Goal: Task Accomplishment & Management: Manage account settings

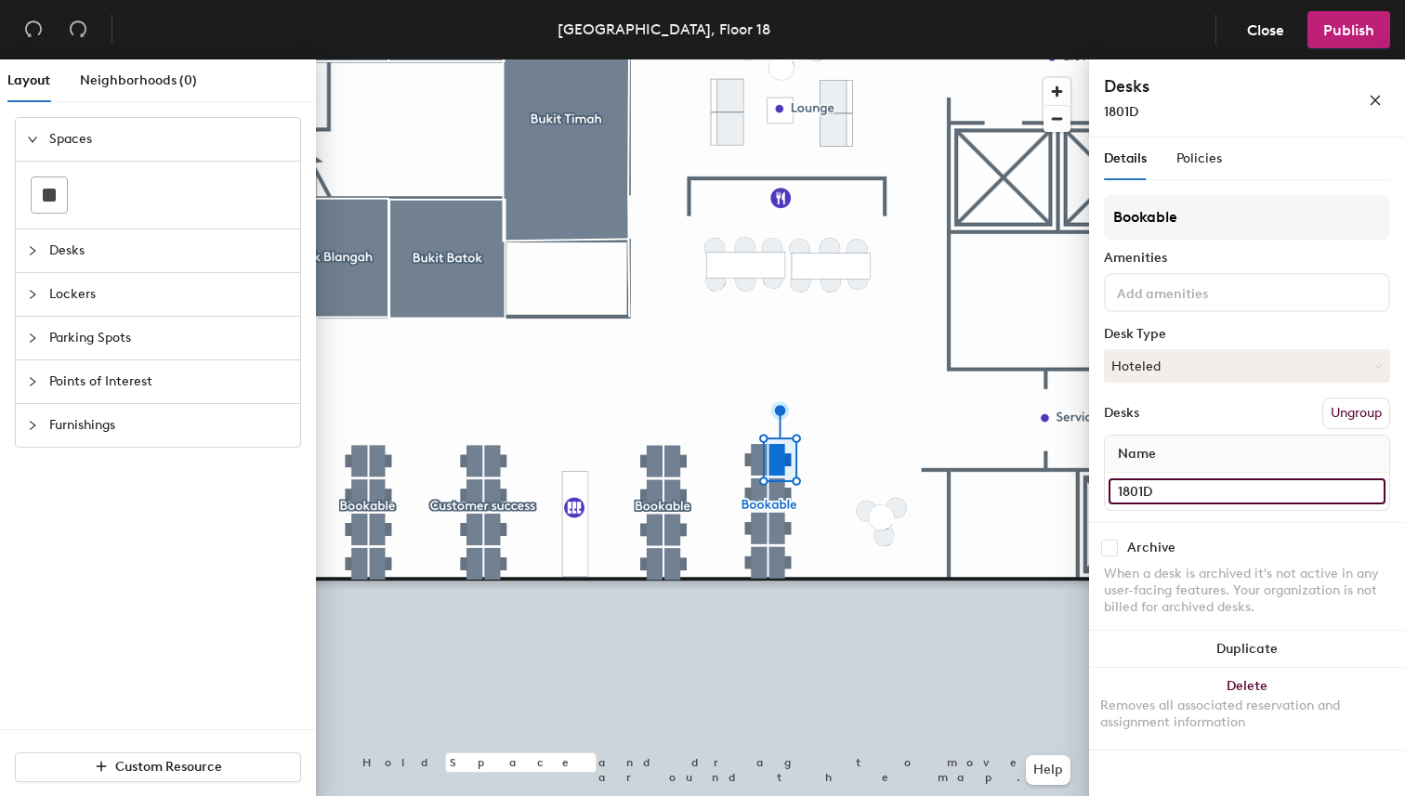
click at [1234, 499] on input "1801D" at bounding box center [1246, 491] width 277 height 26
type input "1801A"
click at [1211, 487] on input "1801C" at bounding box center [1246, 491] width 277 height 26
click at [1212, 491] on input "1801C" at bounding box center [1246, 491] width 277 height 26
type input "1801B"
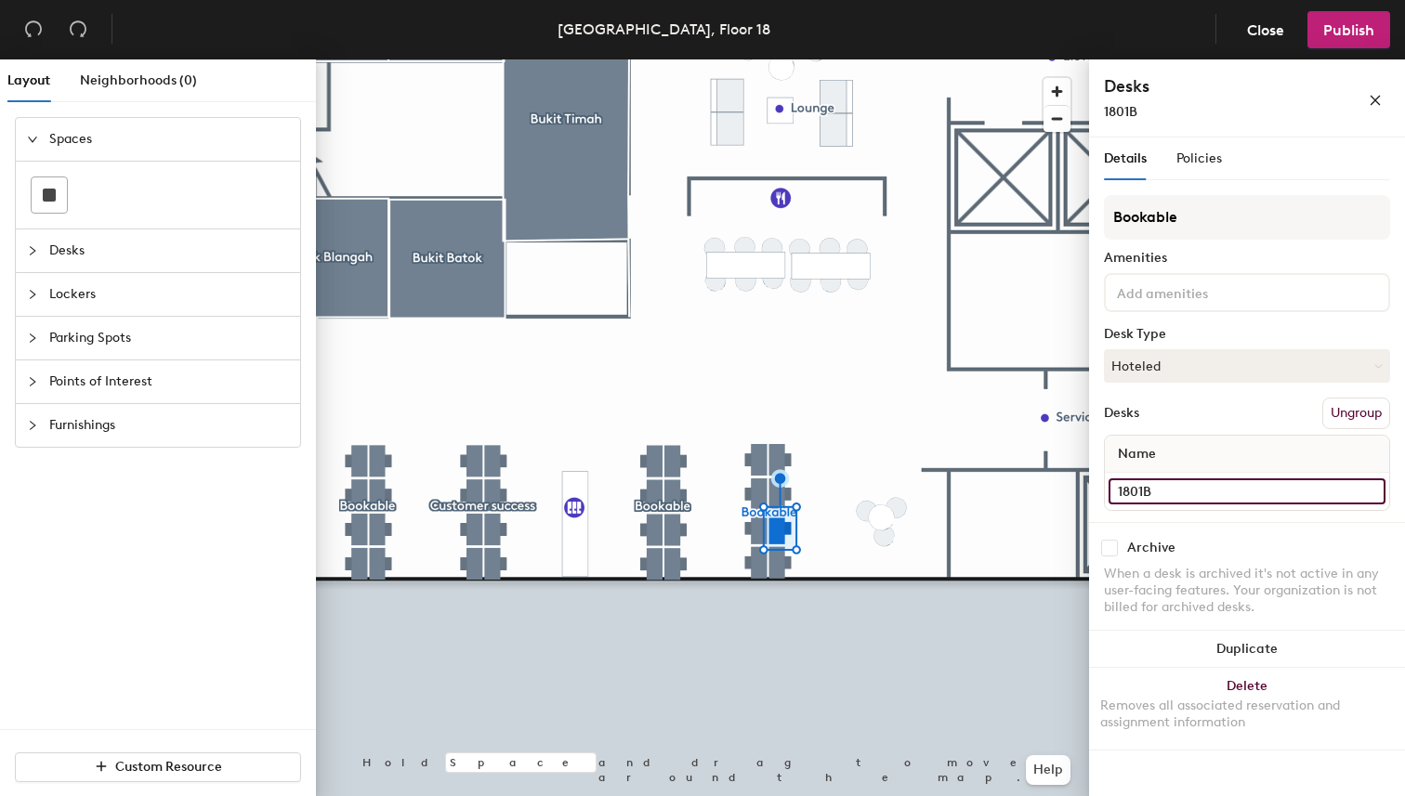
click at [1231, 491] on input "1801B" at bounding box center [1246, 491] width 277 height 26
type input "1801C"
click at [1232, 489] on input "1801A" at bounding box center [1246, 491] width 277 height 26
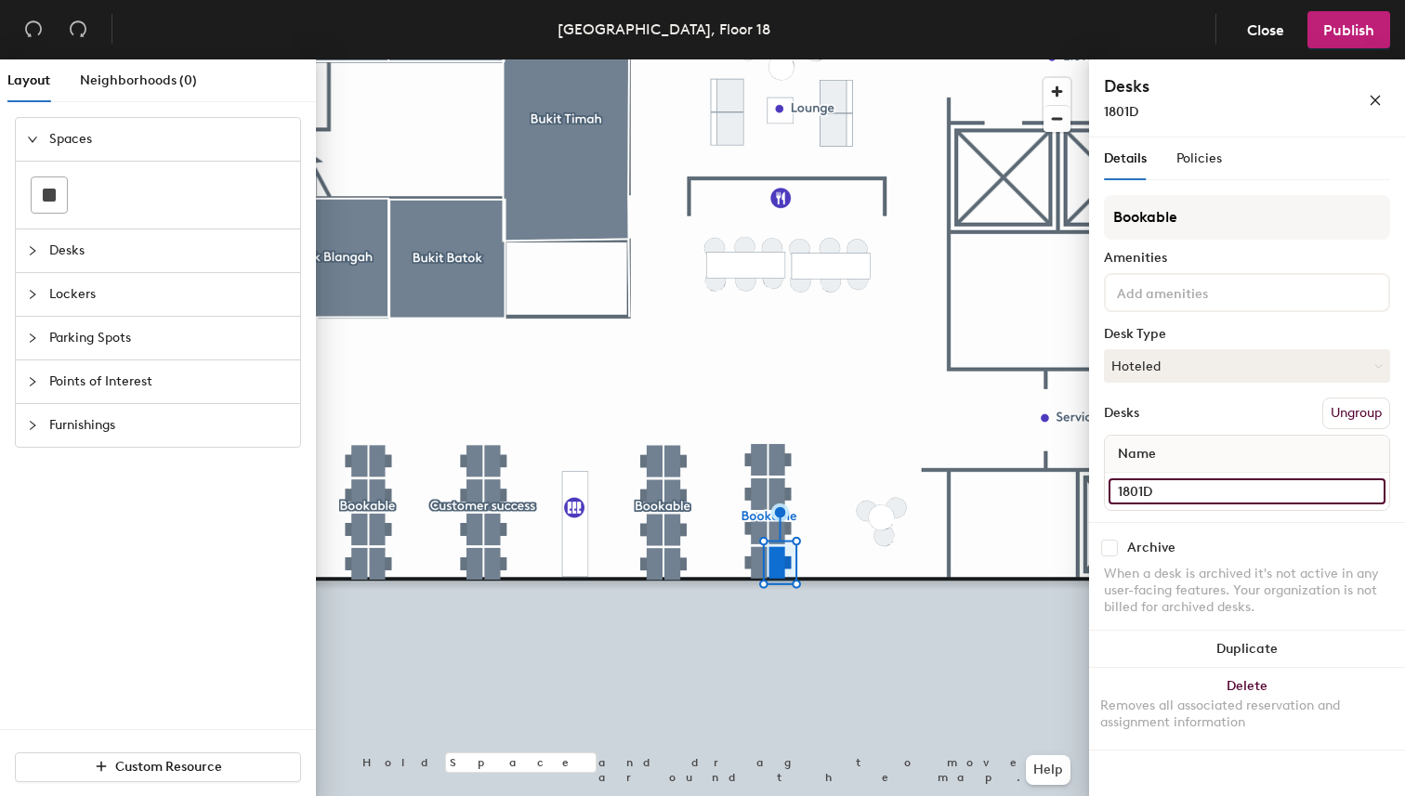
type input "1801D"
click at [1214, 490] on input "1801H" at bounding box center [1246, 491] width 277 height 26
click at [1232, 491] on input "1801H" at bounding box center [1246, 491] width 277 height 26
type input "1801E"
click at [1169, 494] on input "1801G" at bounding box center [1246, 491] width 277 height 26
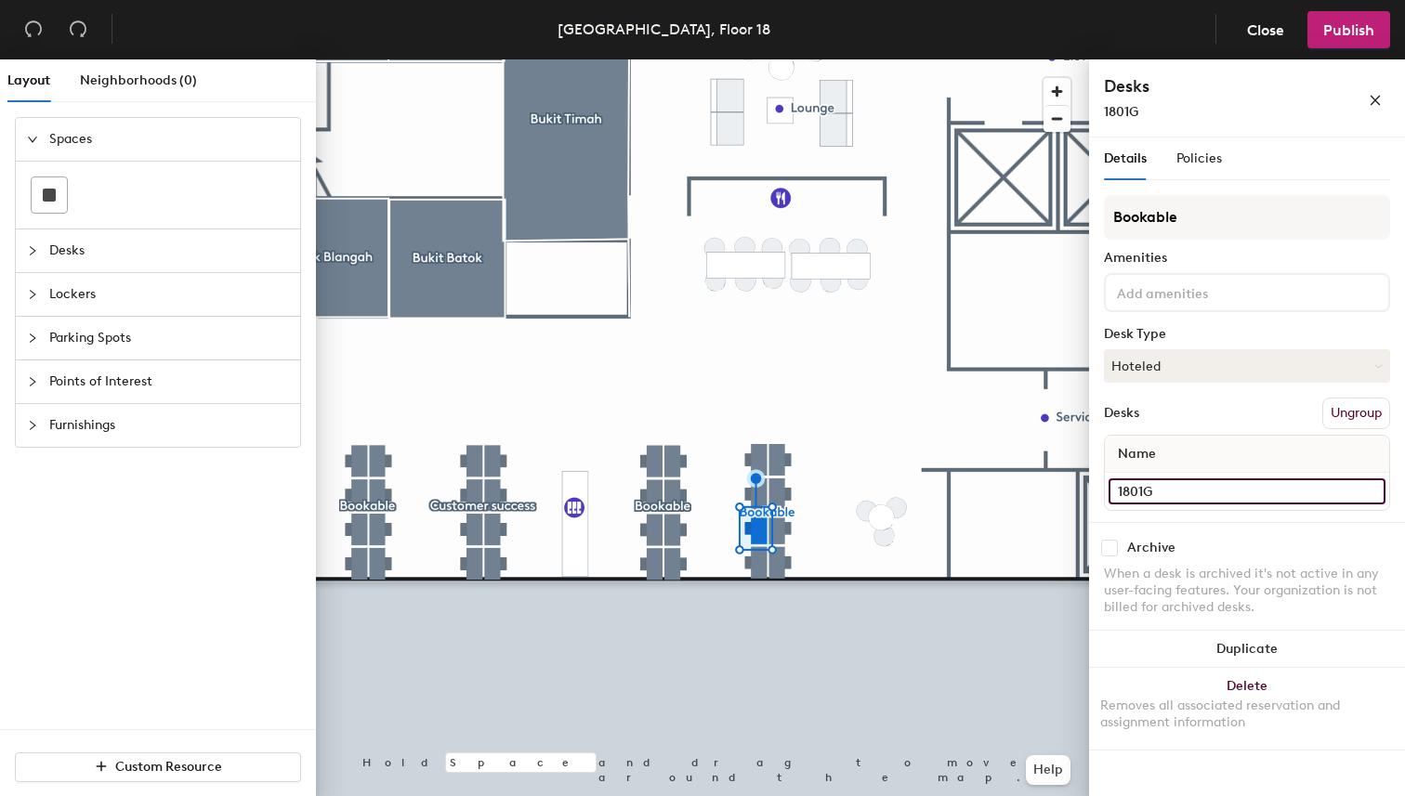
click at [1189, 491] on input "1801G" at bounding box center [1246, 491] width 277 height 26
type input "1801F"
click at [1189, 492] on input "1801F" at bounding box center [1246, 491] width 277 height 26
click at [1239, 500] on input "1801F" at bounding box center [1246, 491] width 277 height 26
type input "1801G"
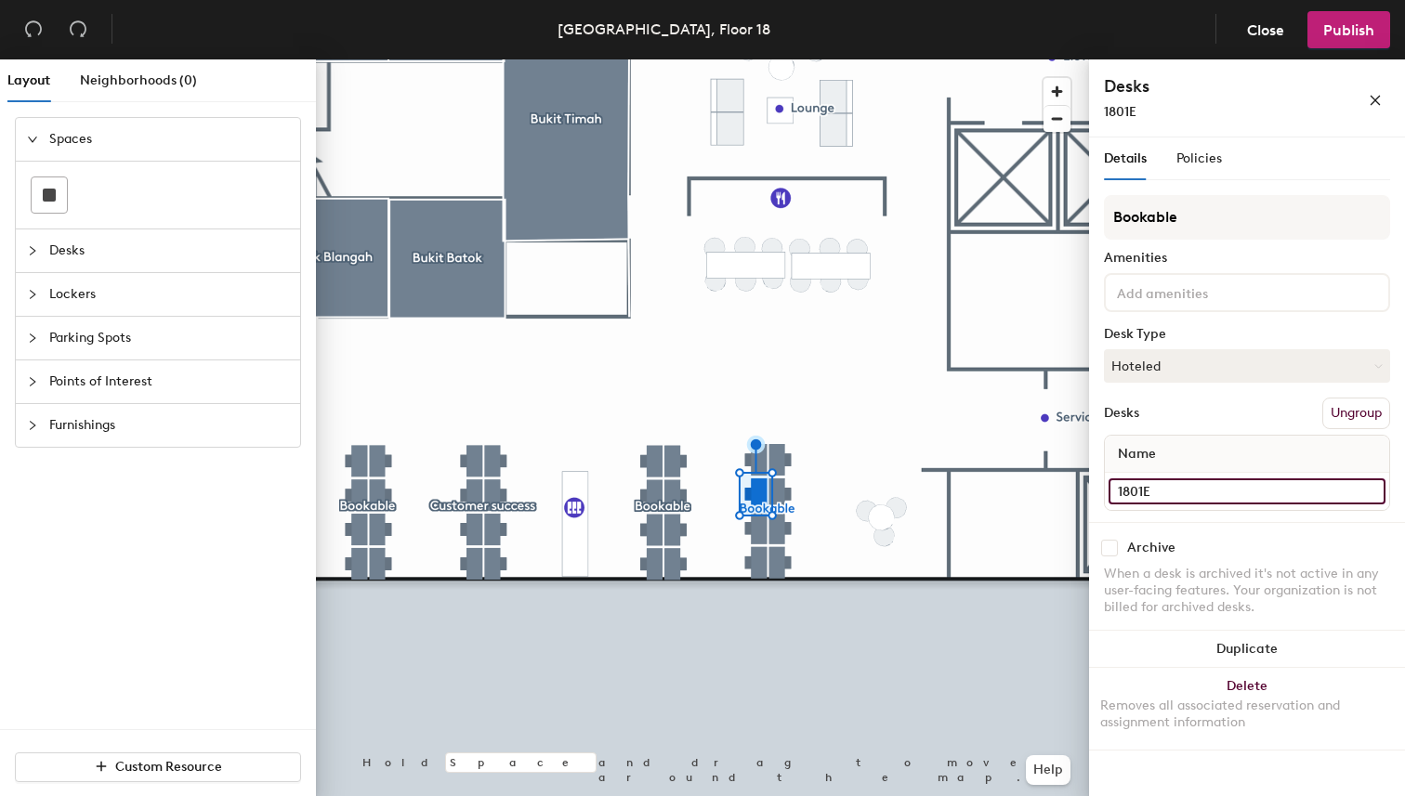
click at [1187, 489] on input "1801E" at bounding box center [1246, 491] width 277 height 26
click at [1224, 492] on input "1801E" at bounding box center [1246, 491] width 277 height 26
type input "1801H"
click at [1203, 492] on input "1802D" at bounding box center [1246, 491] width 277 height 26
click at [1230, 491] on input "1802D" at bounding box center [1246, 491] width 277 height 26
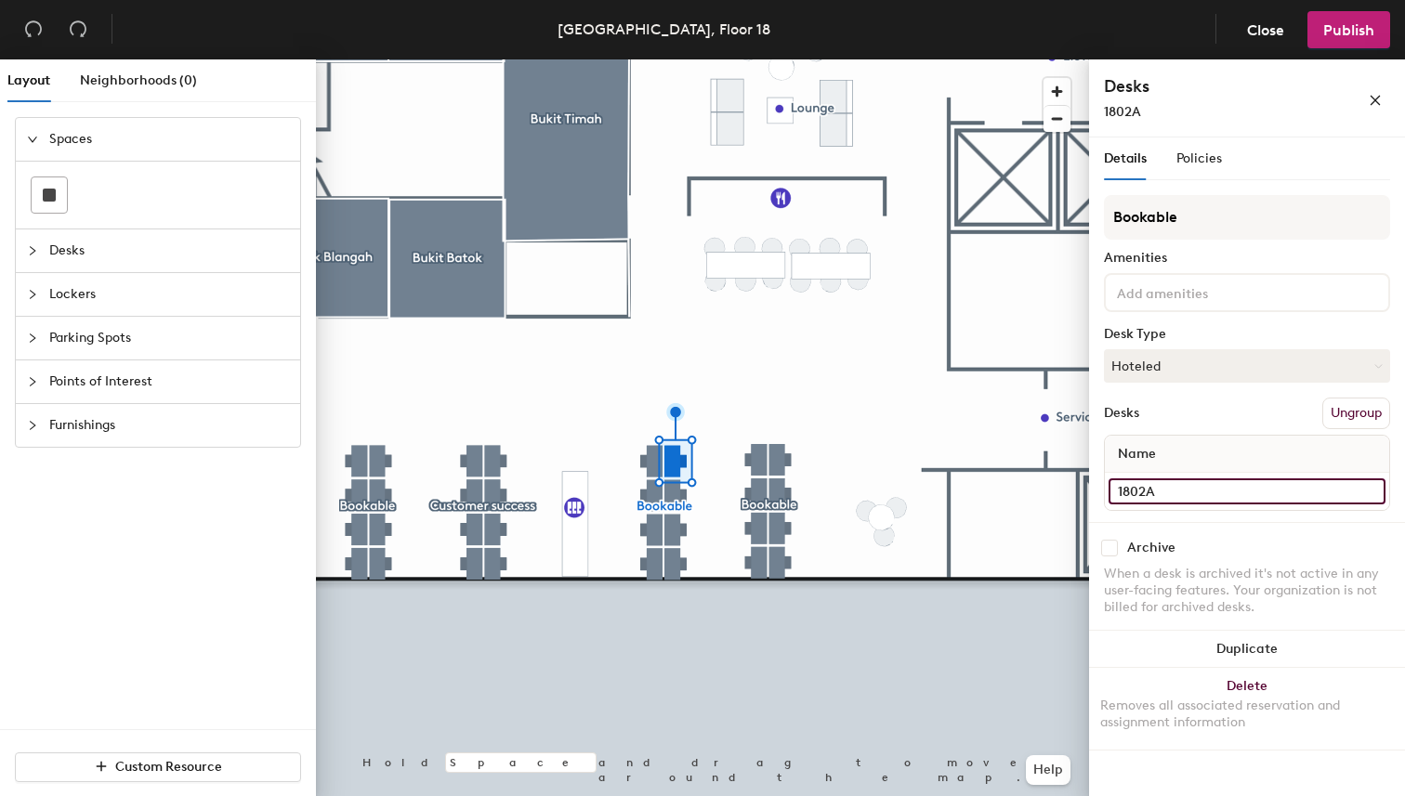
type input "1802A"
click at [1226, 492] on input "1802C" at bounding box center [1246, 491] width 277 height 26
click at [1246, 490] on input "1802C" at bounding box center [1246, 491] width 277 height 26
type input "1802B"
click at [1296, 495] on input "1802B" at bounding box center [1246, 491] width 277 height 26
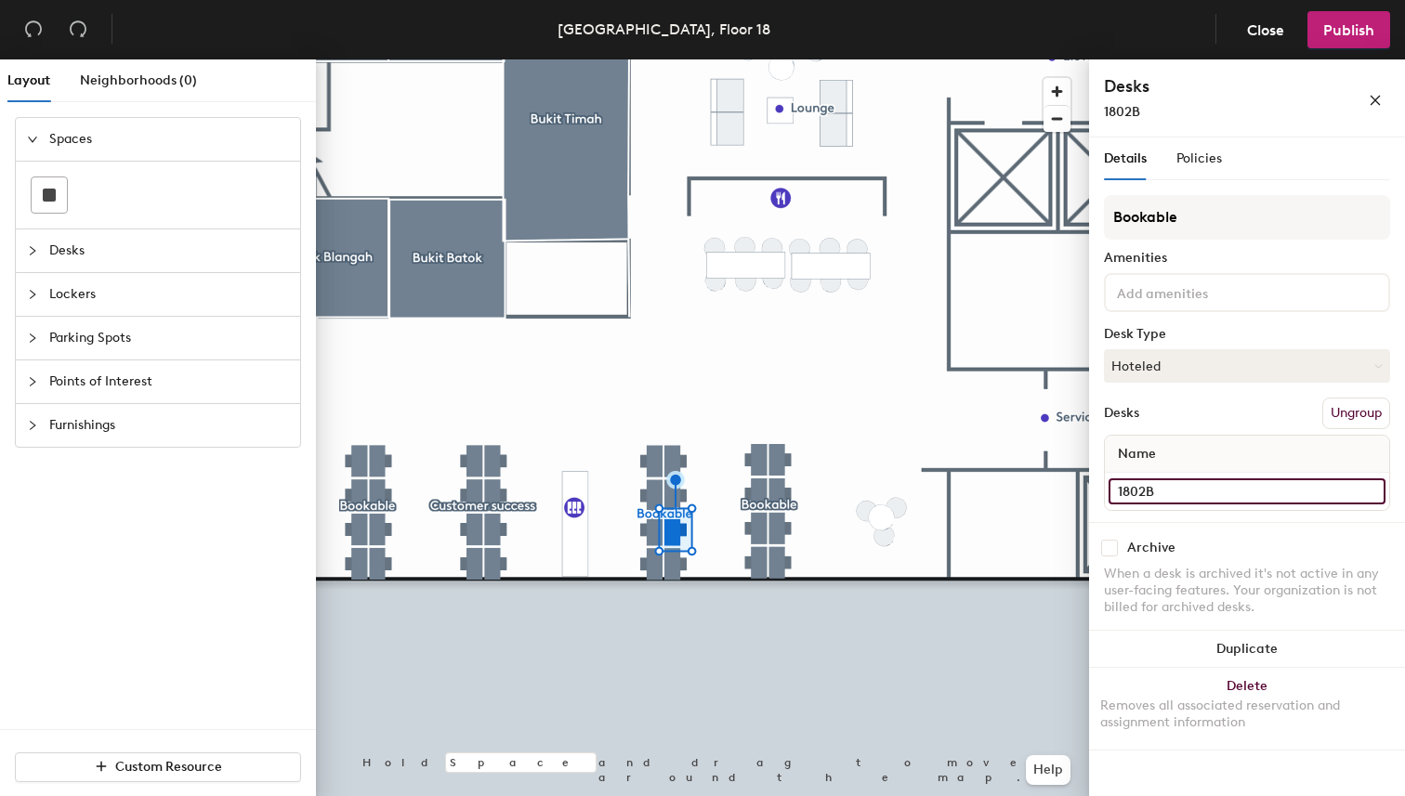
click at [1296, 495] on input "1802B" at bounding box center [1246, 491] width 277 height 26
type input "1802C"
click at [1249, 491] on input "1802A" at bounding box center [1246, 491] width 277 height 26
type input "1802D"
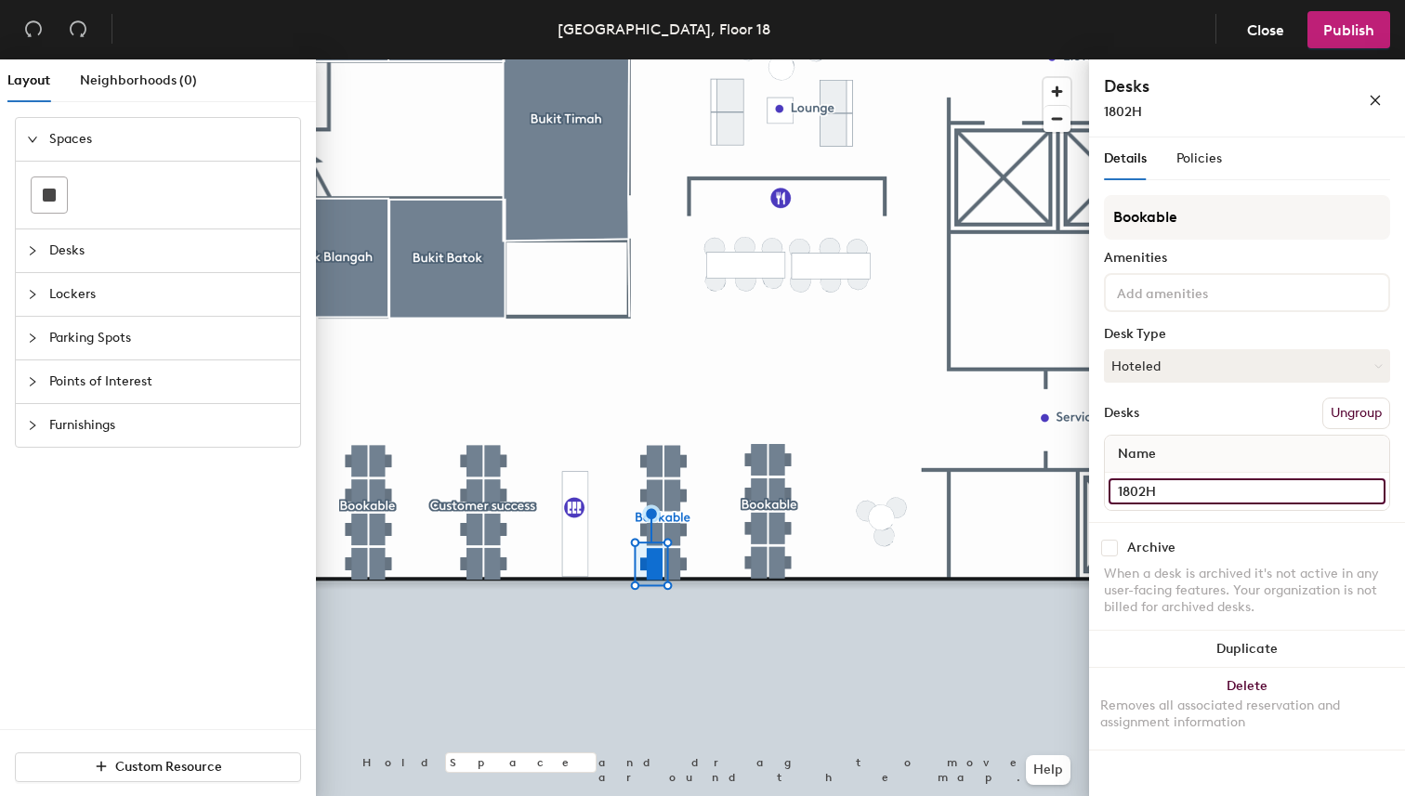
click at [1207, 497] on input "1802H" at bounding box center [1246, 491] width 277 height 26
click at [1223, 495] on input "1802H" at bounding box center [1246, 491] width 277 height 26
type input "1802E"
click at [1197, 499] on input "1802G" at bounding box center [1246, 491] width 277 height 26
click at [1229, 493] on input "1802G" at bounding box center [1246, 491] width 277 height 26
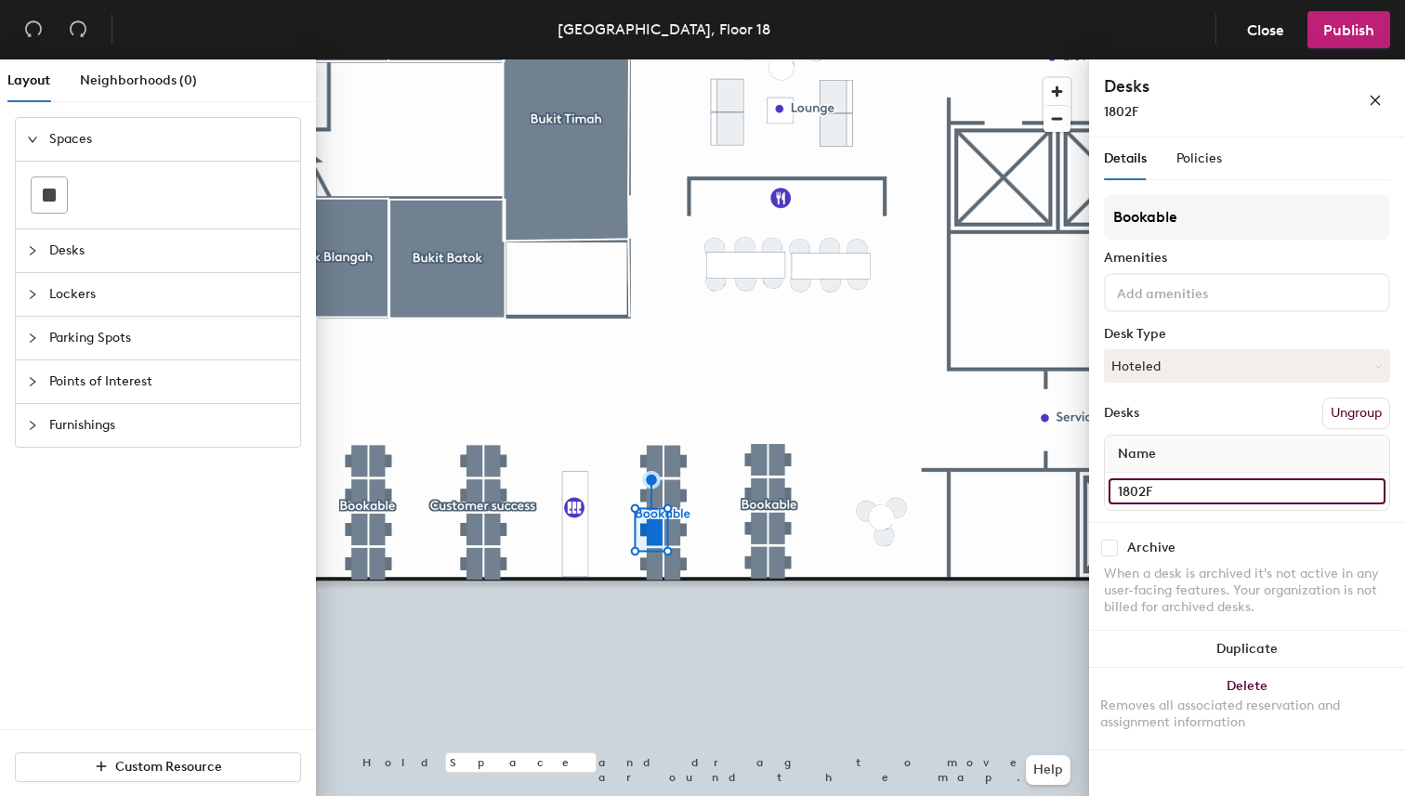
type input "1802F"
click at [1200, 496] on input "1802F" at bounding box center [1246, 491] width 277 height 26
click at [1224, 496] on input "1802F" at bounding box center [1246, 491] width 277 height 26
type input "1802G"
click at [1200, 492] on input "1802E" at bounding box center [1246, 491] width 277 height 26
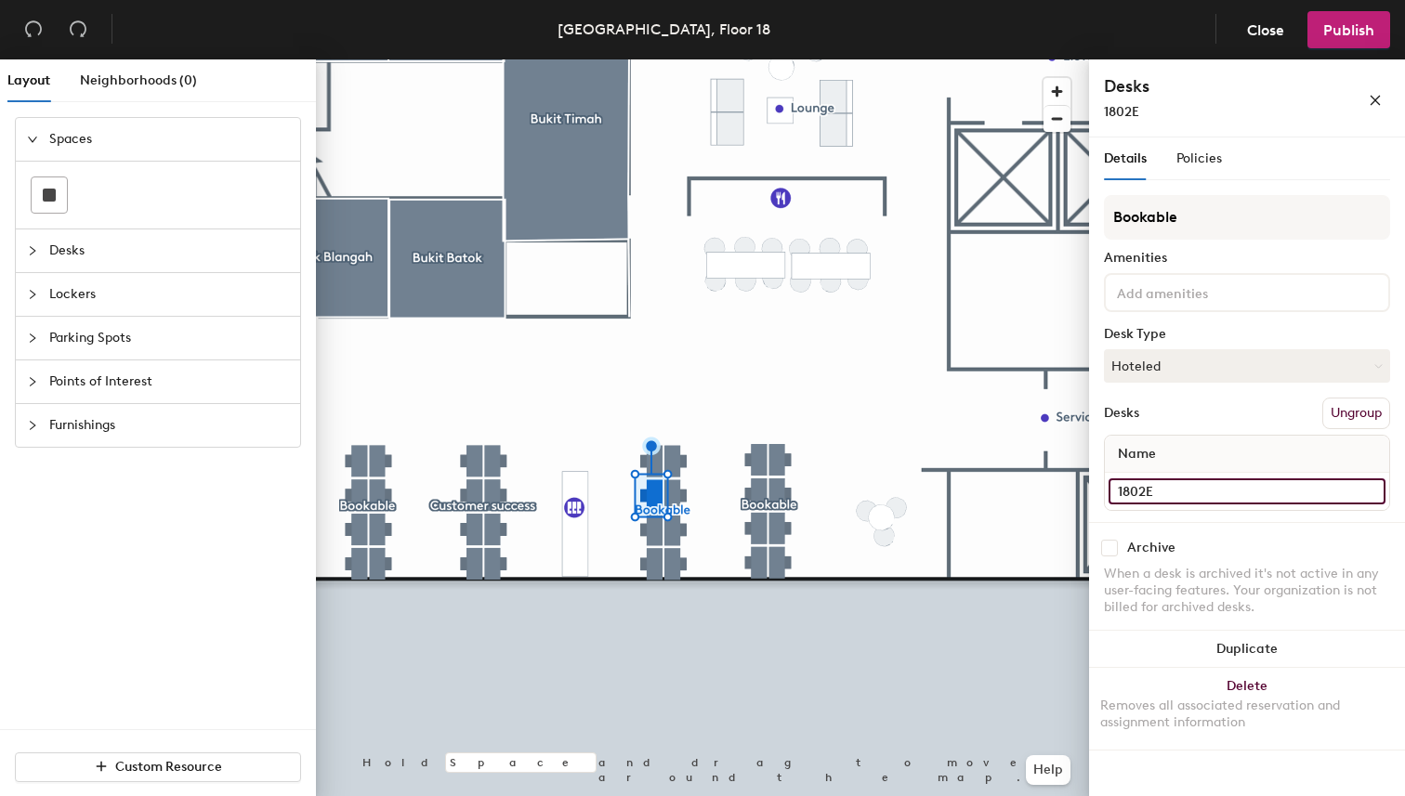
click at [1221, 491] on input "1802E" at bounding box center [1246, 491] width 277 height 26
type input "1802H"
click at [1224, 491] on input "1803D" at bounding box center [1246, 491] width 277 height 26
type input "1803A"
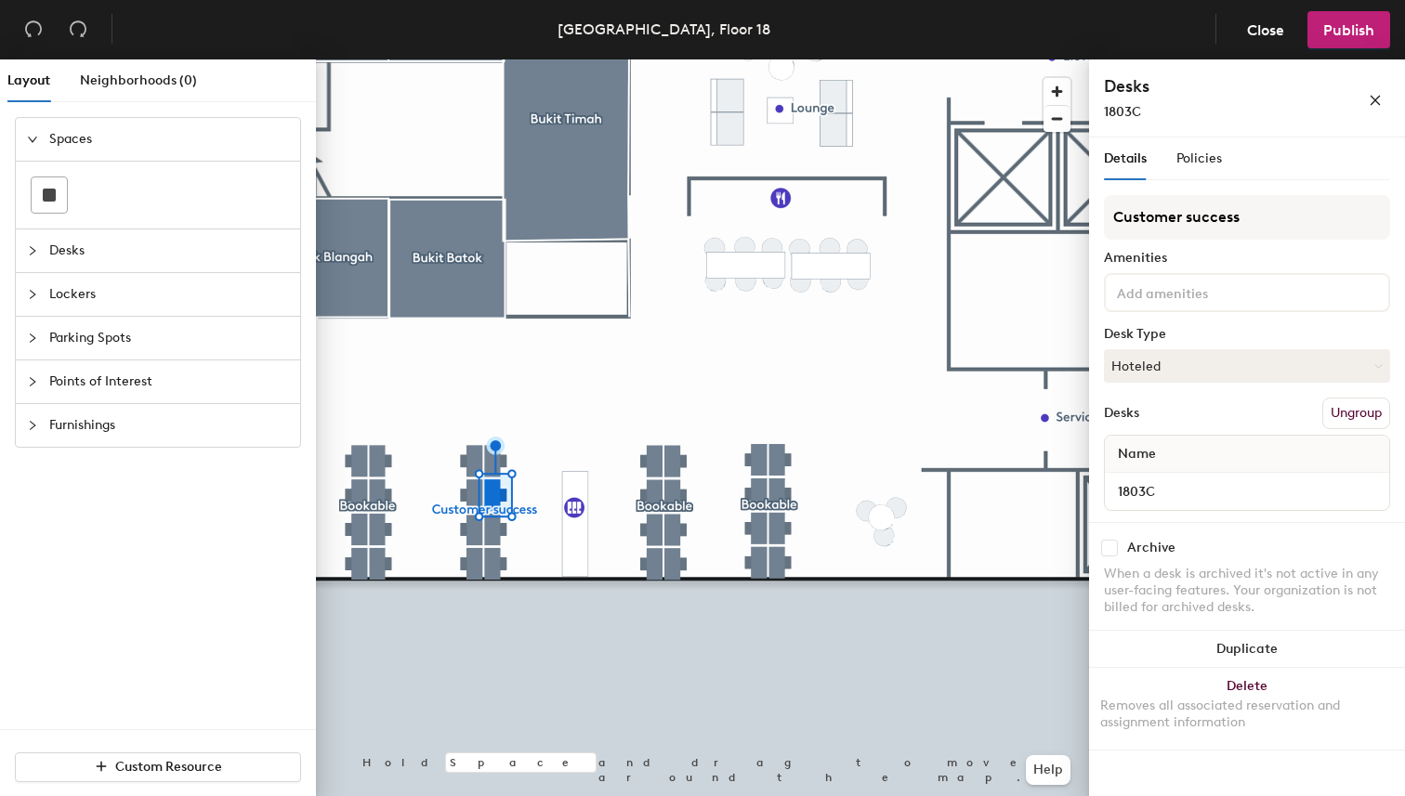
click at [1176, 507] on div "1803C" at bounding box center [1247, 491] width 284 height 37
click at [1192, 479] on input "1803C" at bounding box center [1246, 491] width 277 height 26
click at [1206, 491] on input "1803C" at bounding box center [1246, 491] width 277 height 26
type input "1803B"
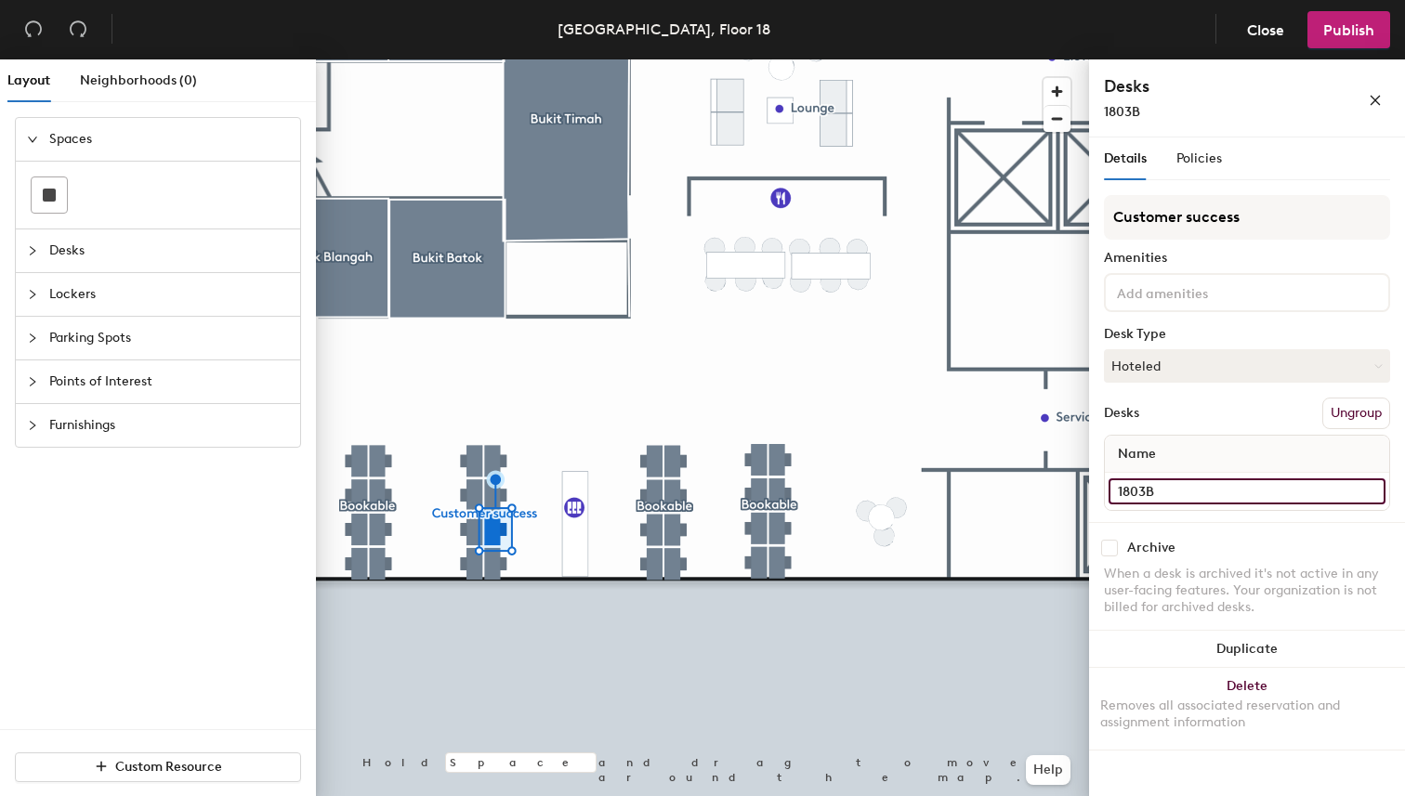
click at [1239, 484] on input "1803B" at bounding box center [1246, 491] width 277 height 26
click at [1233, 490] on input "1803B" at bounding box center [1246, 491] width 277 height 26
type input "1803C"
click at [1245, 492] on input "1803A" at bounding box center [1246, 491] width 277 height 26
click at [1231, 492] on input "1803A" at bounding box center [1246, 491] width 277 height 26
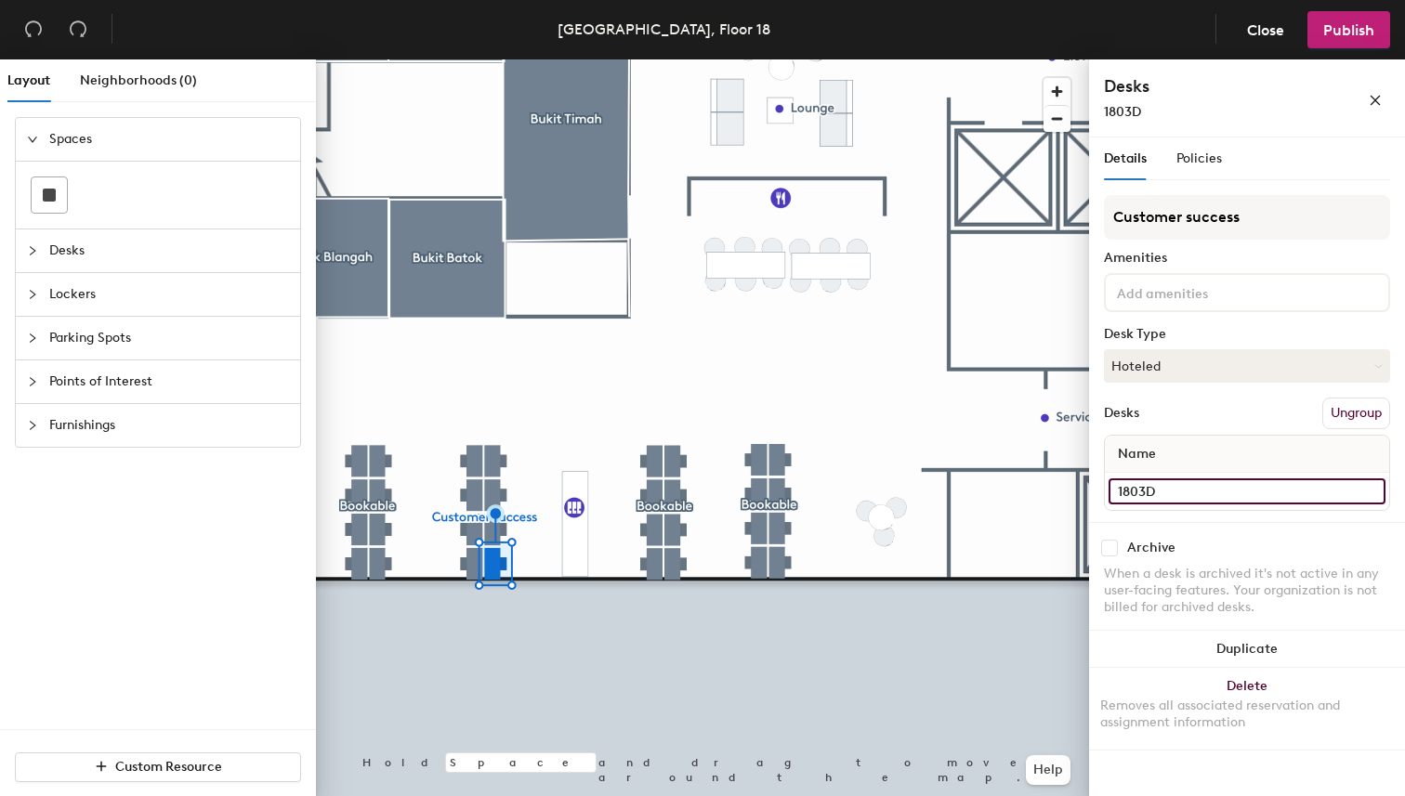
type input "1803D"
click at [1199, 489] on input "1803H" at bounding box center [1246, 491] width 277 height 26
type input "1803E"
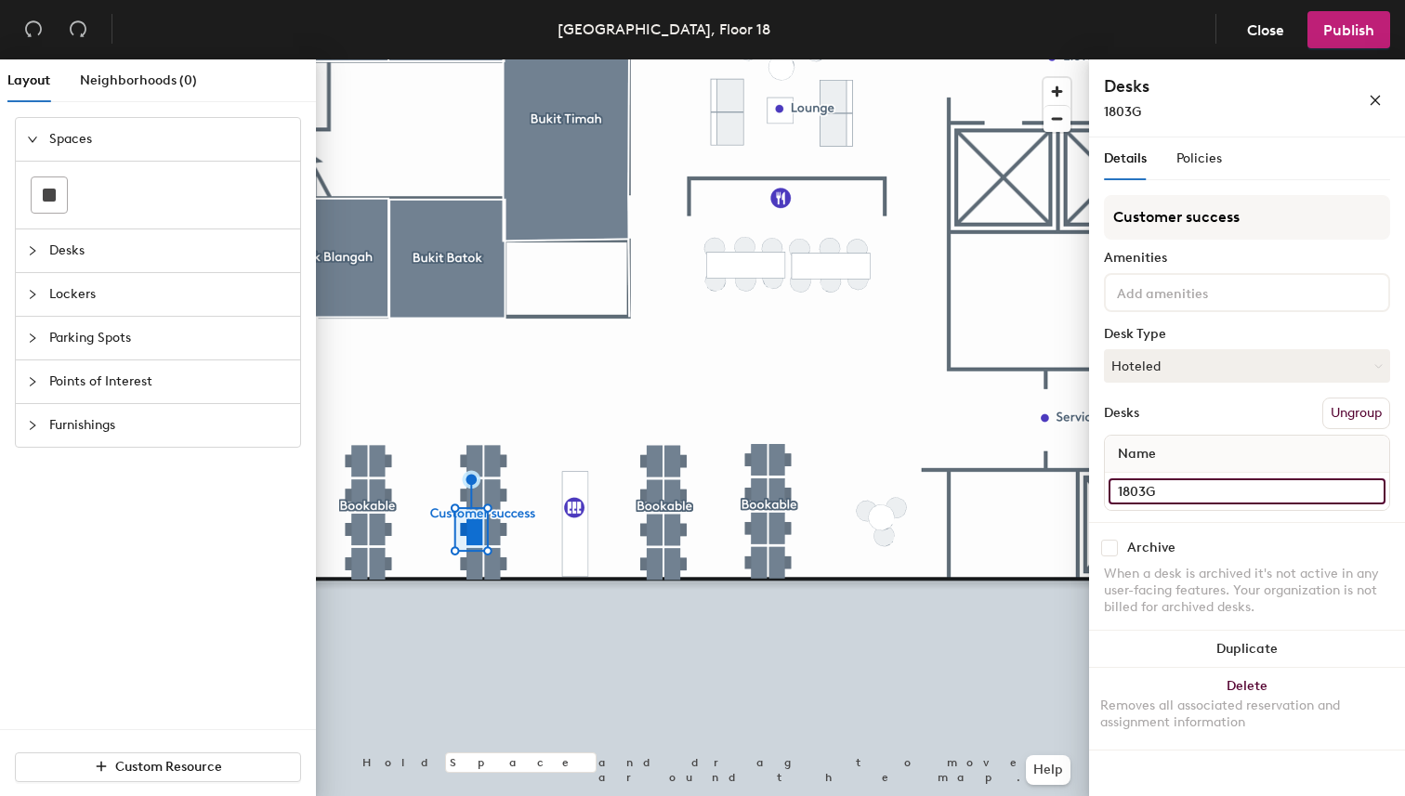
click at [1214, 491] on input "1803G" at bounding box center [1246, 491] width 277 height 26
click at [1209, 494] on input "1803G" at bounding box center [1246, 491] width 277 height 26
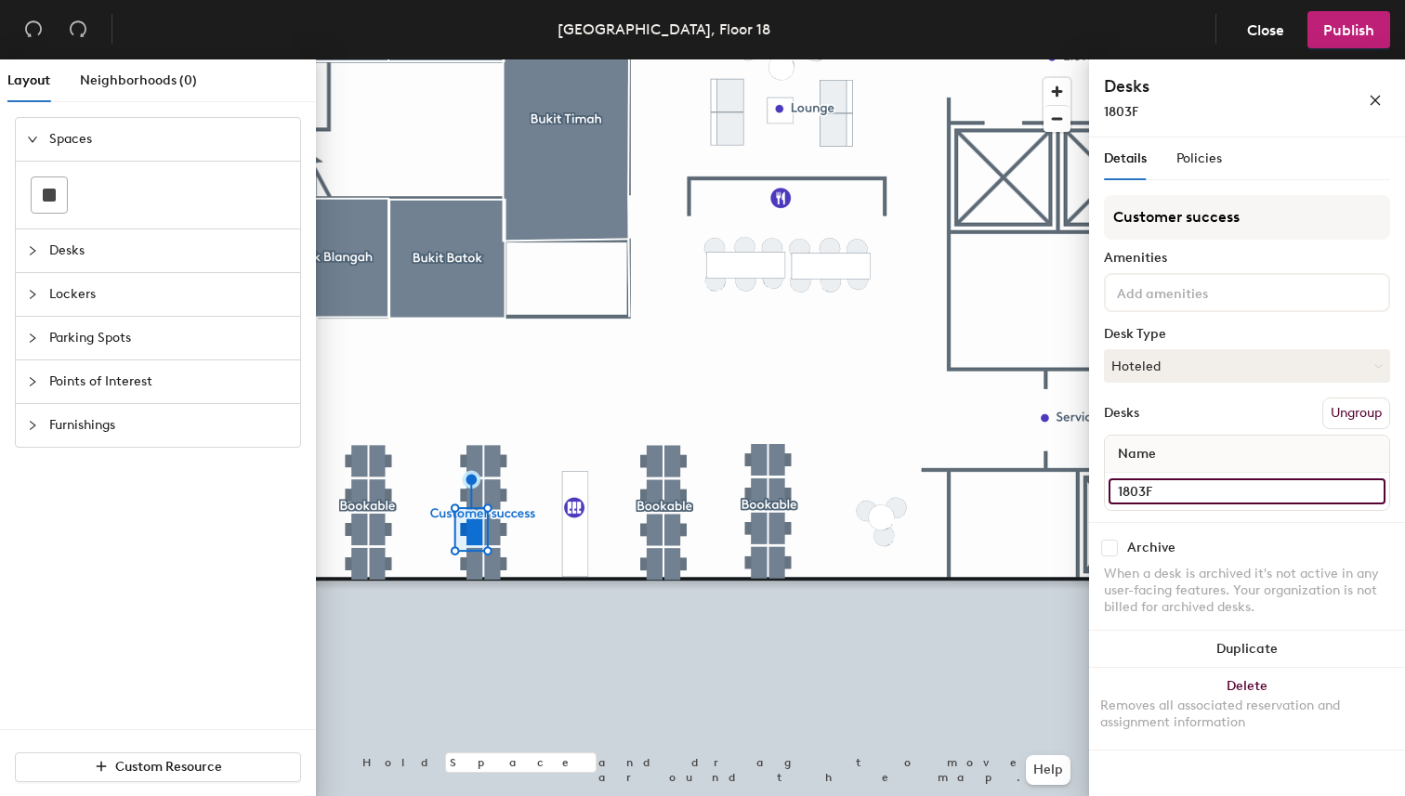
type input "1803F"
click at [1214, 481] on input "1803F" at bounding box center [1246, 491] width 277 height 26
click at [1179, 491] on input "1803F" at bounding box center [1246, 491] width 277 height 26
type input "1803G"
click at [1216, 488] on input "1803E" at bounding box center [1246, 491] width 277 height 26
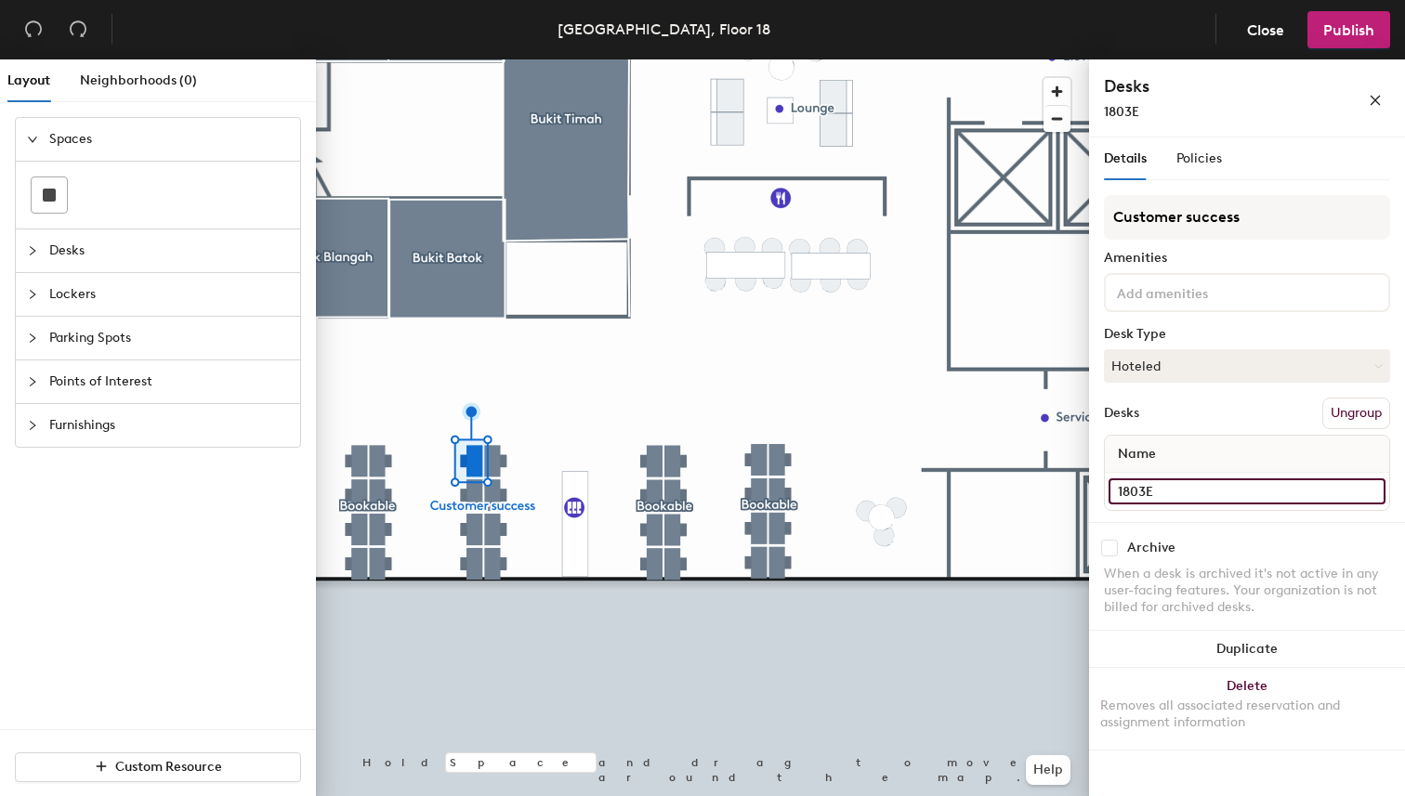
click at [1216, 488] on input "1803E" at bounding box center [1246, 491] width 277 height 26
type input "1803H"
click at [1180, 493] on input "1804D" at bounding box center [1246, 491] width 277 height 26
click at [1216, 493] on input "1804D" at bounding box center [1246, 491] width 277 height 26
type input "1804A"
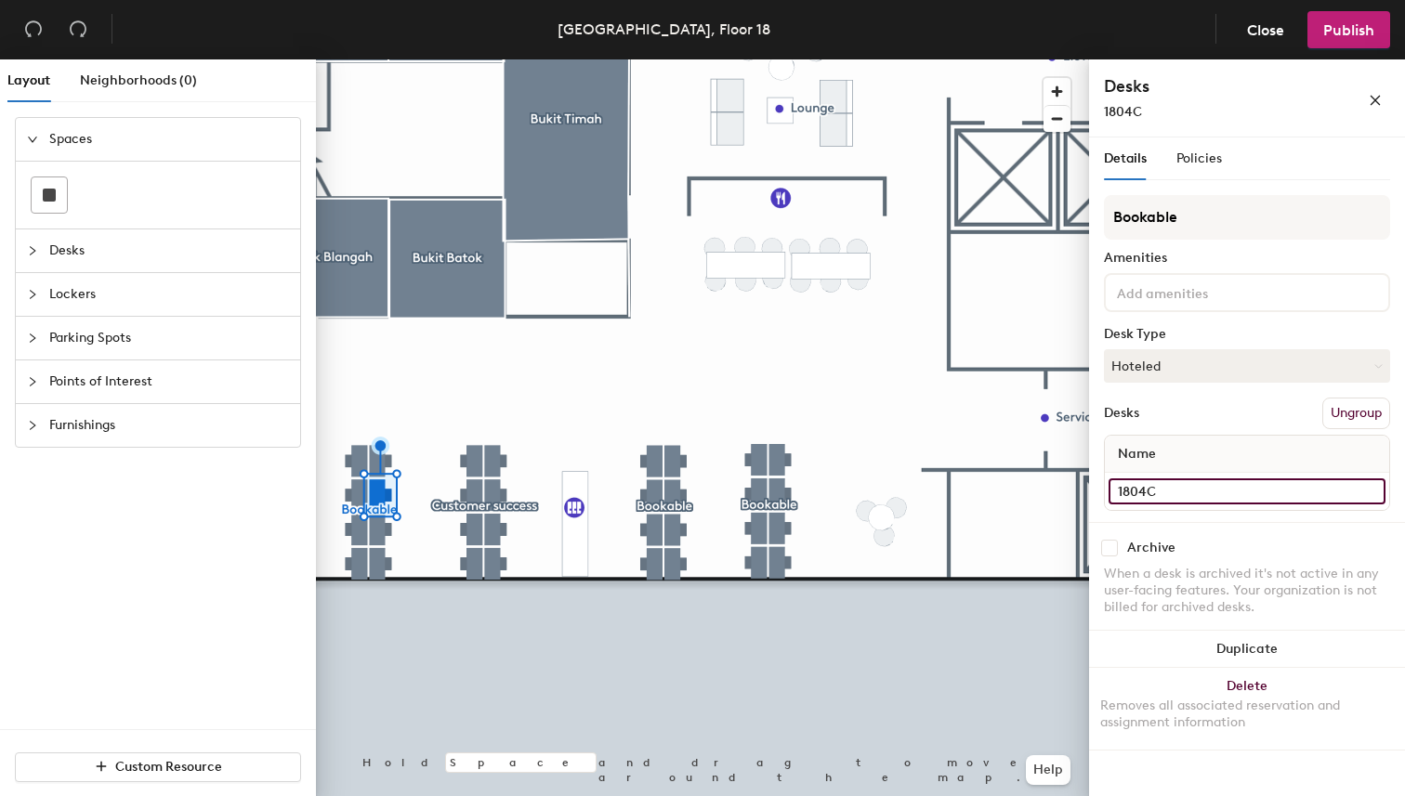
click at [1219, 489] on input "1804C" at bounding box center [1246, 491] width 277 height 26
click at [1201, 491] on input "1804C" at bounding box center [1246, 491] width 277 height 26
type input "1804B"
click at [1169, 491] on input "1804B" at bounding box center [1246, 491] width 277 height 26
click at [1209, 490] on input "1804B" at bounding box center [1246, 491] width 277 height 26
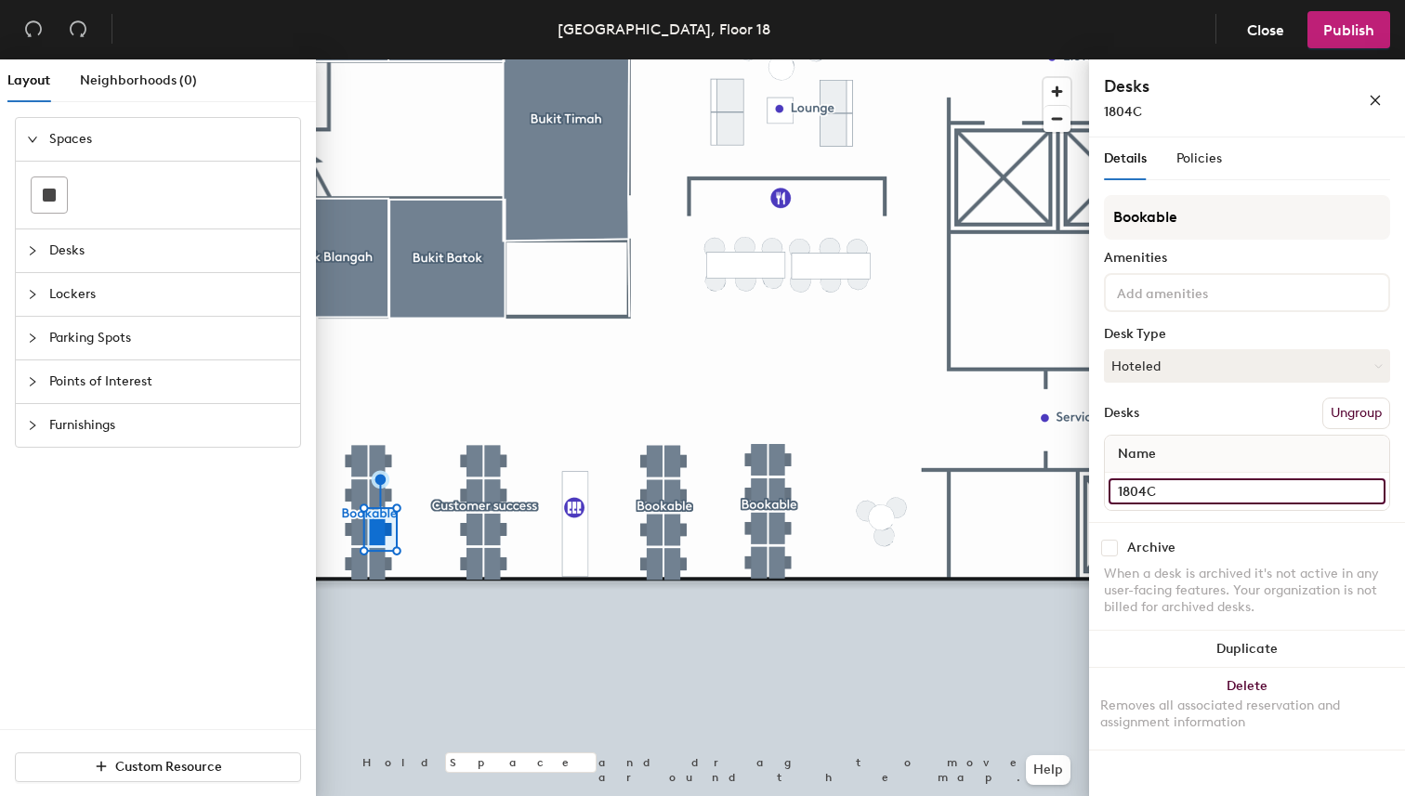
type input "1804C"
click at [1211, 491] on input "1804A" at bounding box center [1246, 491] width 277 height 26
click at [1233, 491] on input "1804A" at bounding box center [1246, 491] width 277 height 26
type input "1804D"
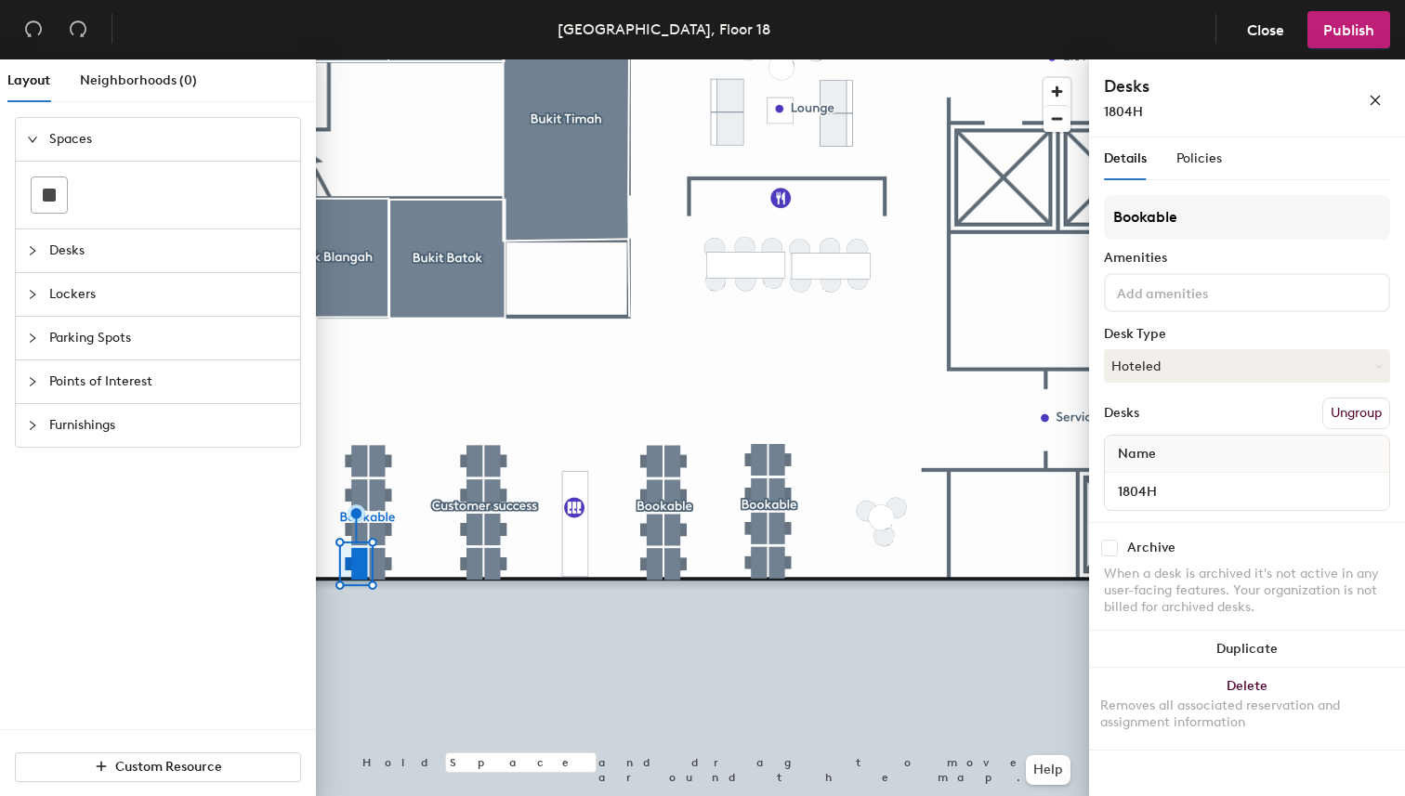
click at [1197, 475] on div "1804H" at bounding box center [1247, 491] width 284 height 37
click at [1199, 483] on input "1804H" at bounding box center [1246, 491] width 277 height 26
click at [1211, 486] on input "1804H" at bounding box center [1246, 491] width 277 height 26
type input "1804E"
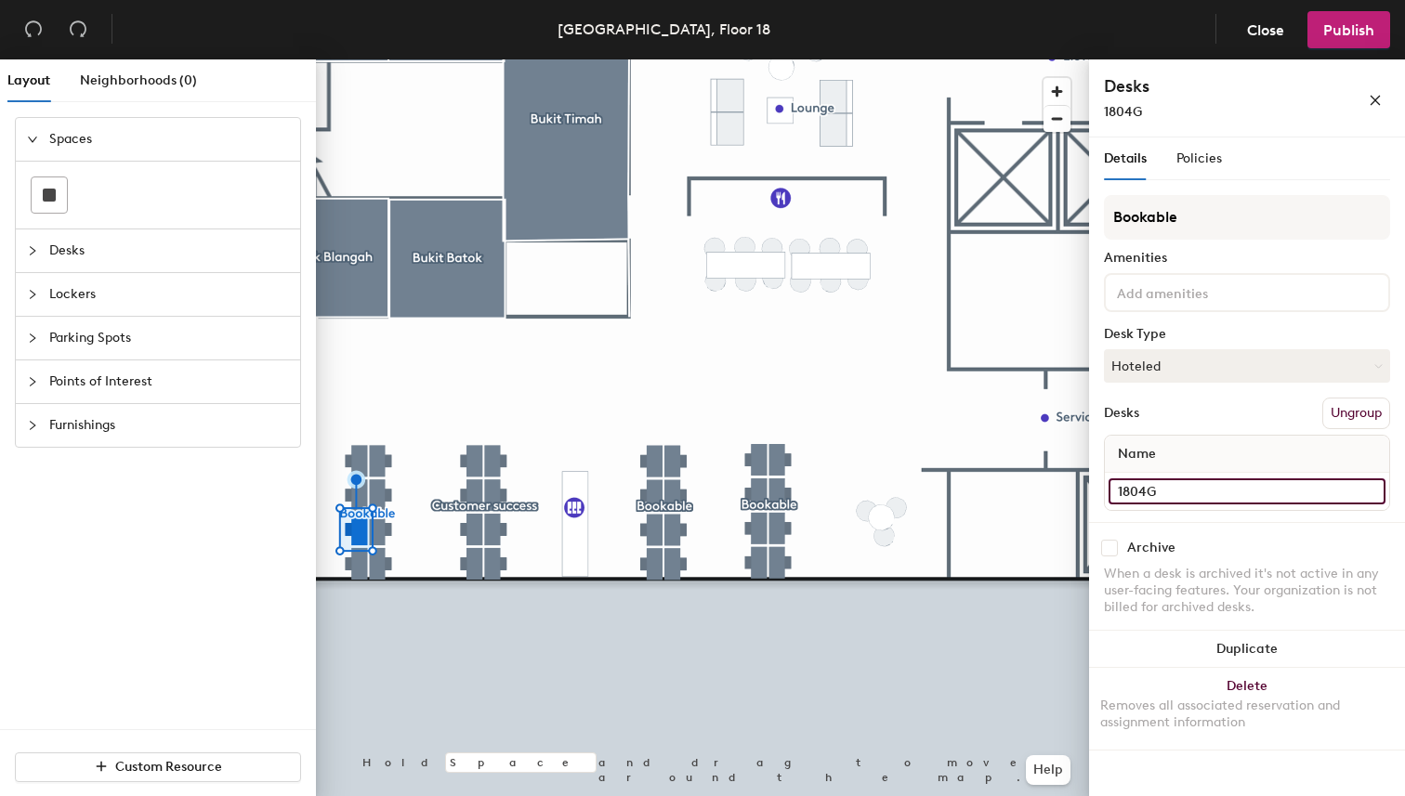
click at [1210, 503] on input "1804G" at bounding box center [1246, 491] width 277 height 26
click at [1215, 490] on input "1804G" at bounding box center [1246, 491] width 277 height 26
type input "1804F"
click at [1215, 486] on input "1804F" at bounding box center [1246, 491] width 277 height 26
click at [1249, 489] on input "1804F" at bounding box center [1246, 491] width 277 height 26
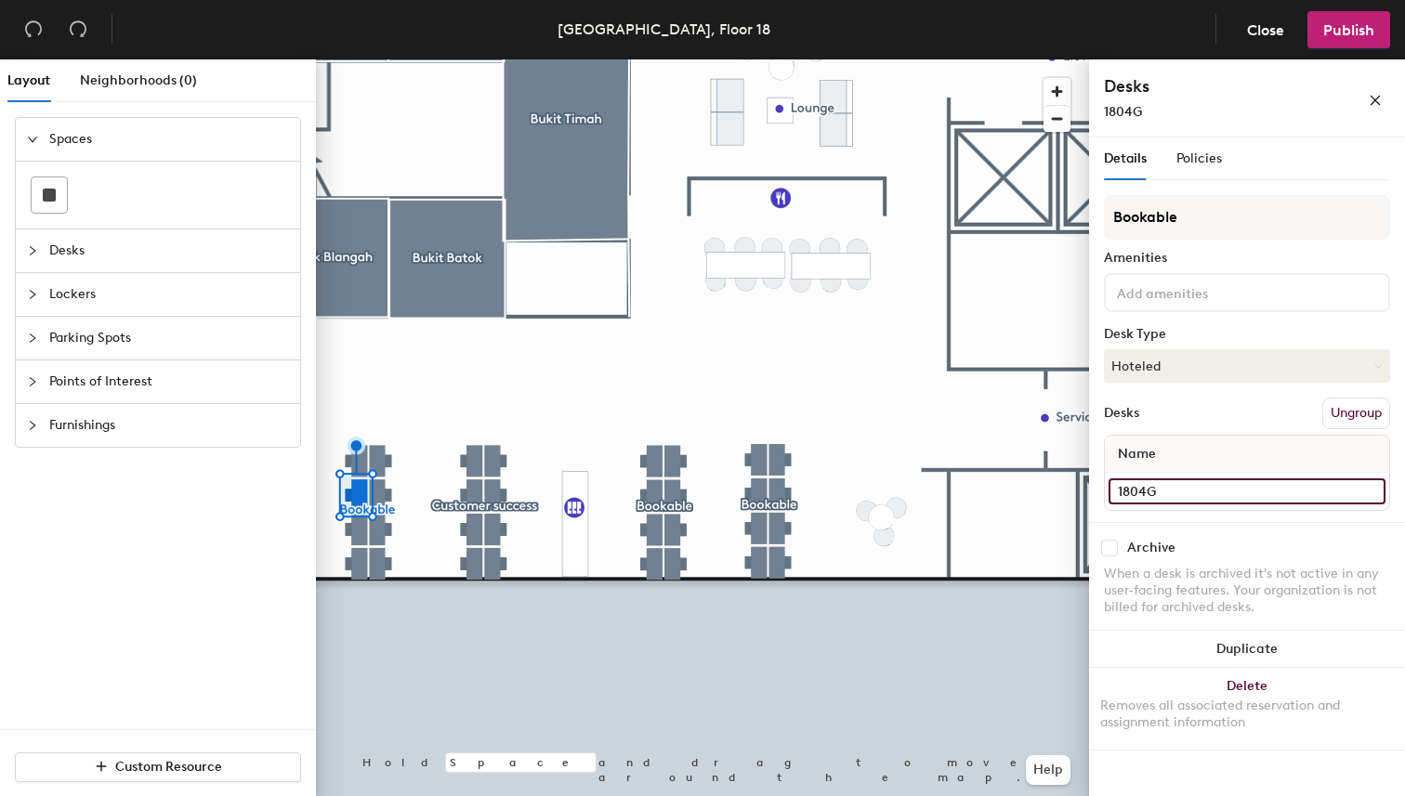
type input "1804G"
click at [1233, 490] on input "1804E" at bounding box center [1246, 491] width 277 height 26
click at [1255, 490] on input "1804E" at bounding box center [1246, 491] width 277 height 26
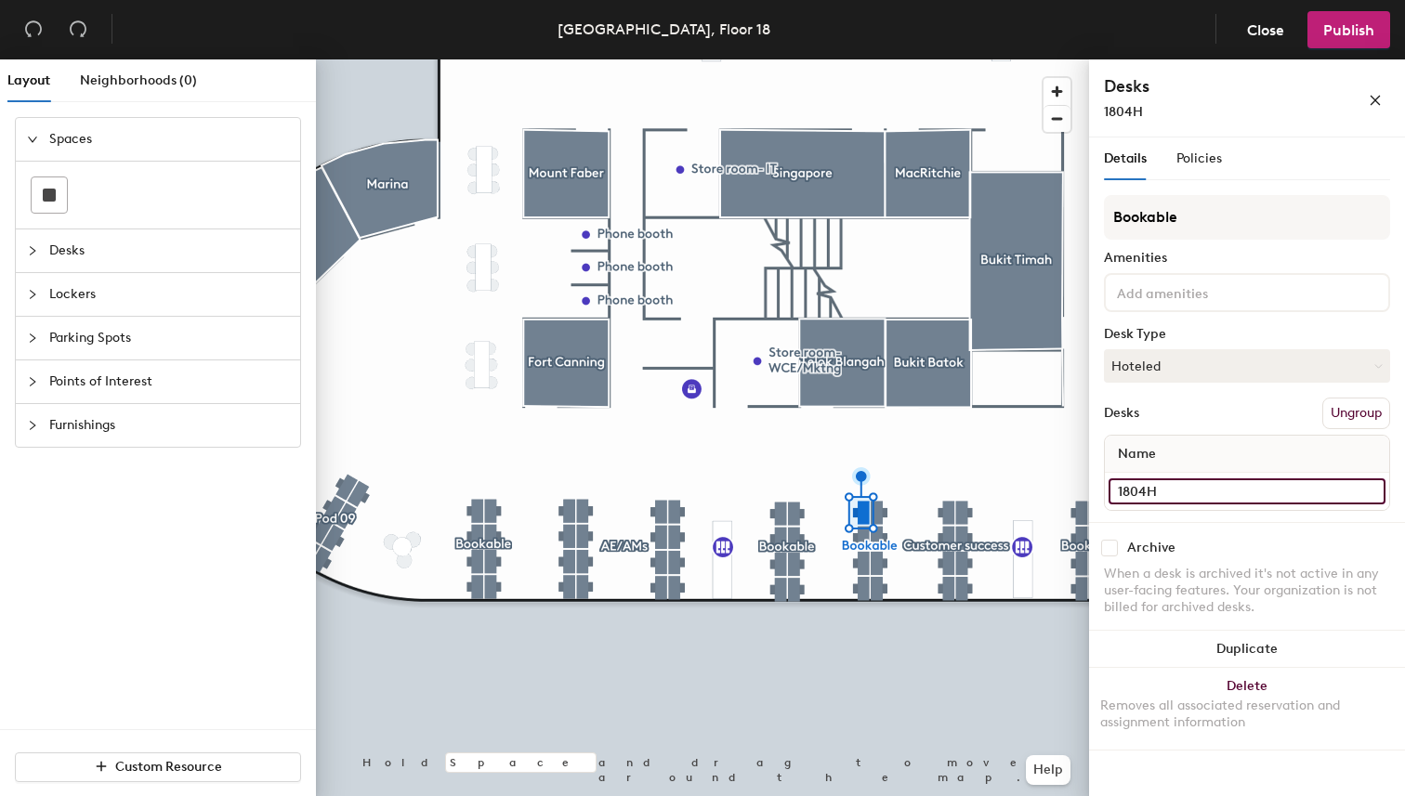
type input "1804H"
click at [1203, 489] on input "1805D" at bounding box center [1246, 491] width 277 height 26
click at [1250, 489] on input "1805D" at bounding box center [1246, 491] width 277 height 26
type input "1805A"
click at [1220, 490] on input "1805C" at bounding box center [1246, 491] width 277 height 26
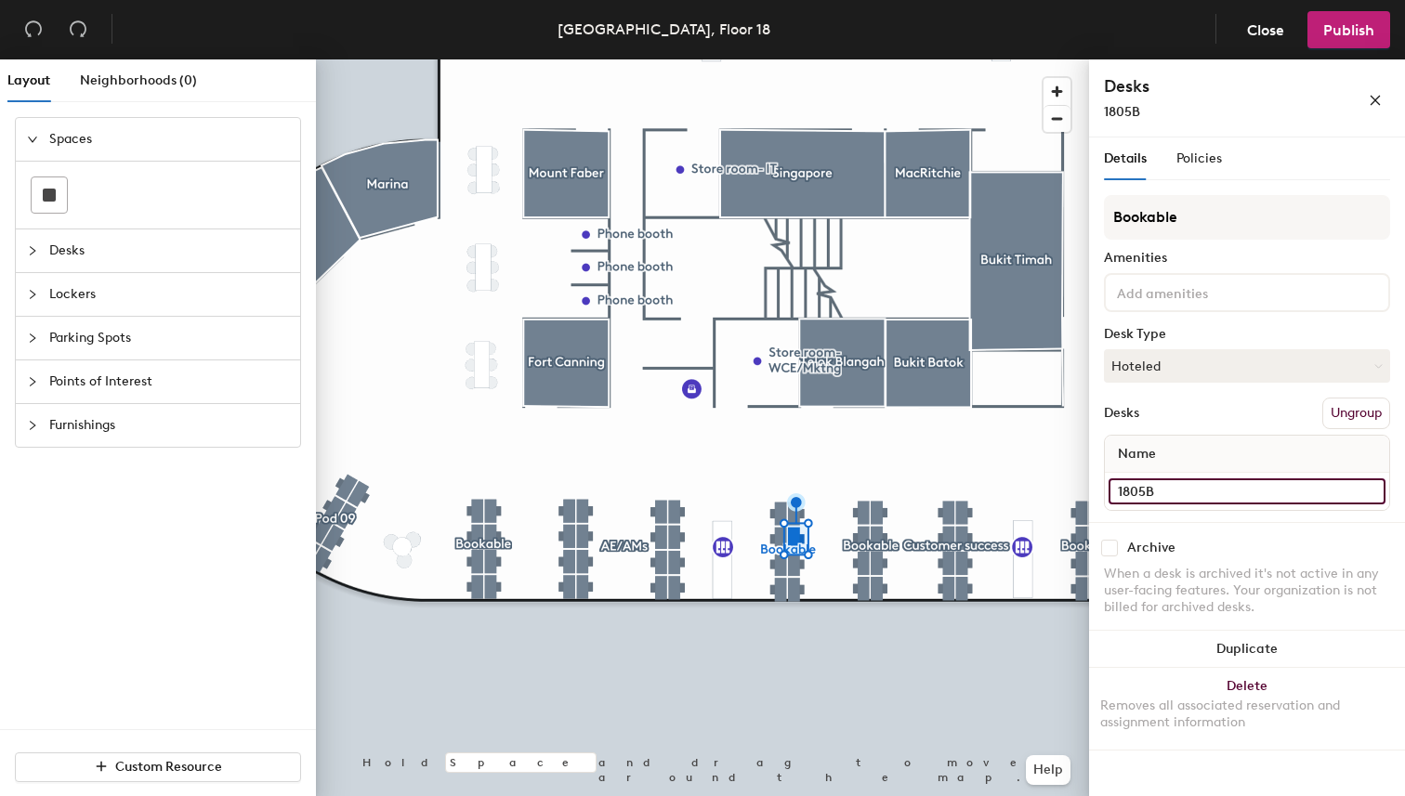
type input "1805B"
click at [1240, 486] on input "1805B" at bounding box center [1246, 491] width 277 height 26
click at [1269, 487] on input "1805B" at bounding box center [1246, 491] width 277 height 26
type input "1805C"
click at [1197, 498] on input "1805A" at bounding box center [1246, 491] width 277 height 26
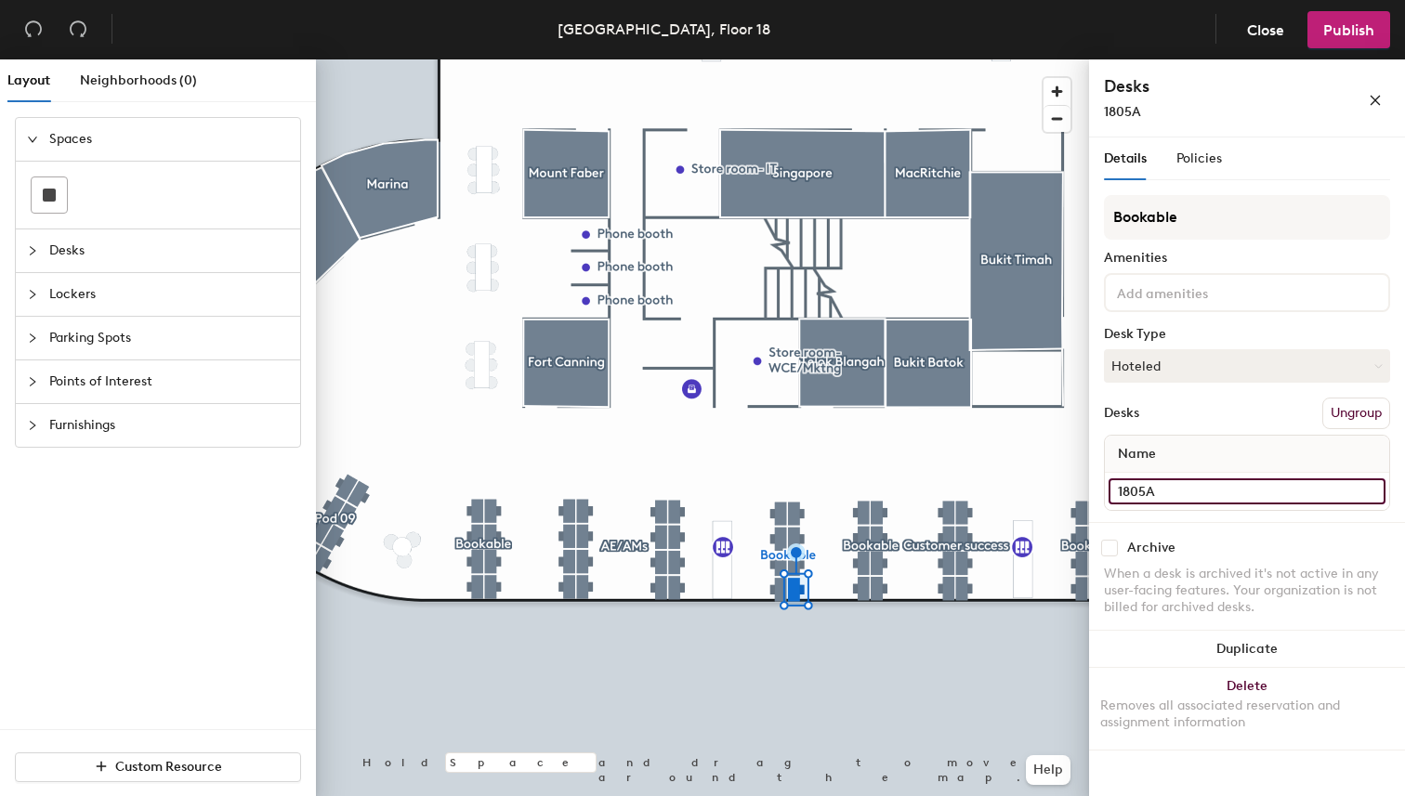
click at [1205, 491] on input "1805A" at bounding box center [1246, 491] width 277 height 26
type input "1805D"
click at [1210, 489] on input "1805H" at bounding box center [1246, 491] width 277 height 26
click at [1232, 486] on input "1805H" at bounding box center [1246, 491] width 277 height 26
type input "1805E"
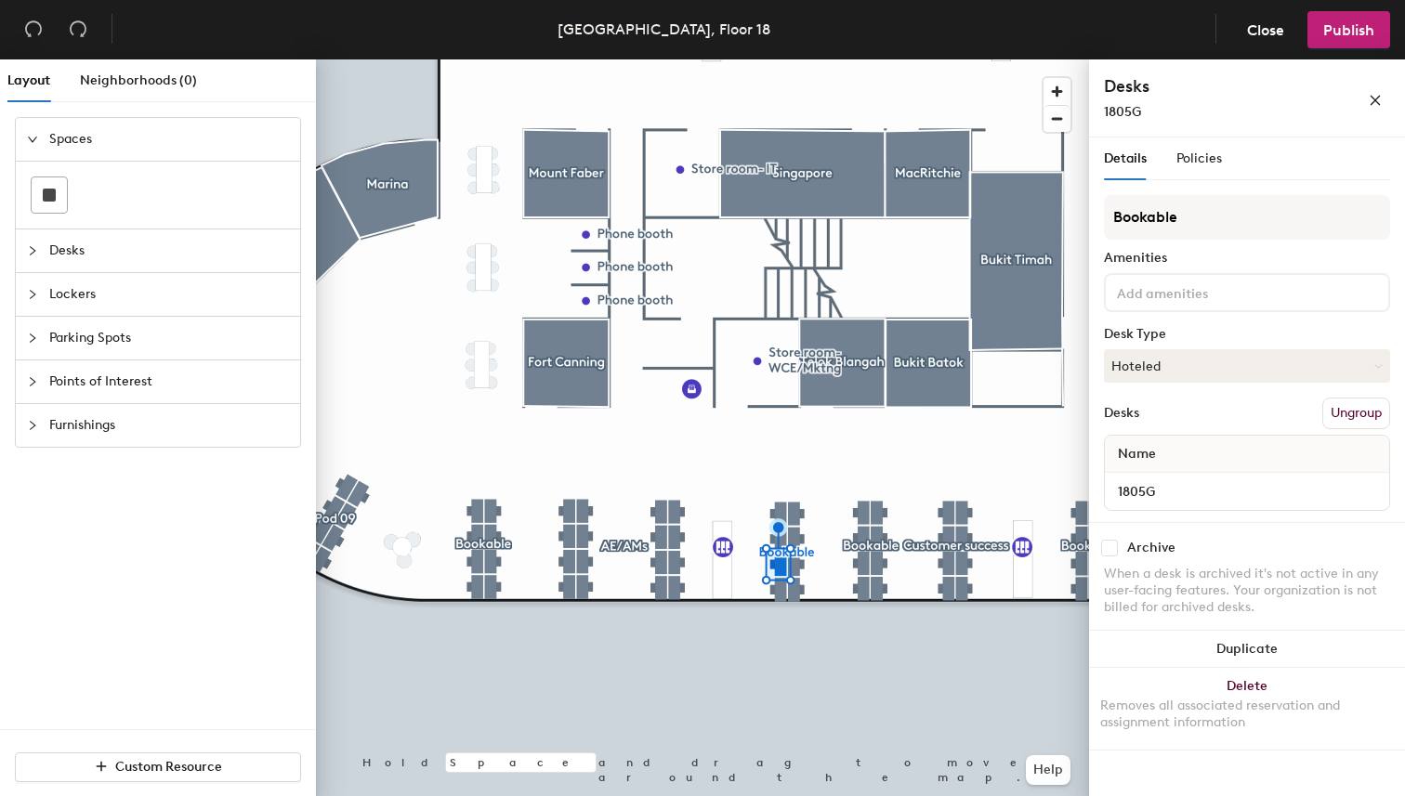
click at [1164, 505] on div "1805G" at bounding box center [1247, 491] width 284 height 37
click at [1211, 478] on input "1805G" at bounding box center [1246, 491] width 277 height 26
click at [1219, 492] on input "1805G" at bounding box center [1246, 491] width 277 height 26
type input "1805F"
click at [1211, 480] on input "1805F" at bounding box center [1246, 491] width 277 height 26
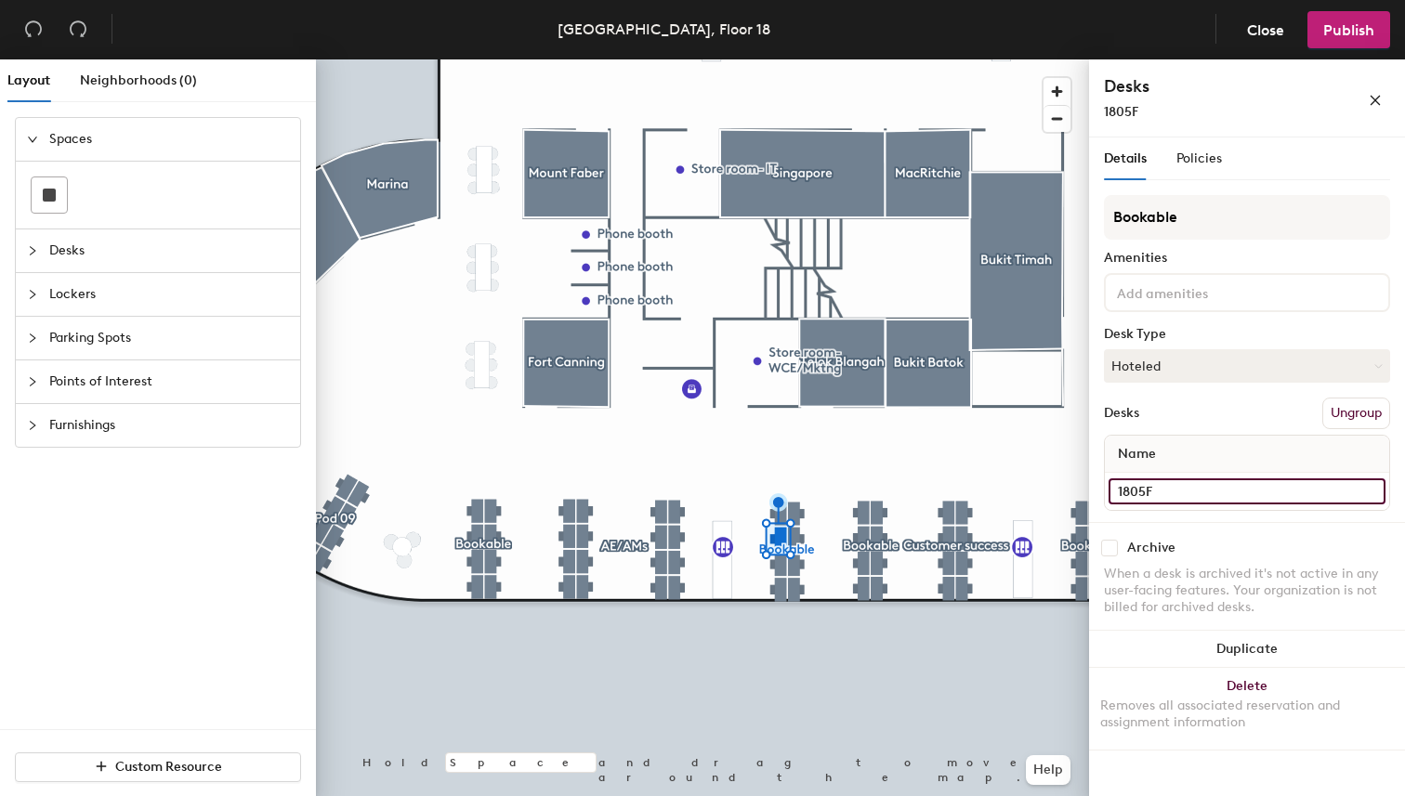
click at [1222, 484] on input "1805F" at bounding box center [1246, 491] width 277 height 26
type input "1805G"
click at [1196, 491] on input "1805E" at bounding box center [1246, 491] width 277 height 26
click at [1223, 491] on input "1805E" at bounding box center [1246, 491] width 277 height 26
type input "1805H"
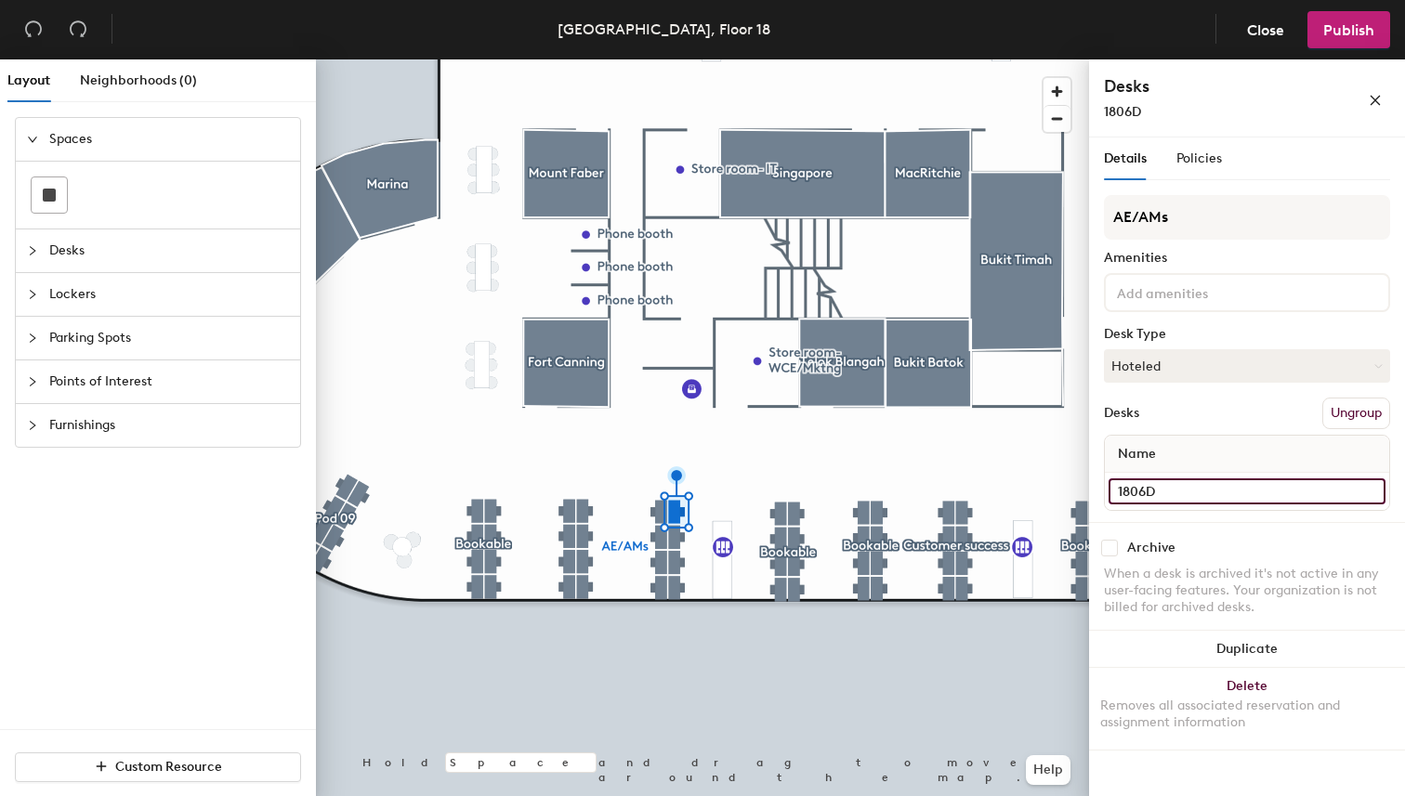
click at [1216, 483] on input "1806D" at bounding box center [1246, 491] width 277 height 26
click at [1233, 486] on input "1806D" at bounding box center [1246, 491] width 277 height 26
type input "1806A"
click at [1238, 498] on input "1806C" at bounding box center [1246, 491] width 277 height 26
click at [1217, 493] on input "1806C" at bounding box center [1246, 491] width 277 height 26
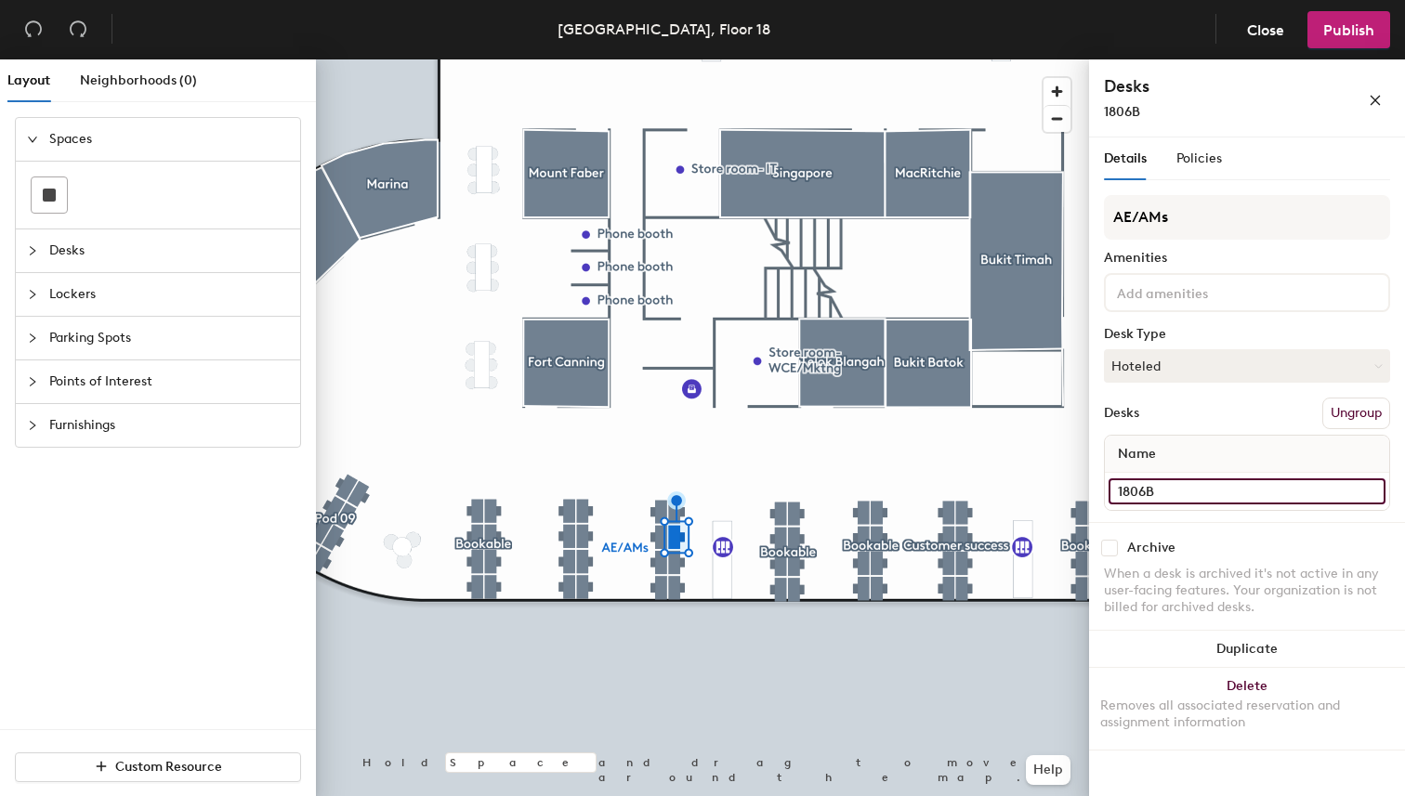
type input "1806B"
click at [1214, 483] on input "1806B" at bounding box center [1246, 491] width 277 height 26
click at [1253, 485] on input "1806B" at bounding box center [1246, 491] width 277 height 26
type input "1806C"
click at [1209, 491] on input "1806A" at bounding box center [1246, 491] width 277 height 26
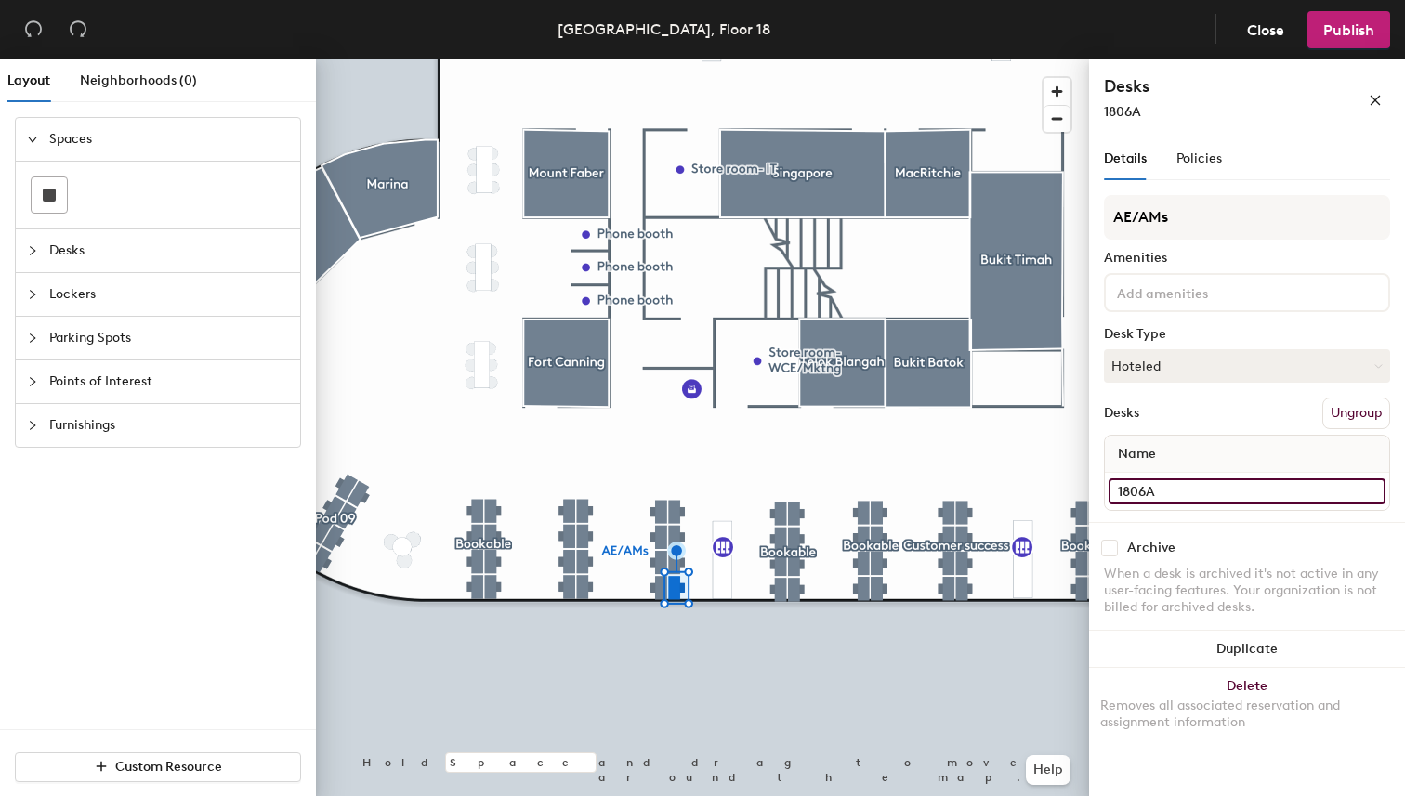
click at [1251, 488] on input "1806A" at bounding box center [1246, 491] width 277 height 26
type input "1806D"
click at [1190, 494] on input "1806H" at bounding box center [1246, 491] width 277 height 26
click at [1224, 494] on input "1806H" at bounding box center [1246, 491] width 277 height 26
type input "1806E"
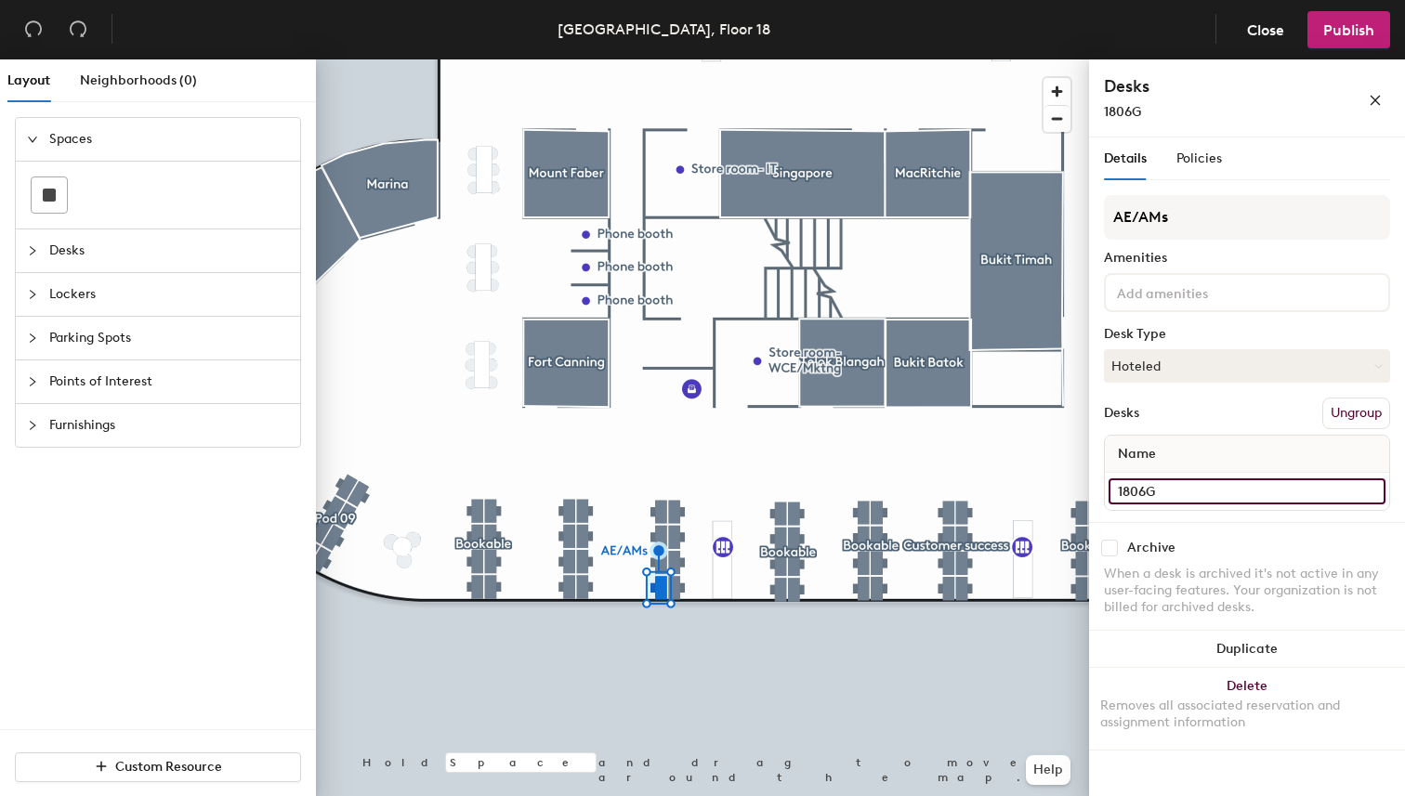
click at [1212, 495] on input "1806G" at bounding box center [1246, 491] width 277 height 26
click at [1236, 495] on input "1806G" at bounding box center [1246, 491] width 277 height 26
type input "1806F"
click at [1184, 491] on input "1806F" at bounding box center [1246, 491] width 277 height 26
click at [1209, 490] on input "1806F" at bounding box center [1246, 491] width 277 height 26
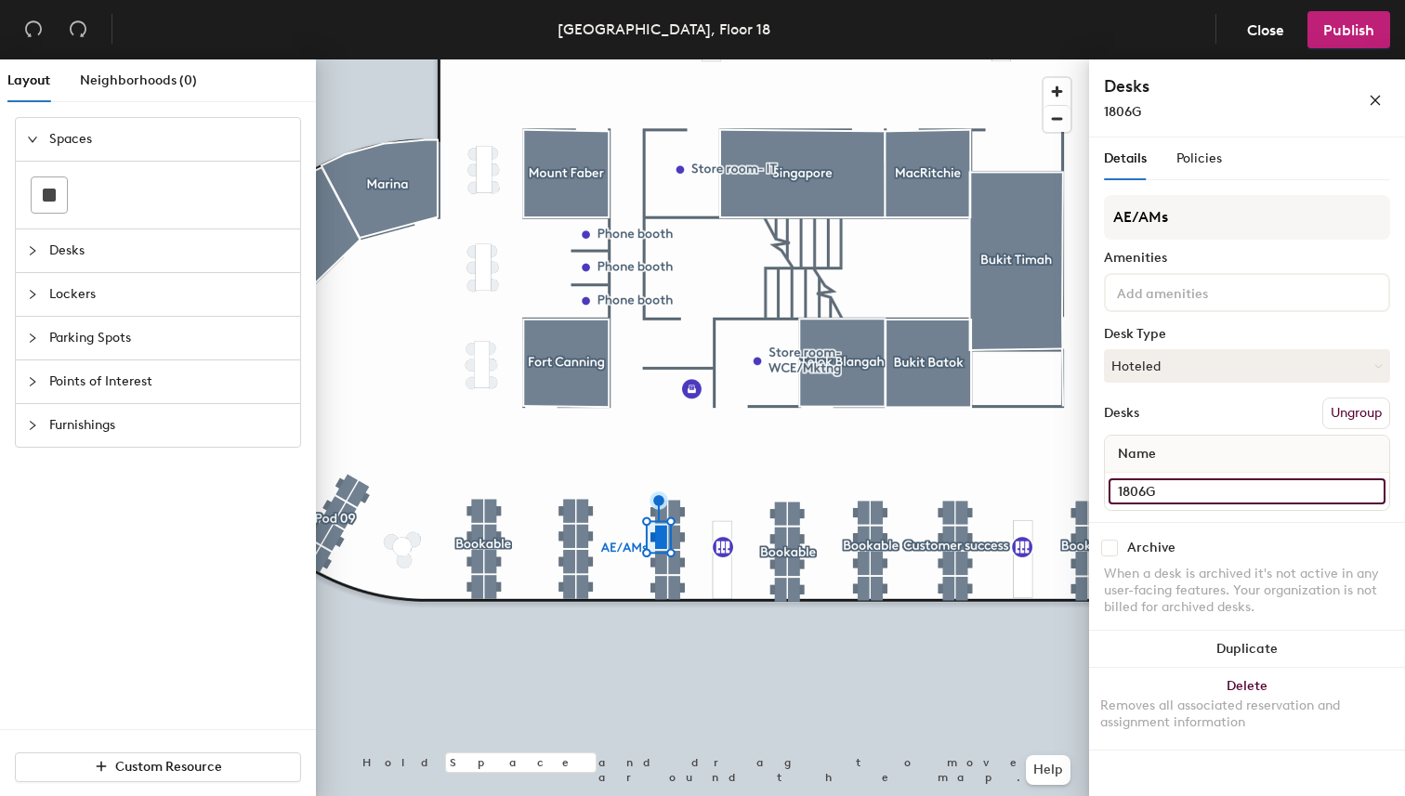
type input "1806G"
click at [1186, 495] on input "1806E" at bounding box center [1246, 491] width 277 height 26
click at [1216, 493] on input "1806E" at bounding box center [1246, 491] width 277 height 26
type input "1806H"
click at [1223, 482] on input "1807D" at bounding box center [1246, 491] width 277 height 26
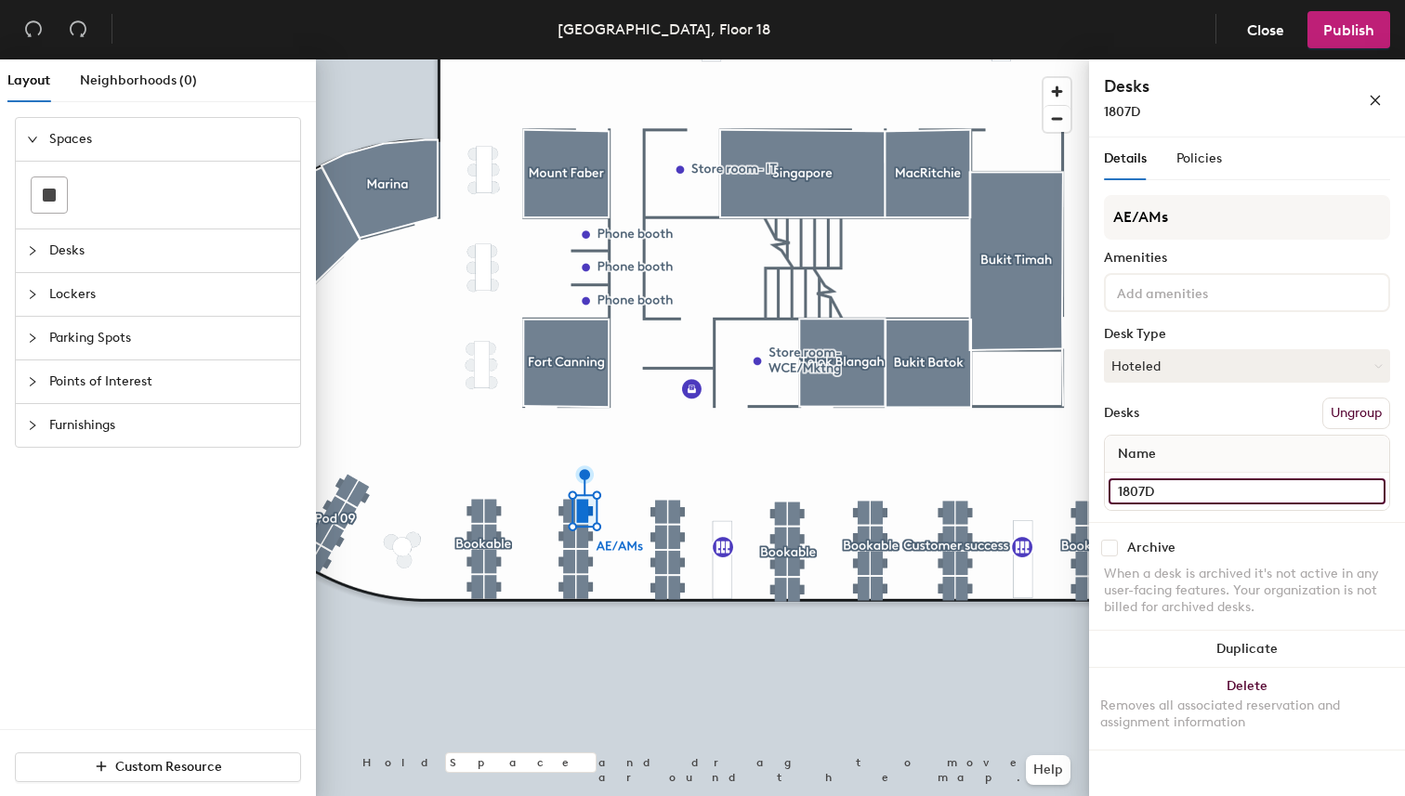
click at [1233, 487] on input "1807D" at bounding box center [1246, 491] width 277 height 26
type input "1807A"
click at [1277, 490] on input "1807C" at bounding box center [1246, 491] width 277 height 26
click at [1229, 490] on input "1807C" at bounding box center [1246, 491] width 277 height 26
type input "1807B"
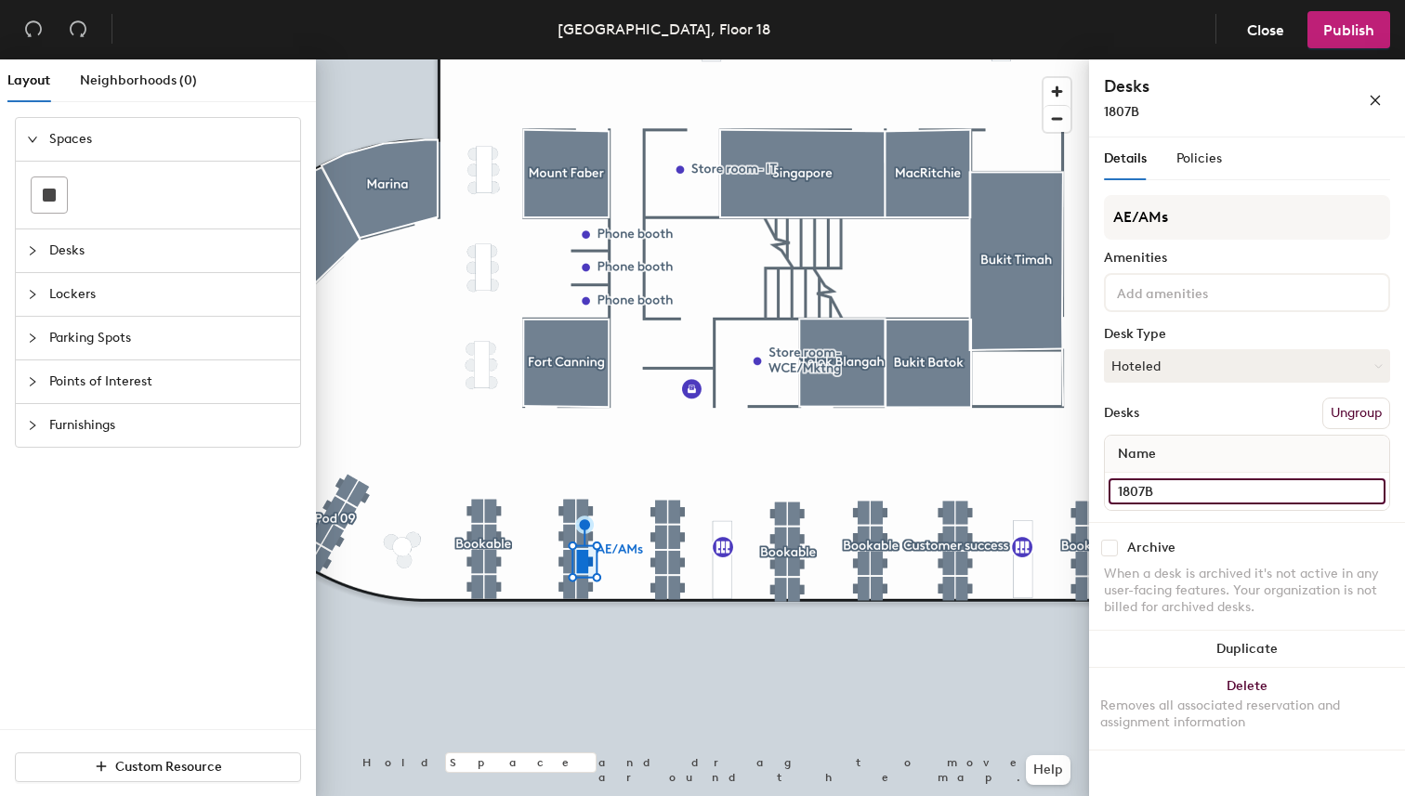
click at [1194, 496] on input "1807B" at bounding box center [1246, 491] width 277 height 26
click at [1240, 491] on input "1807B" at bounding box center [1246, 491] width 277 height 26
type input "1807C"
click at [1204, 497] on input "1807A" at bounding box center [1246, 491] width 277 height 26
click at [1234, 494] on input "1807A" at bounding box center [1246, 491] width 277 height 26
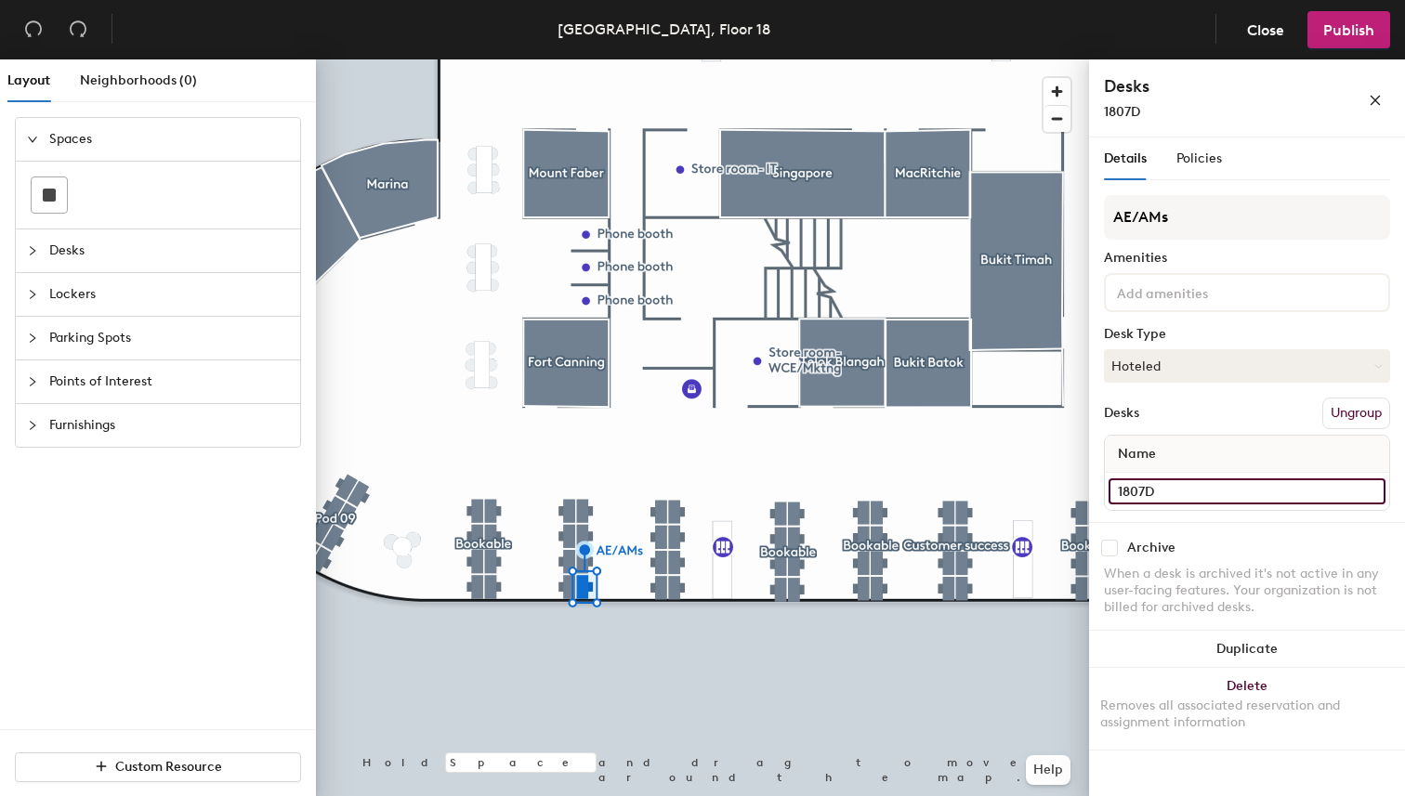
type input "1807D"
click at [1259, 491] on input "1807H" at bounding box center [1246, 491] width 277 height 26
click at [1232, 490] on input "1807H" at bounding box center [1246, 491] width 277 height 26
type input "1807E"
click at [1198, 484] on input "1807G" at bounding box center [1246, 491] width 277 height 26
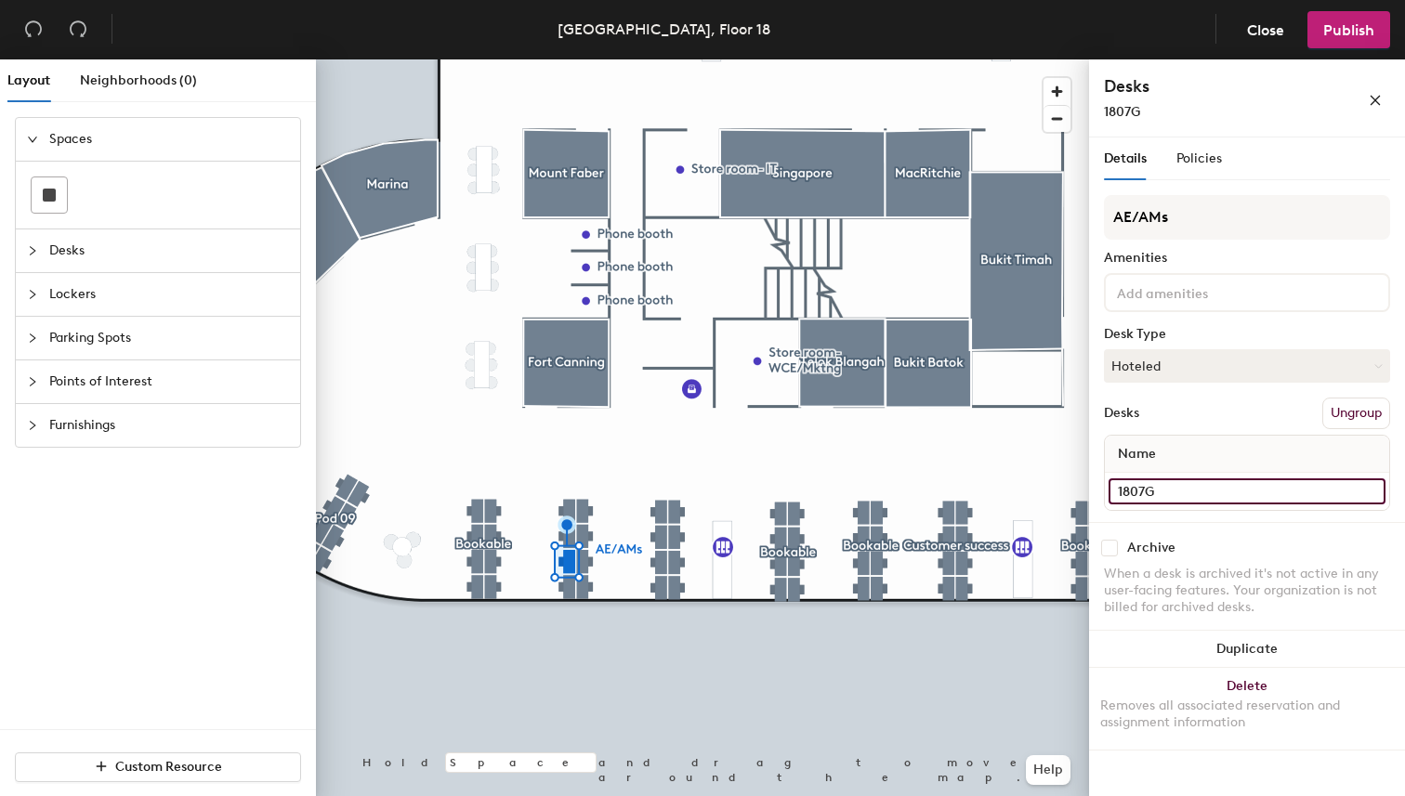
click at [1217, 484] on input "1807G" at bounding box center [1246, 491] width 277 height 26
type input "1807F"
click at [1249, 494] on input "1807F" at bounding box center [1246, 491] width 277 height 26
click at [1231, 492] on input "1807F" at bounding box center [1246, 491] width 277 height 26
click at [1191, 489] on input "1807F" at bounding box center [1246, 491] width 277 height 26
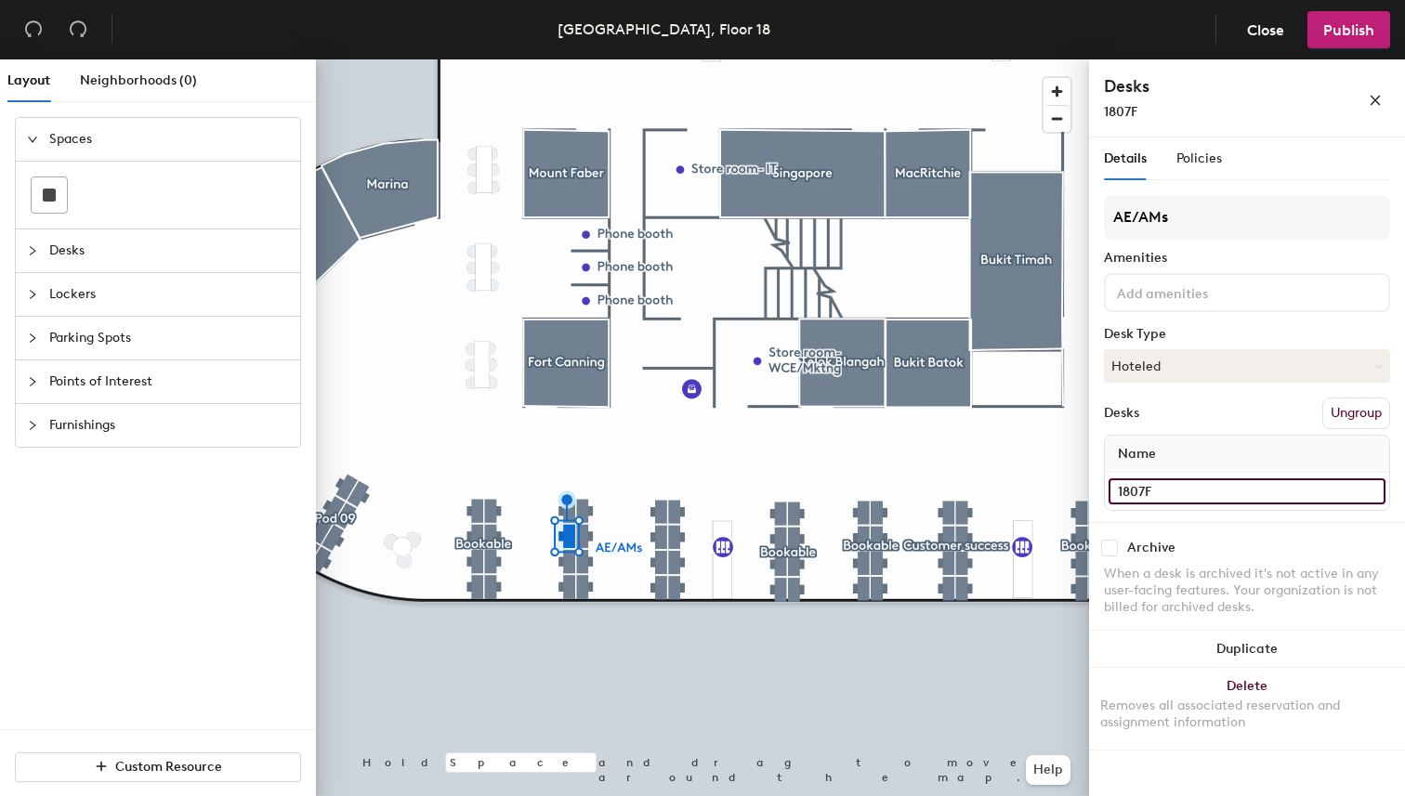
click at [1217, 490] on input "1807F" at bounding box center [1246, 491] width 277 height 26
type input "1807G"
click at [1219, 487] on input "1807E" at bounding box center [1246, 491] width 277 height 26
click at [1206, 487] on input "1807E" at bounding box center [1246, 491] width 277 height 26
type input "1807H"
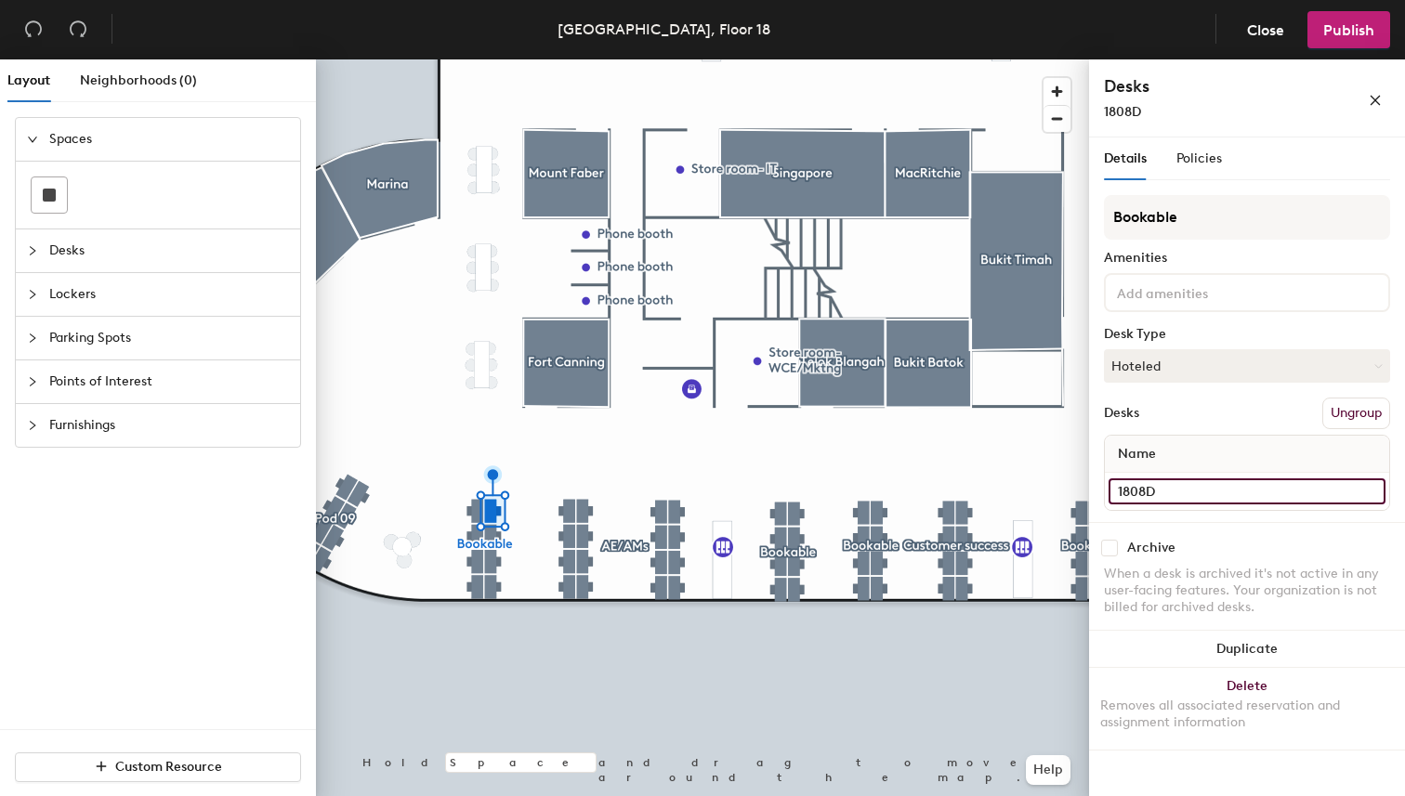
click at [1237, 501] on input "1808D" at bounding box center [1246, 491] width 277 height 26
click at [1268, 501] on input "1808D" at bounding box center [1246, 491] width 277 height 26
type input "1808A"
click at [1227, 493] on input "1808C" at bounding box center [1246, 491] width 277 height 26
click at [1211, 491] on input "1808C" at bounding box center [1246, 491] width 277 height 26
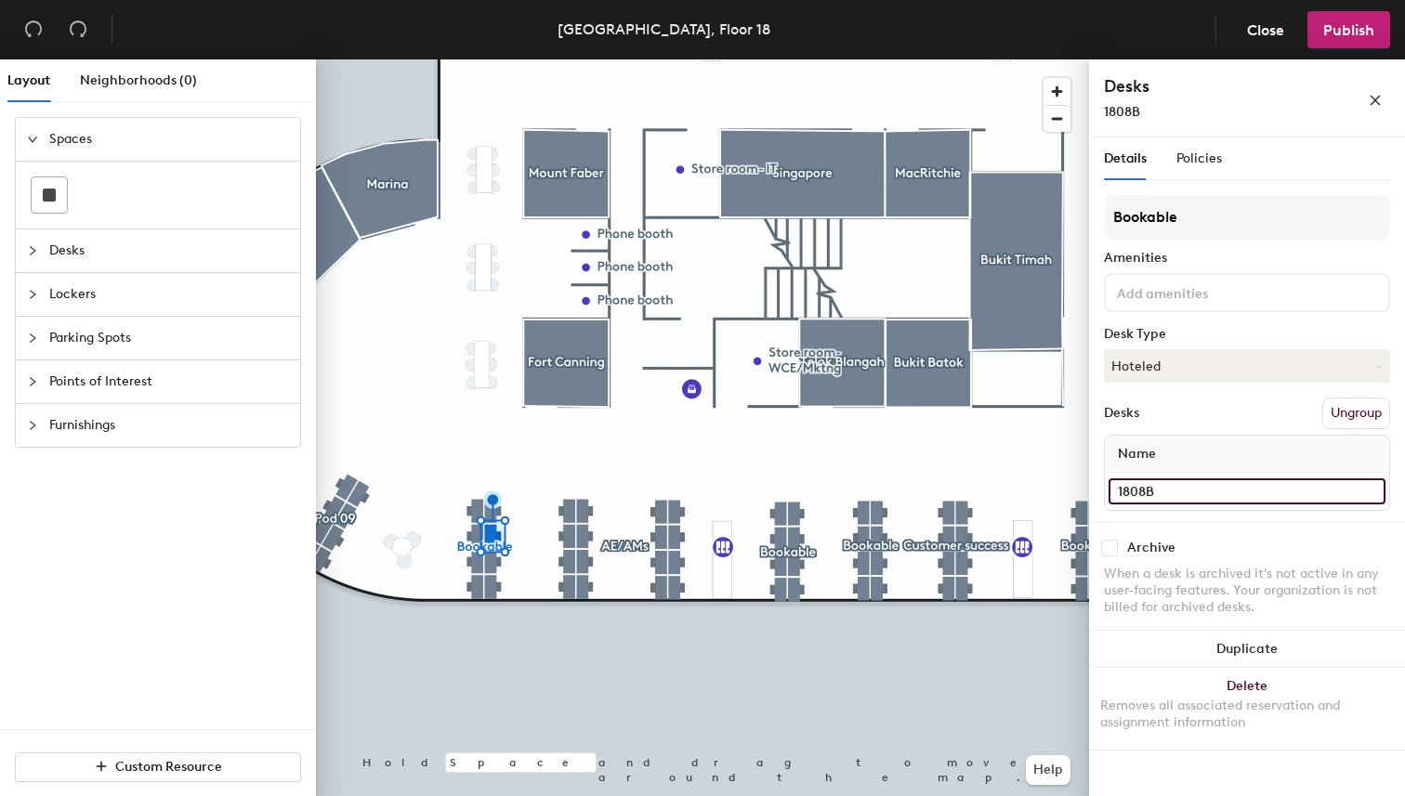
type input "1808B"
click at [1204, 487] on input "1808B" at bounding box center [1246, 491] width 277 height 26
click at [1241, 489] on input "1808B" at bounding box center [1246, 491] width 277 height 26
type input "1808C"
click at [1195, 491] on input "1808A" at bounding box center [1246, 491] width 277 height 26
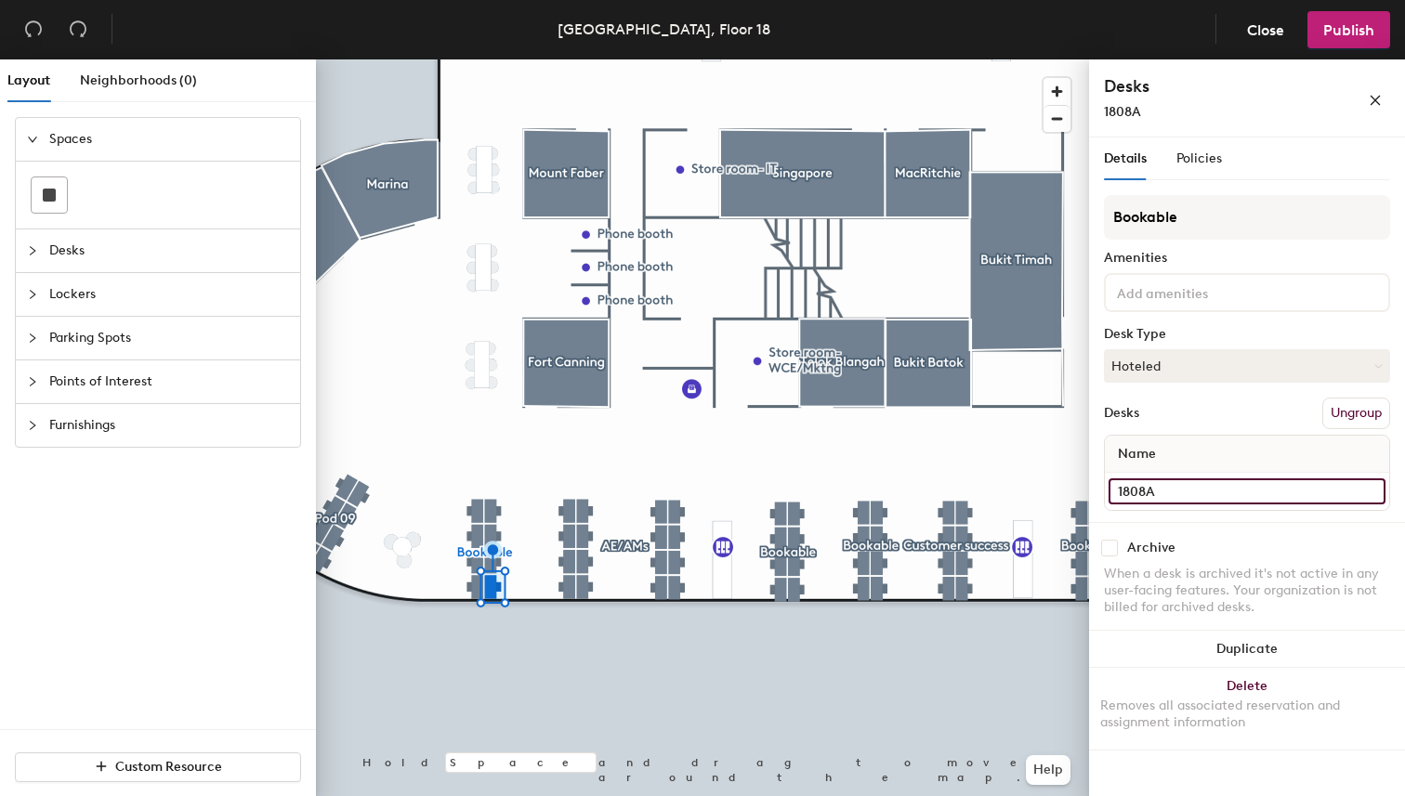
click at [1225, 491] on input "1808A" at bounding box center [1246, 491] width 277 height 26
type input "1808D"
click at [1187, 489] on input "1808H" at bounding box center [1246, 491] width 277 height 26
click at [1213, 489] on input "1808H" at bounding box center [1246, 491] width 277 height 26
type input "1808E"
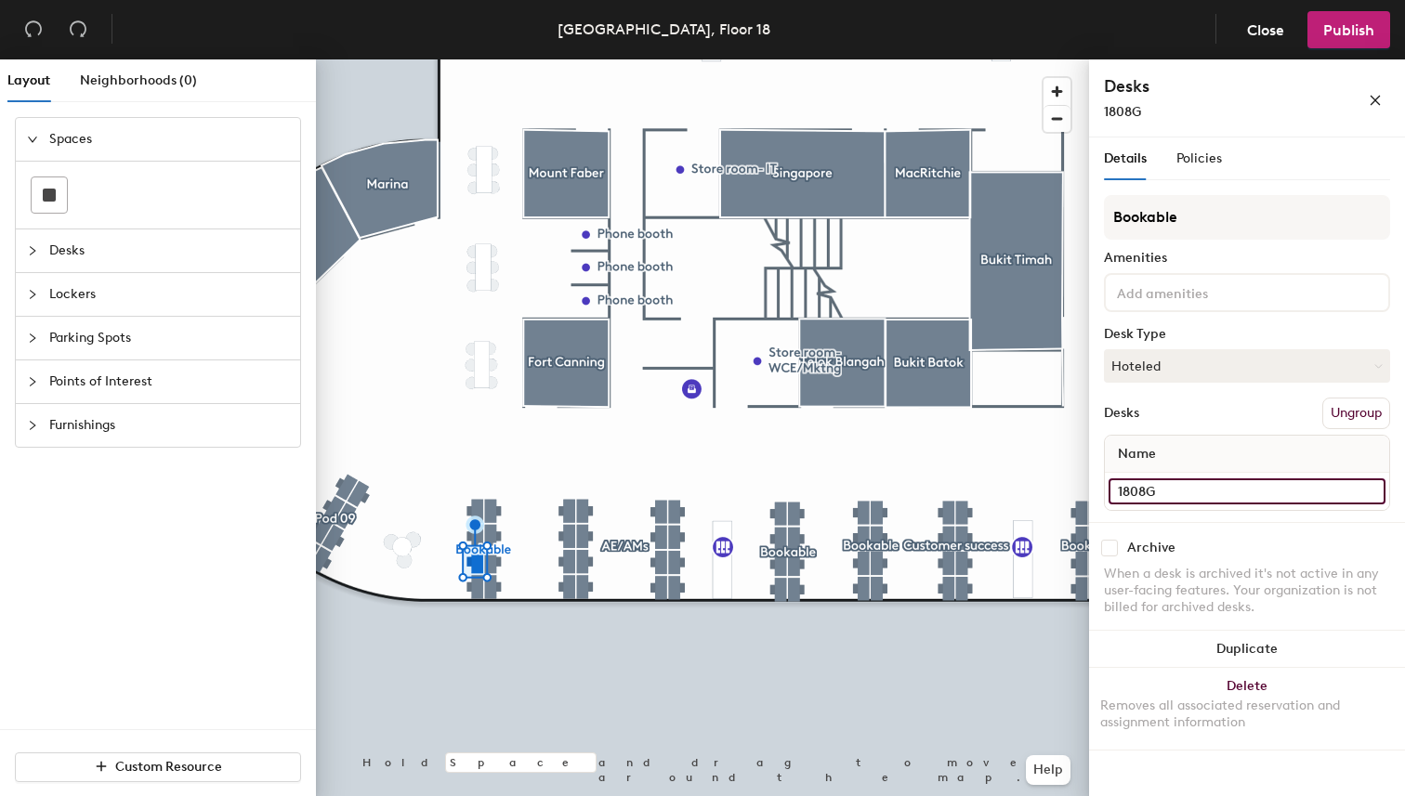
click at [1205, 489] on input "1808G" at bounding box center [1246, 491] width 277 height 26
click at [1231, 489] on input "1808G" at bounding box center [1246, 491] width 277 height 26
type input "1808F"
click at [1173, 486] on input "1808F" at bounding box center [1246, 491] width 277 height 26
click at [1192, 486] on input "1808F" at bounding box center [1246, 491] width 277 height 26
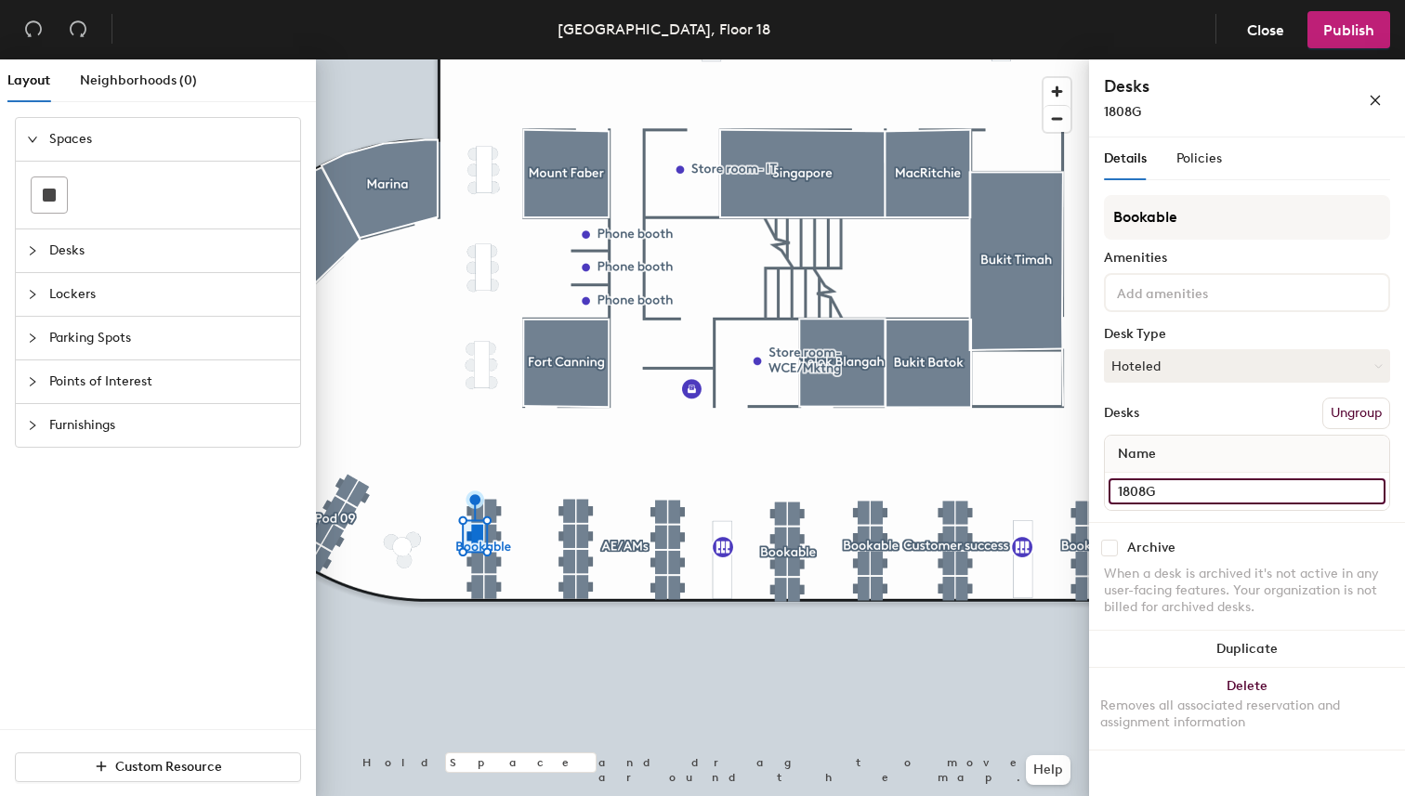
type input "1808G"
click at [1276, 508] on div "1808E" at bounding box center [1247, 491] width 284 height 37
click at [1250, 502] on input "1808E" at bounding box center [1246, 491] width 277 height 26
click at [1263, 500] on input "1808E" at bounding box center [1246, 491] width 277 height 26
type input "1808H"
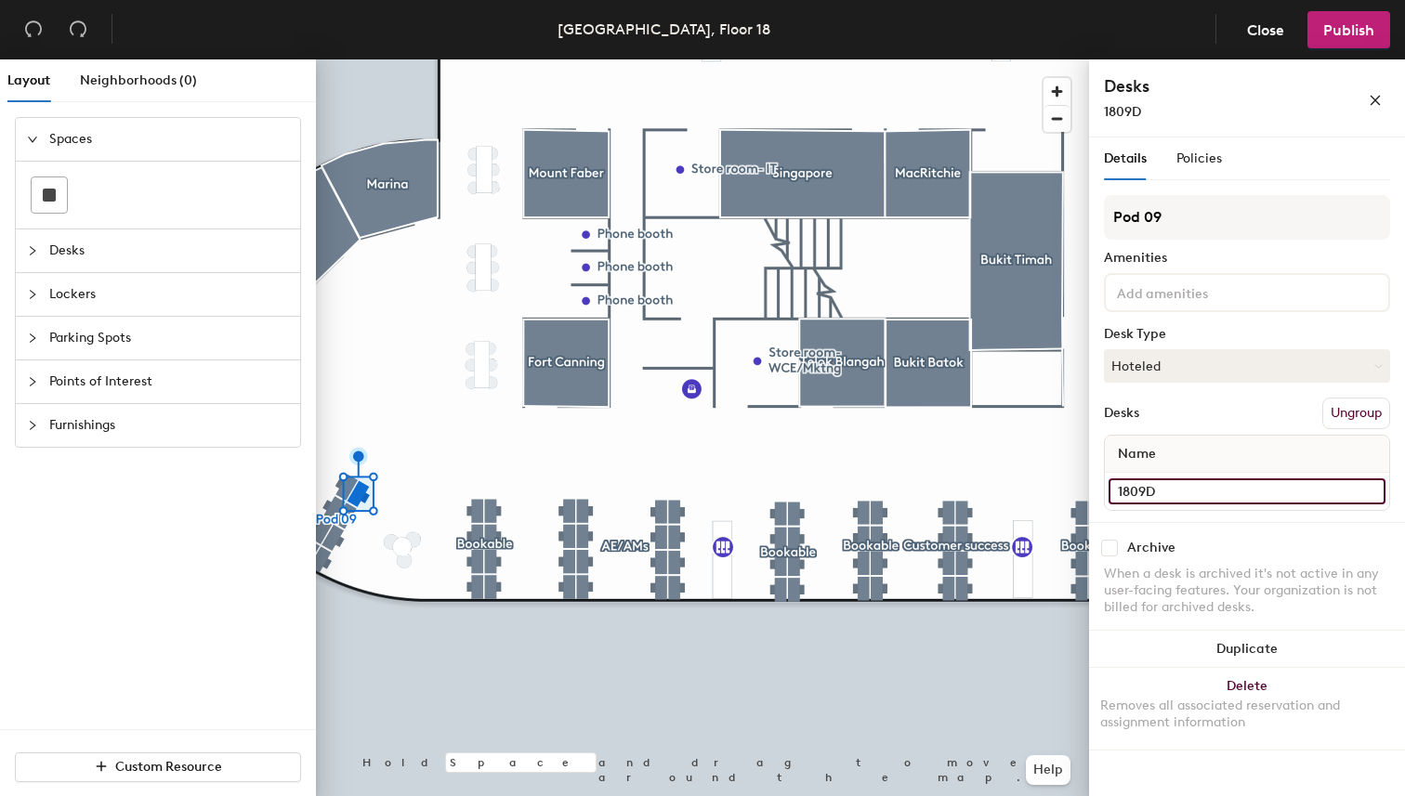
click at [1221, 494] on input "1809D" at bounding box center [1246, 491] width 277 height 26
click at [1251, 489] on input "1809D" at bounding box center [1246, 491] width 277 height 26
type input "1809A"
click at [1198, 504] on input "1809C" at bounding box center [1246, 491] width 277 height 26
click at [1224, 493] on input "1809C" at bounding box center [1246, 491] width 277 height 26
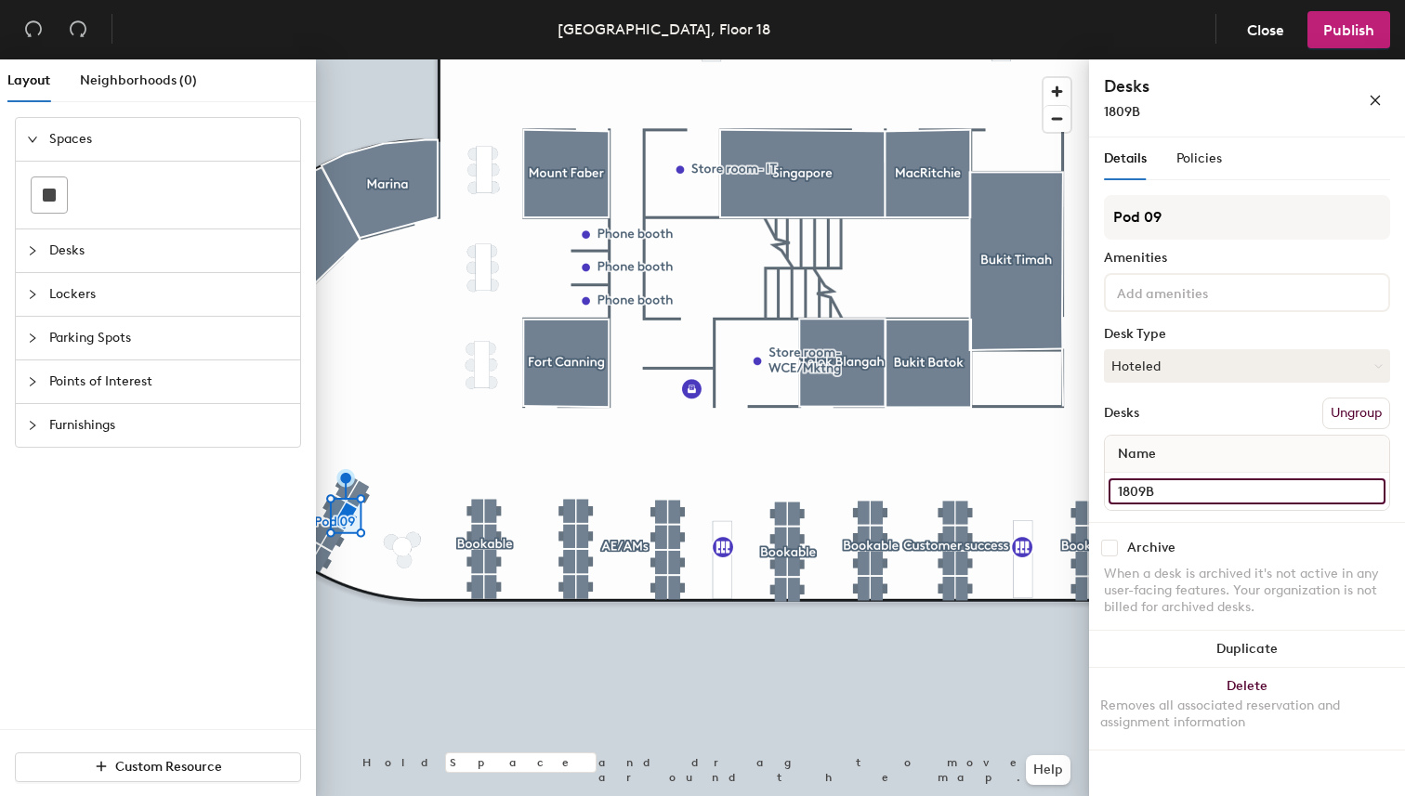
type input "1809B"
click at [1256, 492] on input "1809B" at bounding box center [1246, 491] width 277 height 26
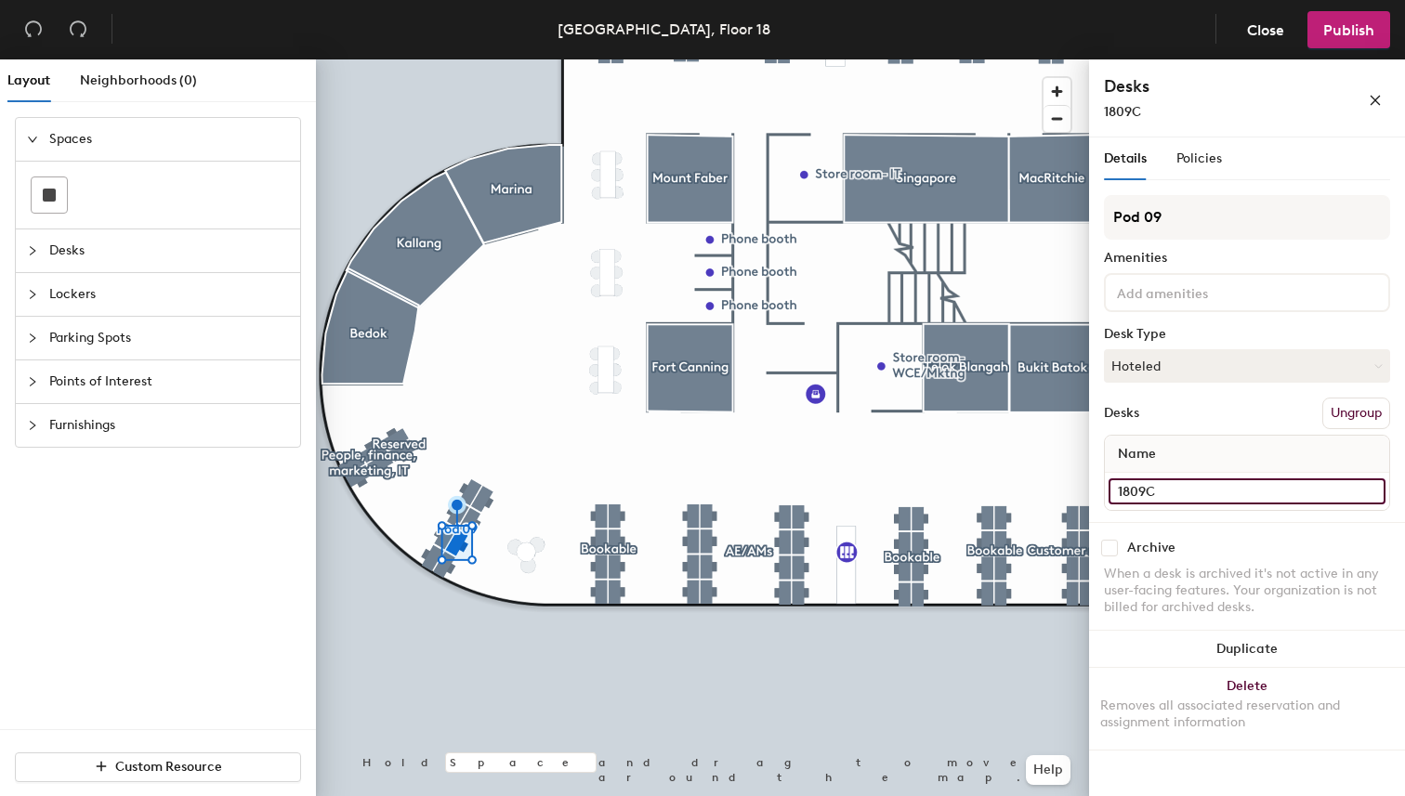
type input "1809C"
click at [1232, 490] on input "1809A" at bounding box center [1246, 491] width 277 height 26
click at [1268, 484] on input "1809A" at bounding box center [1246, 491] width 277 height 26
type input "1809D"
click at [1225, 496] on input "1809H" at bounding box center [1246, 491] width 277 height 26
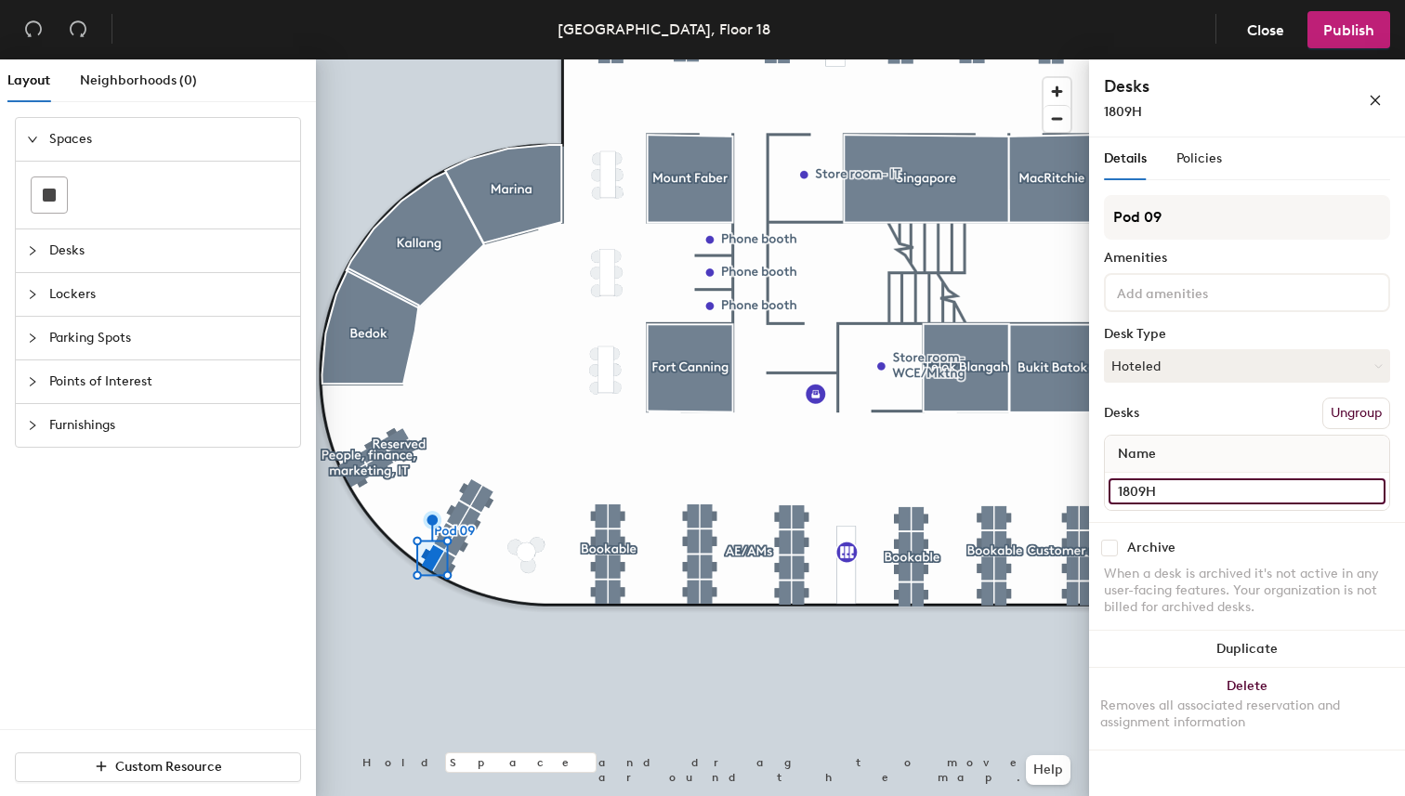
click at [1245, 493] on input "1809H" at bounding box center [1246, 491] width 277 height 26
type input "1809E"
click at [1197, 501] on input "1809G" at bounding box center [1246, 491] width 277 height 26
click at [1196, 501] on input "1809G" at bounding box center [1246, 491] width 277 height 26
type input "1809F"
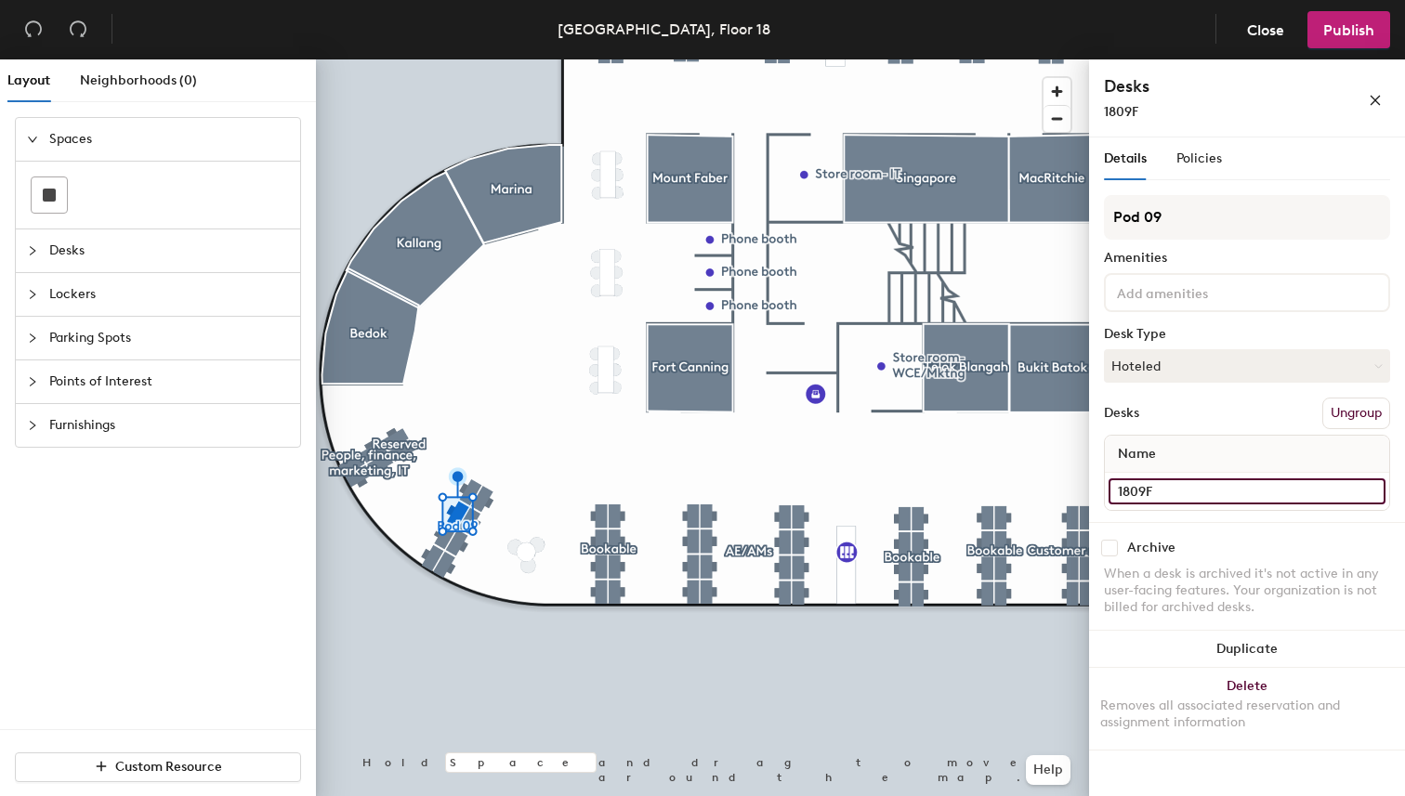
click at [1308, 482] on input "1809F" at bounding box center [1246, 491] width 277 height 26
click at [1245, 482] on input "1809F" at bounding box center [1246, 491] width 277 height 26
click at [1207, 487] on input "1809F" at bounding box center [1246, 491] width 277 height 26
type input "1809G"
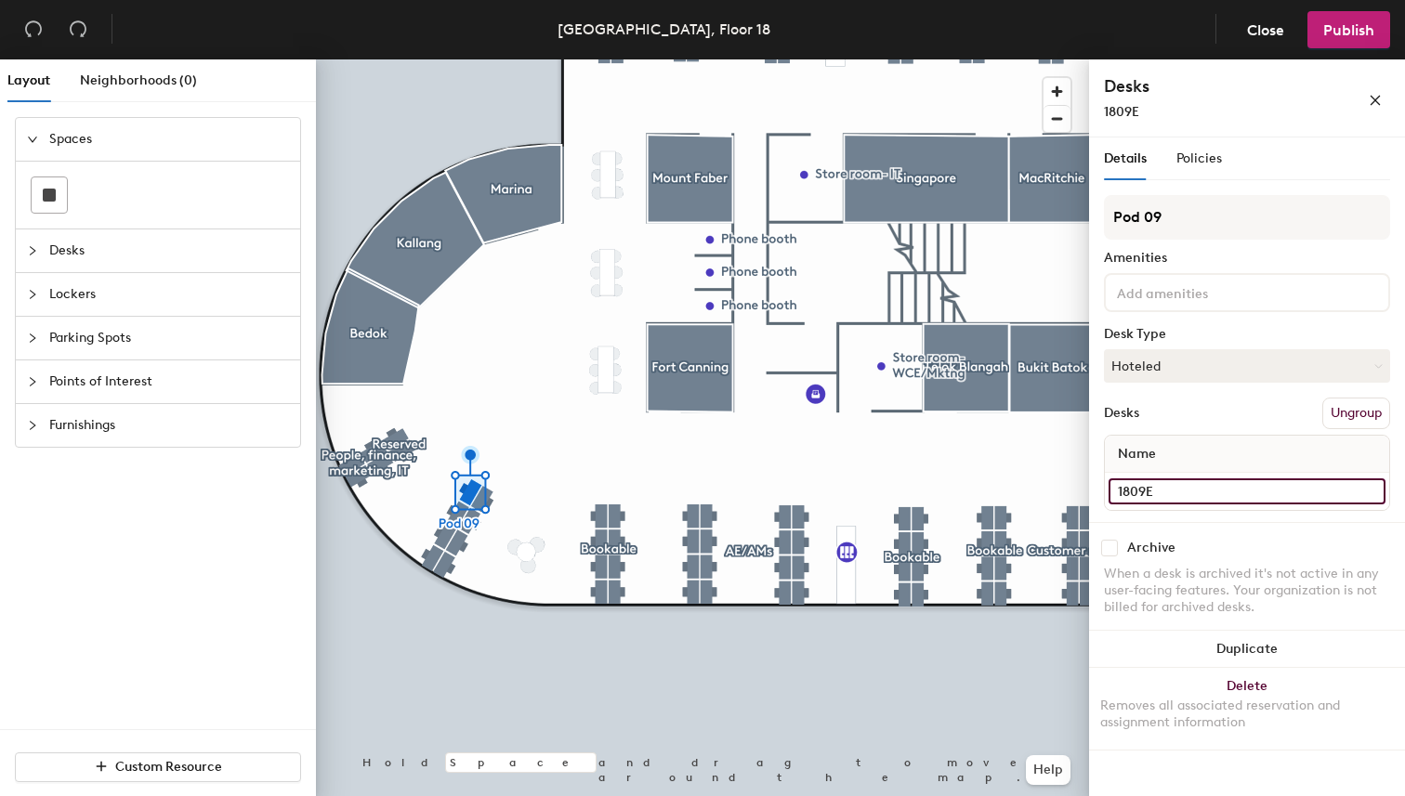
click at [1281, 482] on input "1809E" at bounding box center [1246, 491] width 277 height 26
click at [1230, 499] on input "1809E" at bounding box center [1246, 491] width 277 height 26
type input "1809H"
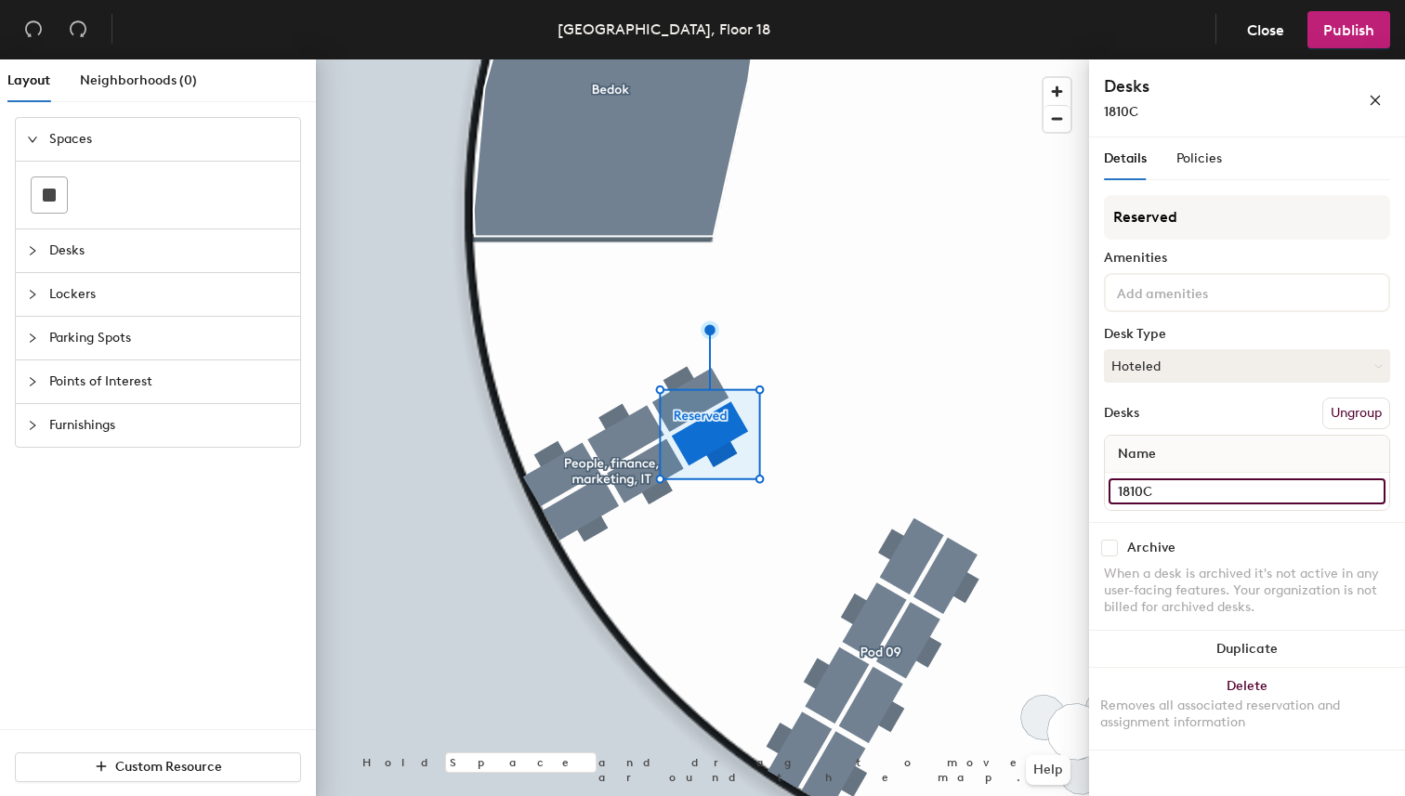
click at [1214, 493] on input "1810C" at bounding box center [1246, 491] width 277 height 26
click at [1242, 494] on input "1810C" at bounding box center [1246, 491] width 277 height 26
type input "1810A"
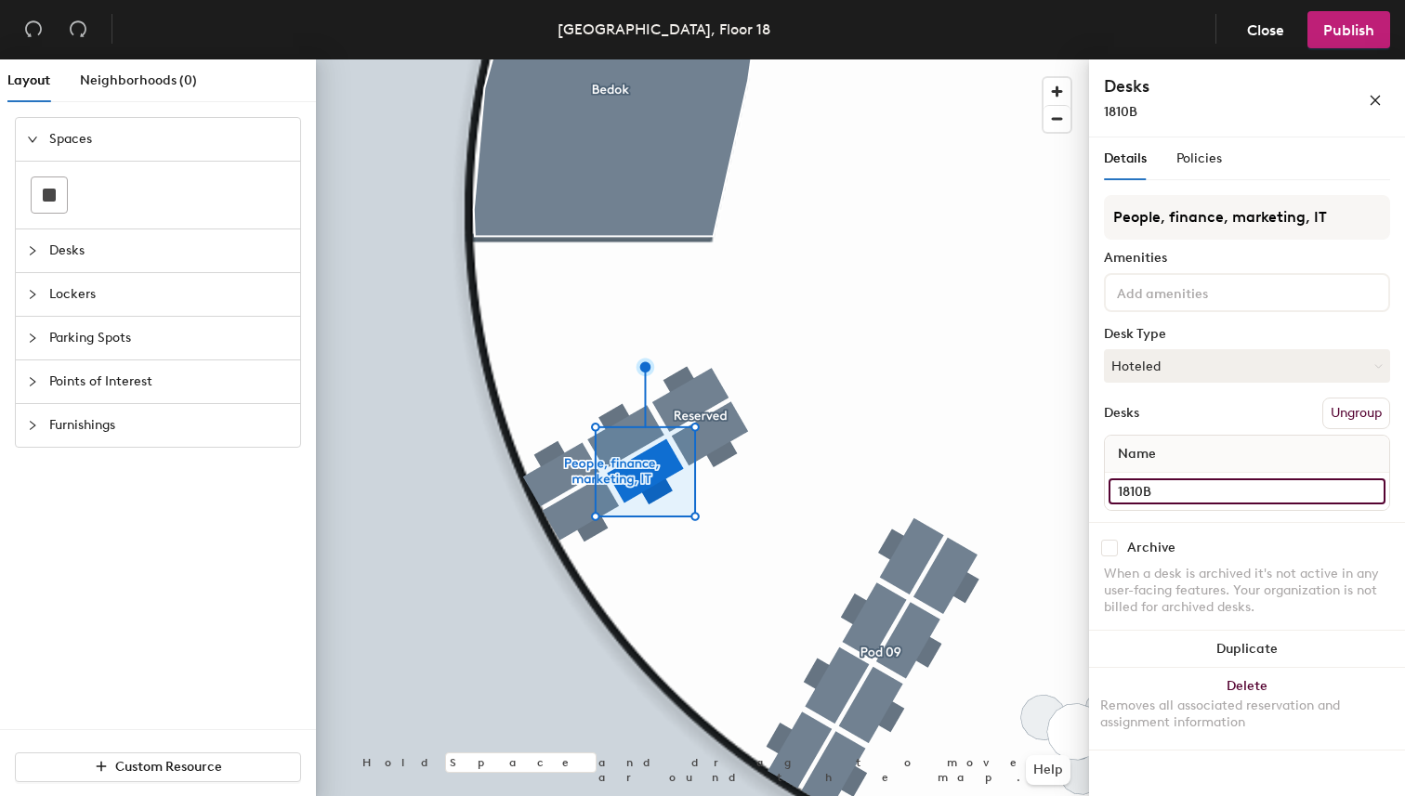
click at [1268, 491] on input "1810B" at bounding box center [1246, 491] width 277 height 26
click at [585, 59] on div at bounding box center [702, 59] width 773 height 0
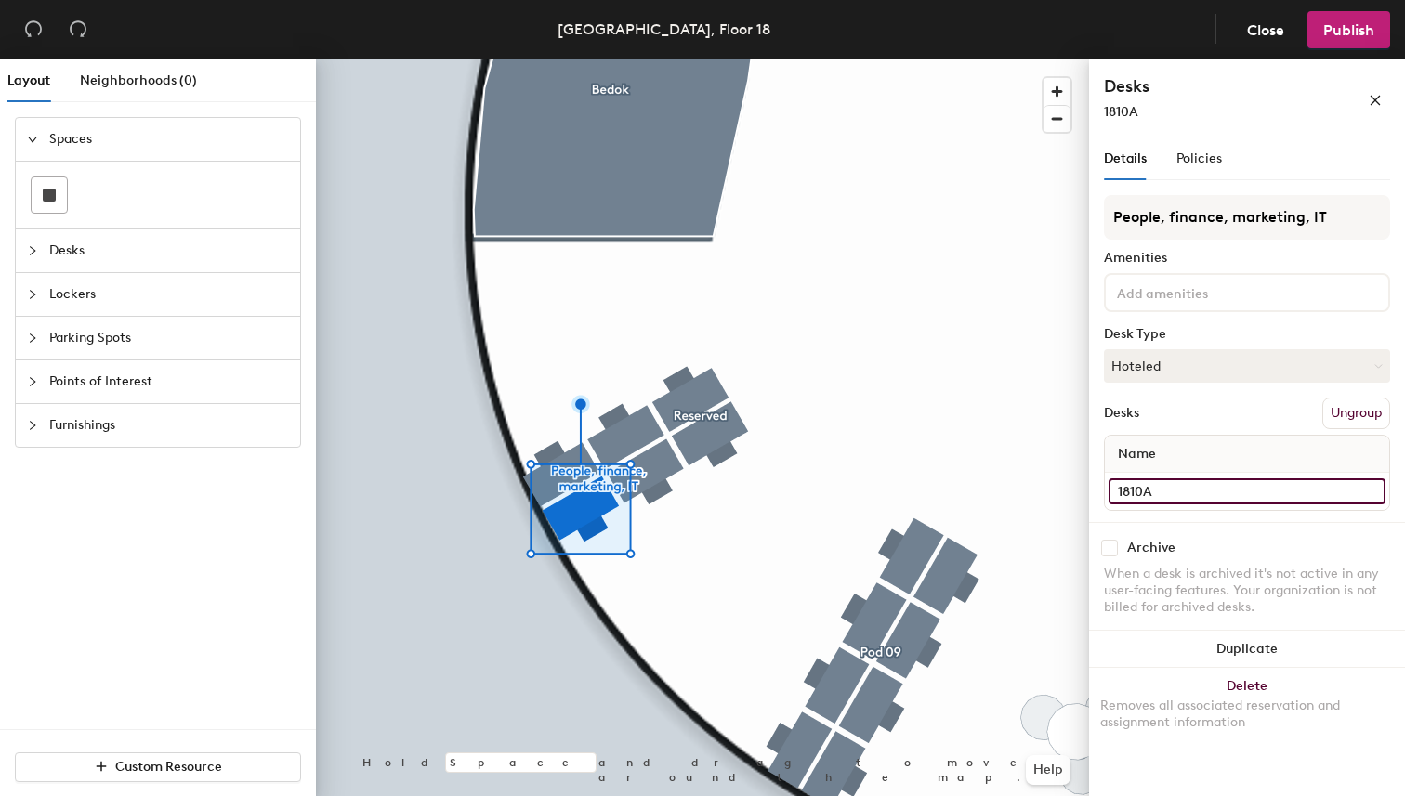
click at [1193, 491] on input "1810A" at bounding box center [1246, 491] width 277 height 26
type input "1810C"
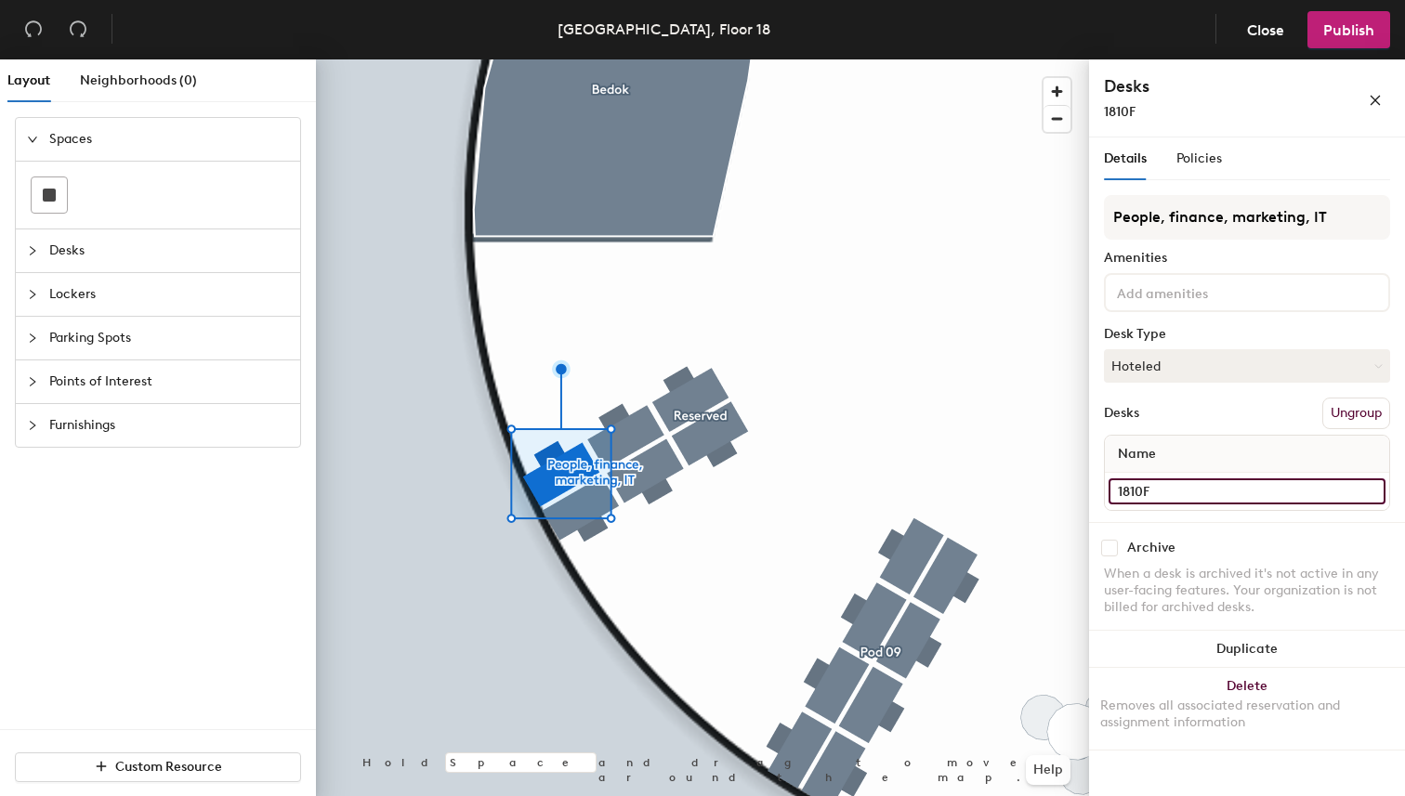
click at [1205, 494] on input "1810F" at bounding box center [1246, 491] width 277 height 26
click at [1225, 494] on input "1810F" at bounding box center [1246, 491] width 277 height 26
type input "1810D"
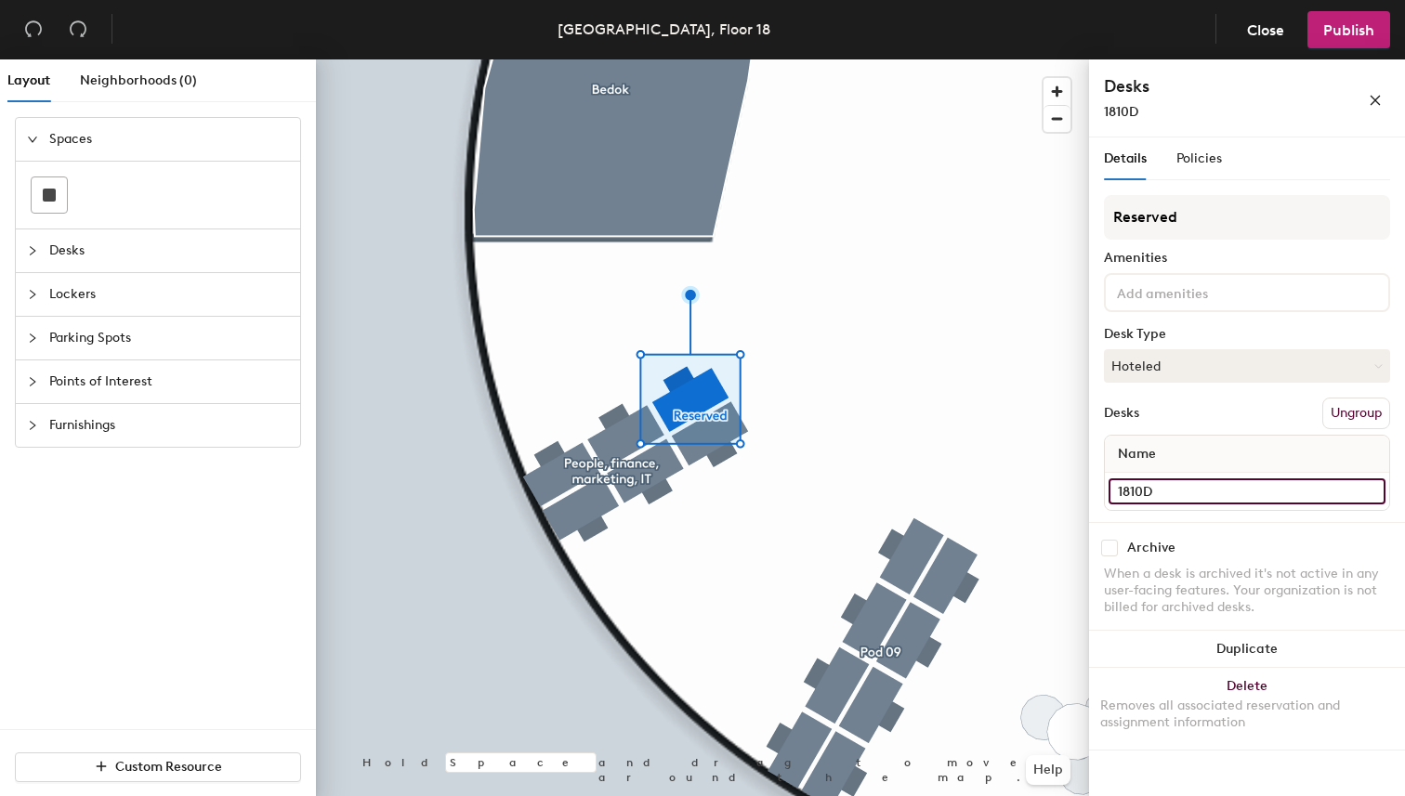
click at [1194, 487] on input "1810D" at bounding box center [1246, 491] width 277 height 26
click at [1218, 491] on input "1810D" at bounding box center [1246, 491] width 277 height 26
type input "1810F"
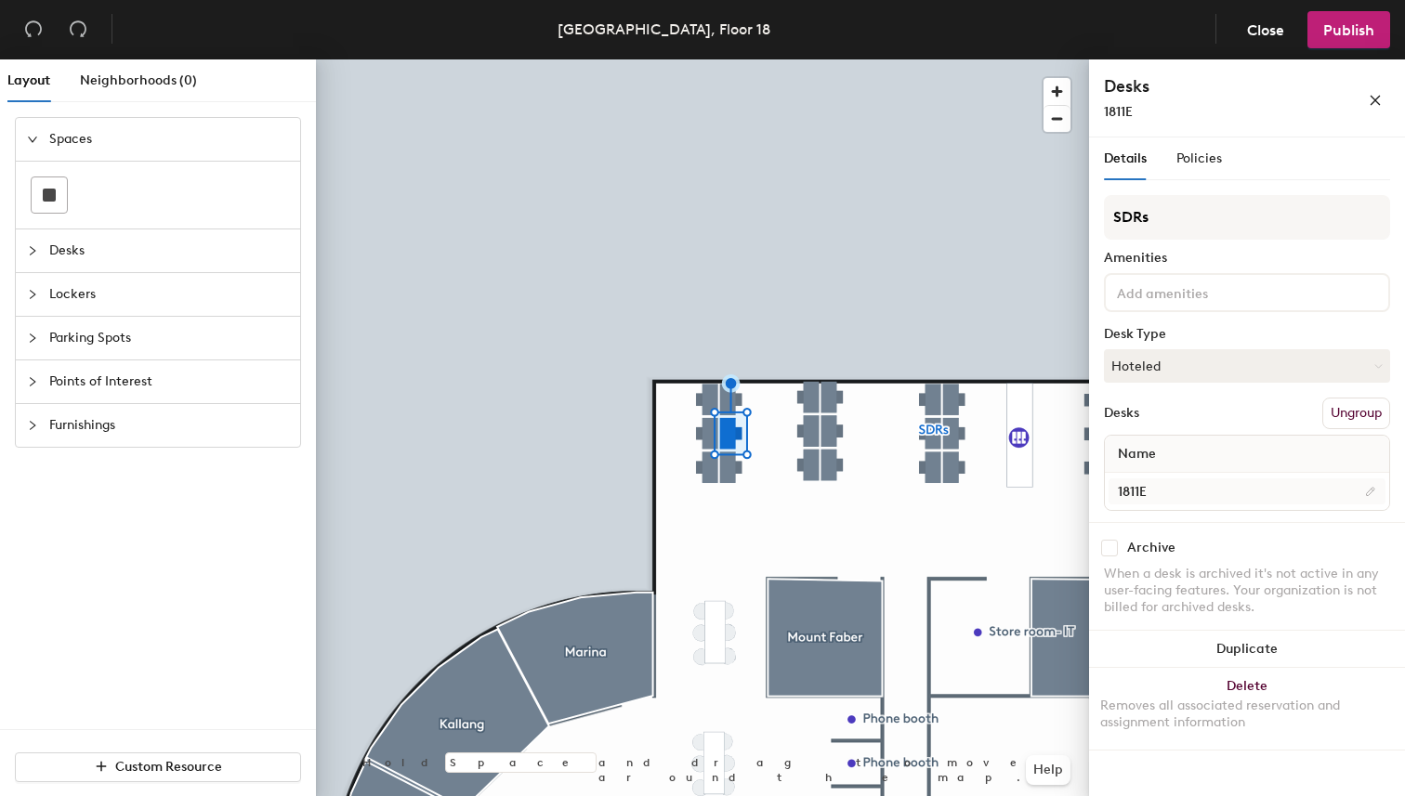
type input "1811E"
click at [1263, 495] on input "1811A" at bounding box center [1246, 491] width 277 height 26
click at [1240, 491] on input "1811A" at bounding box center [1246, 491] width 277 height 26
type input "1811F"
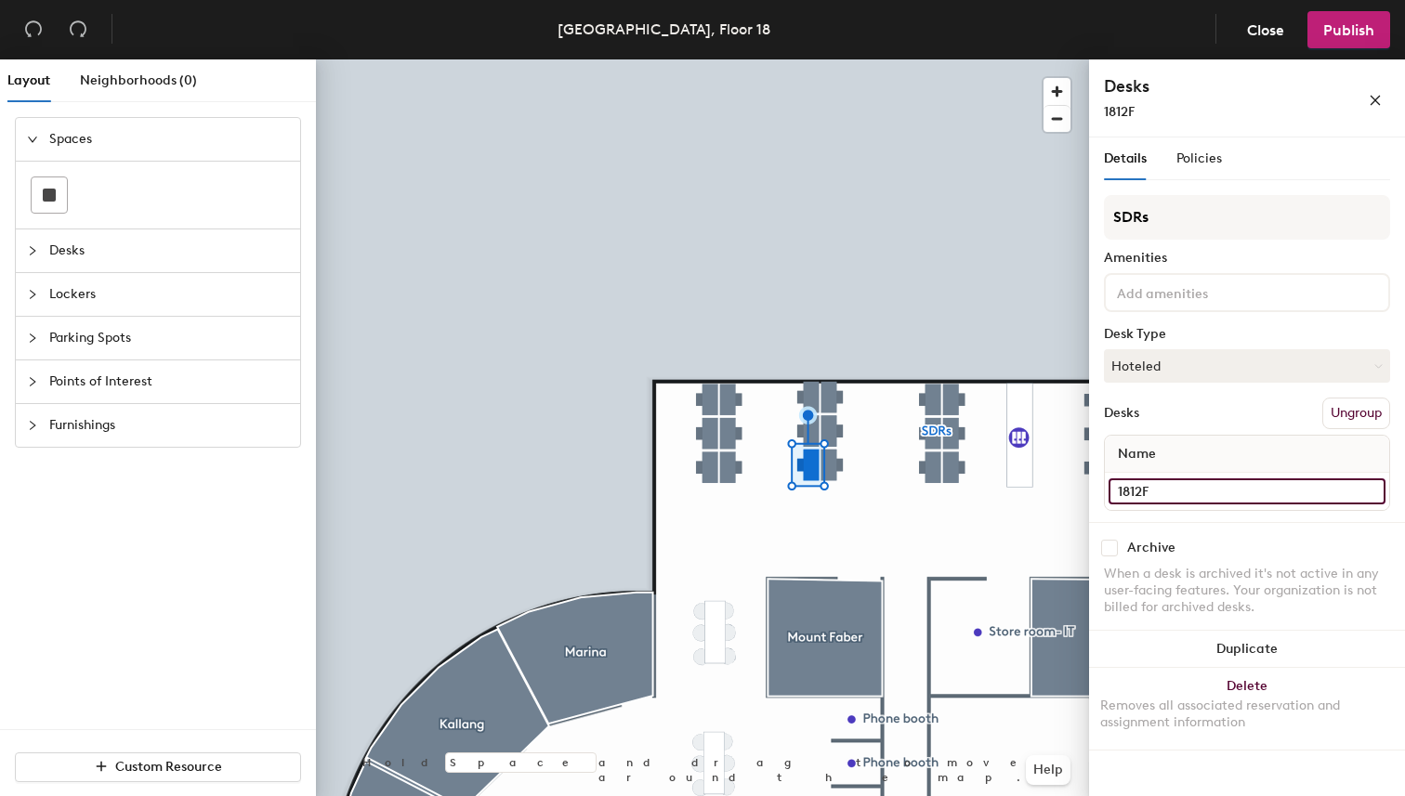
click at [1199, 491] on input "1812F" at bounding box center [1246, 491] width 277 height 26
click at [1232, 496] on input "1812F" at bounding box center [1246, 491] width 277 height 26
type input "1812A"
click at [1238, 486] on input "1812E" at bounding box center [1246, 491] width 277 height 26
click at [1199, 490] on input "1812E" at bounding box center [1246, 491] width 277 height 26
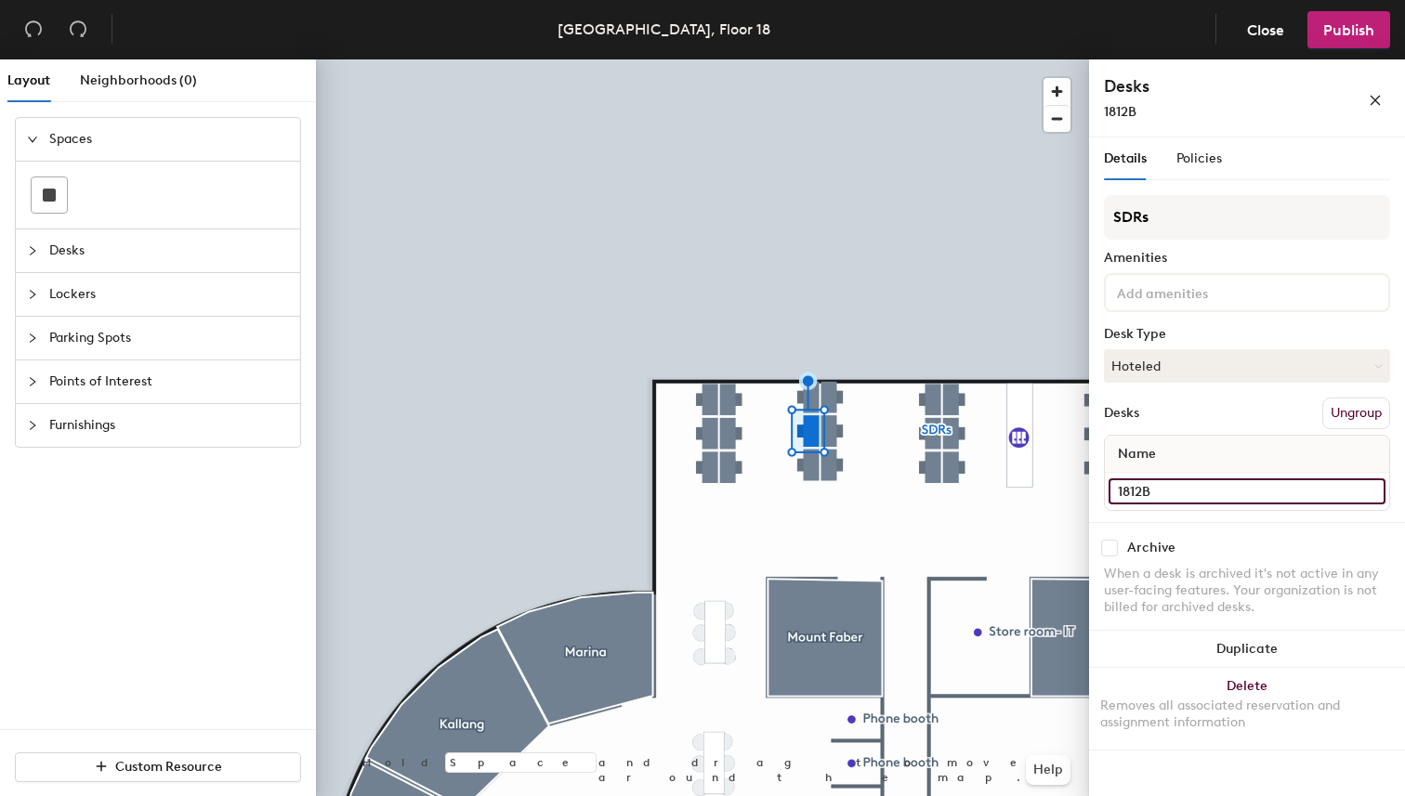
type input "1812B"
click at [1257, 491] on input "1812D" at bounding box center [1246, 491] width 277 height 26
click at [1228, 487] on input "1812D" at bounding box center [1246, 491] width 277 height 26
type input "1812C"
click at [1208, 484] on input "1812C" at bounding box center [1246, 491] width 277 height 26
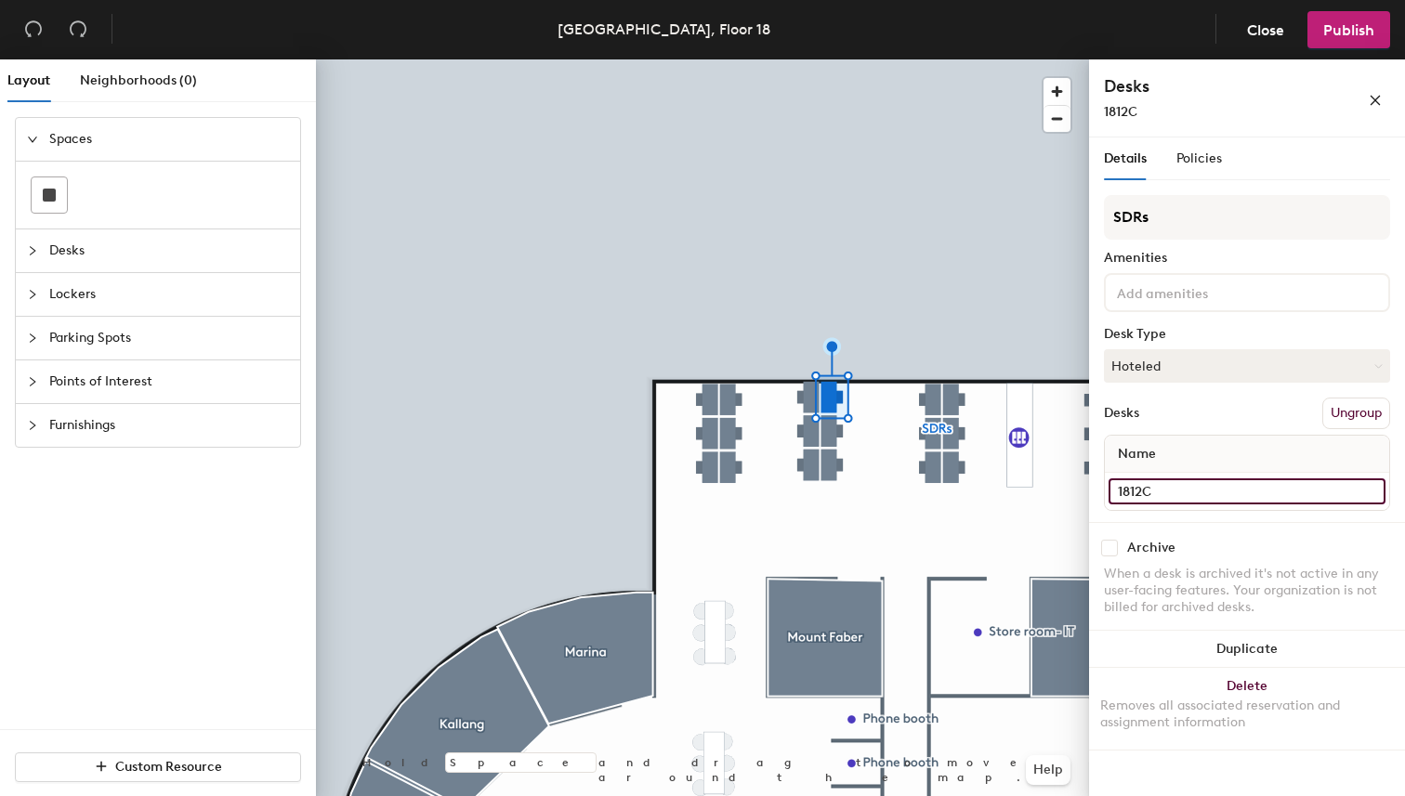
click at [1222, 489] on input "1812C" at bounding box center [1246, 491] width 277 height 26
type input "1812D"
click at [1204, 491] on input "1812B" at bounding box center [1246, 491] width 277 height 26
click at [1236, 489] on input "1812B" at bounding box center [1246, 491] width 277 height 26
type input "1812E"
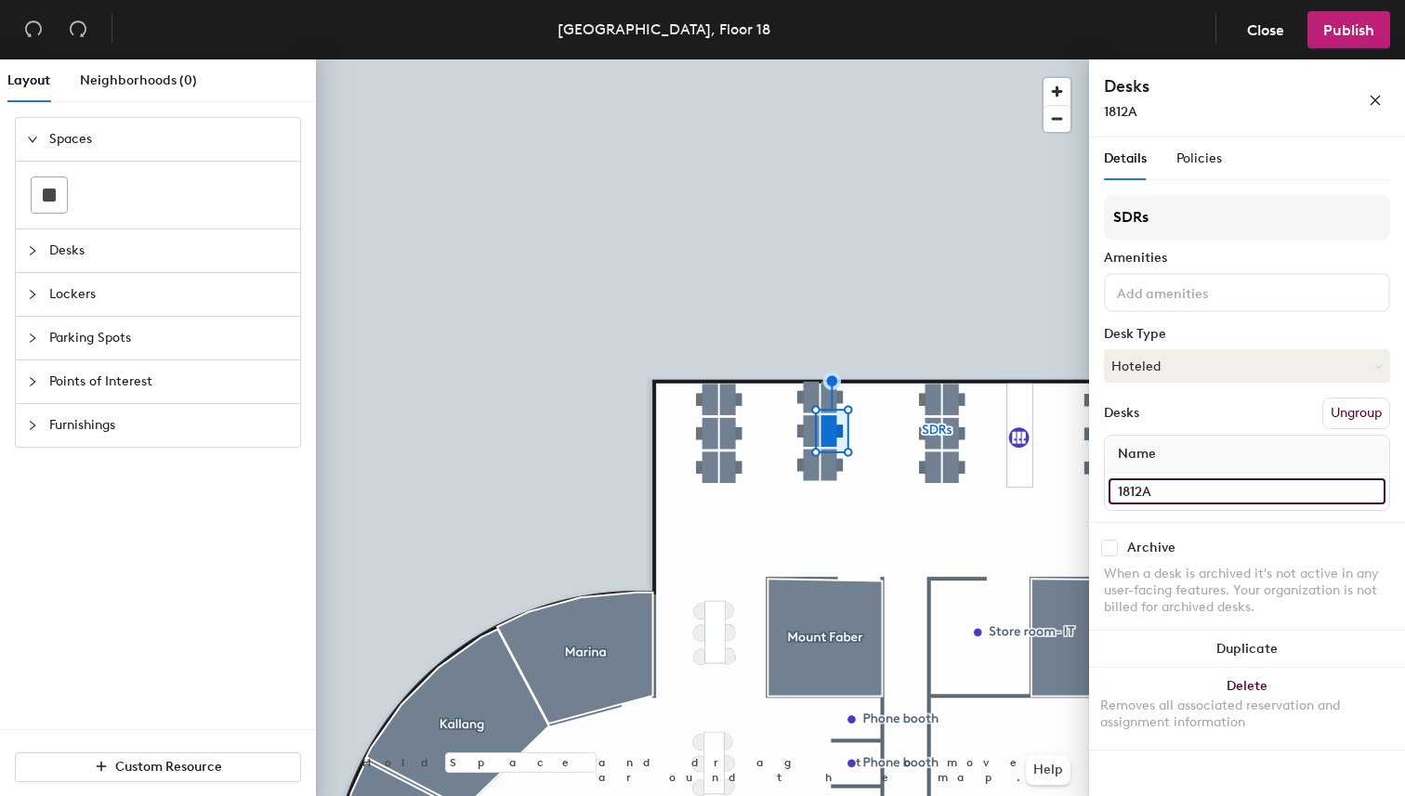
click at [1207, 487] on input "1812A" at bounding box center [1246, 491] width 277 height 26
click at [1226, 490] on input "1812A" at bounding box center [1246, 491] width 277 height 26
type input "1812F"
click at [1185, 489] on input "1813F" at bounding box center [1246, 491] width 277 height 26
click at [1204, 494] on input "1813F" at bounding box center [1246, 491] width 277 height 26
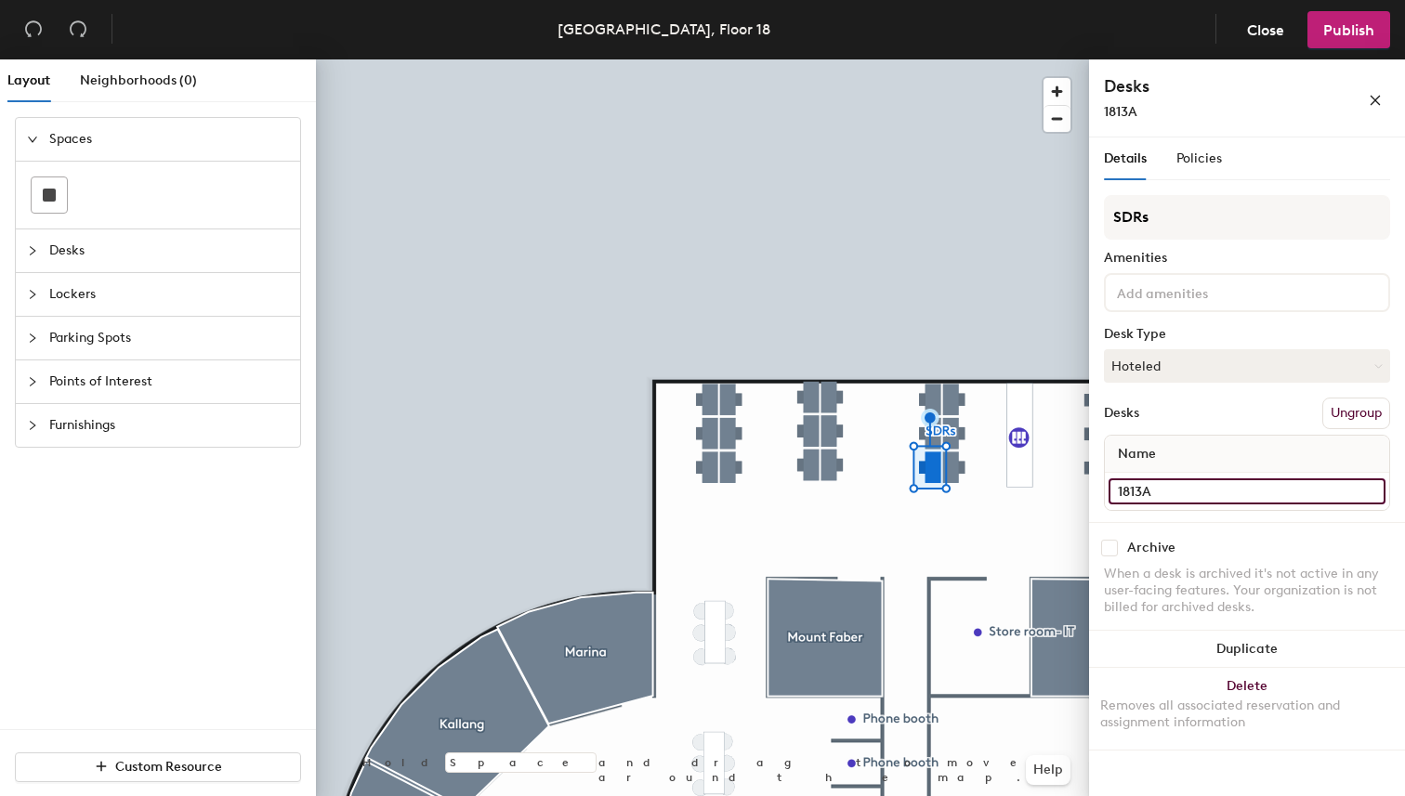
type input "1813A"
click at [1200, 491] on input "1813E" at bounding box center [1246, 491] width 277 height 26
click at [1239, 491] on input "1813E" at bounding box center [1246, 491] width 277 height 26
type input "1813B"
click at [1185, 486] on input "1813D" at bounding box center [1246, 491] width 277 height 26
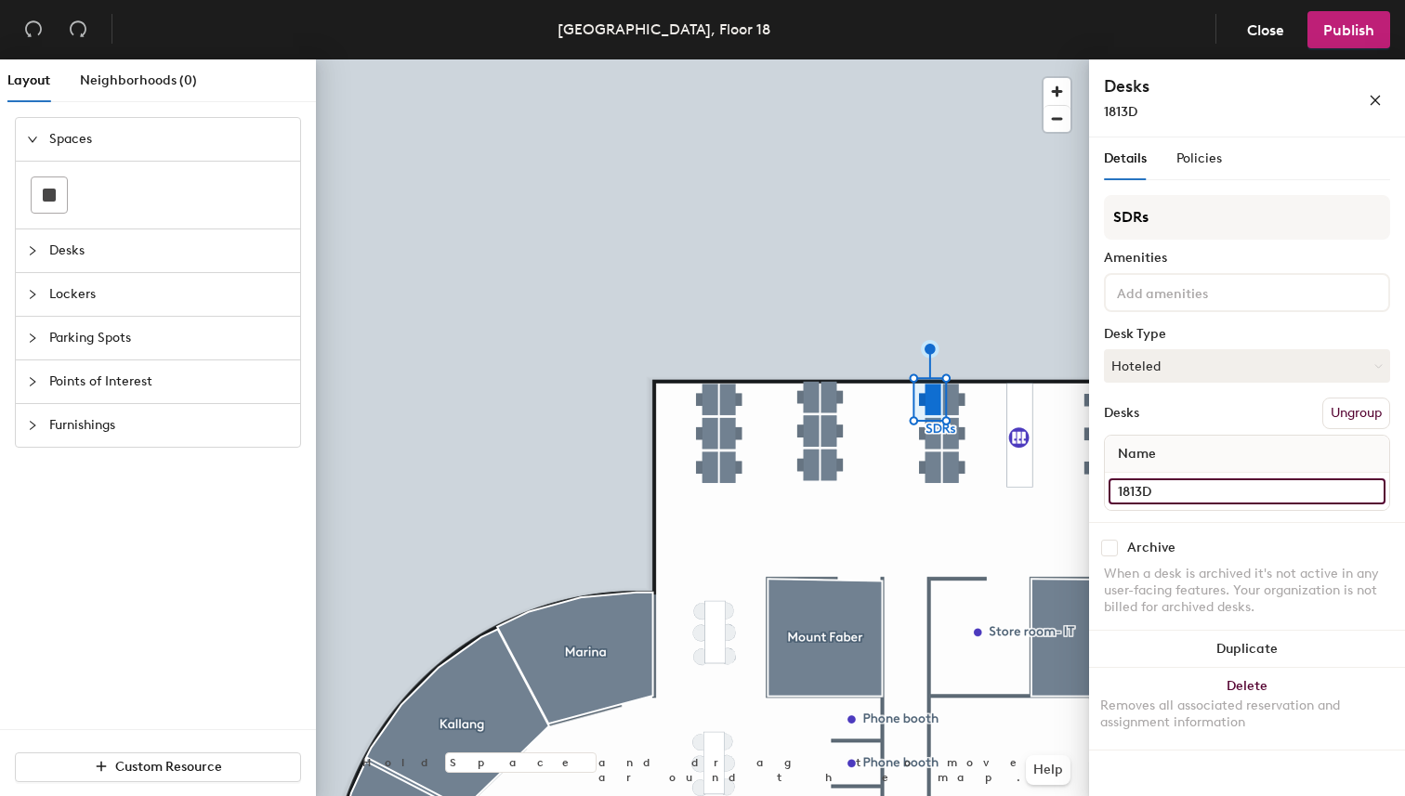
click at [1204, 491] on input "1813D" at bounding box center [1246, 491] width 277 height 26
type input "1813C"
click at [1250, 503] on input "1813C" at bounding box center [1246, 491] width 277 height 26
click at [1221, 493] on input "1813C" at bounding box center [1246, 491] width 277 height 26
type input "1813D"
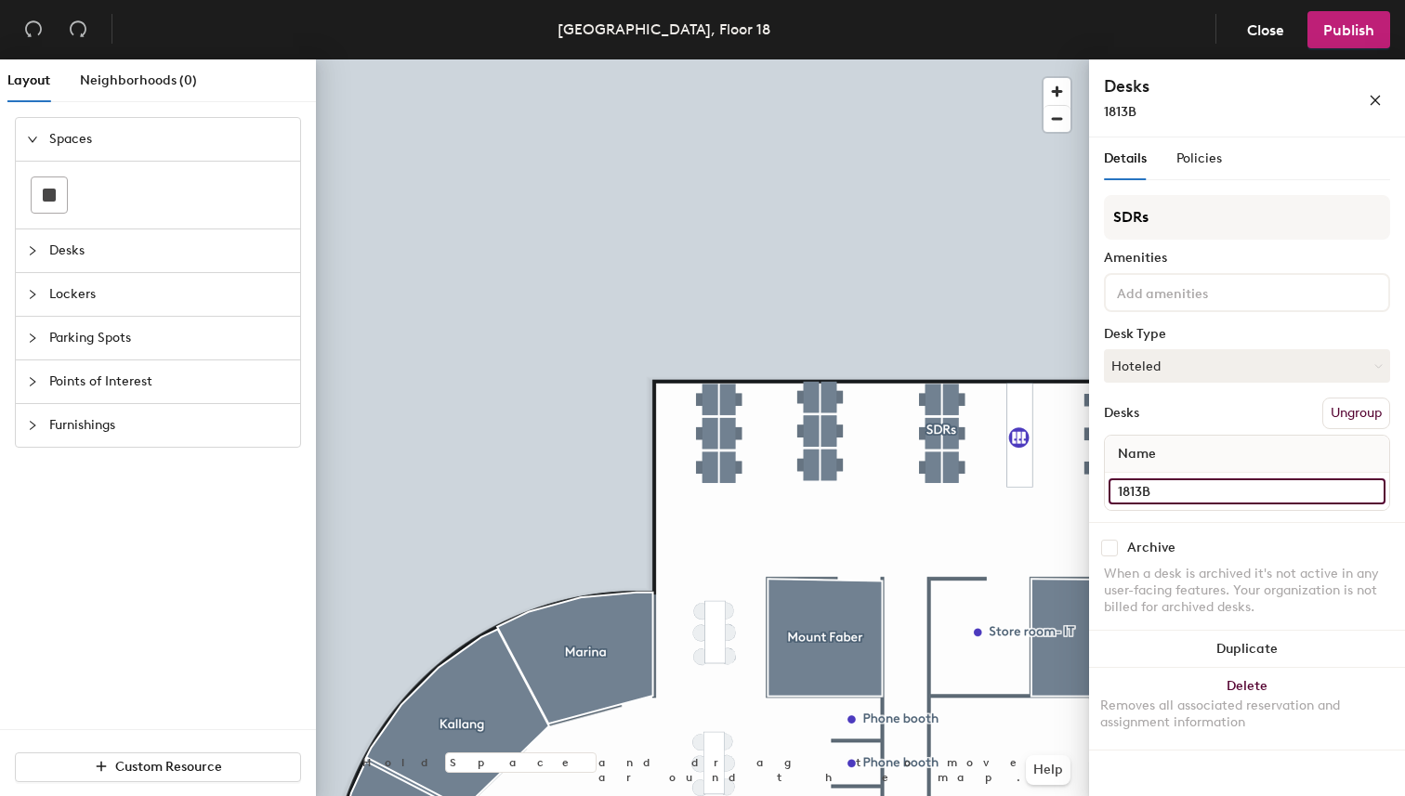
click at [1200, 498] on input "1813B" at bounding box center [1246, 491] width 277 height 26
click at [1219, 494] on input "1813B" at bounding box center [1246, 491] width 277 height 26
type input "1813E"
click at [1220, 483] on input "1813A" at bounding box center [1246, 491] width 277 height 26
click at [1224, 483] on input "1813A" at bounding box center [1246, 491] width 277 height 26
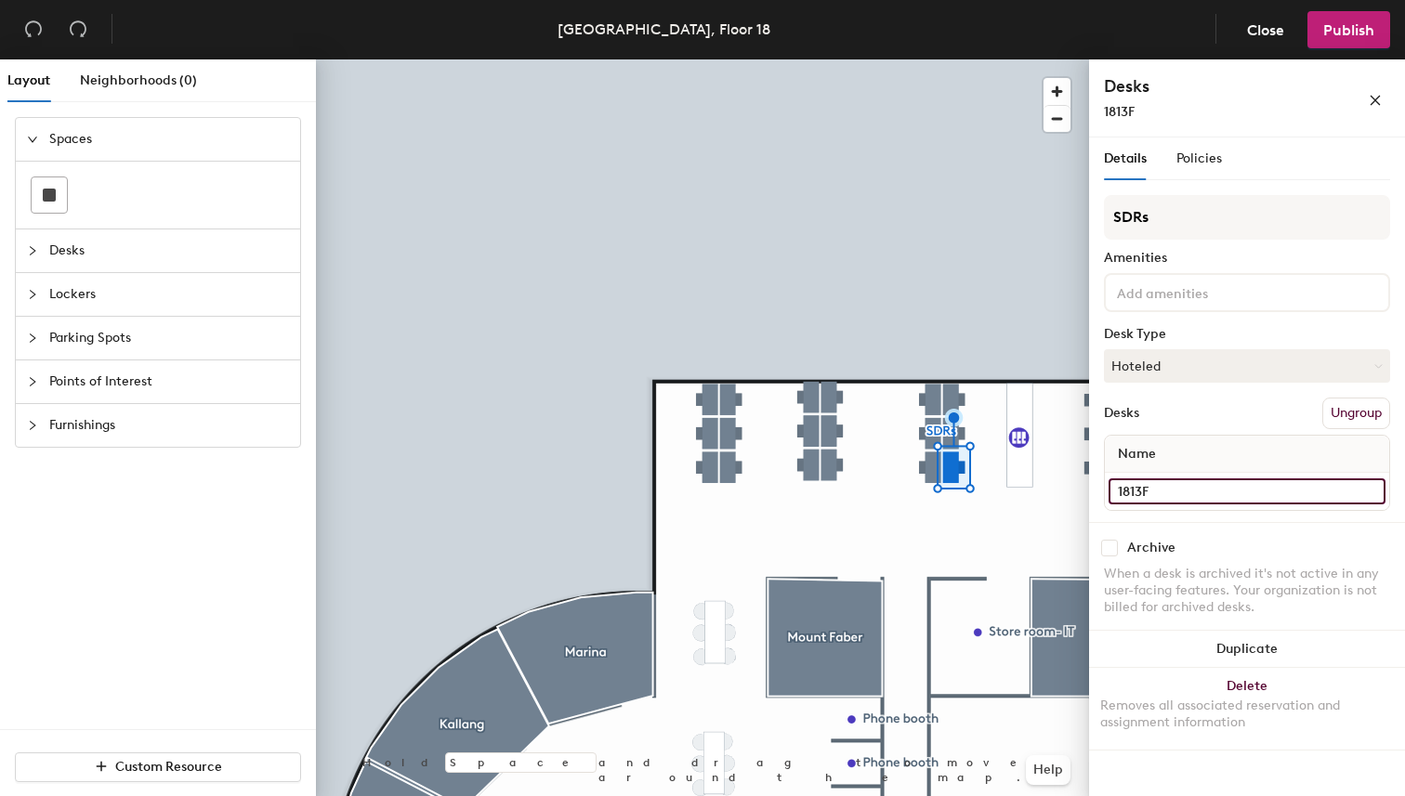
type input "1813F"
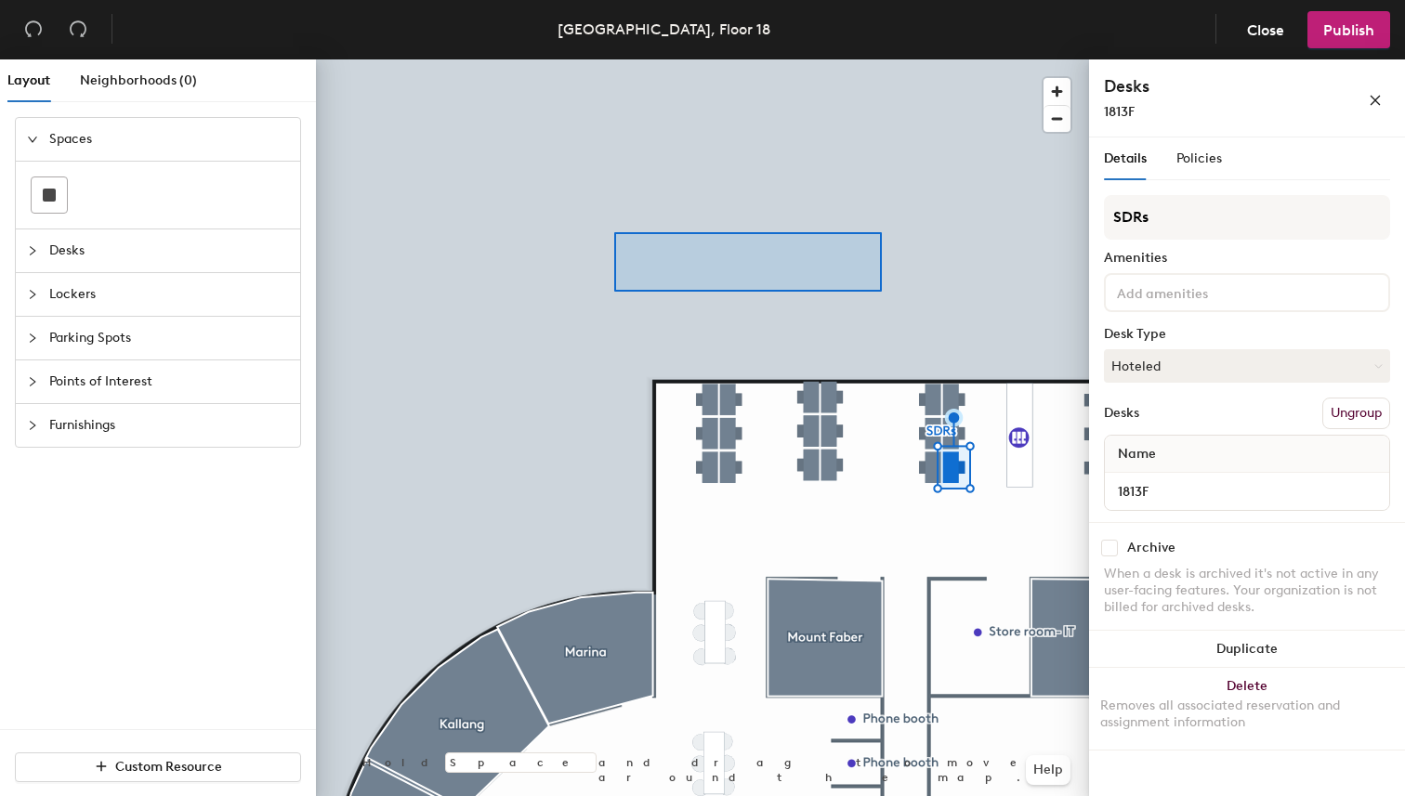
click at [613, 59] on div at bounding box center [702, 59] width 773 height 0
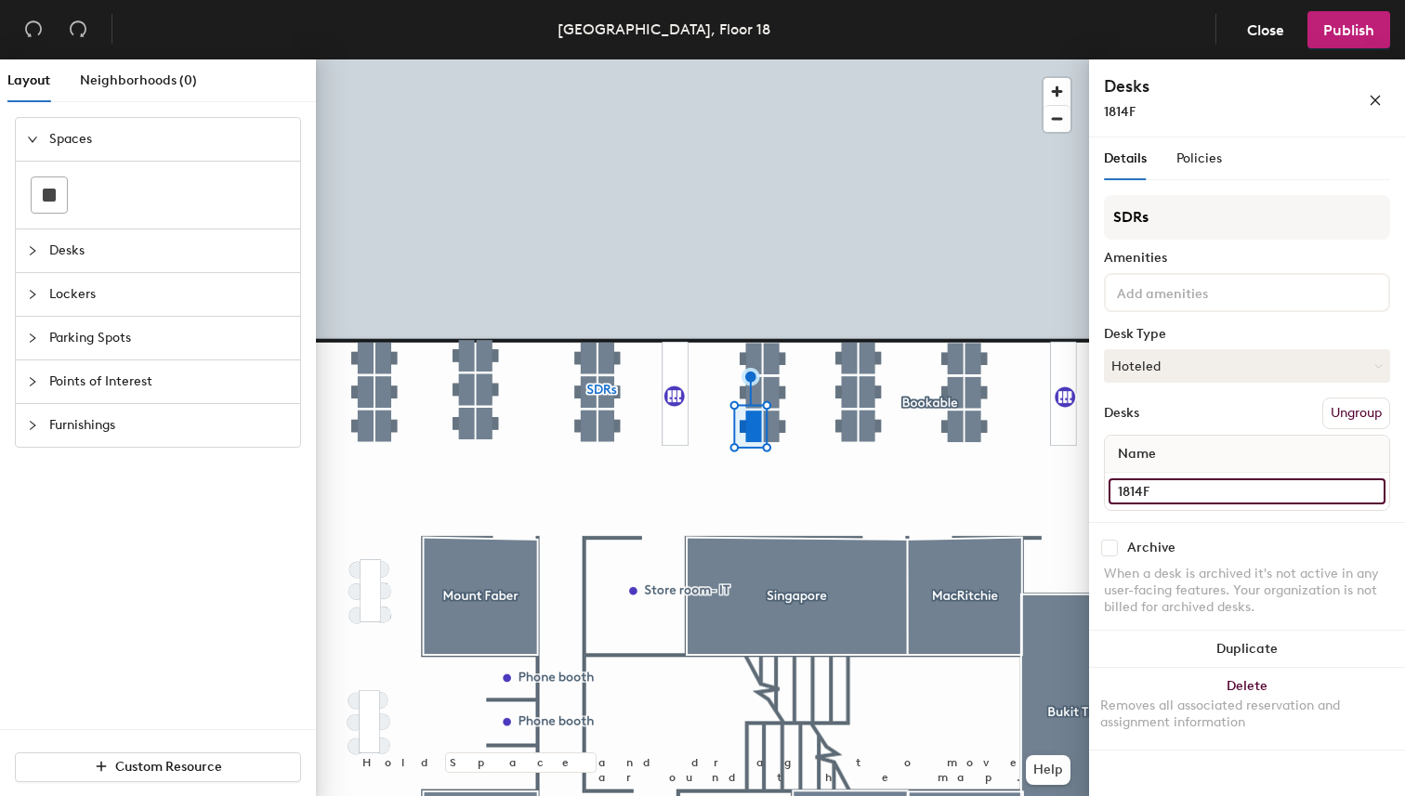
click at [1227, 496] on input "1814F" at bounding box center [1246, 491] width 277 height 26
click at [1274, 497] on input "1814F" at bounding box center [1246, 491] width 277 height 26
type input "1814A"
click at [1195, 490] on input "1814E" at bounding box center [1246, 491] width 277 height 26
click at [1222, 490] on input "1814E" at bounding box center [1246, 491] width 277 height 26
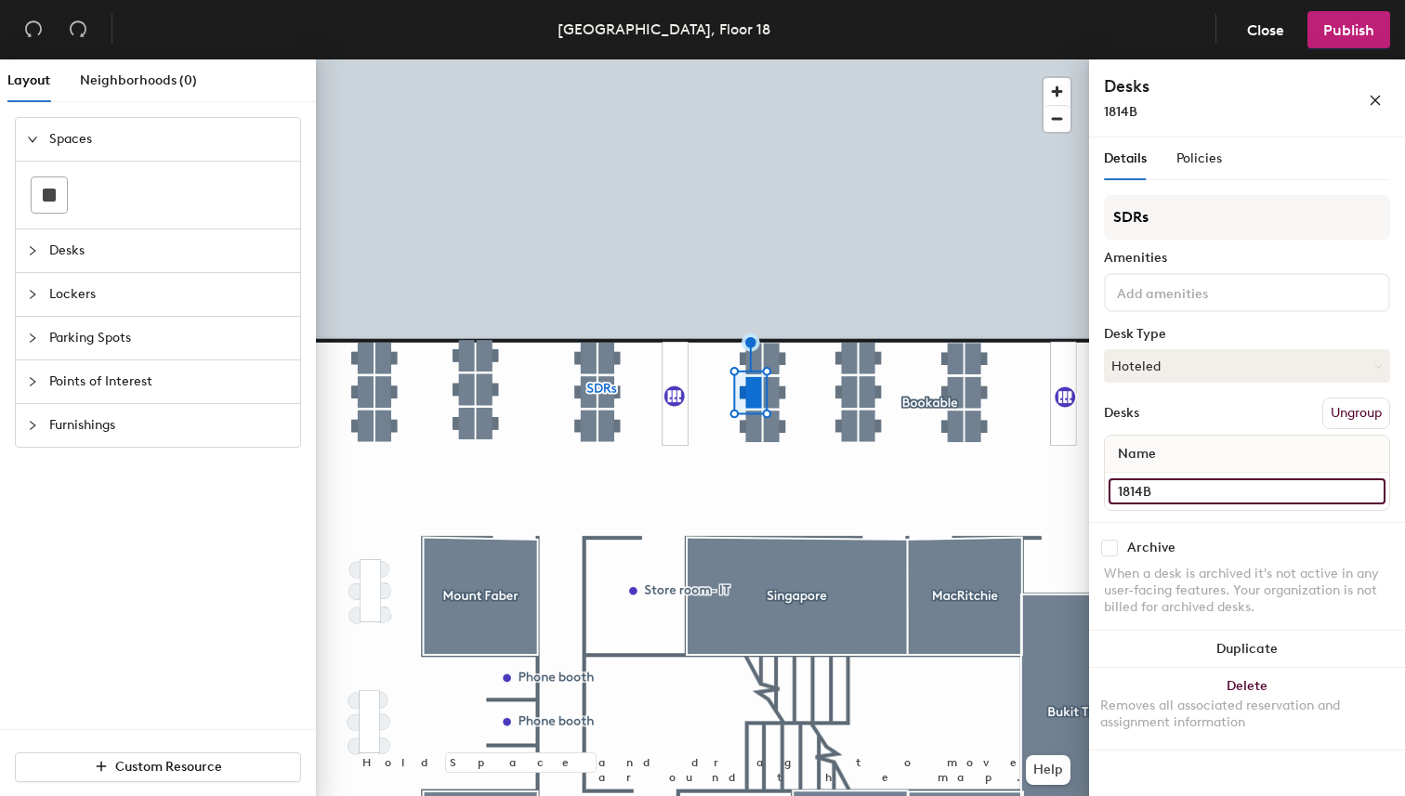
type input "1814B"
click at [1198, 487] on input "1814D" at bounding box center [1246, 491] width 277 height 26
click at [1221, 487] on input "1814D" at bounding box center [1246, 491] width 277 height 26
type input "1814C"
click at [1243, 496] on input "1814C" at bounding box center [1246, 491] width 277 height 26
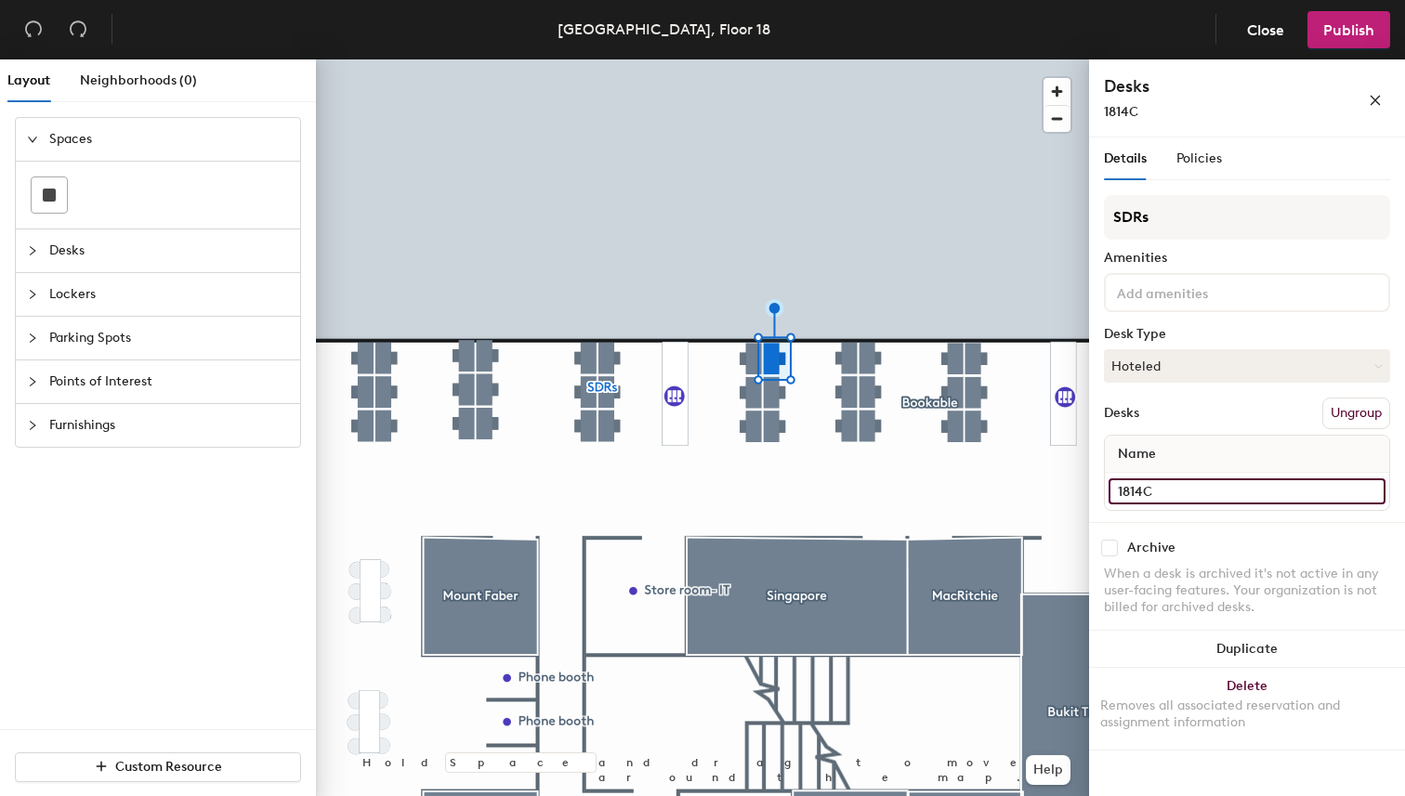
click at [1275, 495] on input "1814C" at bounding box center [1246, 491] width 277 height 26
click at [1260, 498] on input "1814C" at bounding box center [1246, 491] width 277 height 26
click at [1236, 491] on input "1814C" at bounding box center [1246, 491] width 277 height 26
type input "1814D"
click at [1205, 487] on input "1814B" at bounding box center [1246, 491] width 277 height 26
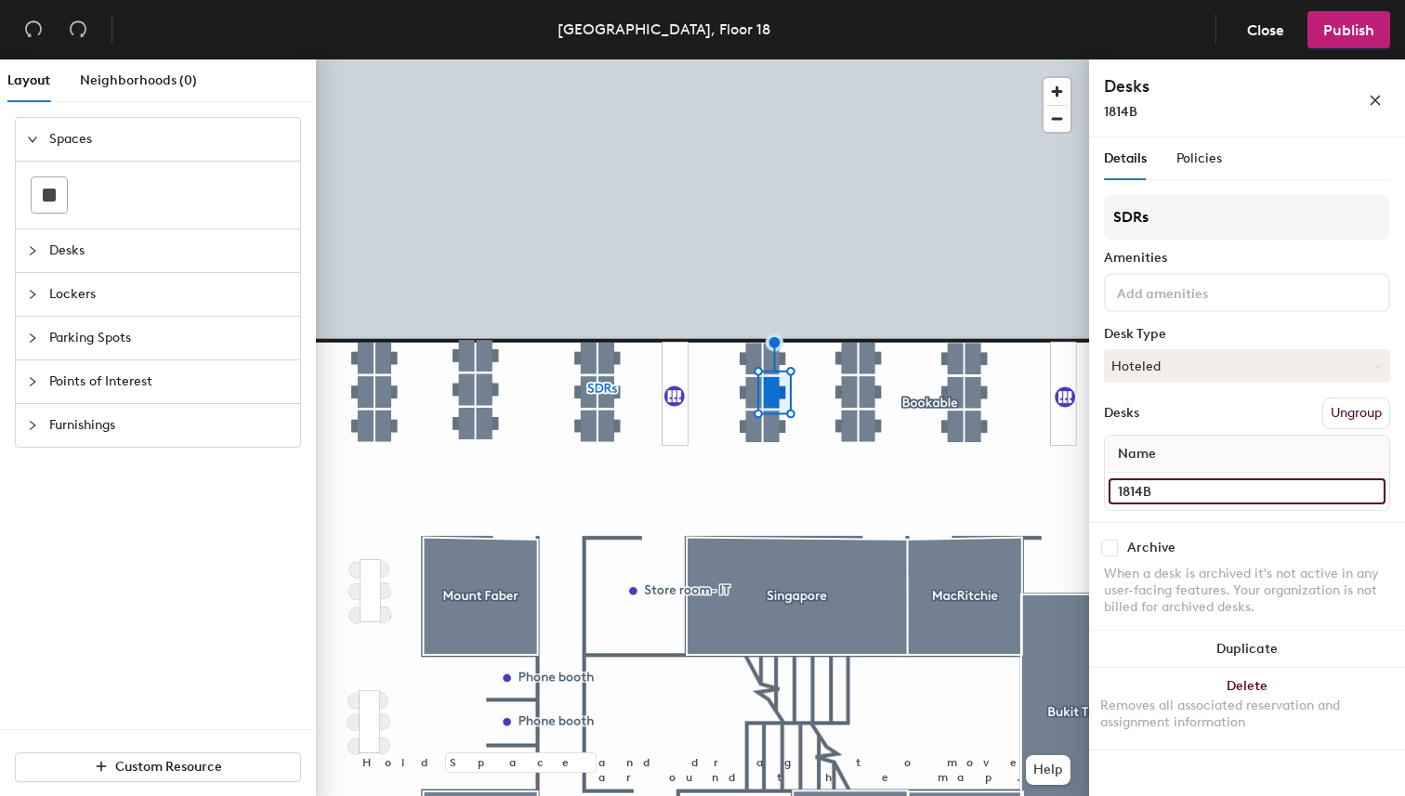
click at [1217, 489] on input "1814B" at bounding box center [1246, 491] width 277 height 26
type input "1814E"
click at [1185, 495] on input "1814A" at bounding box center [1246, 491] width 277 height 26
click at [1218, 489] on input "1814A" at bounding box center [1246, 491] width 277 height 26
type input "1814F"
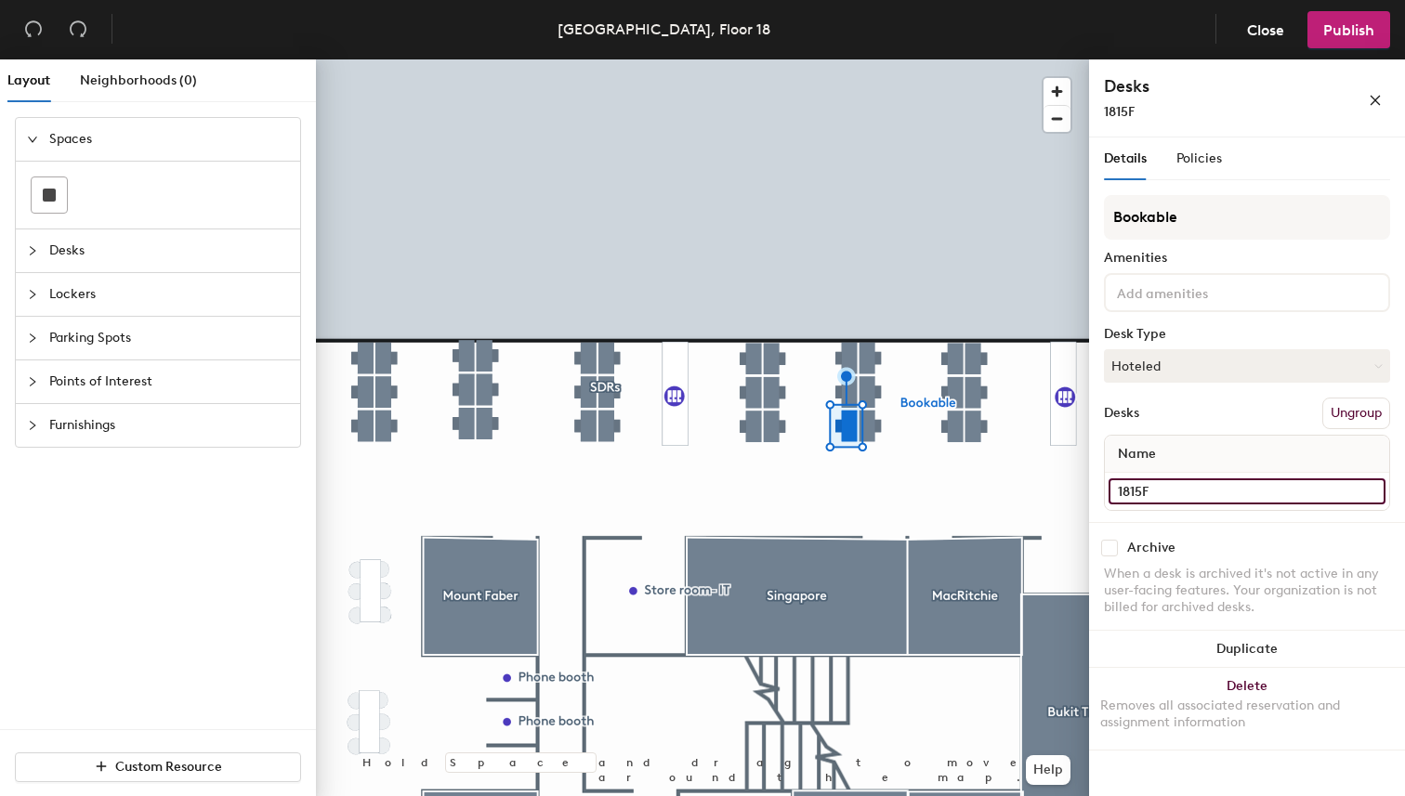
click at [1208, 481] on input "1815F" at bounding box center [1246, 491] width 277 height 26
click at [1218, 491] on input "1815F" at bounding box center [1246, 491] width 277 height 26
type input "1815A"
click at [1169, 499] on input "1815E" at bounding box center [1246, 491] width 277 height 26
click at [1221, 499] on input "1815E" at bounding box center [1246, 491] width 277 height 26
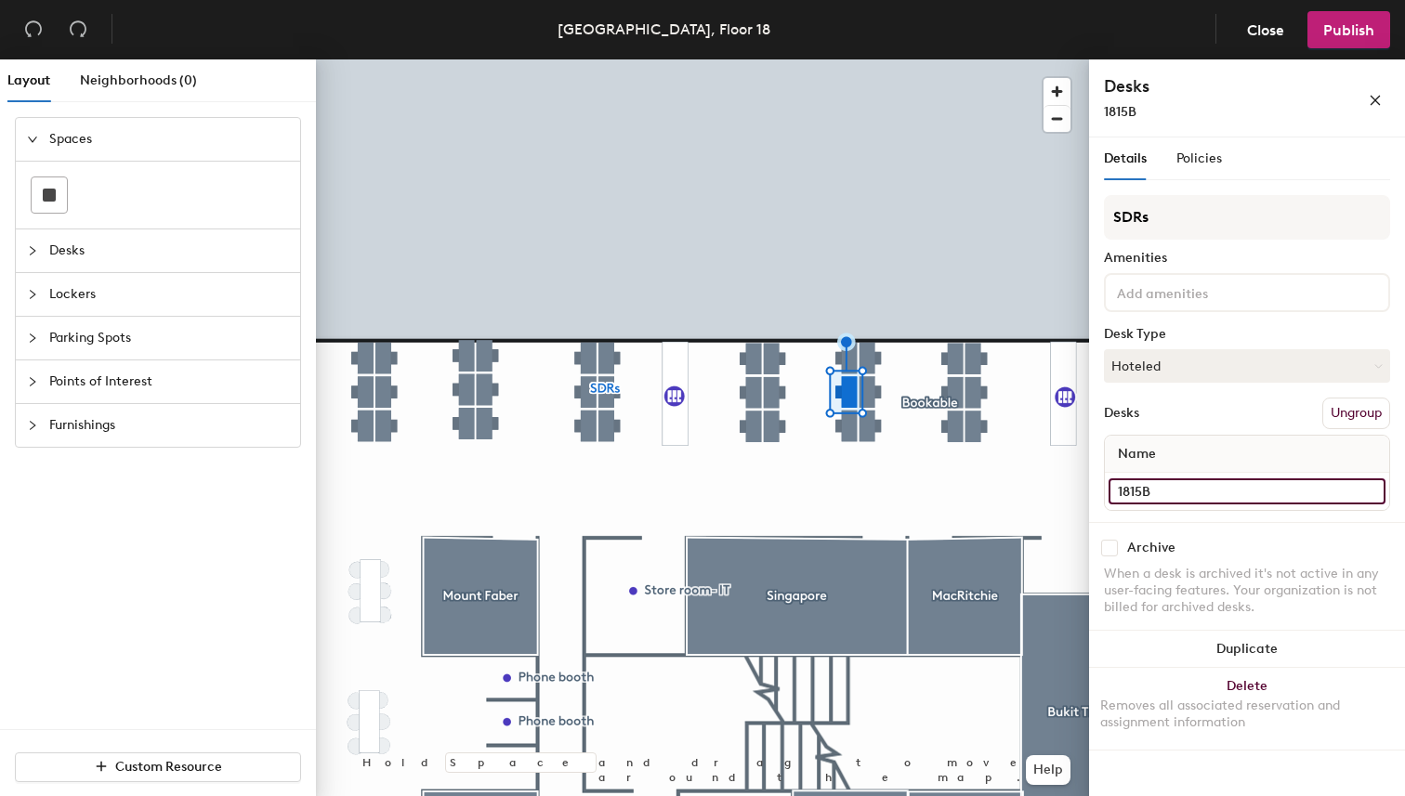
type input "1815B"
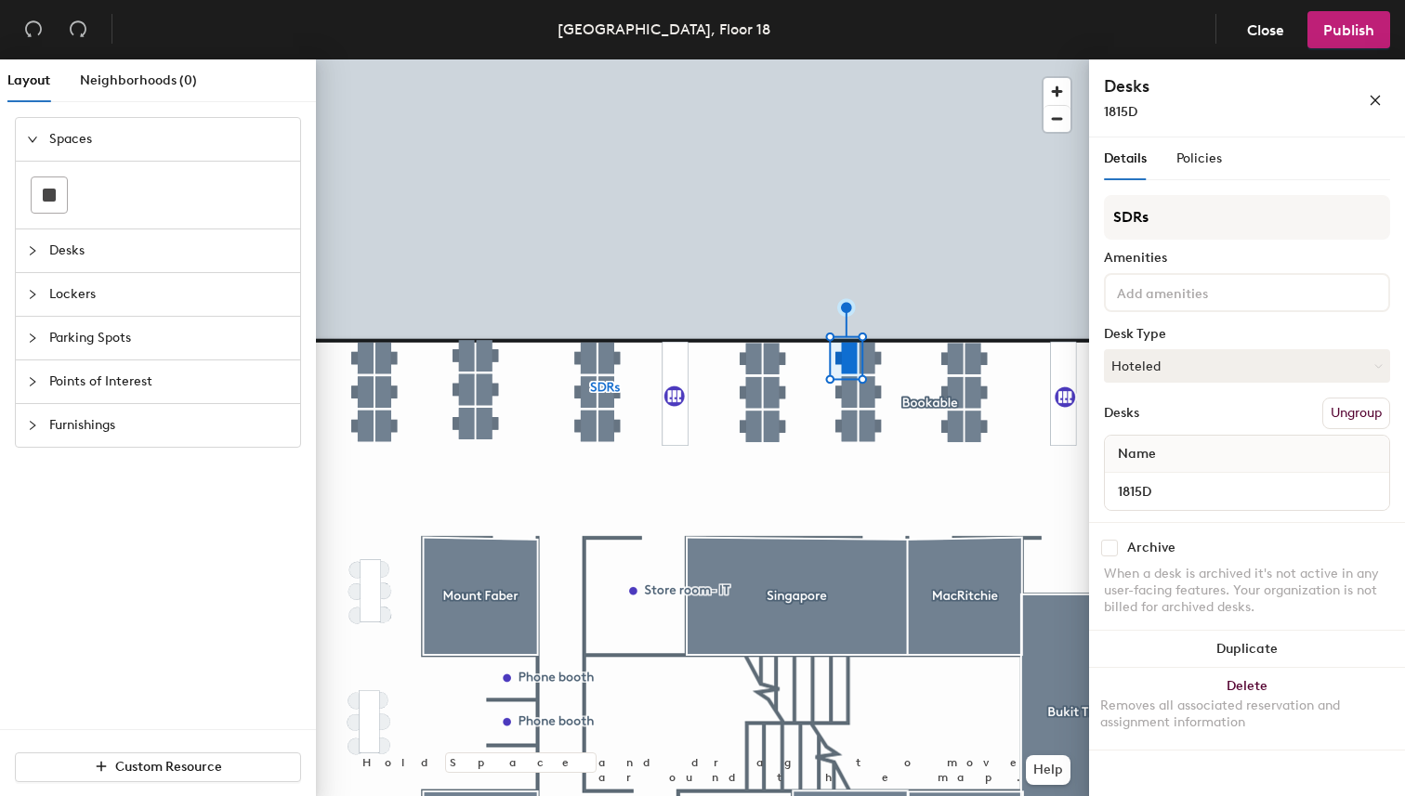
click at [1211, 505] on div "1815D" at bounding box center [1247, 491] width 284 height 37
click at [1248, 491] on input "1815D" at bounding box center [1246, 491] width 277 height 26
click at [1281, 491] on input "1815D" at bounding box center [1246, 491] width 277 height 26
type input "1815C"
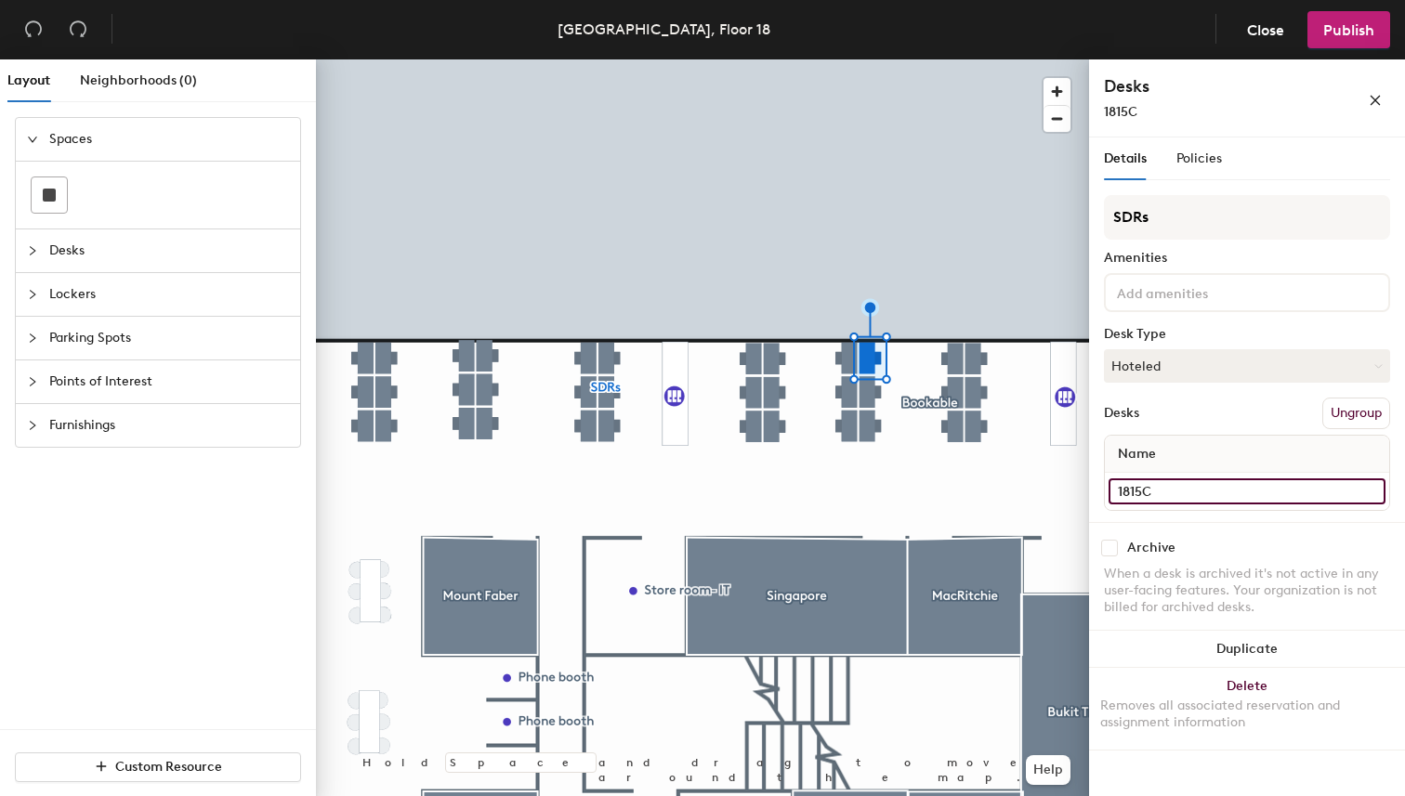
click at [1208, 498] on input "1815C" at bounding box center [1246, 491] width 277 height 26
click at [1223, 497] on input "1815C" at bounding box center [1246, 491] width 277 height 26
click at [1165, 487] on input "1815C" at bounding box center [1246, 491] width 277 height 26
click at [1194, 491] on input "1815C" at bounding box center [1246, 491] width 277 height 26
type input "1815D"
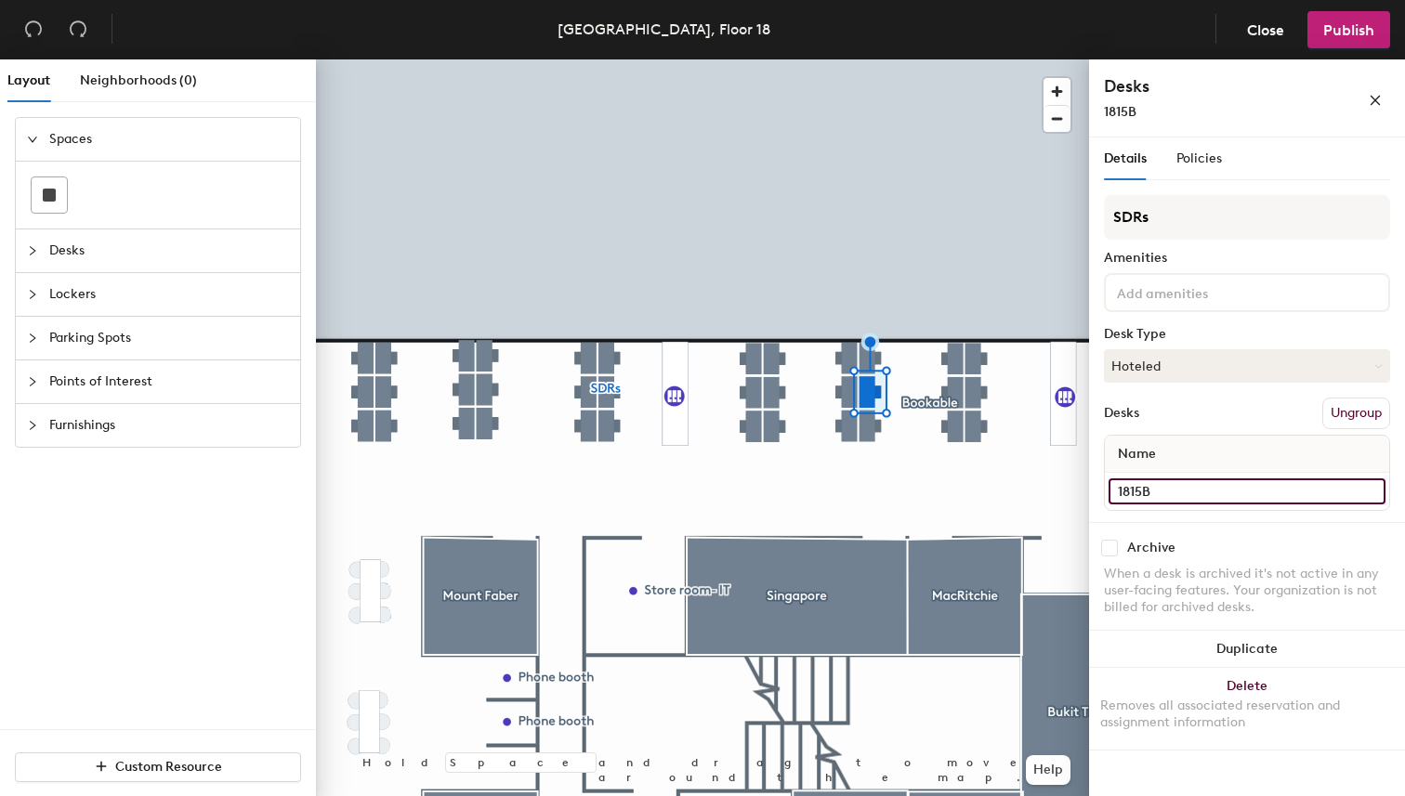
click at [1208, 492] on input "1815B" at bounding box center [1246, 491] width 277 height 26
click at [1253, 491] on input "1815B" at bounding box center [1246, 491] width 277 height 26
type input "1815E"
click at [1221, 489] on input "1815A" at bounding box center [1246, 491] width 277 height 26
click at [1238, 491] on input "1815A" at bounding box center [1246, 491] width 277 height 26
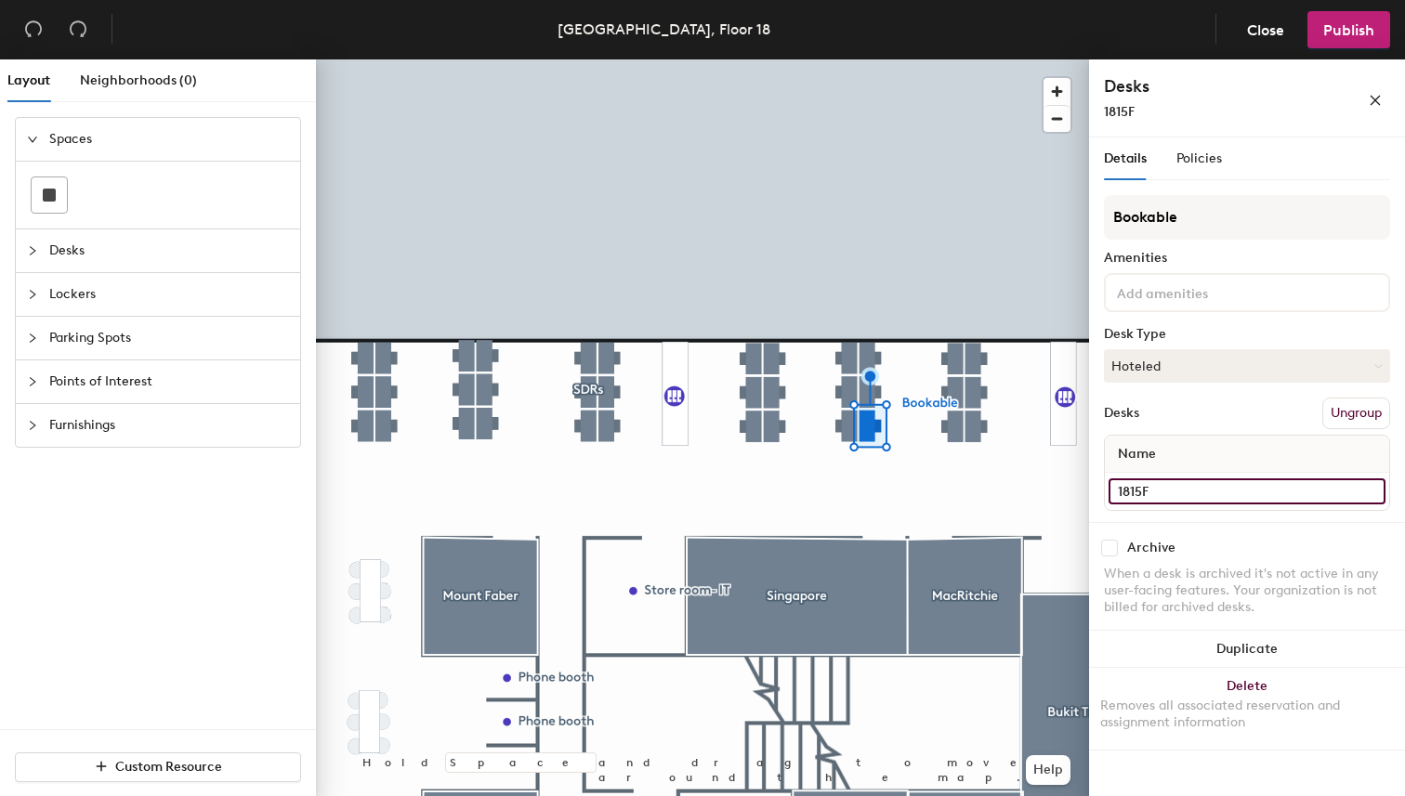
type input "1815F"
click at [1185, 485] on input "1816F" at bounding box center [1246, 491] width 277 height 26
click at [1216, 485] on input "1816F" at bounding box center [1246, 491] width 277 height 26
type input "1816A"
click at [1199, 492] on input "1816E" at bounding box center [1246, 491] width 277 height 26
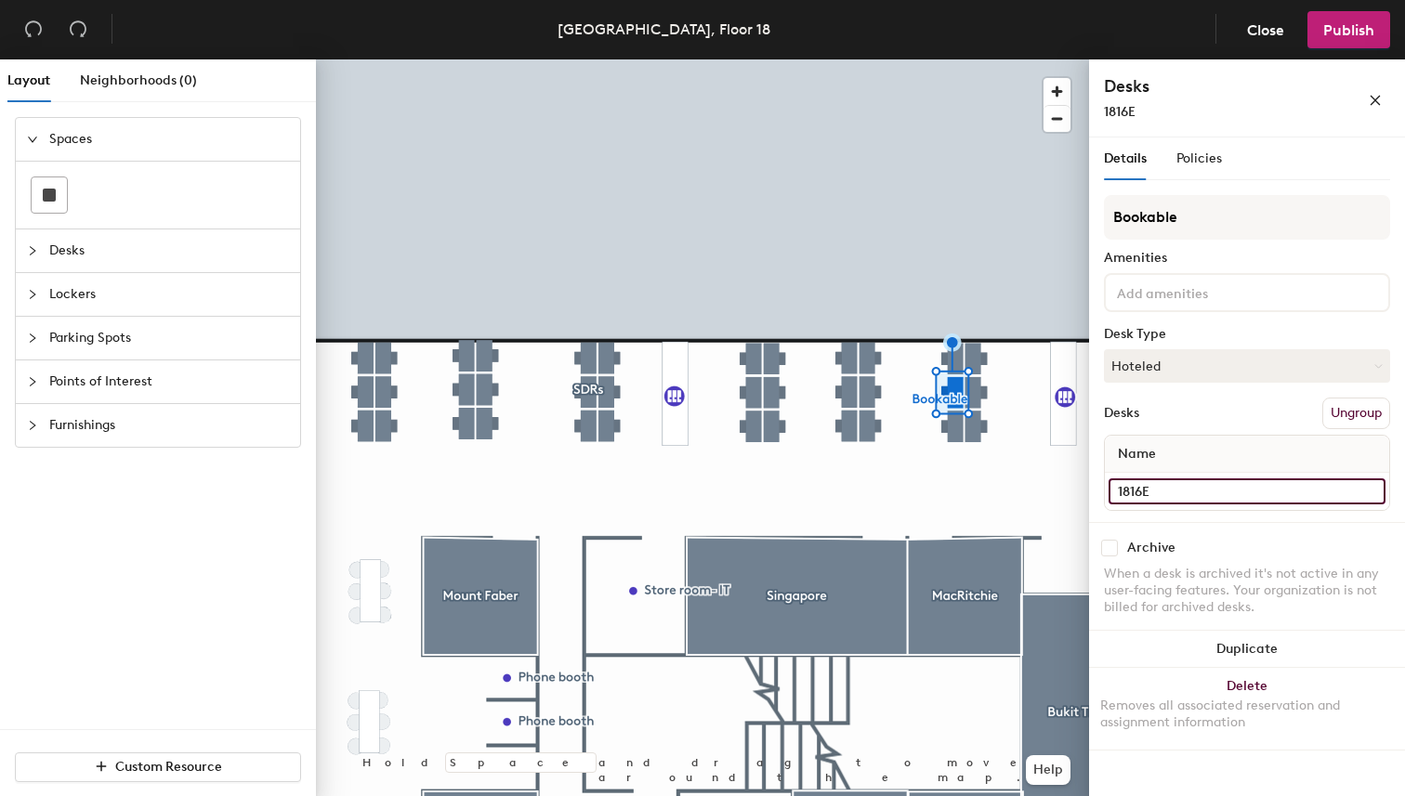
click at [1227, 492] on input "1816E" at bounding box center [1246, 491] width 277 height 26
type input "1816B"
click at [1224, 499] on input "1816D" at bounding box center [1246, 491] width 277 height 26
click at [1248, 494] on input "1816D" at bounding box center [1246, 491] width 277 height 26
type input "1816C"
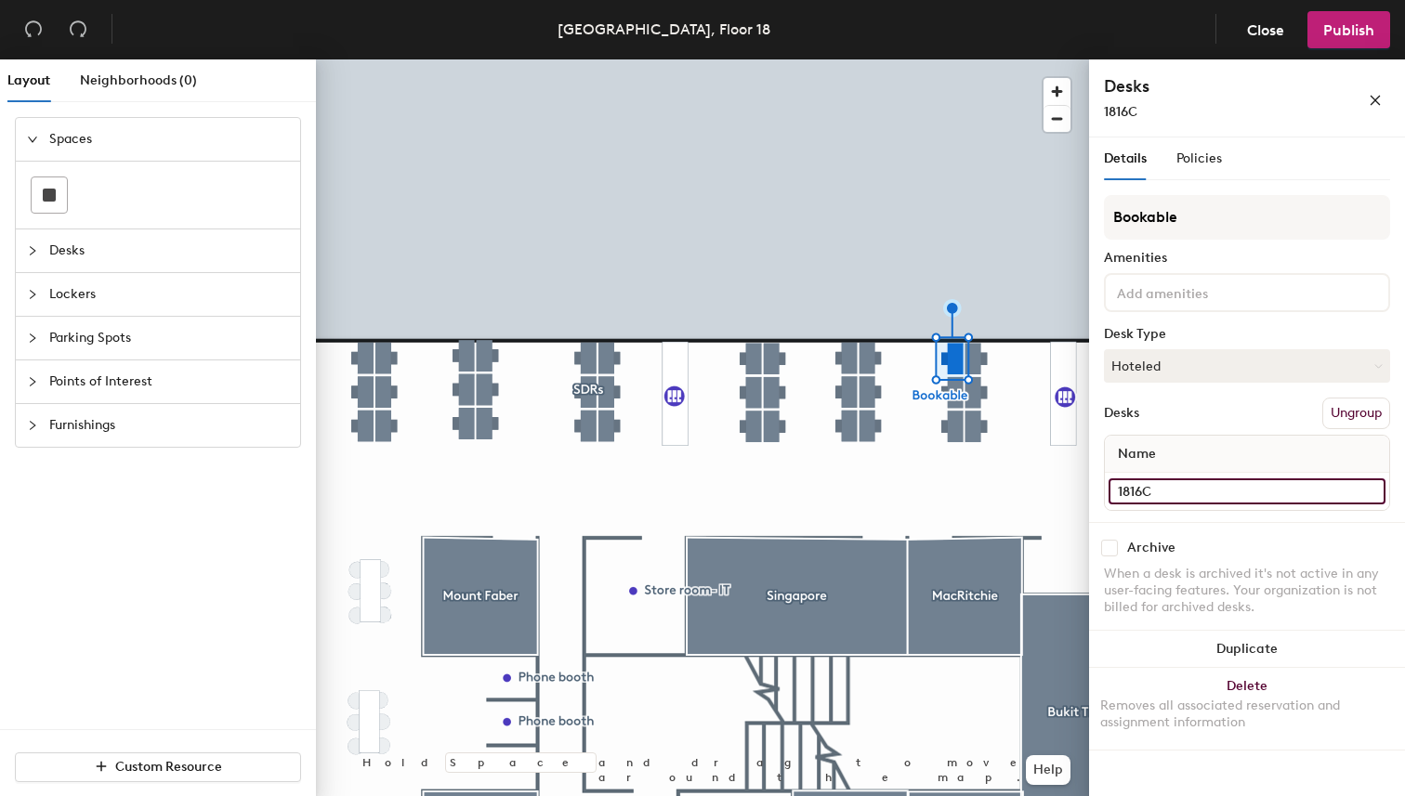
click at [1201, 498] on input "1816C" at bounding box center [1246, 491] width 277 height 26
click at [1224, 497] on input "1816C" at bounding box center [1246, 491] width 277 height 26
type input "1816D"
click at [1178, 487] on input "1816B" at bounding box center [1246, 491] width 277 height 26
click at [1196, 487] on input "1816B" at bounding box center [1246, 491] width 277 height 26
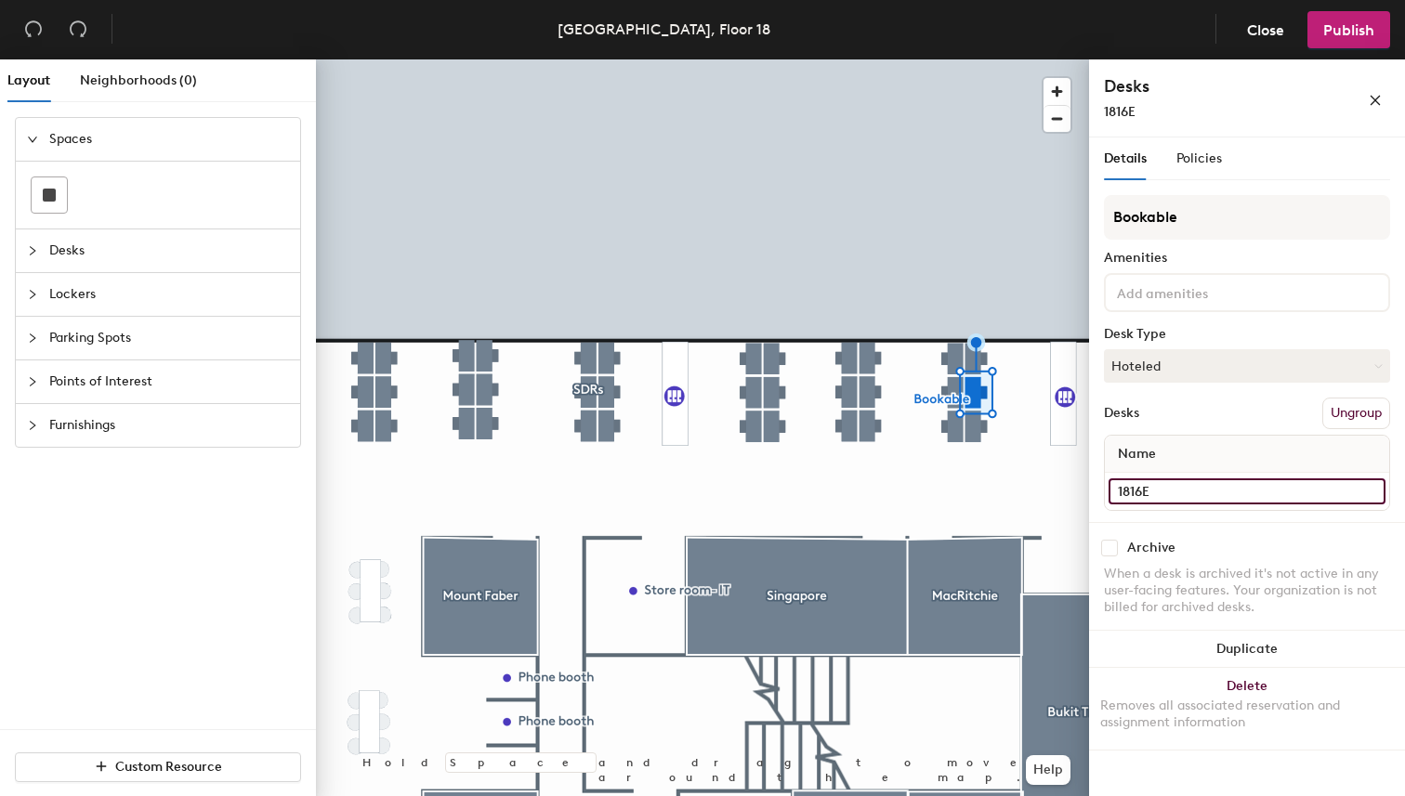
type input "1816E"
click at [1179, 494] on input "1816A" at bounding box center [1246, 491] width 277 height 26
click at [1193, 493] on input "1816A" at bounding box center [1246, 491] width 277 height 26
type input "1816F"
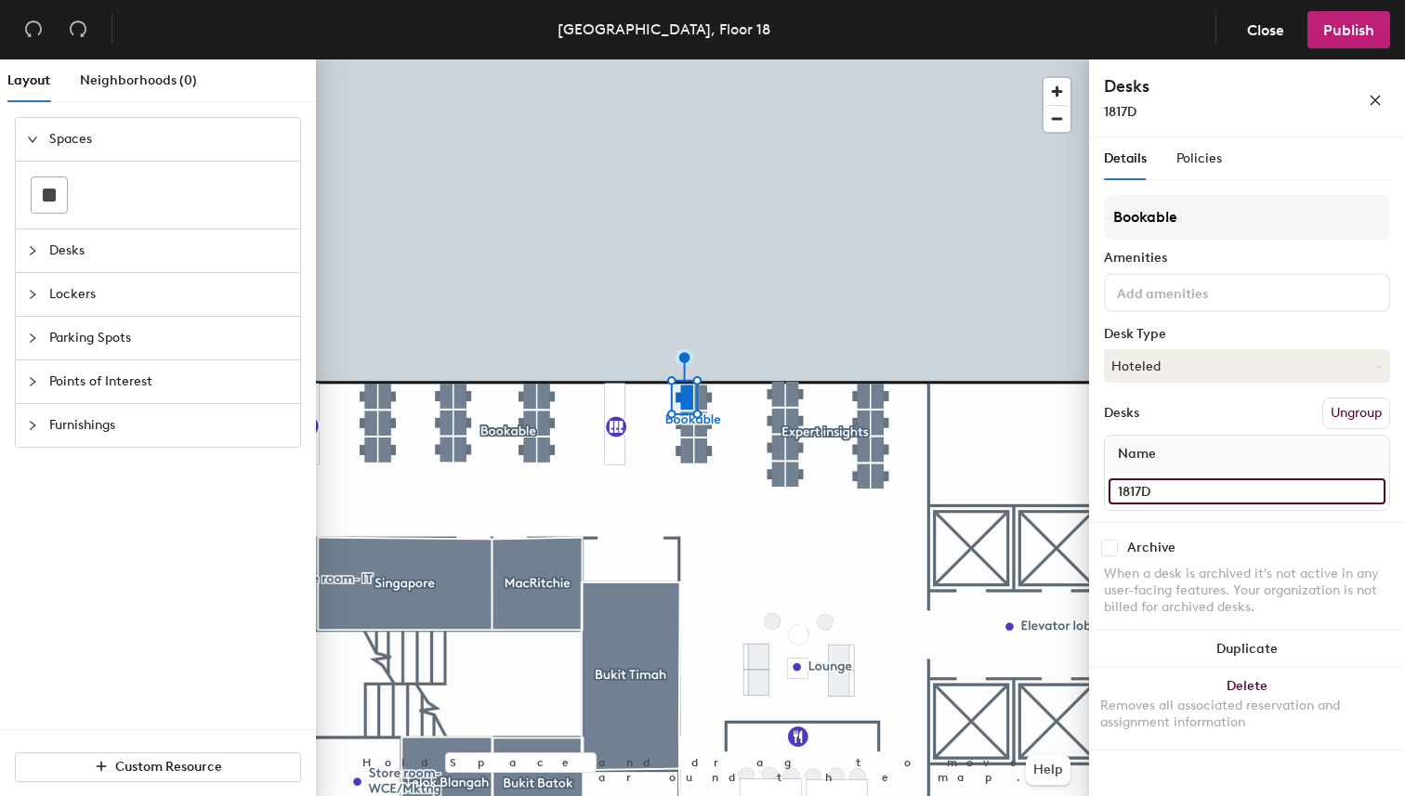
click at [1243, 488] on input "1817D" at bounding box center [1246, 491] width 277 height 26
click at [1277, 492] on input "1817D" at bounding box center [1246, 491] width 277 height 26
type input "1817A"
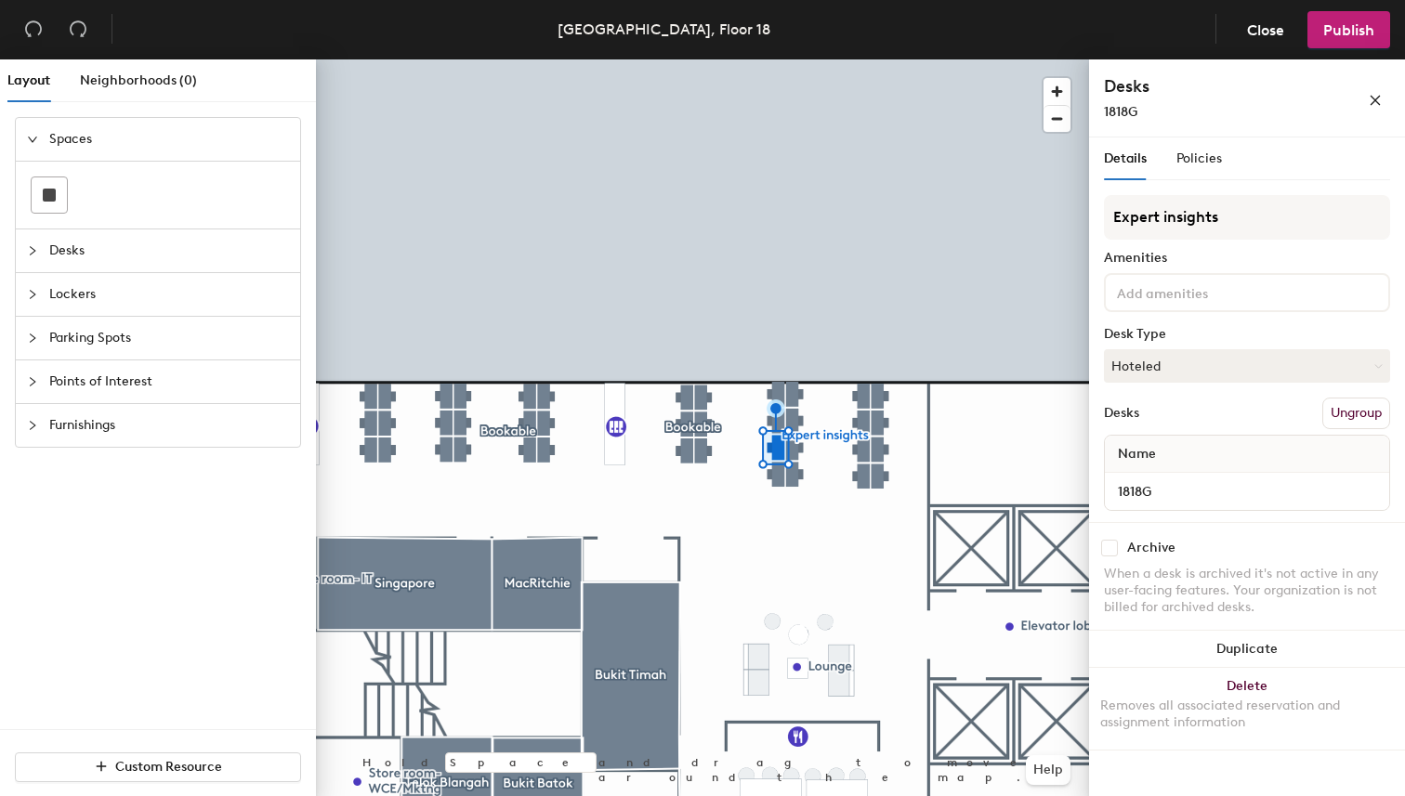
click at [1212, 496] on input "1818G" at bounding box center [1246, 491] width 277 height 26
type input "1818B"
click at [1222, 493] on input "1818F" at bounding box center [1246, 491] width 277 height 26
click at [1246, 492] on input "1818F" at bounding box center [1246, 491] width 277 height 26
type input "1818C"
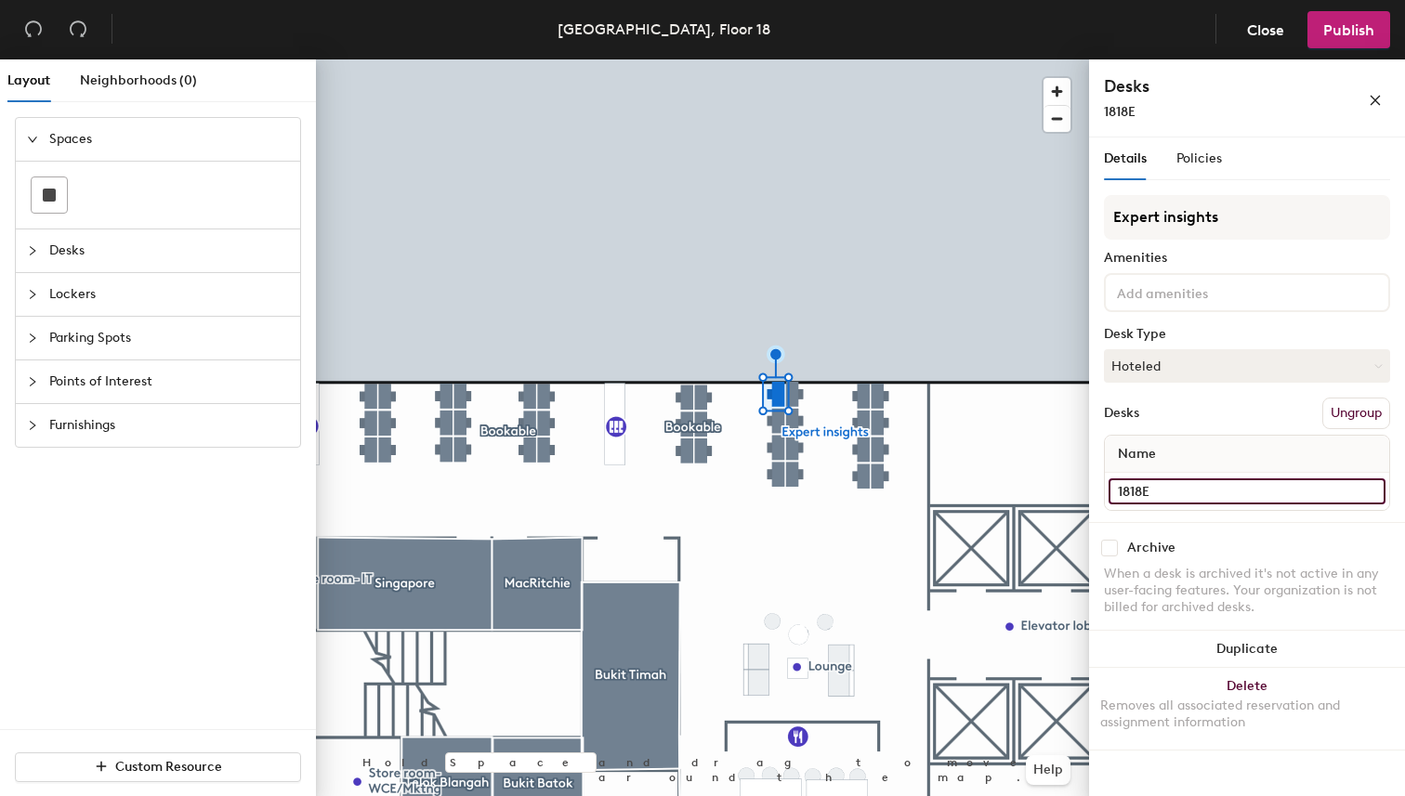
click at [1174, 494] on input "1818E" at bounding box center [1246, 491] width 277 height 26
click at [1201, 493] on input "1818E" at bounding box center [1246, 491] width 277 height 26
type input "1818D"
click at [1210, 491] on input "1818D" at bounding box center [1246, 491] width 277 height 26
click at [1188, 490] on input "1818D" at bounding box center [1246, 491] width 277 height 26
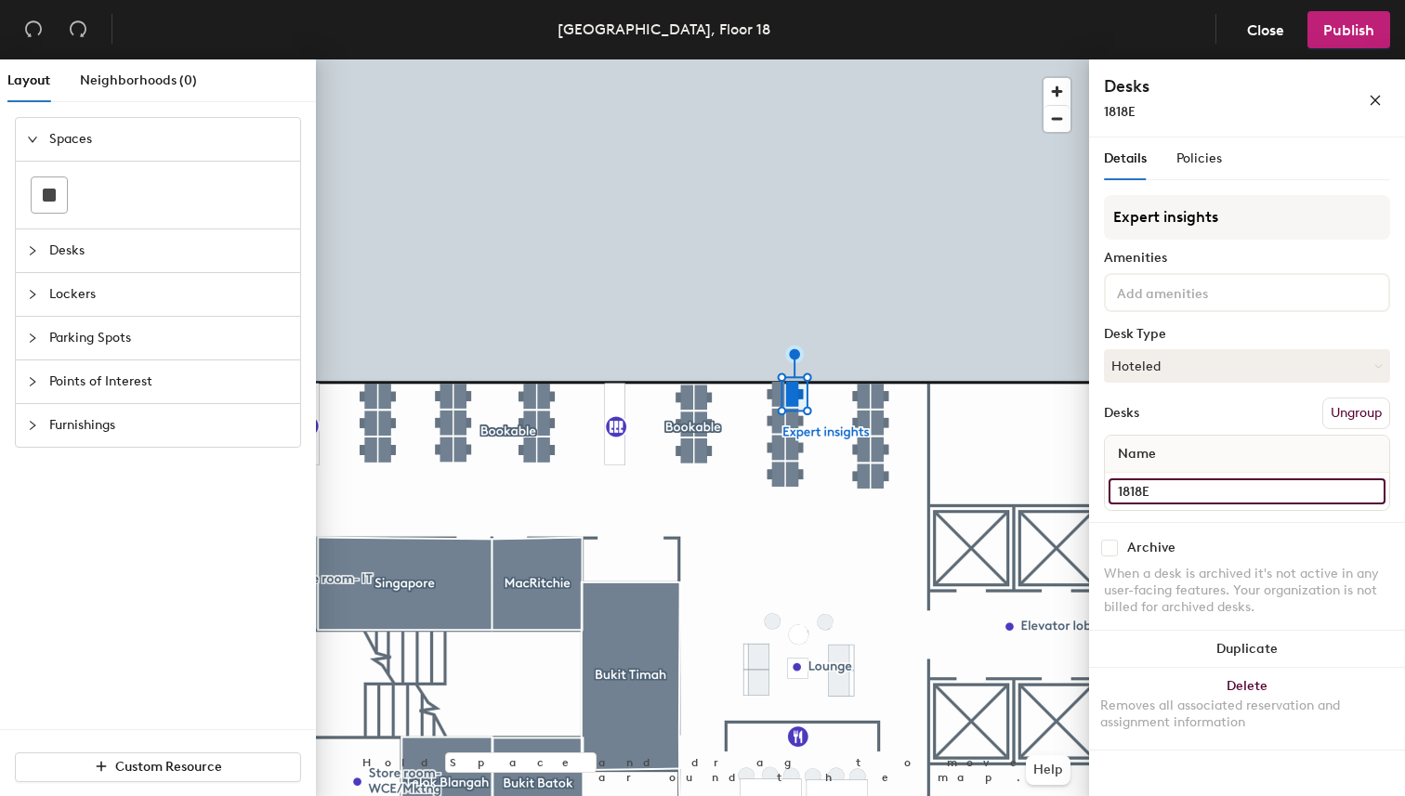
type input "1818E"
click at [1227, 487] on input "1818C" at bounding box center [1246, 491] width 277 height 26
click at [1202, 491] on input "1818C" at bounding box center [1246, 491] width 277 height 26
type input "1818F"
click at [1204, 486] on input "1818B" at bounding box center [1246, 491] width 277 height 26
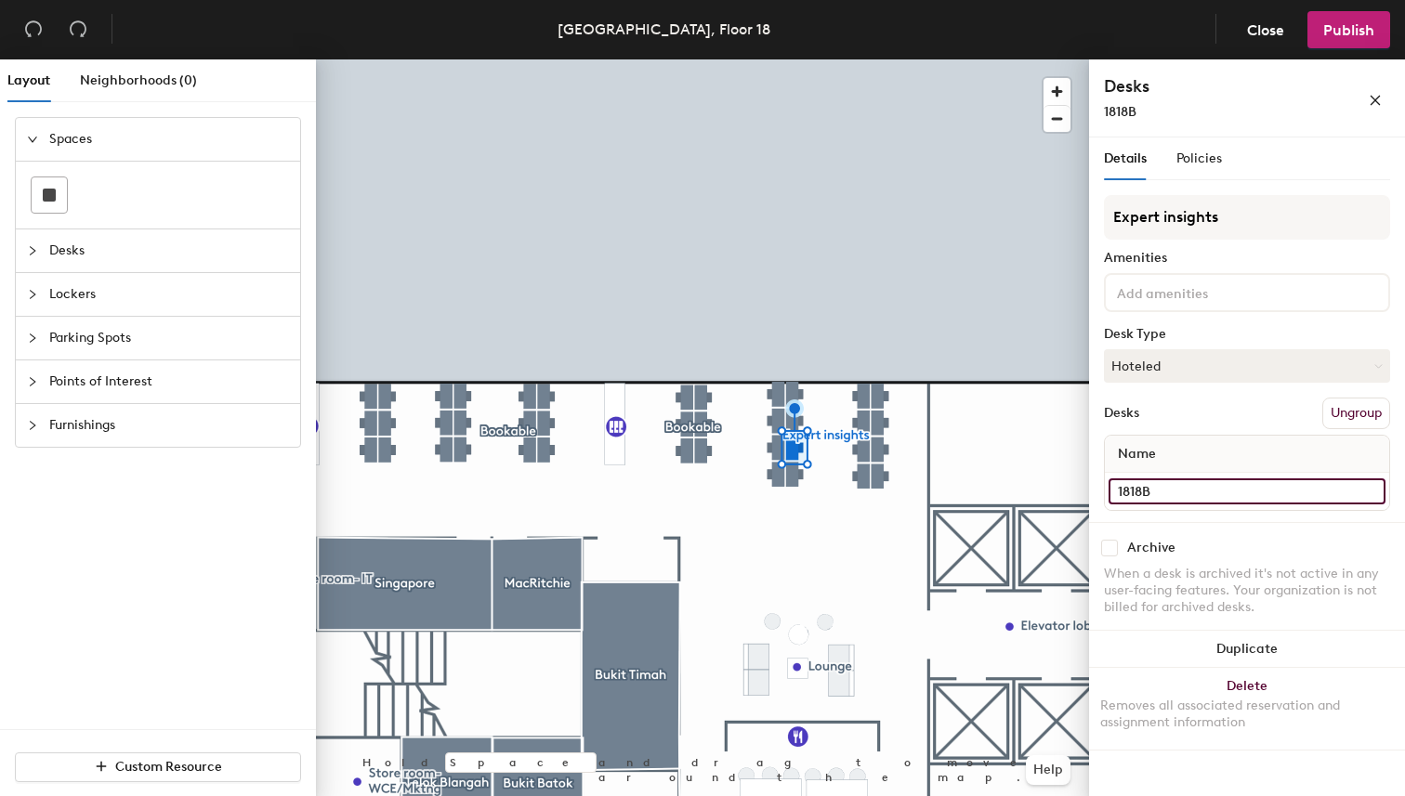
click at [1194, 496] on input "1818B" at bounding box center [1246, 491] width 277 height 26
type input "1818G"
click at [1234, 497] on input "1818A" at bounding box center [1246, 491] width 277 height 26
click at [1221, 493] on input "1818A" at bounding box center [1246, 491] width 277 height 26
type input "1818H"
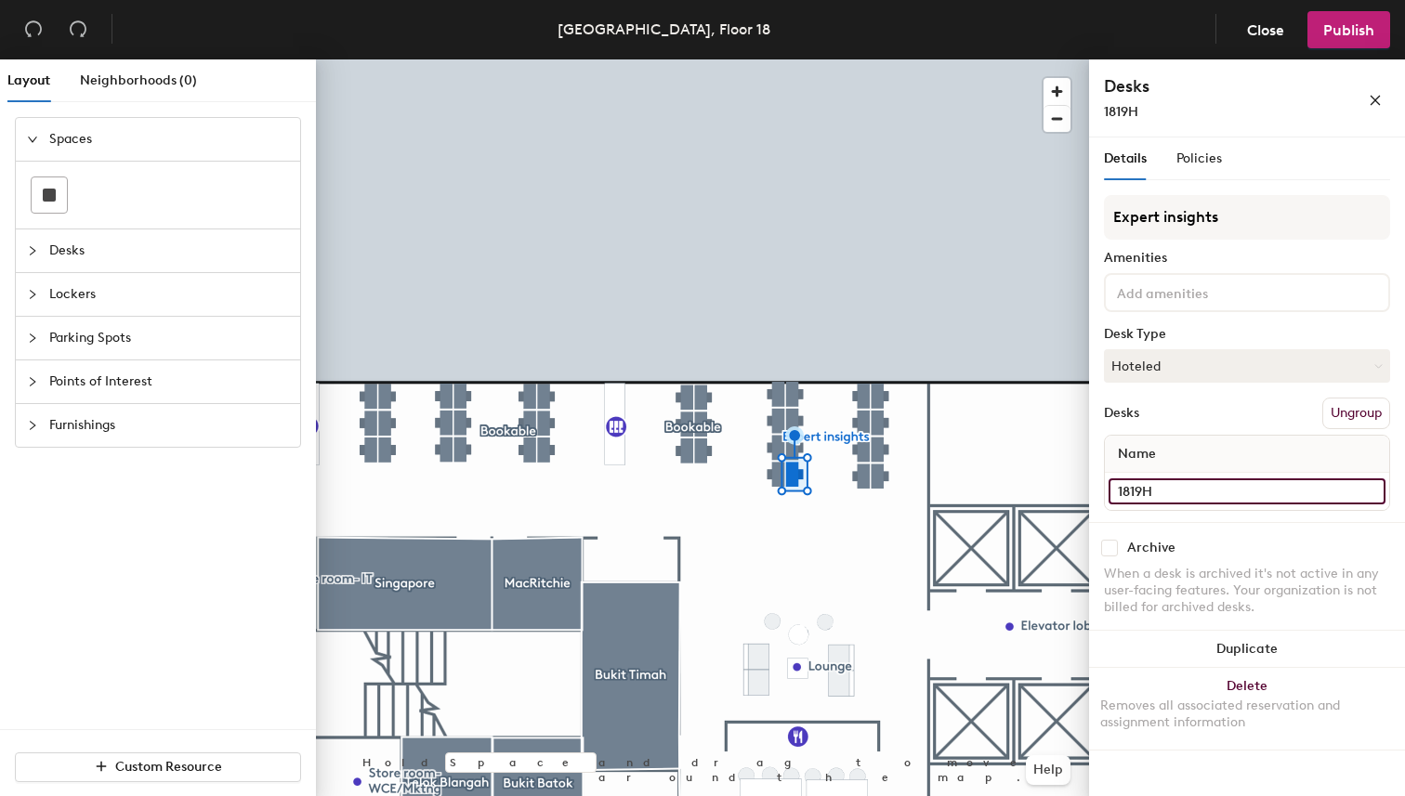
click at [1223, 487] on input "1819H" at bounding box center [1246, 491] width 277 height 26
click at [1240, 490] on input "1819H" at bounding box center [1246, 491] width 277 height 26
type input "1819A"
click at [1198, 490] on input "1819G" at bounding box center [1246, 491] width 277 height 26
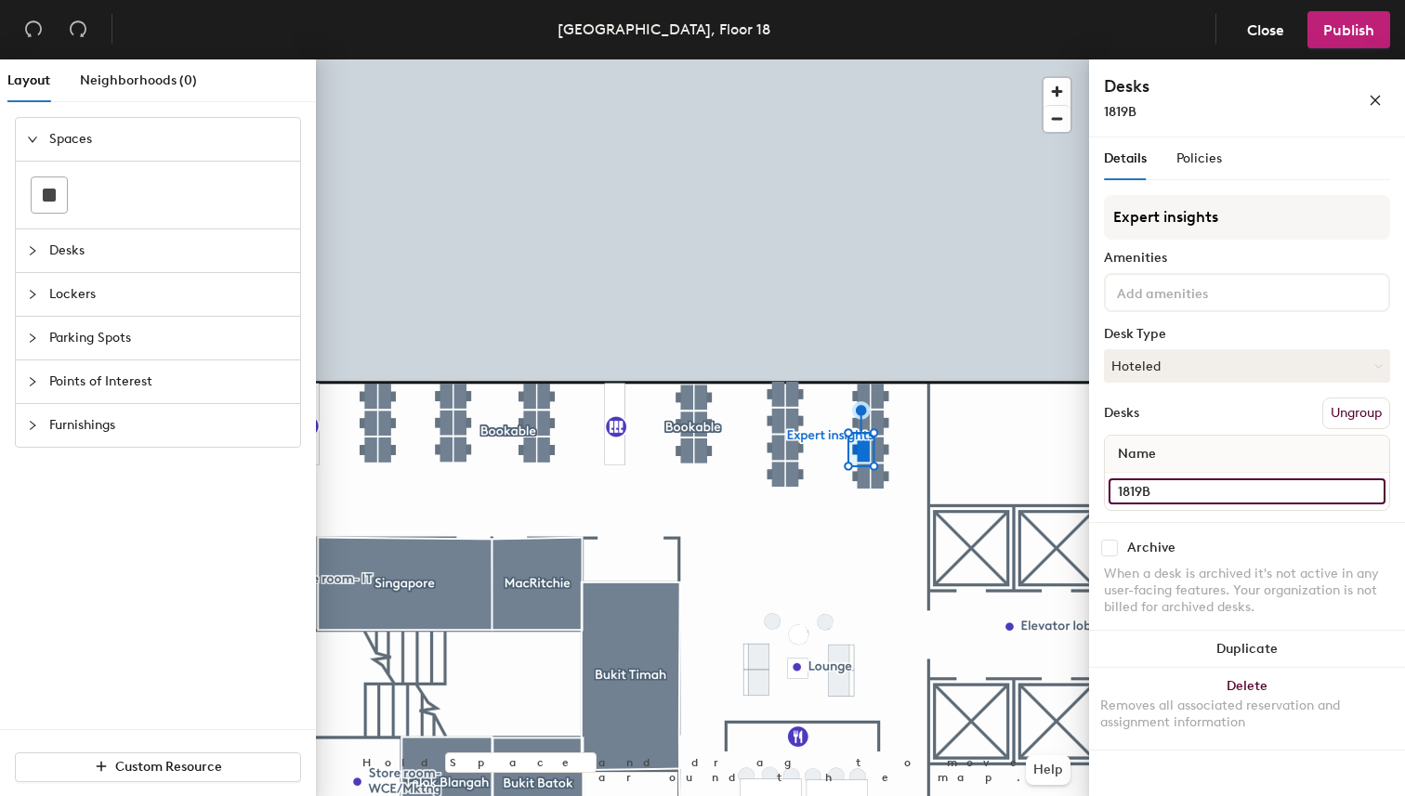
type input "1819B"
click at [1216, 490] on input "1819F" at bounding box center [1246, 491] width 277 height 26
click at [1190, 490] on input "1819F" at bounding box center [1246, 491] width 277 height 26
type input "1819C"
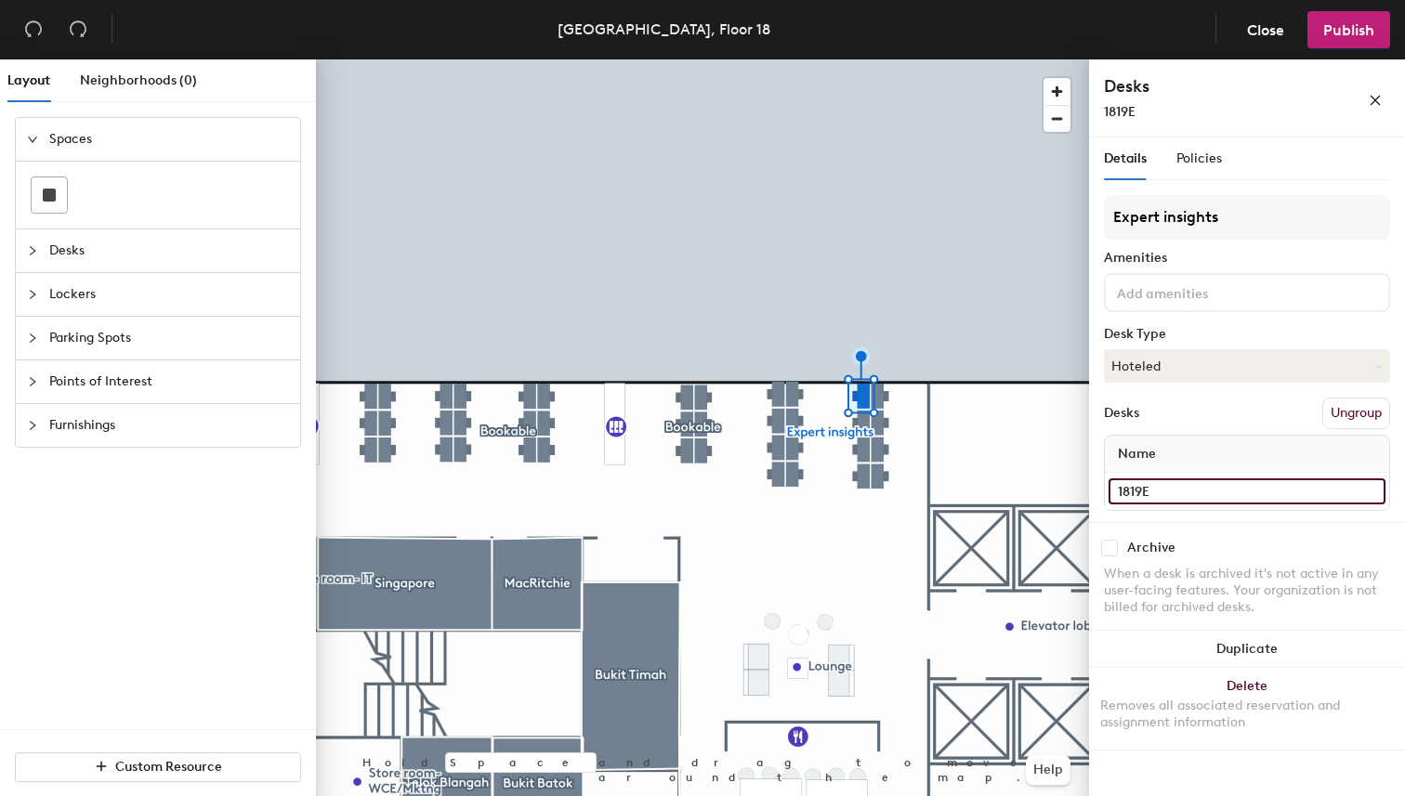
click at [1226, 500] on input "1819E" at bounding box center [1246, 491] width 277 height 26
click at [1215, 497] on input "1819E" at bounding box center [1246, 491] width 277 height 26
type input "1819D"
click at [1186, 494] on input "1819D" at bounding box center [1246, 491] width 277 height 26
click at [1236, 492] on input "1819D" at bounding box center [1246, 491] width 277 height 26
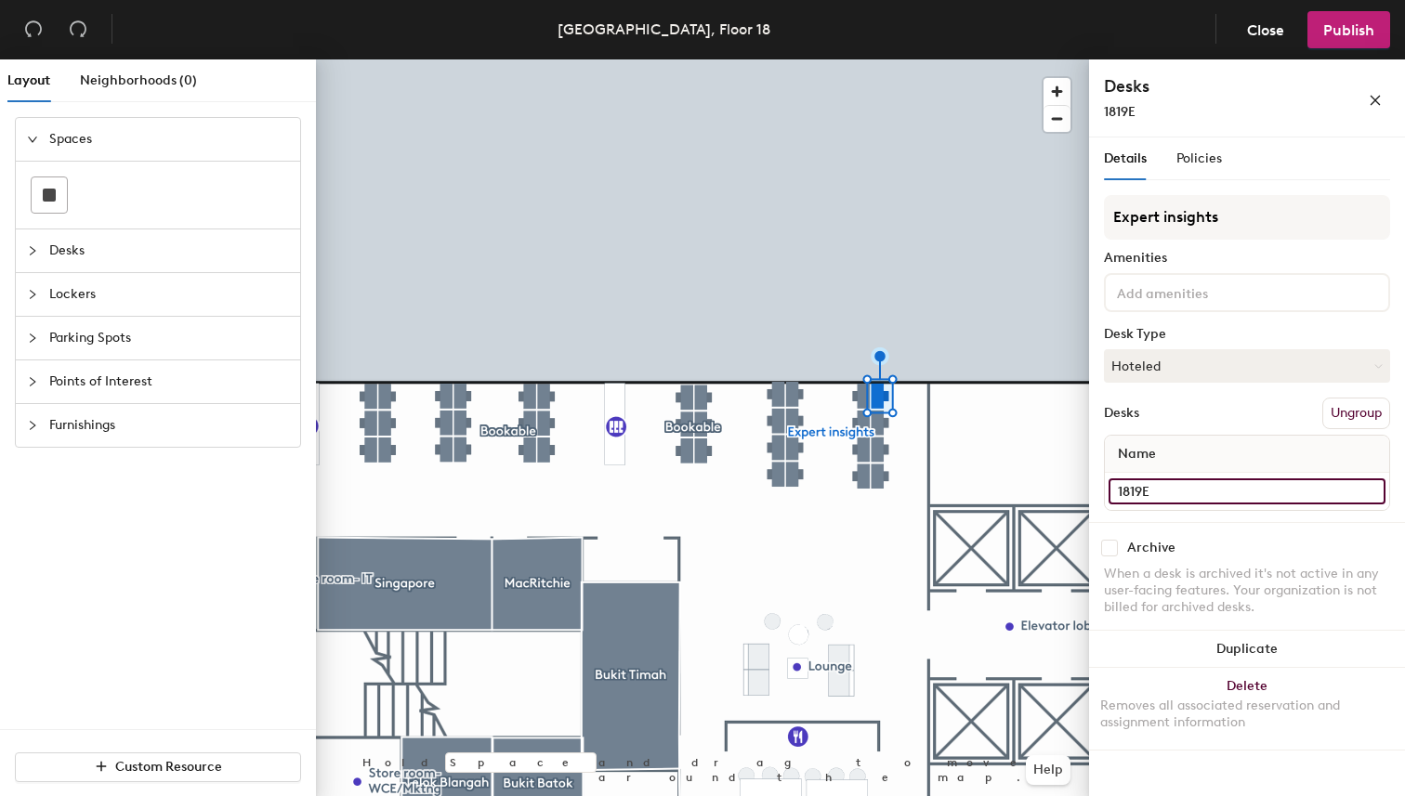
type input "1819E"
click at [1219, 496] on input "1819C" at bounding box center [1246, 491] width 277 height 26
click at [1184, 491] on input "1819C" at bounding box center [1246, 491] width 277 height 26
type input "1819F"
click at [1176, 496] on input "1819B" at bounding box center [1246, 491] width 277 height 26
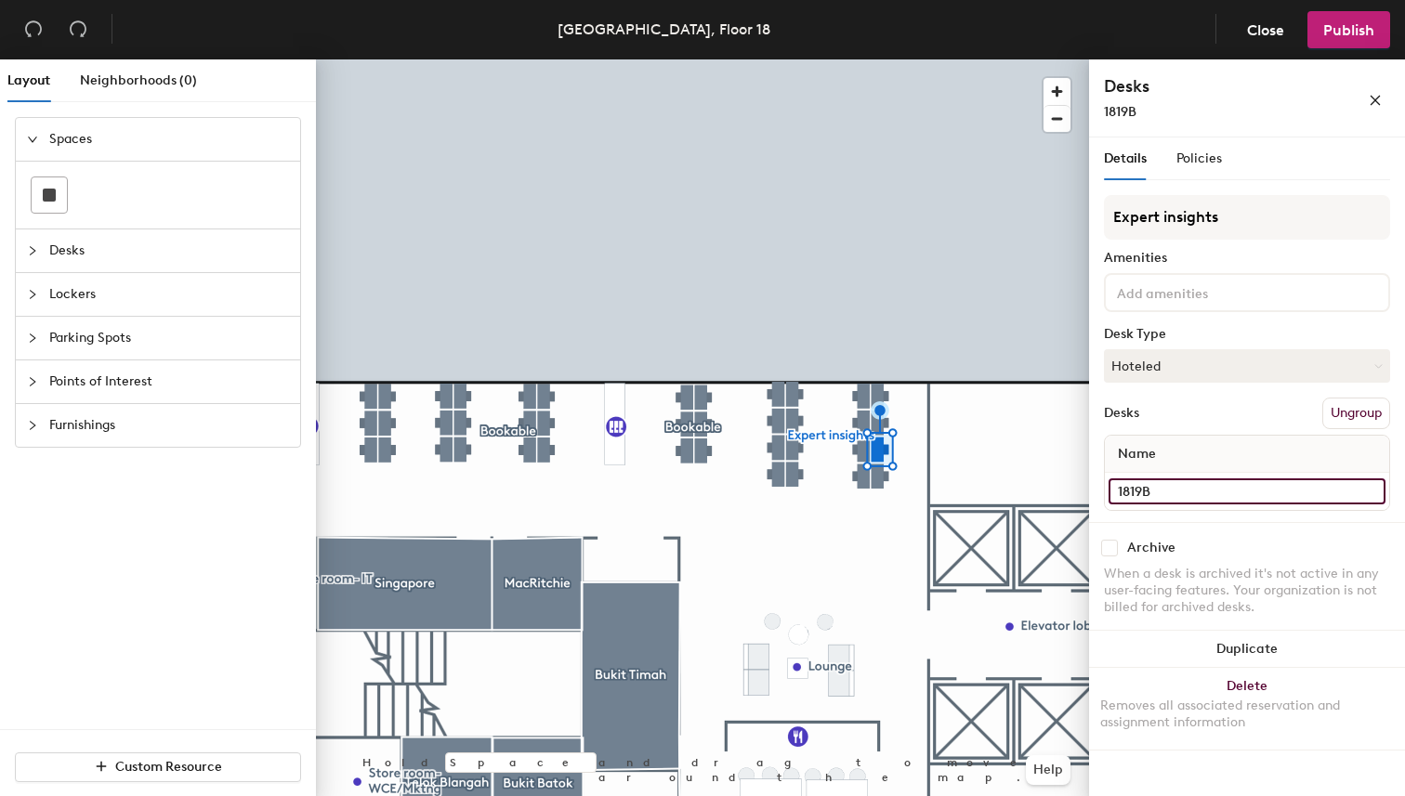
click at [1211, 492] on input "1819B" at bounding box center [1246, 491] width 277 height 26
type input "1819G"
click at [1190, 499] on input "1819A" at bounding box center [1246, 491] width 277 height 26
click at [1231, 496] on input "1819A" at bounding box center [1246, 491] width 277 height 26
type input "1819H"
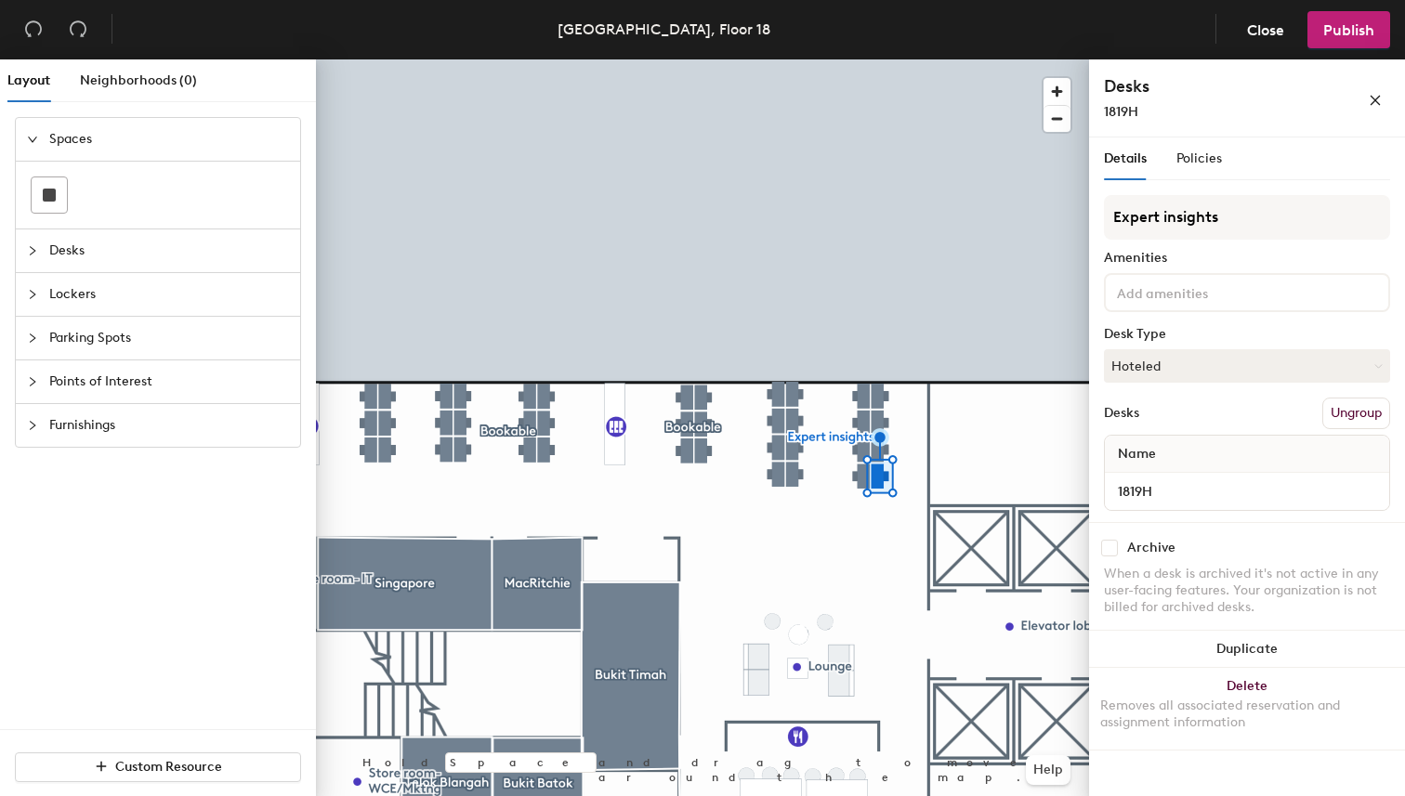
click at [1256, 530] on div "Archive When a desk is archived it's not active in any user-facing features. Yo…" at bounding box center [1247, 580] width 316 height 116
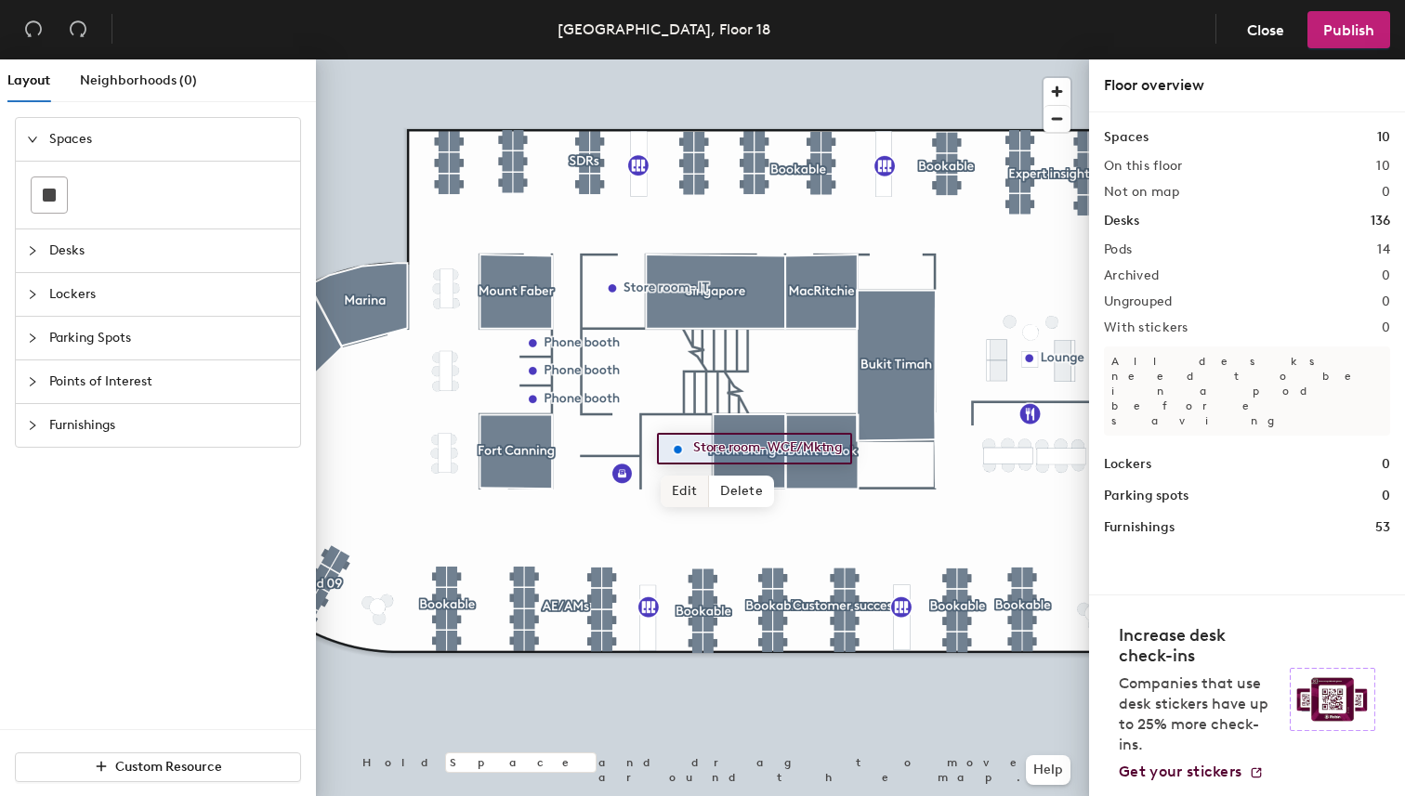
click at [682, 478] on span "Edit" at bounding box center [685, 492] width 48 height 32
click at [852, 448] on input "Store room- WCE/Mktng" at bounding box center [776, 449] width 176 height 26
type input "Store room- WCE/MKT"
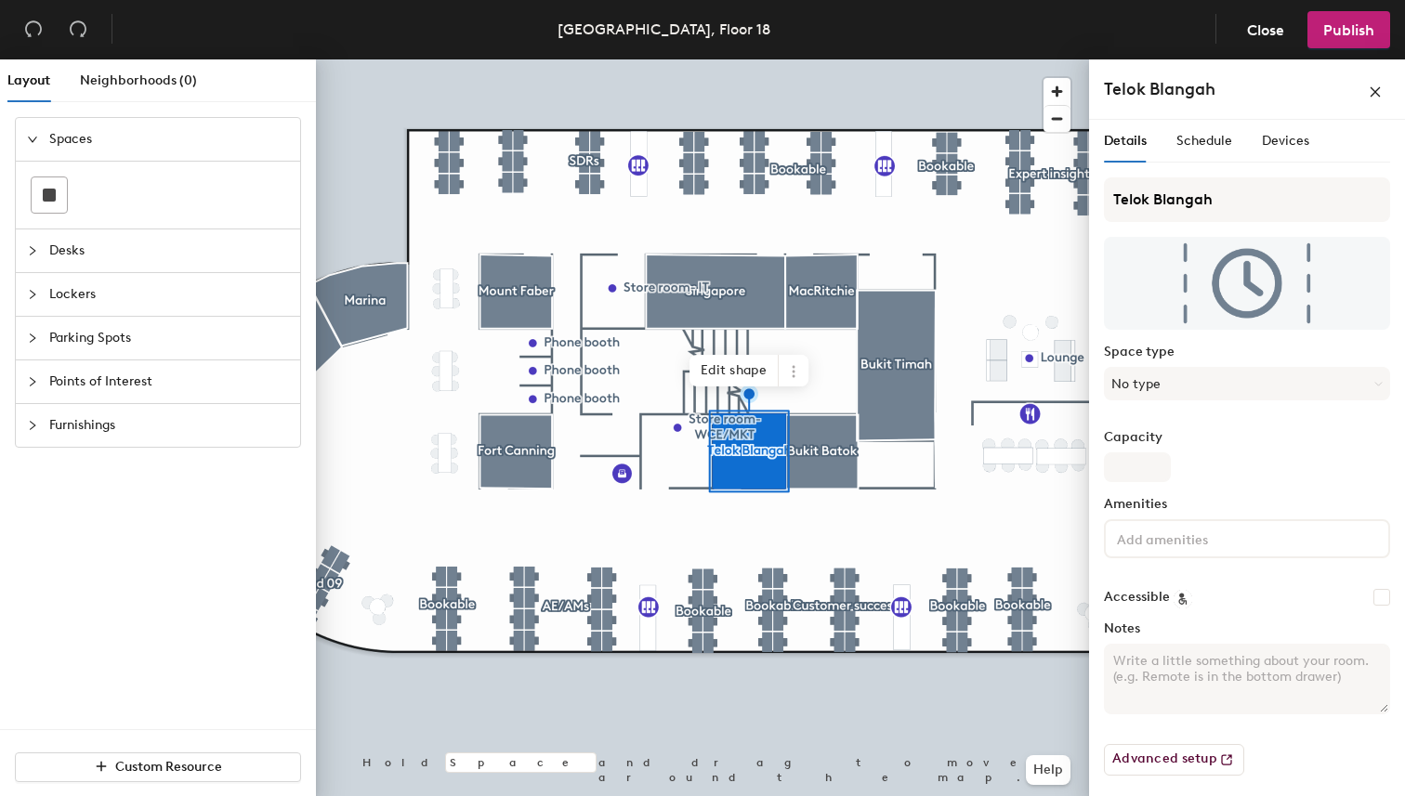
click at [1331, 476] on div "Capacity" at bounding box center [1247, 456] width 286 height 52
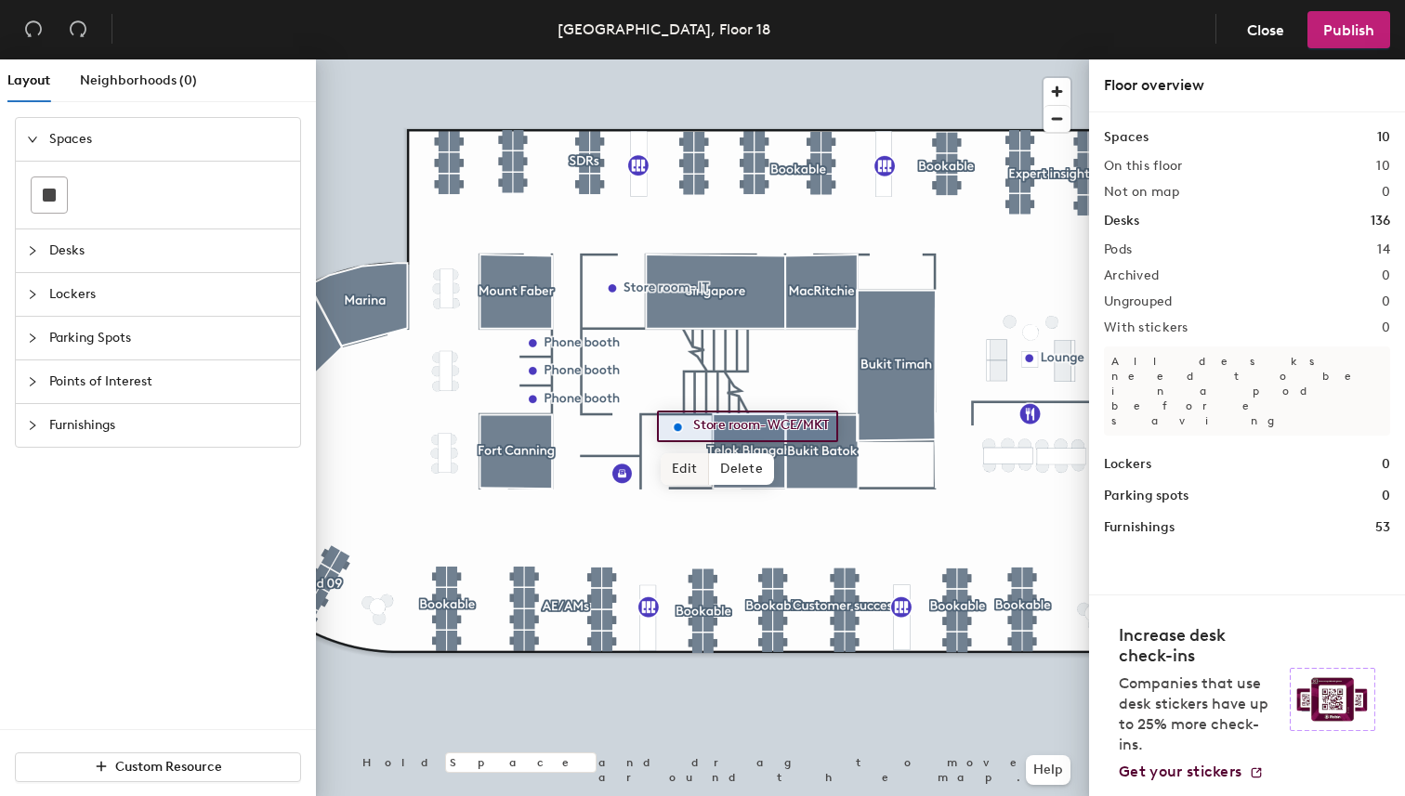
click at [701, 471] on span "Edit" at bounding box center [685, 469] width 48 height 32
click at [793, 422] on input "Store room- WCE/MKT" at bounding box center [767, 426] width 159 height 26
type input "Store room- WCE/MKT"
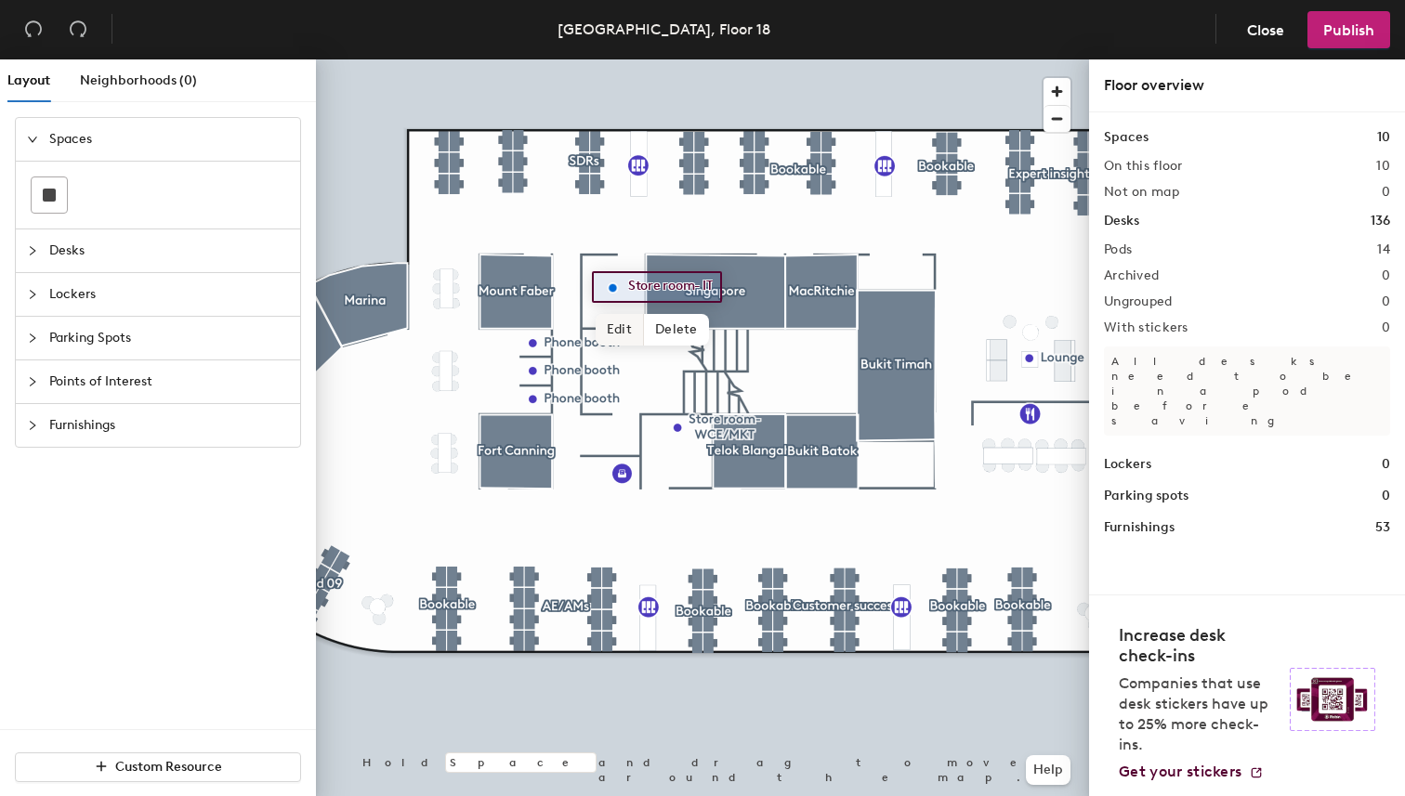
click at [619, 326] on span "Edit" at bounding box center [620, 330] width 48 height 32
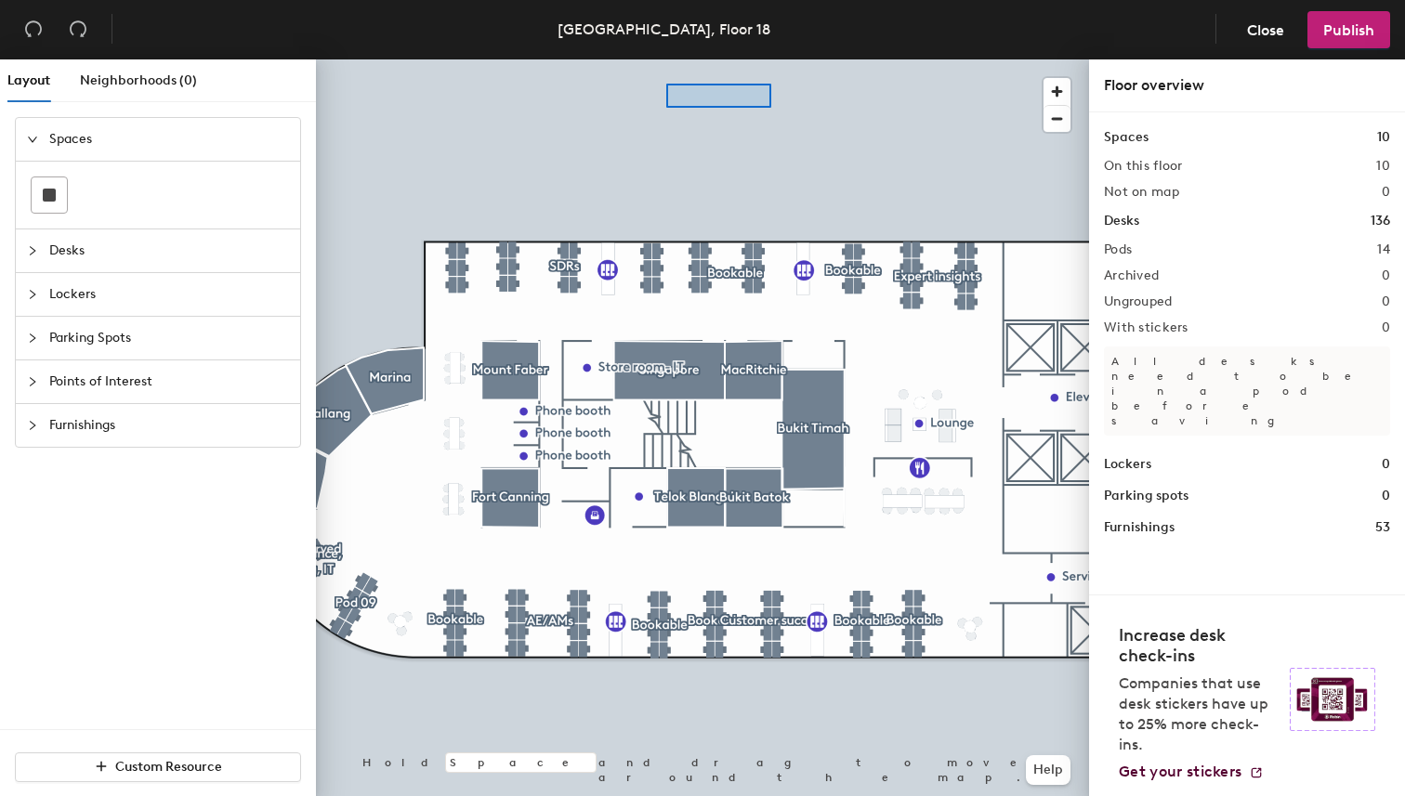
click at [654, 59] on div at bounding box center [702, 59] width 773 height 0
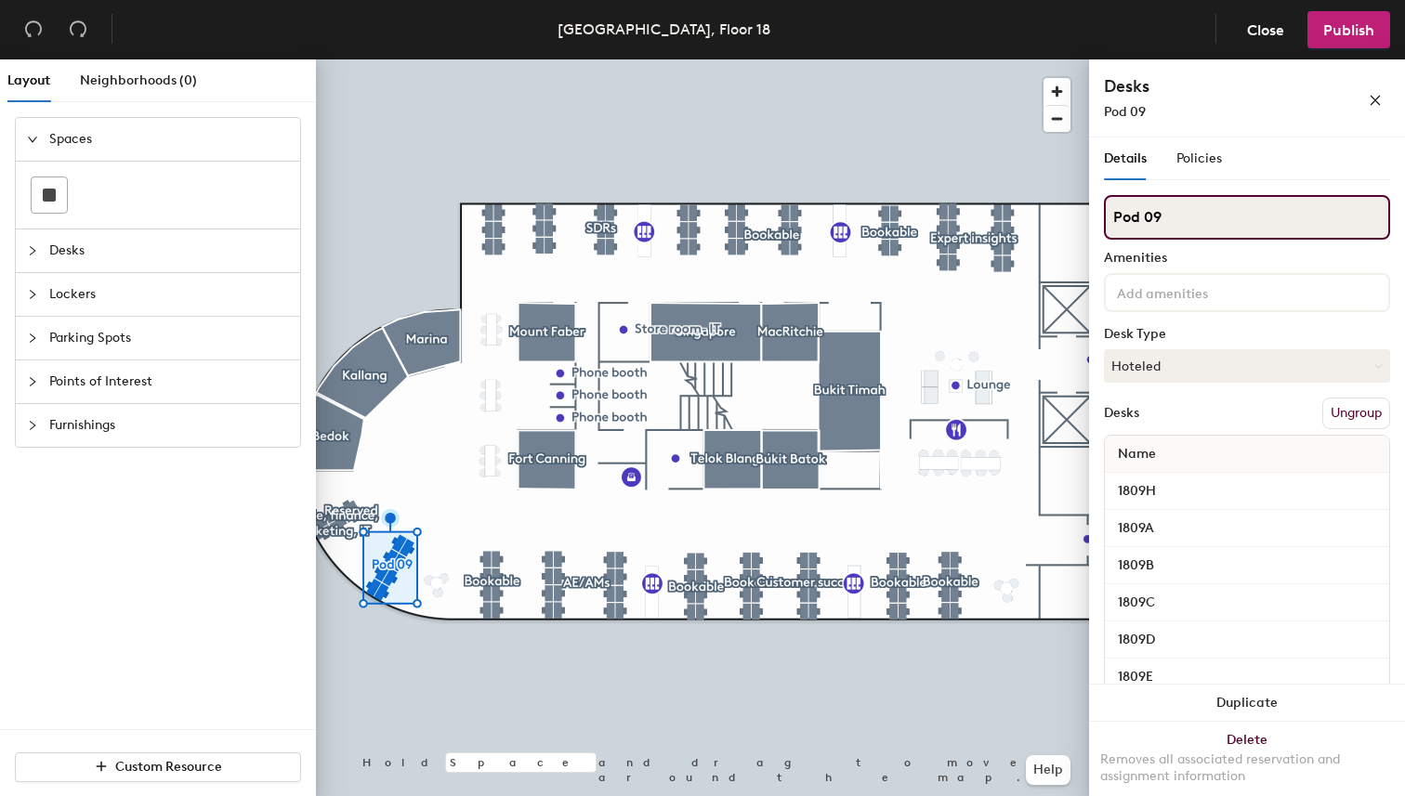
click at [1168, 212] on input "Pod 09" at bounding box center [1247, 217] width 286 height 45
click at [989, 217] on div "Layout Neighborhoods (0) Spaces Desks Lockers Parking Spots Points of Interest …" at bounding box center [702, 431] width 1405 height 744
type input "Bookable"
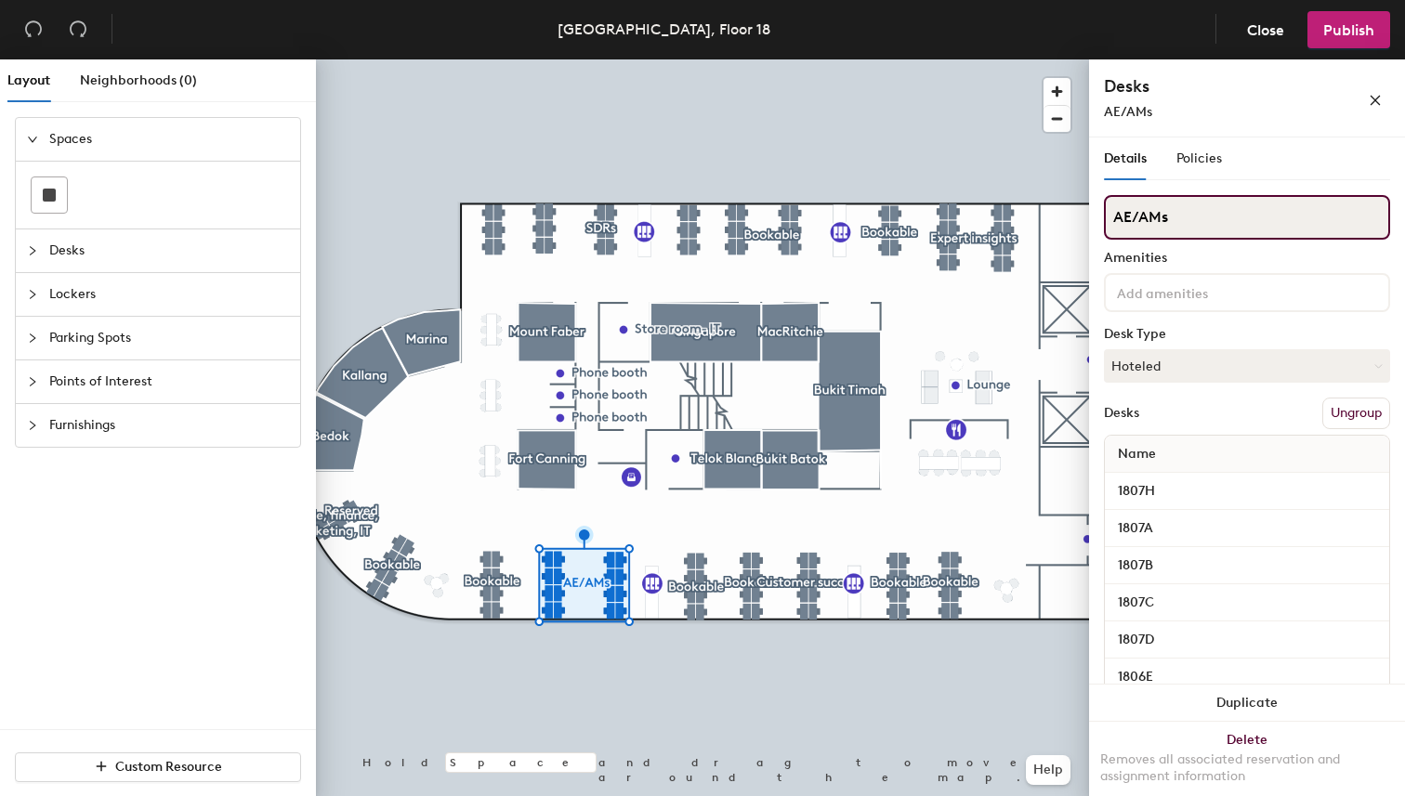
click at [1175, 216] on input "AE/AMs" at bounding box center [1247, 217] width 286 height 45
type input "AE"
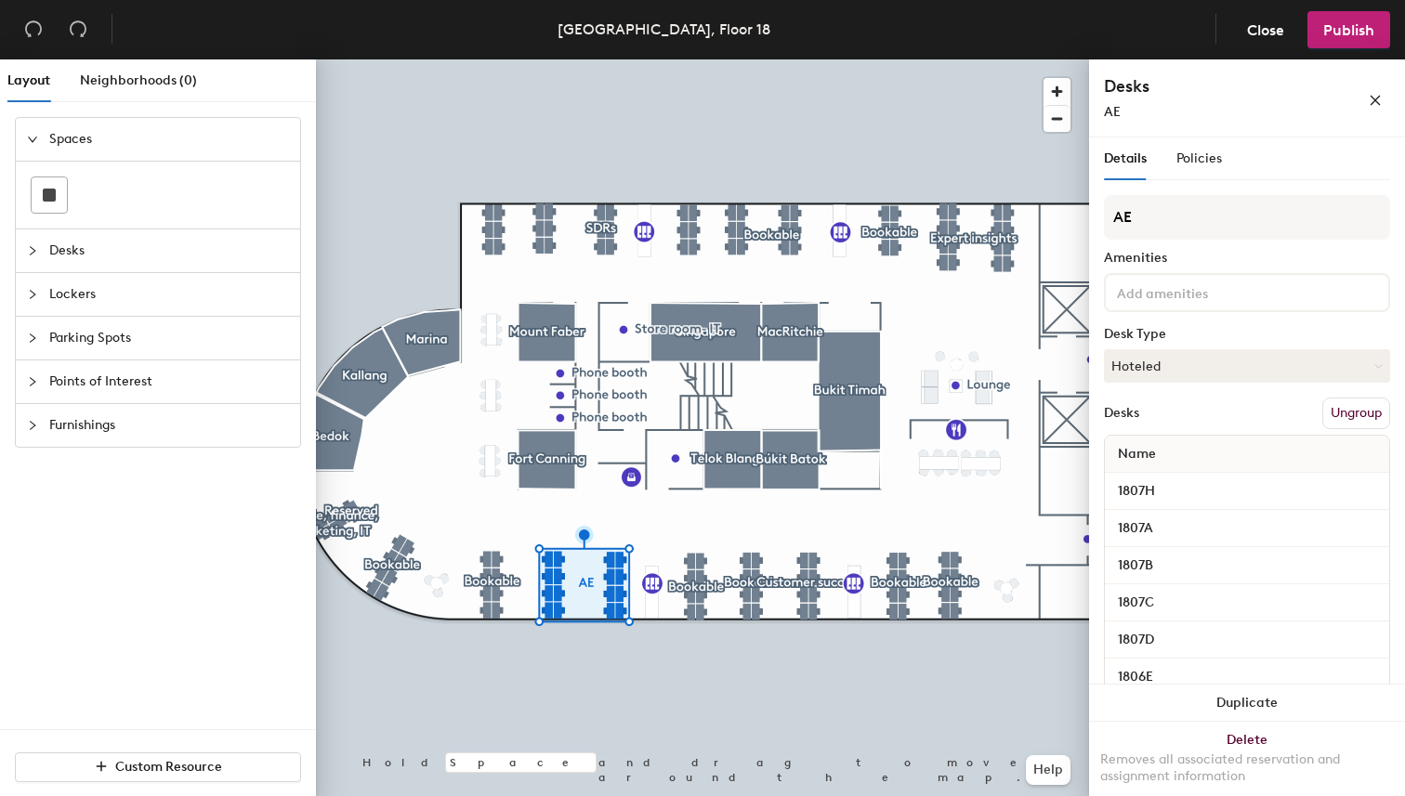
click at [1280, 260] on div "Amenities" at bounding box center [1247, 258] width 286 height 15
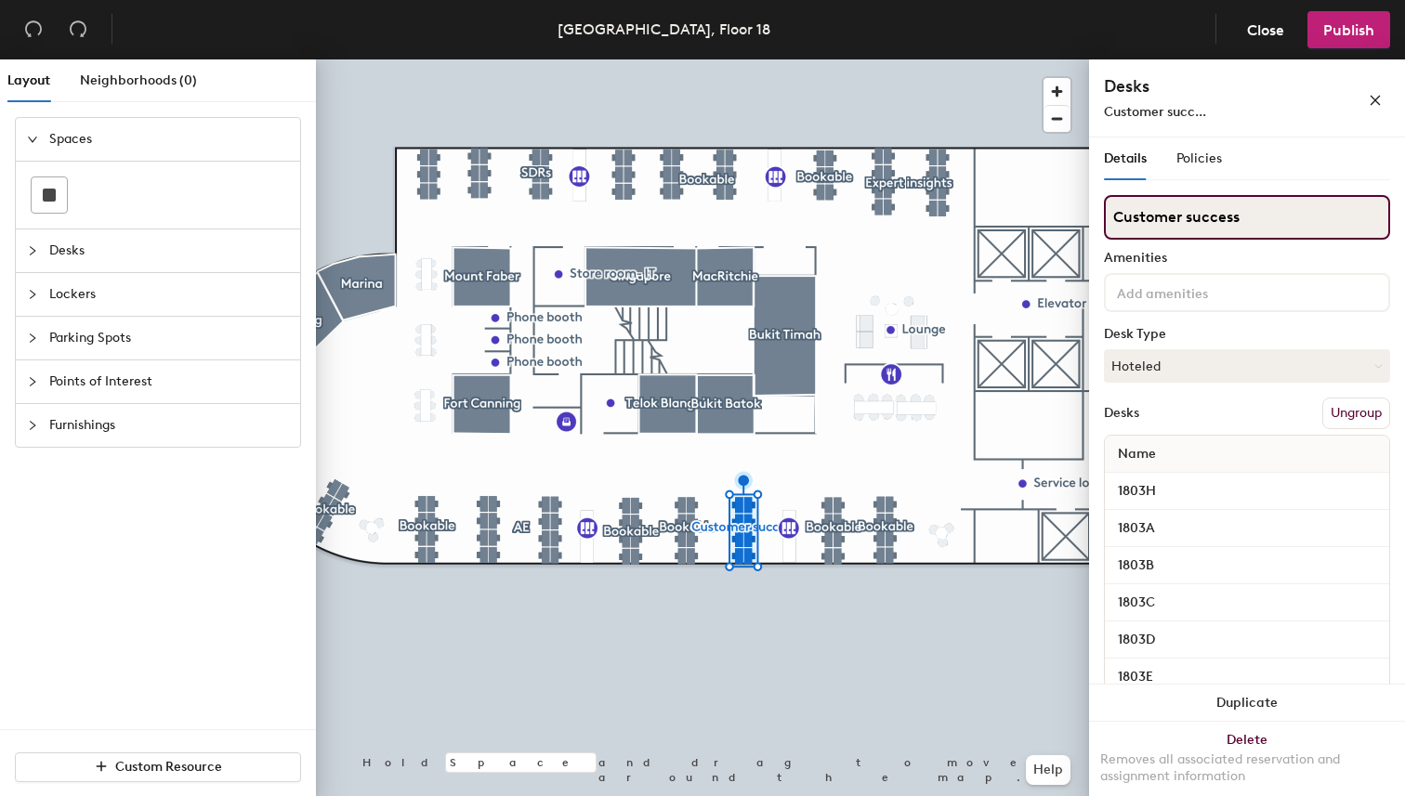
click at [1241, 210] on input "Customer success" at bounding box center [1247, 217] width 286 height 45
click at [1041, 206] on div "Layout Neighborhoods (0) Spaces Desks Lockers Parking Spots Points of Interest …" at bounding box center [702, 431] width 1405 height 744
type input "CS"
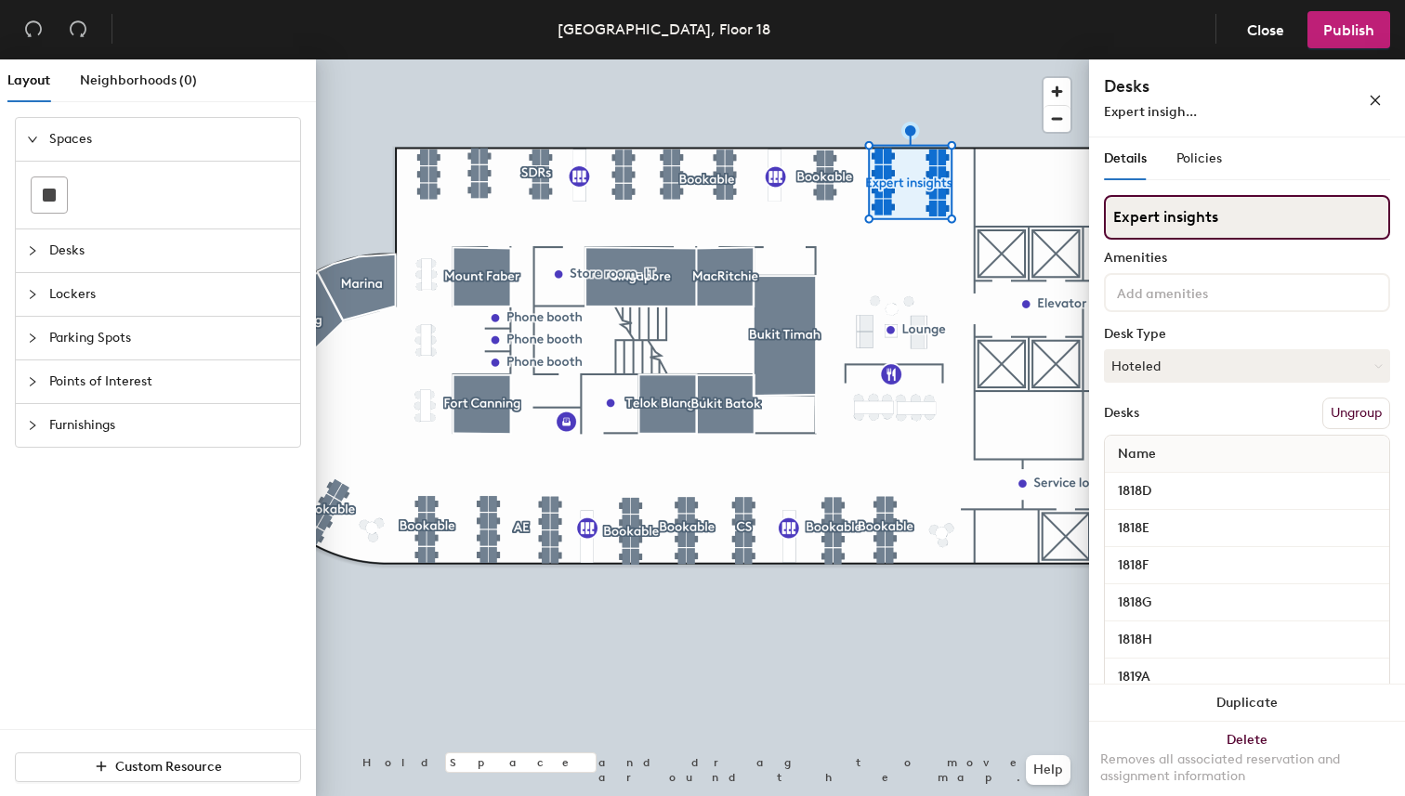
click at [1163, 219] on input "Expert insights" at bounding box center [1247, 217] width 286 height 45
type input "Expert Insights"
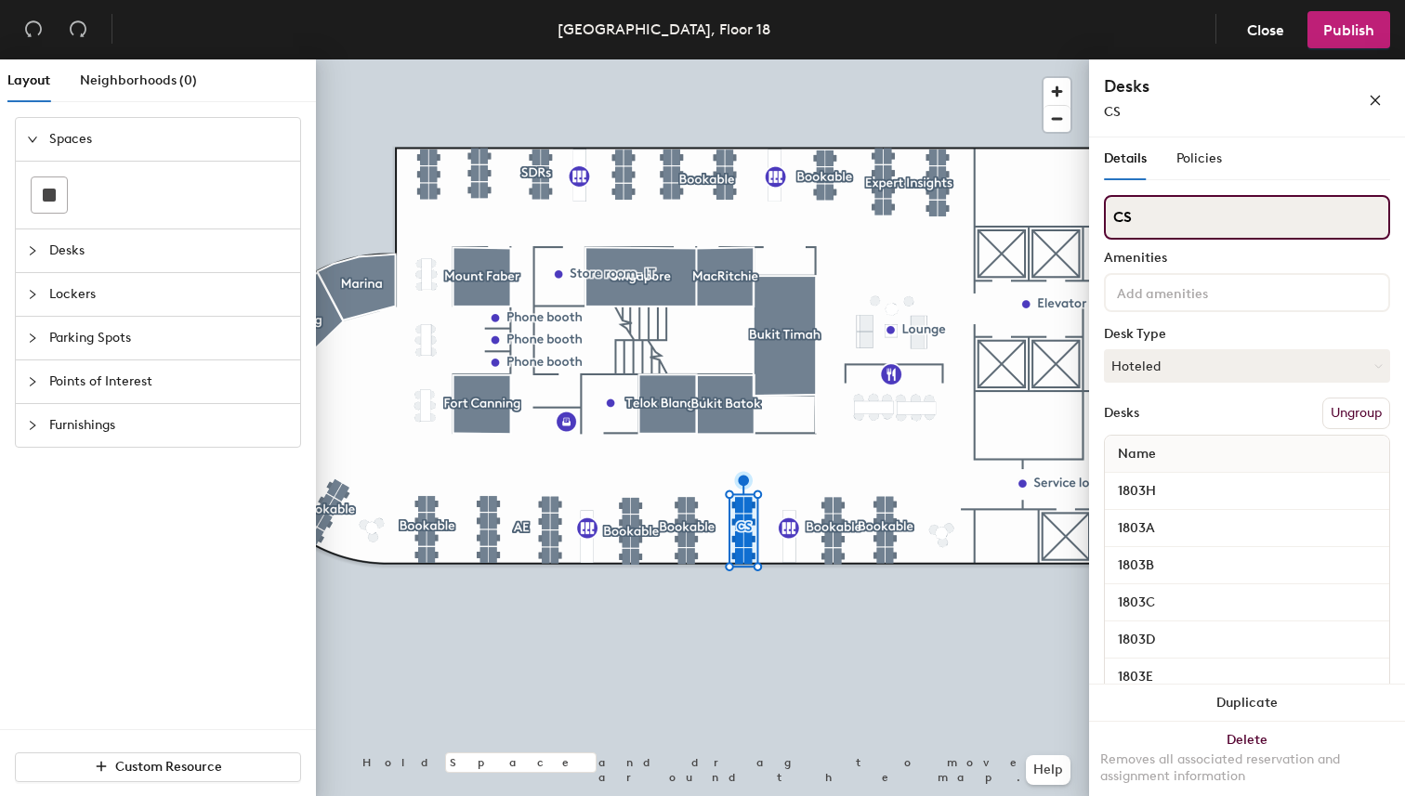
click at [1168, 227] on input "CS" at bounding box center [1247, 217] width 286 height 45
type input "Customer Success"
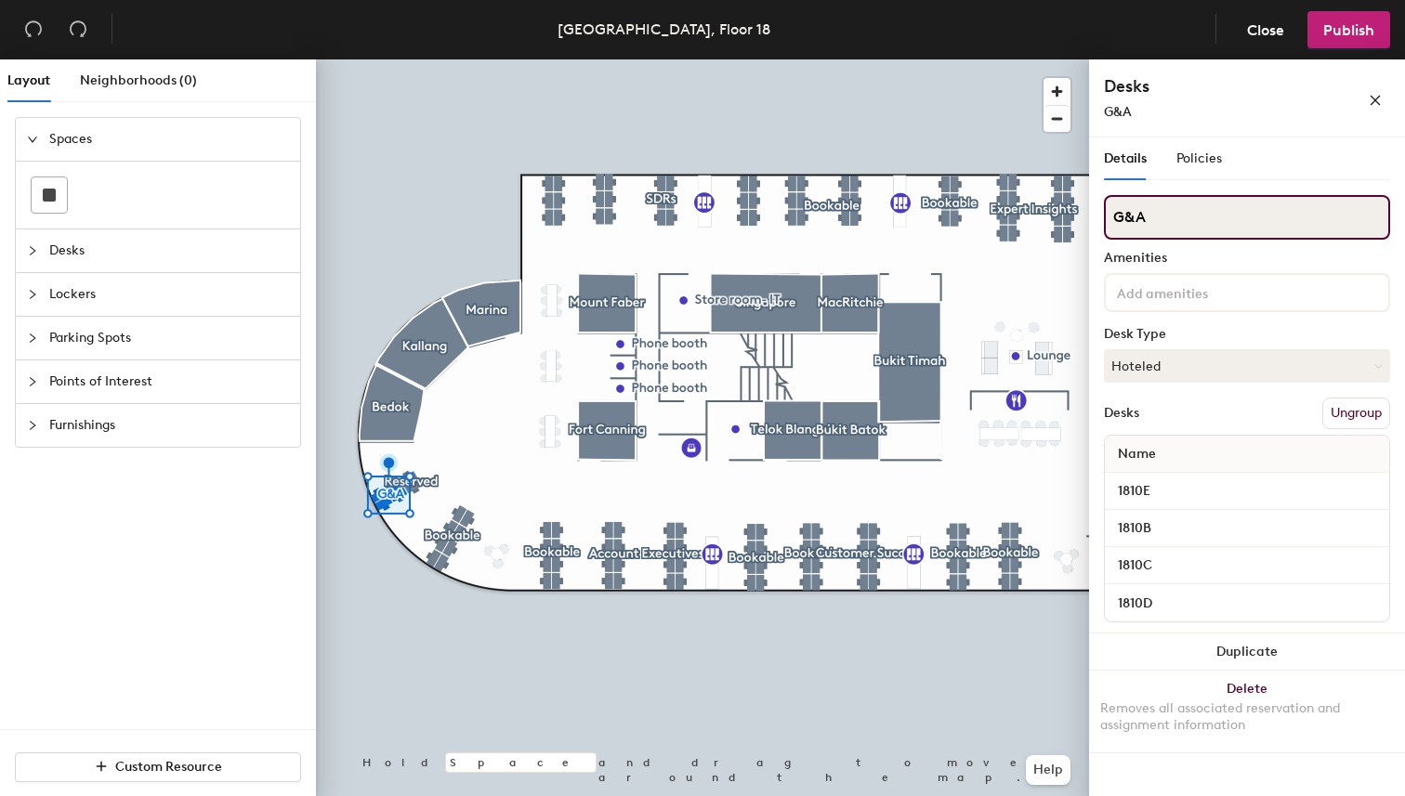
click at [1247, 216] on input "G&A" at bounding box center [1247, 217] width 286 height 45
type input "G&A"
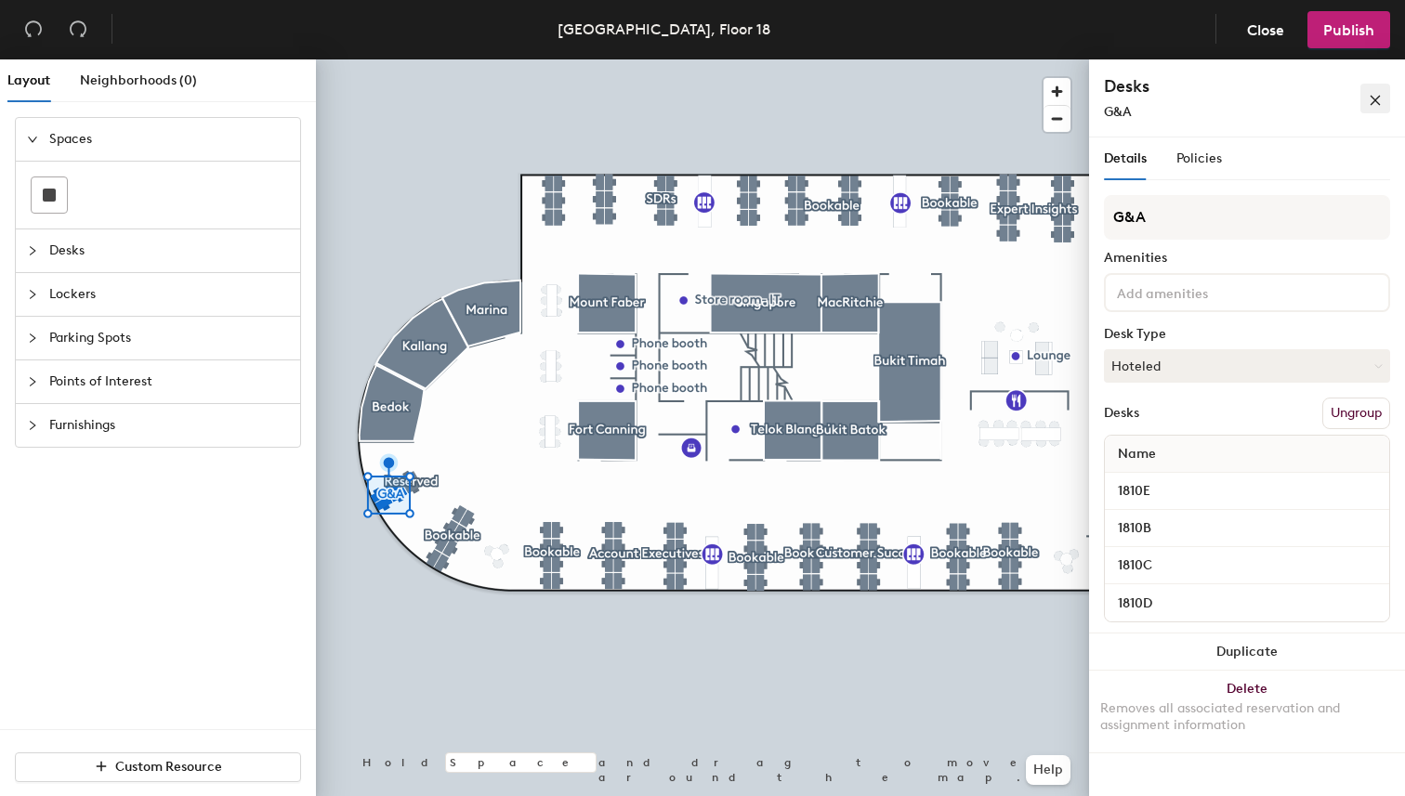
click at [1382, 108] on button "button" at bounding box center [1375, 99] width 30 height 30
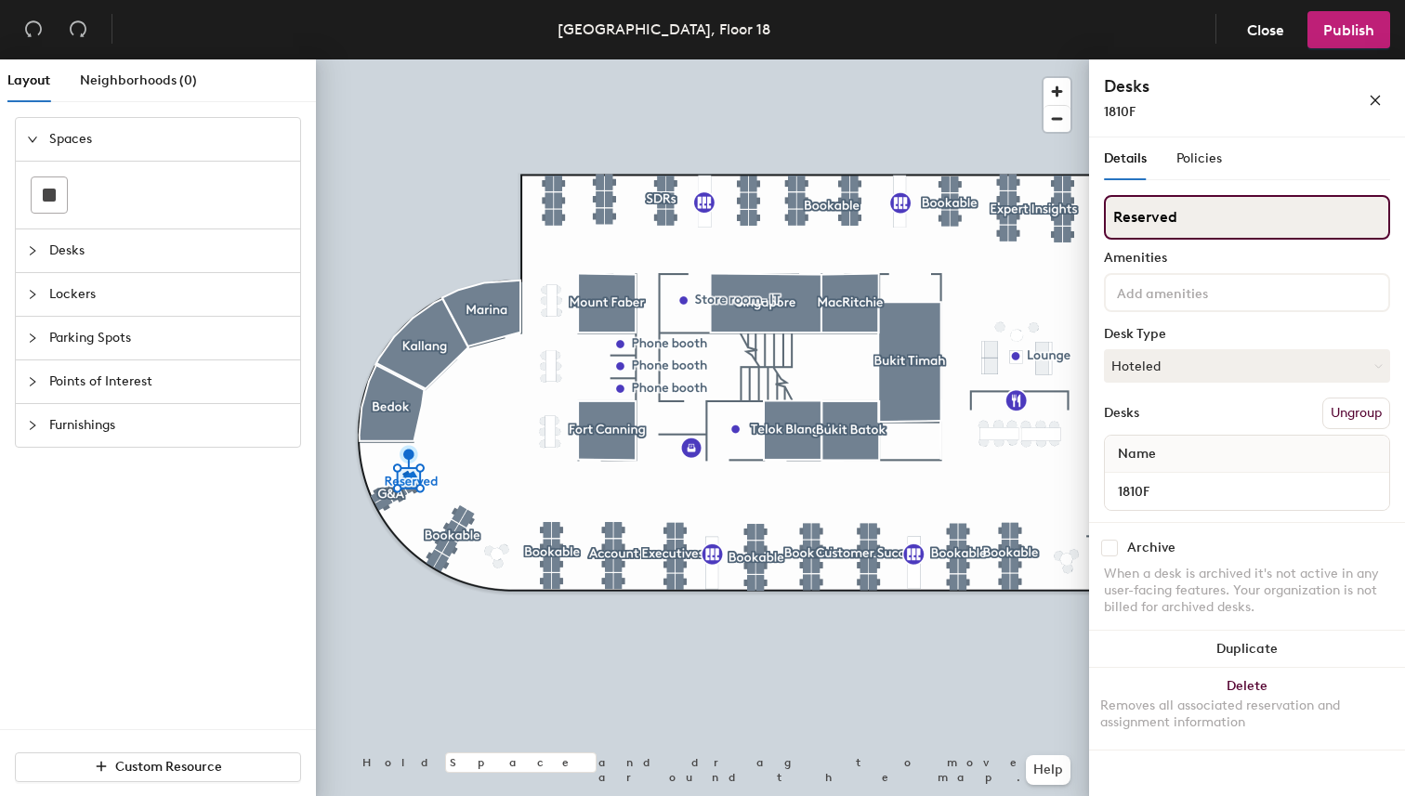
click at [1273, 214] on input "Reserved" at bounding box center [1247, 217] width 286 height 45
click at [1048, 211] on div "Layout Neighborhoods (0) Spaces Desks Lockers Parking Spots Points of Interest …" at bounding box center [702, 431] width 1405 height 744
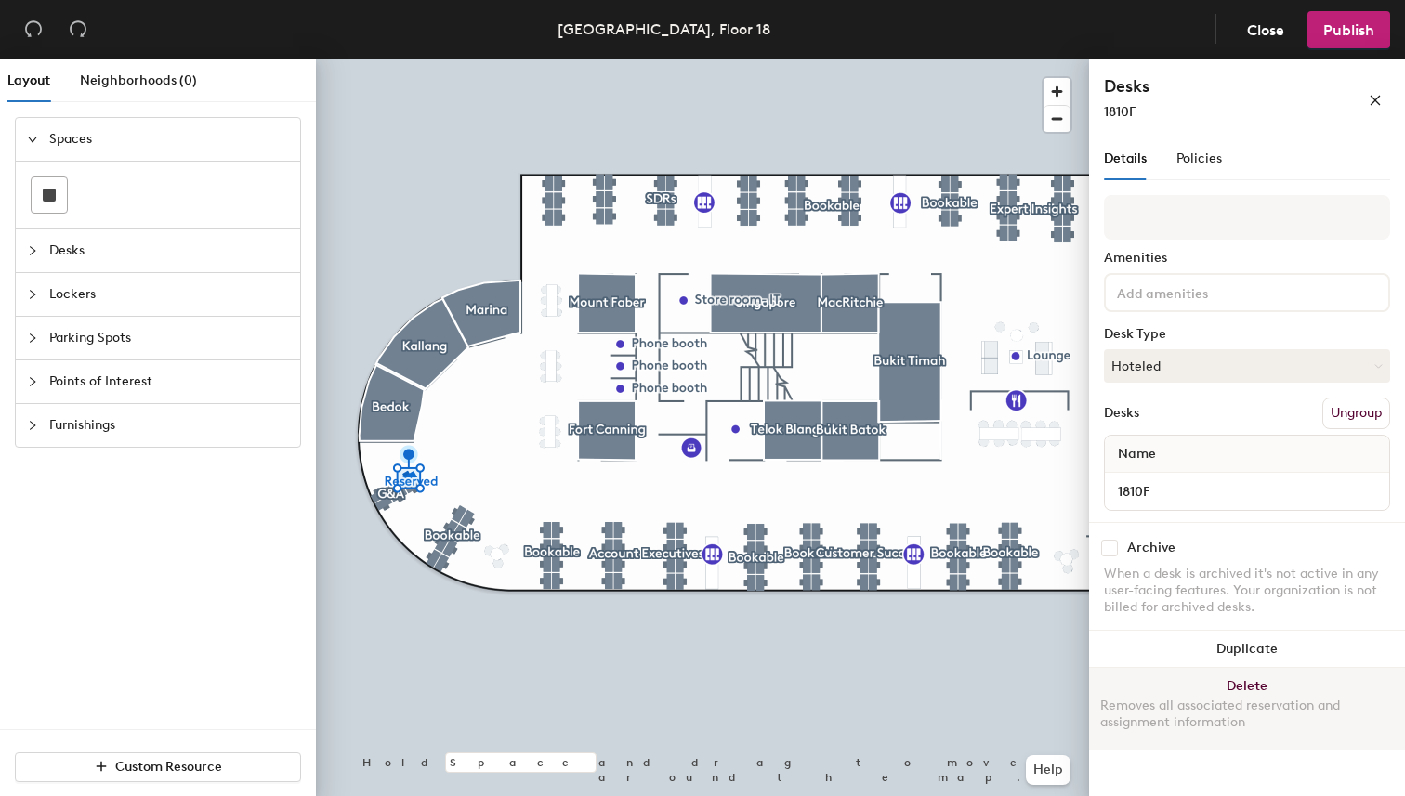
click at [1238, 686] on button "Delete Removes all associated reservation and assignment information" at bounding box center [1247, 709] width 316 height 82
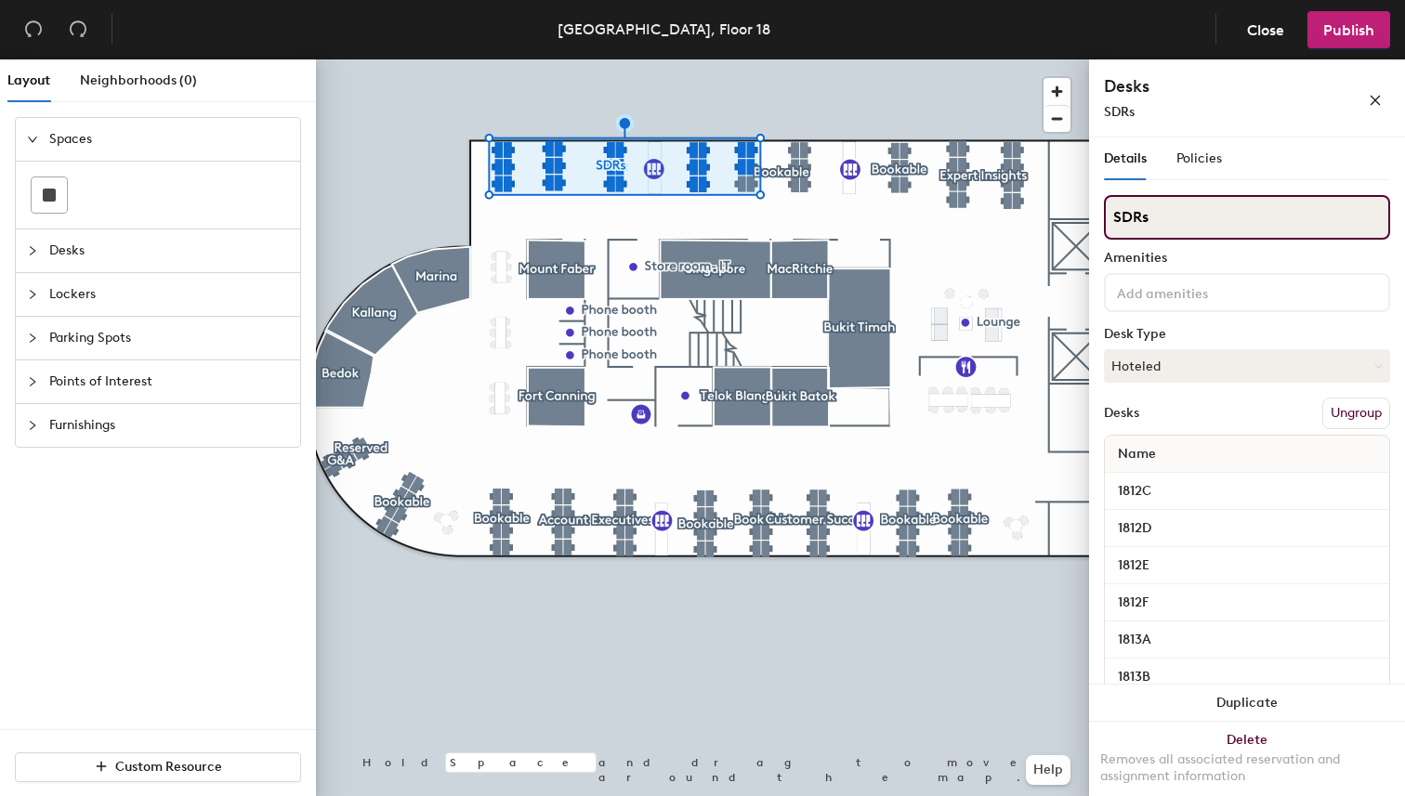
click at [1172, 217] on input "SDRs" at bounding box center [1247, 217] width 286 height 45
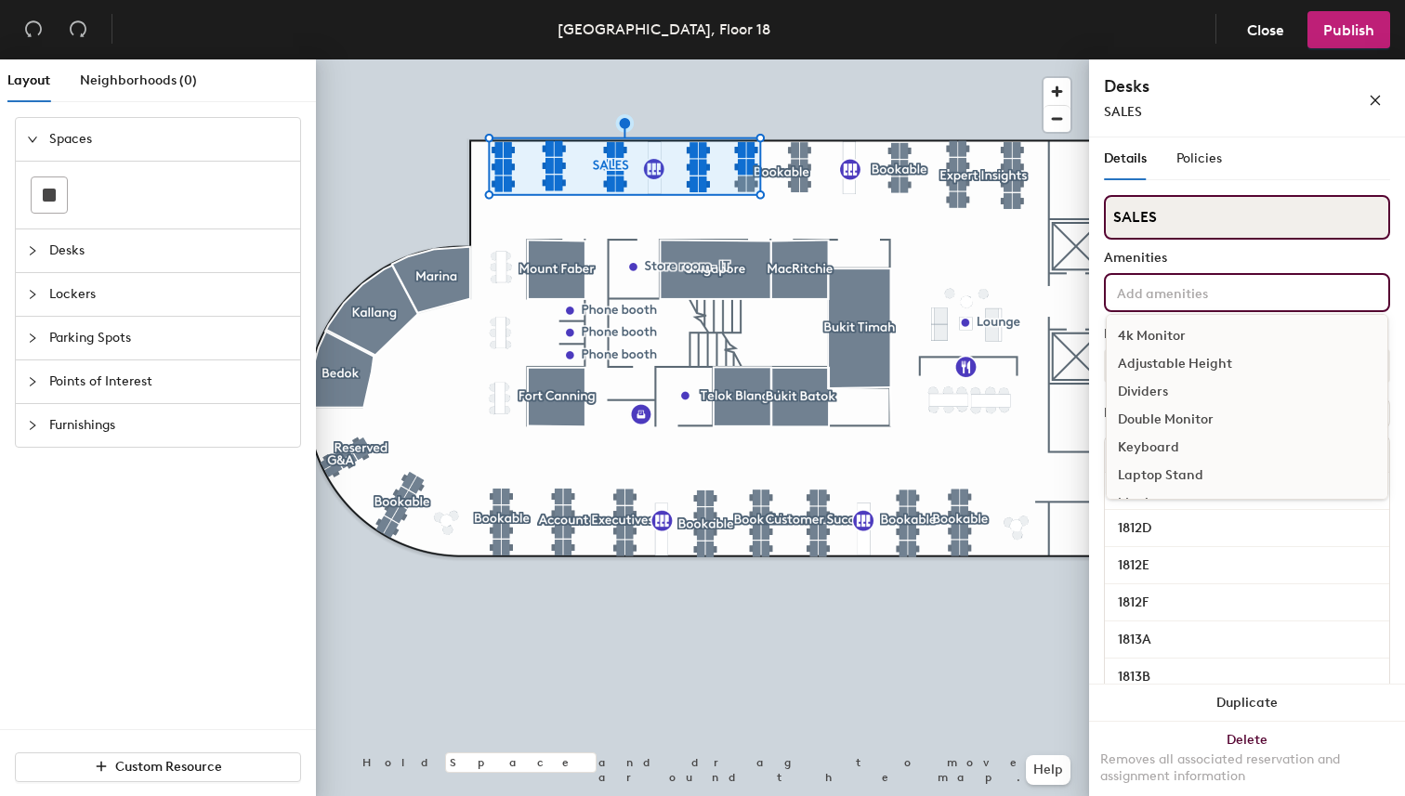
click at [1166, 211] on input "SALES" at bounding box center [1247, 217] width 286 height 45
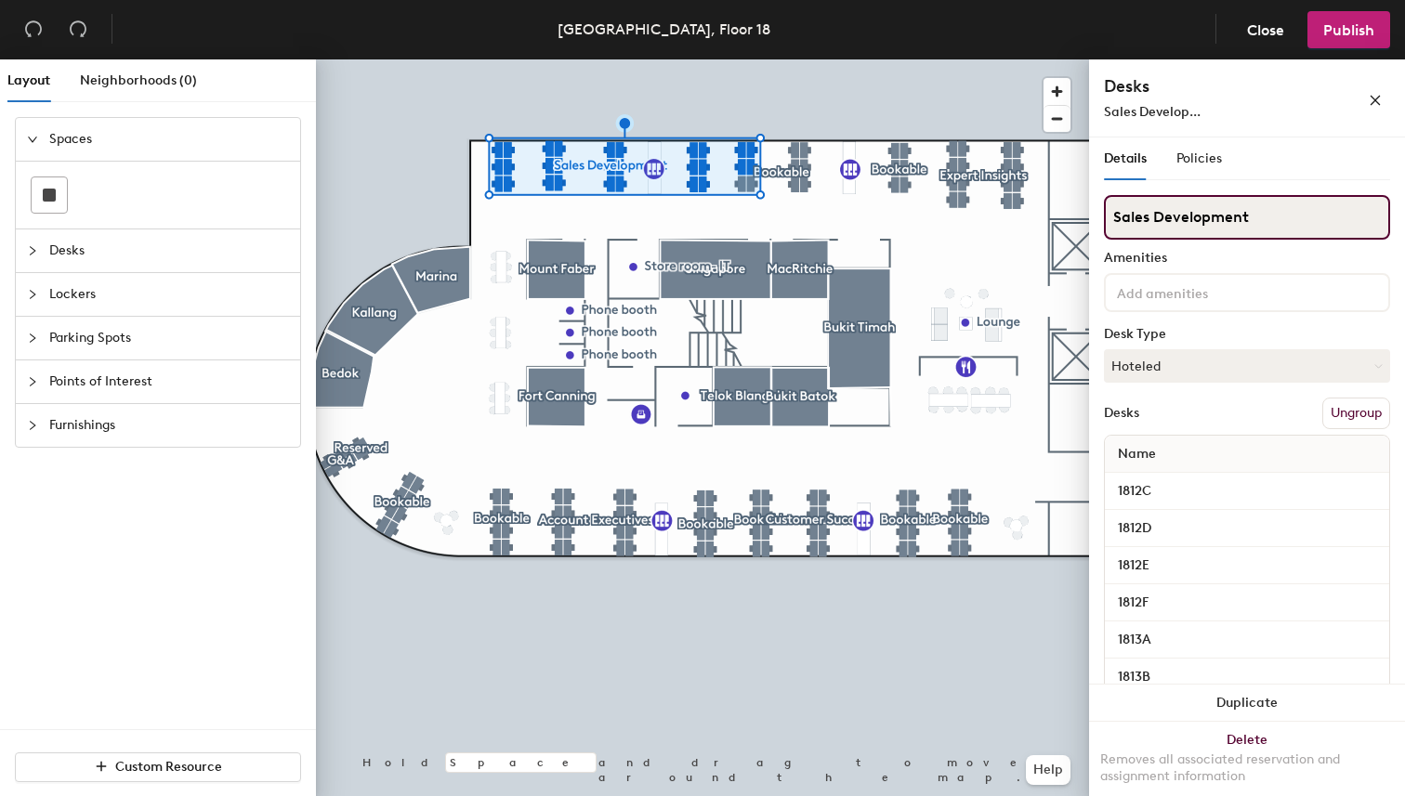
type input "Sales Development"
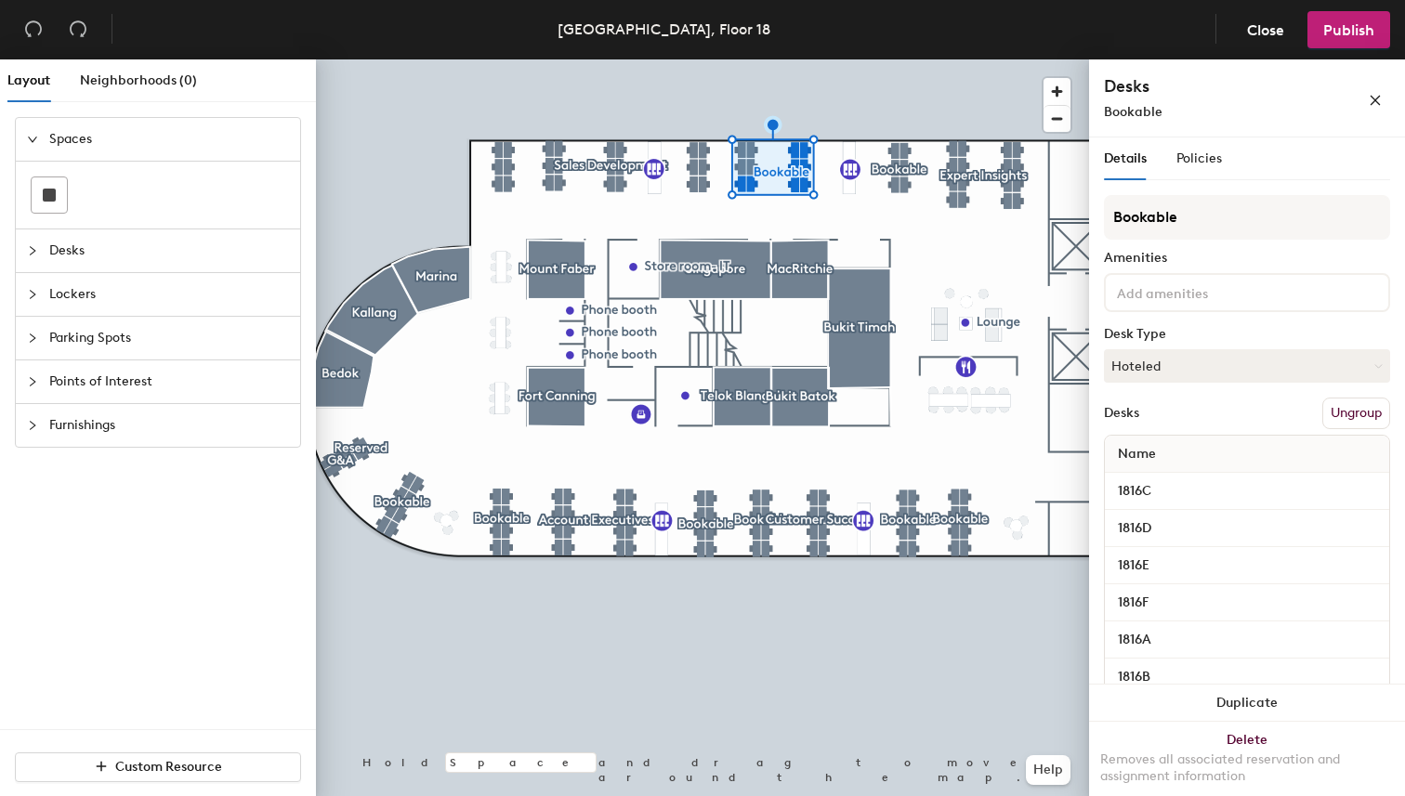
scroll to position [112, 0]
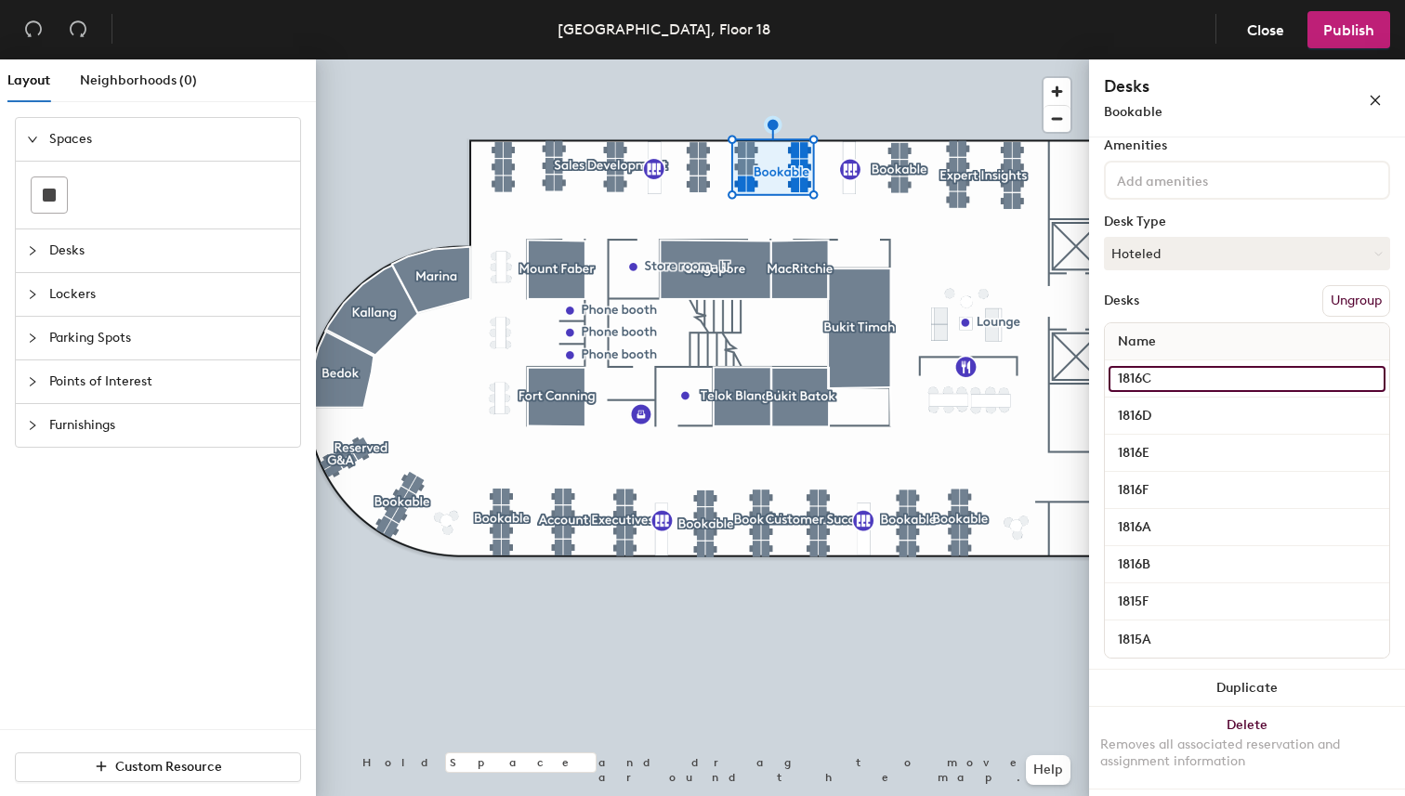
click at [1363, 381] on input "1816C" at bounding box center [1246, 379] width 277 height 26
click at [1321, 358] on div "Name" at bounding box center [1247, 341] width 284 height 37
click at [1370, 305] on button "Ungroup" at bounding box center [1356, 301] width 68 height 32
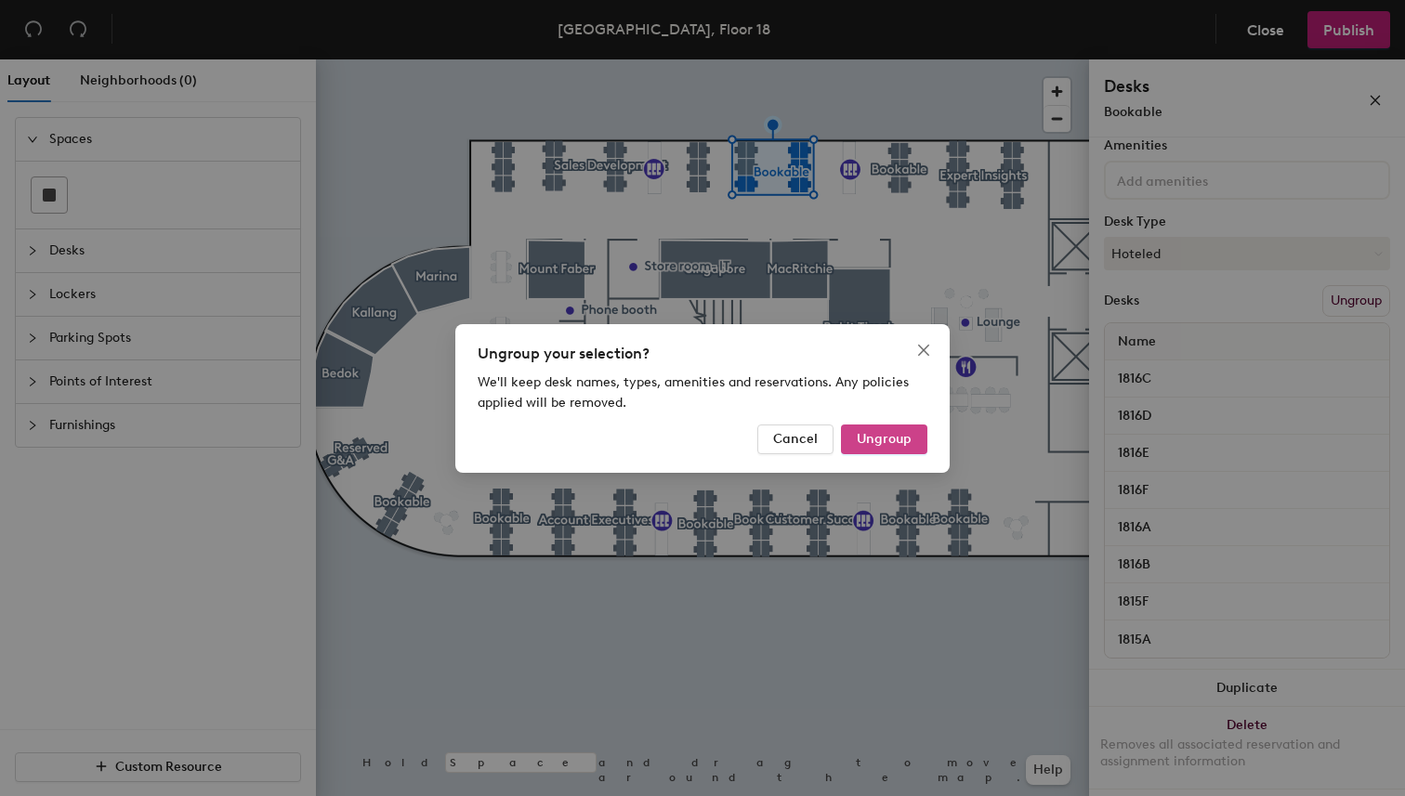
click at [890, 429] on button "Ungroup" at bounding box center [884, 440] width 86 height 30
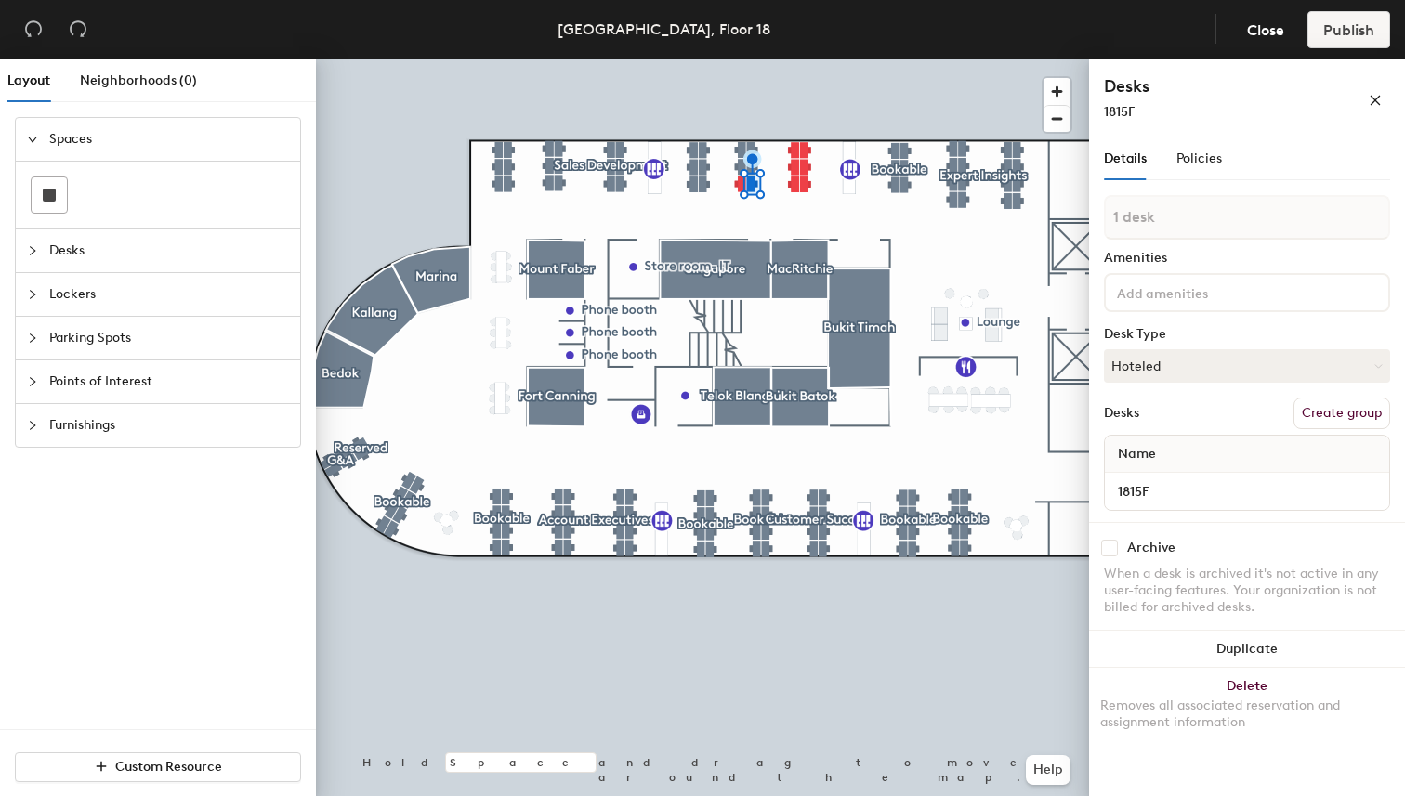
type input "2 desks"
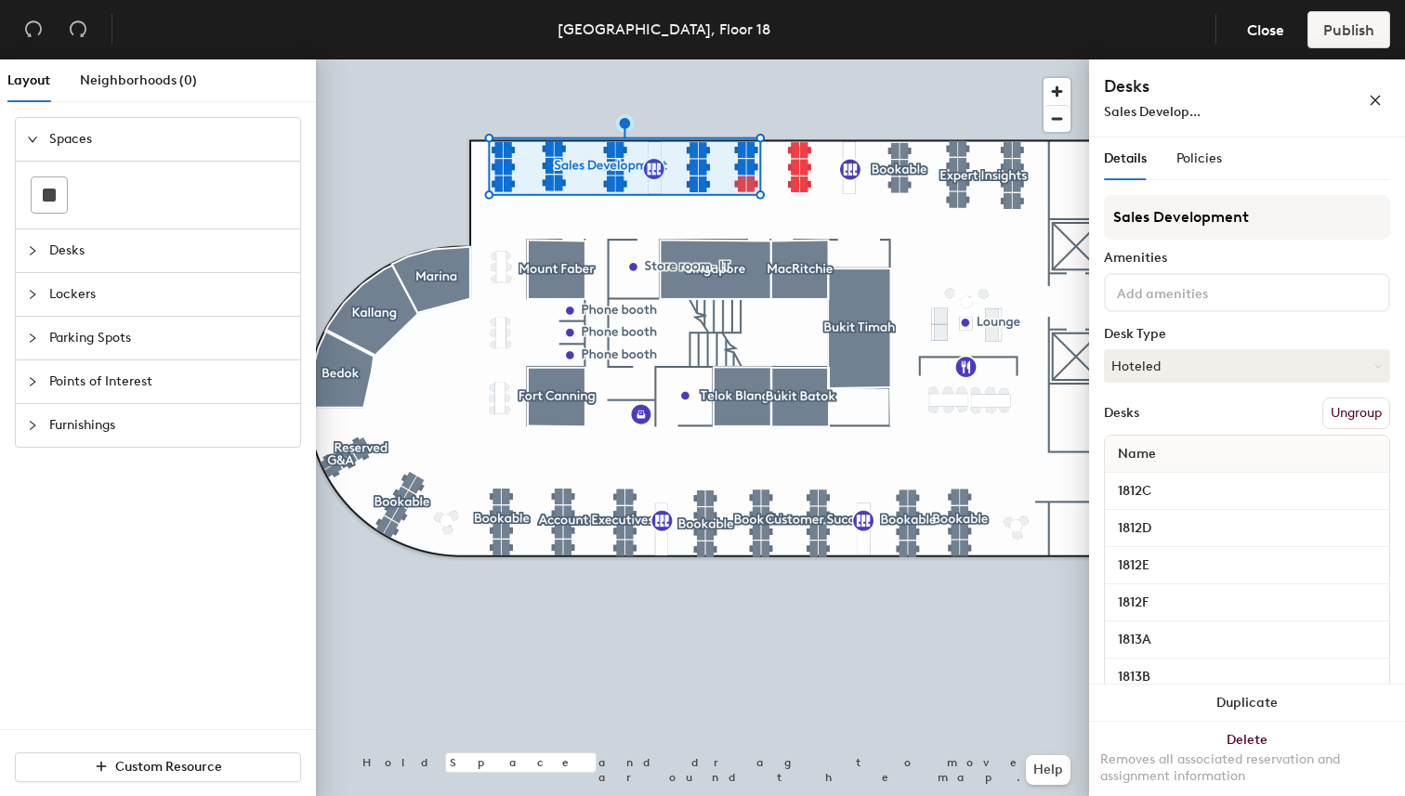
click at [1336, 419] on button "Ungroup" at bounding box center [1356, 414] width 68 height 32
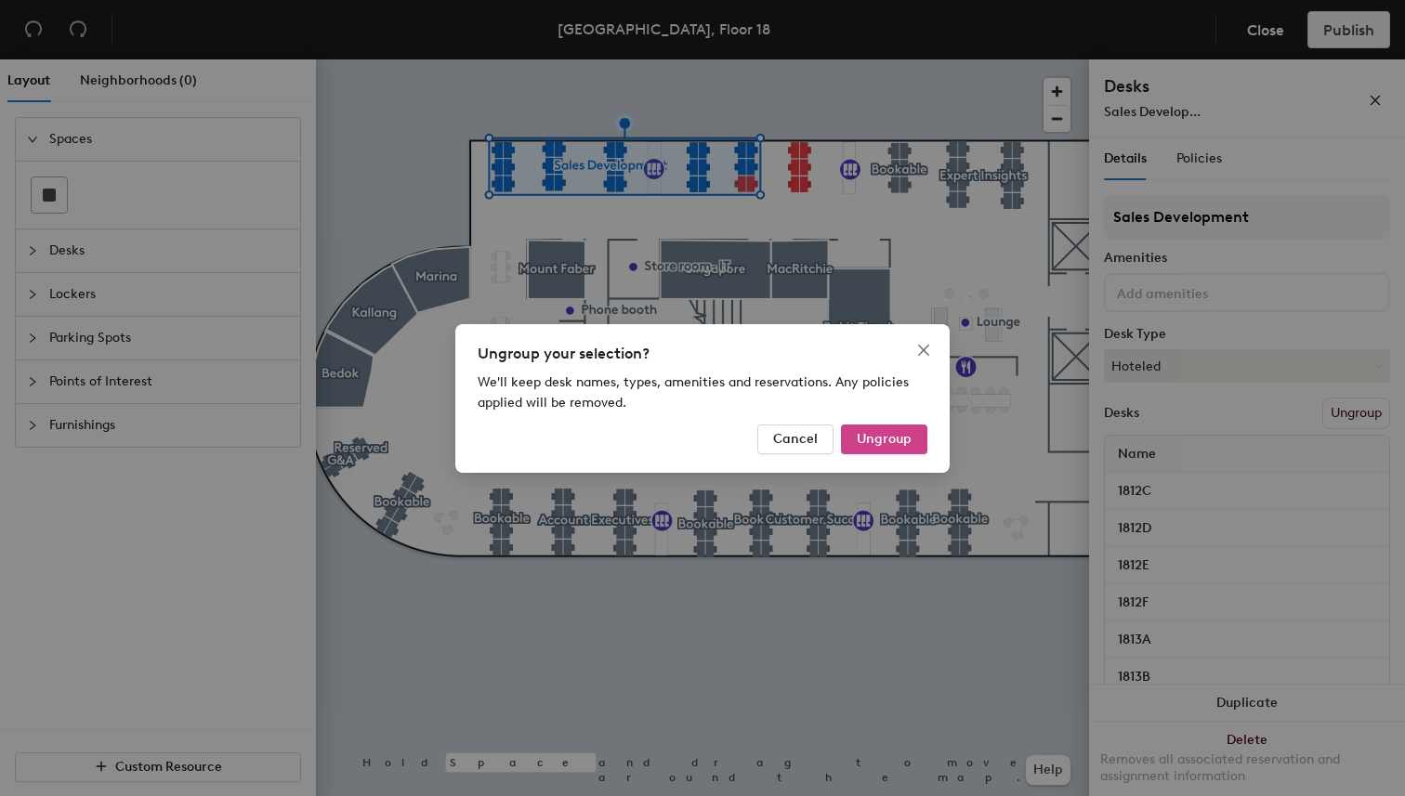
click at [907, 433] on span "Ungroup" at bounding box center [884, 439] width 55 height 16
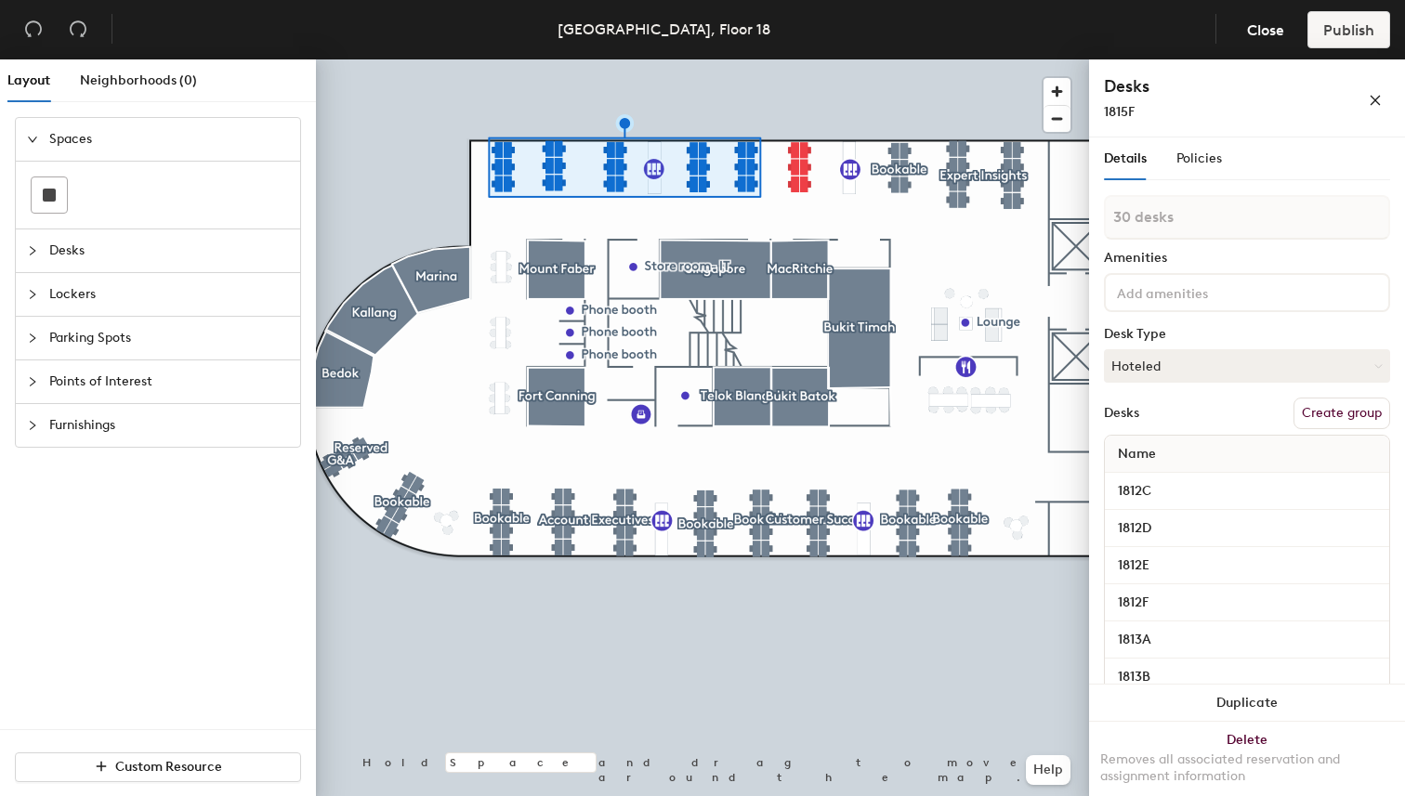
click at [1207, 291] on input at bounding box center [1196, 292] width 167 height 22
type input "Sales Development"
click at [1235, 255] on div "Amenities" at bounding box center [1247, 258] width 286 height 15
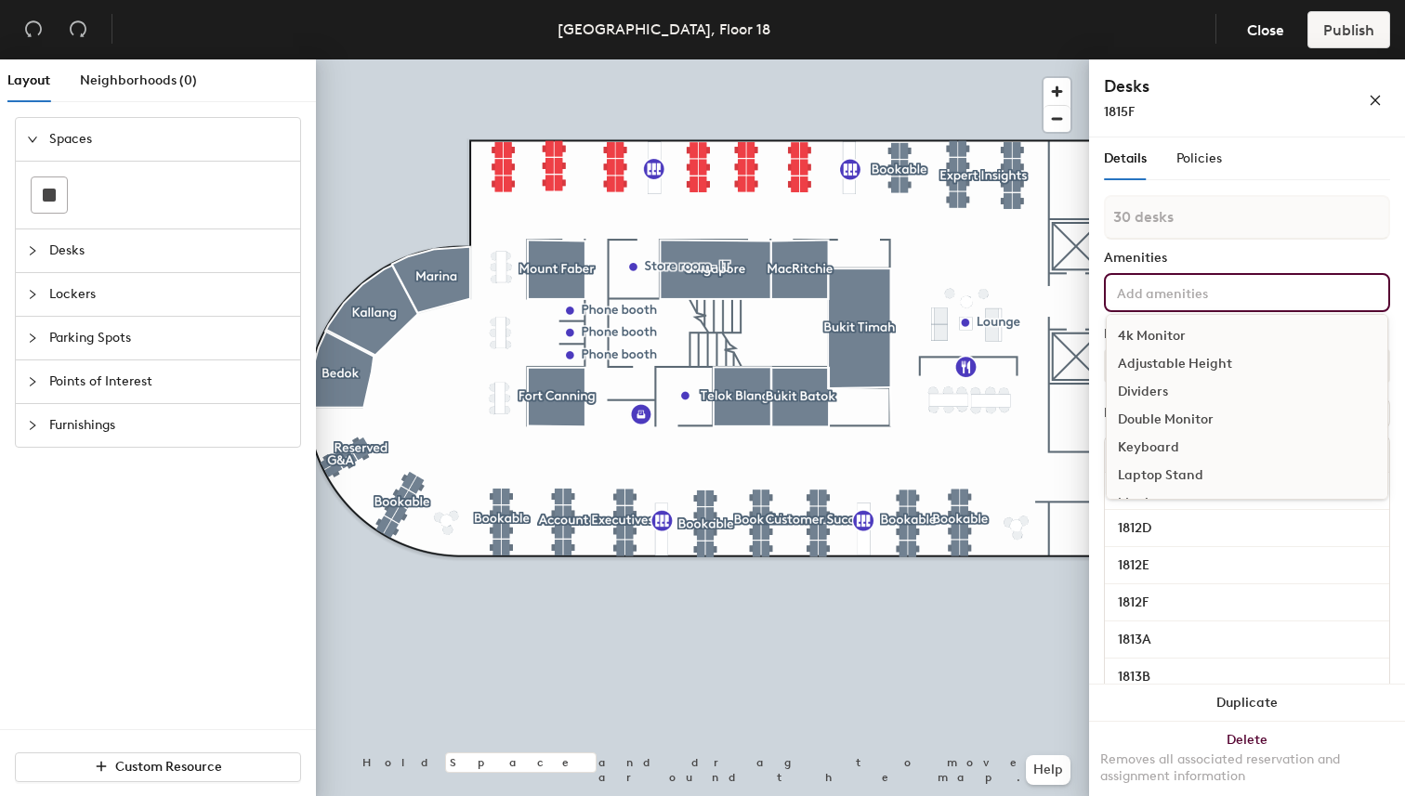
click at [1278, 304] on div "4k Monitor Adjustable Height Dividers Double Monitor Keyboard Laptop Stand Moni…" at bounding box center [1247, 292] width 286 height 39
type input "Sa"
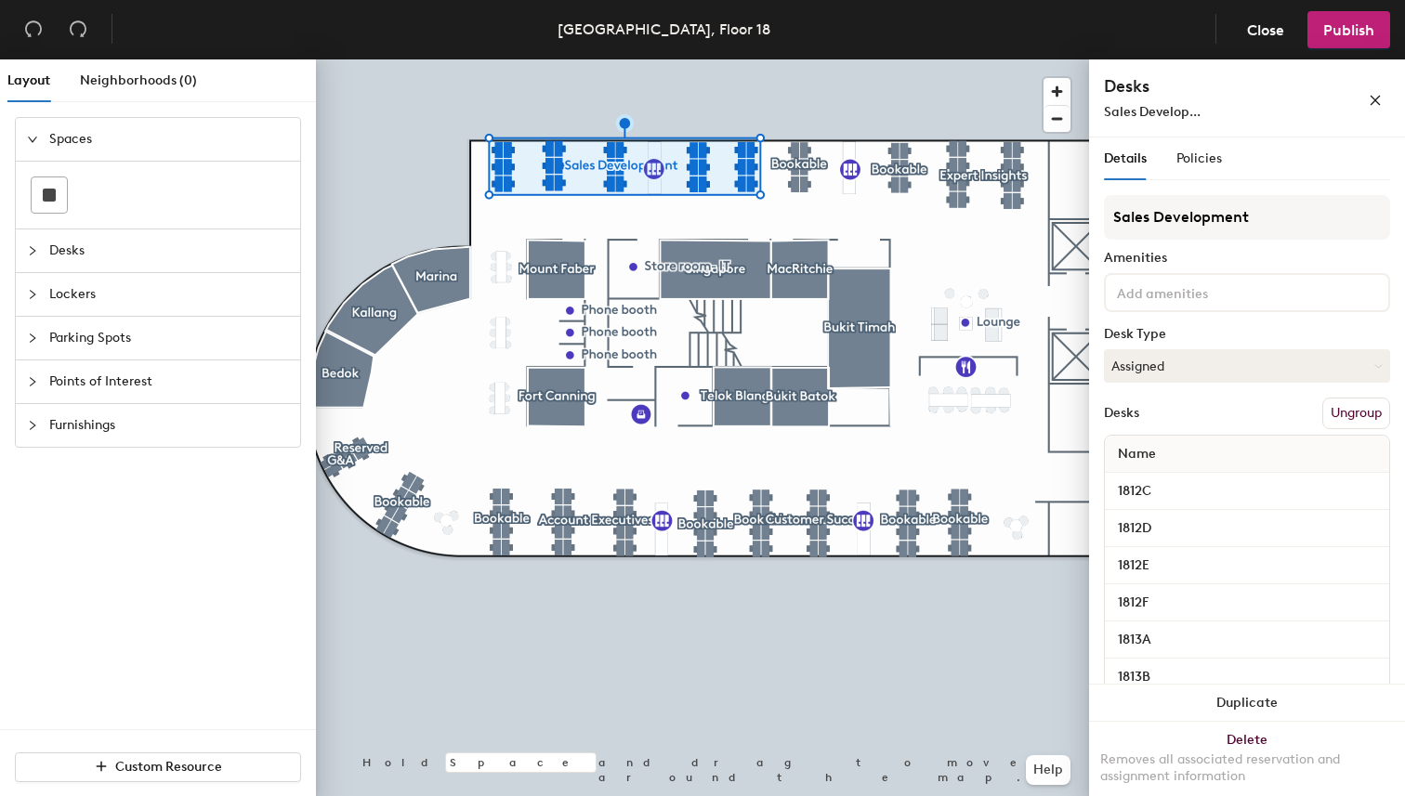
click at [1209, 404] on div "Desks Ungroup" at bounding box center [1247, 414] width 286 height 32
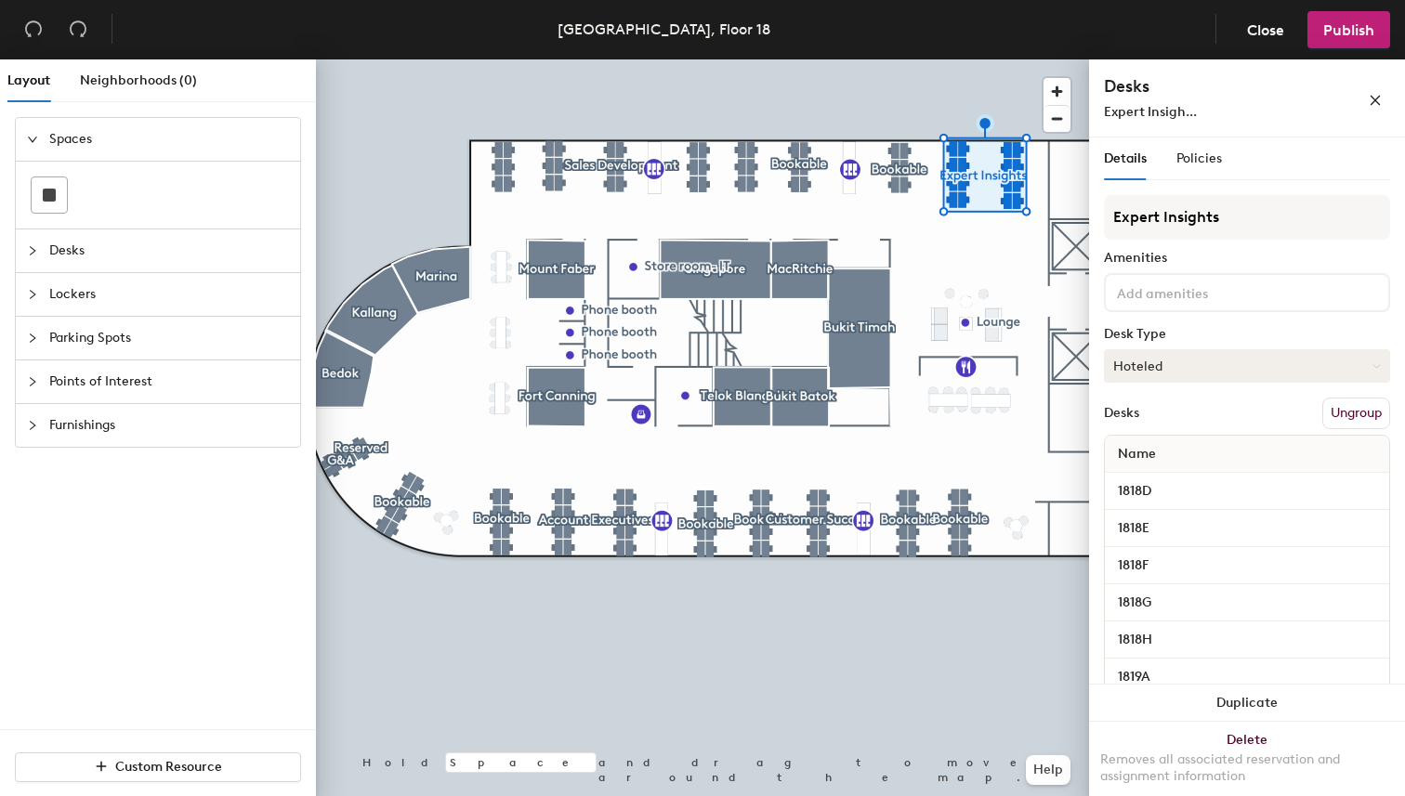
click at [1183, 356] on button "Hoteled" at bounding box center [1247, 365] width 286 height 33
click at [1191, 427] on div "Assigned" at bounding box center [1198, 424] width 186 height 28
click at [1250, 419] on div "Desks Ungroup" at bounding box center [1247, 414] width 286 height 32
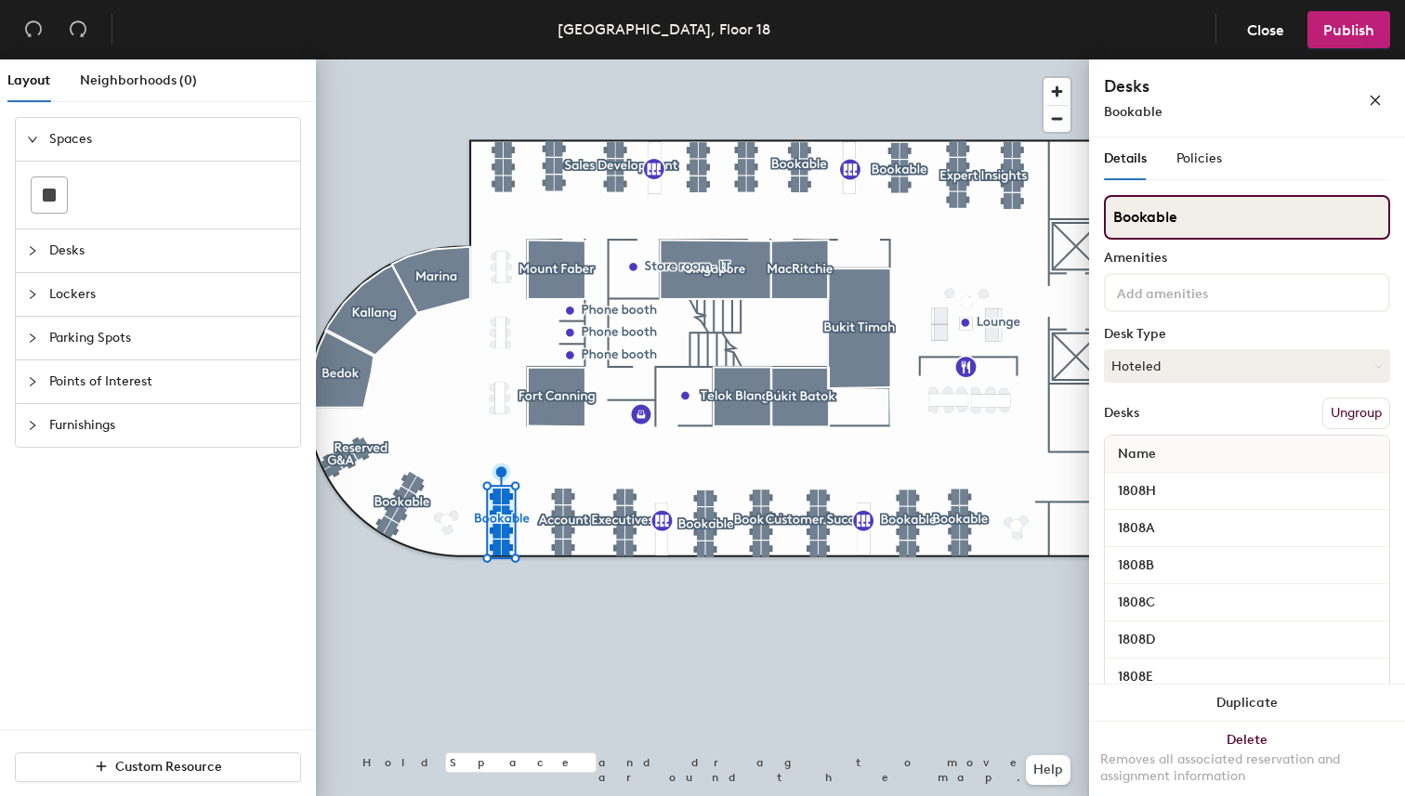
click at [1191, 221] on input "Bookable" at bounding box center [1247, 217] width 286 height 45
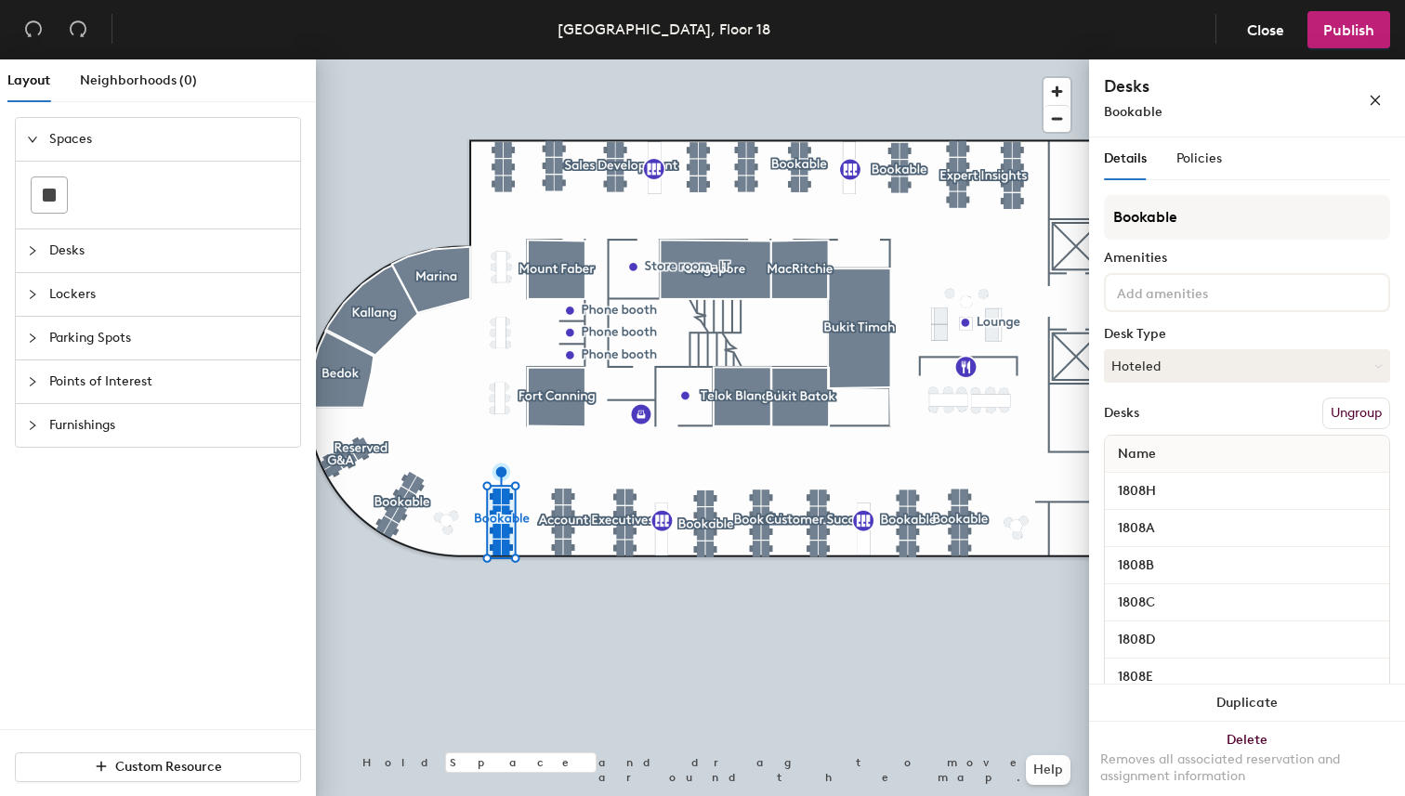
click at [1307, 87] on h4 "Desks" at bounding box center [1206, 86] width 204 height 24
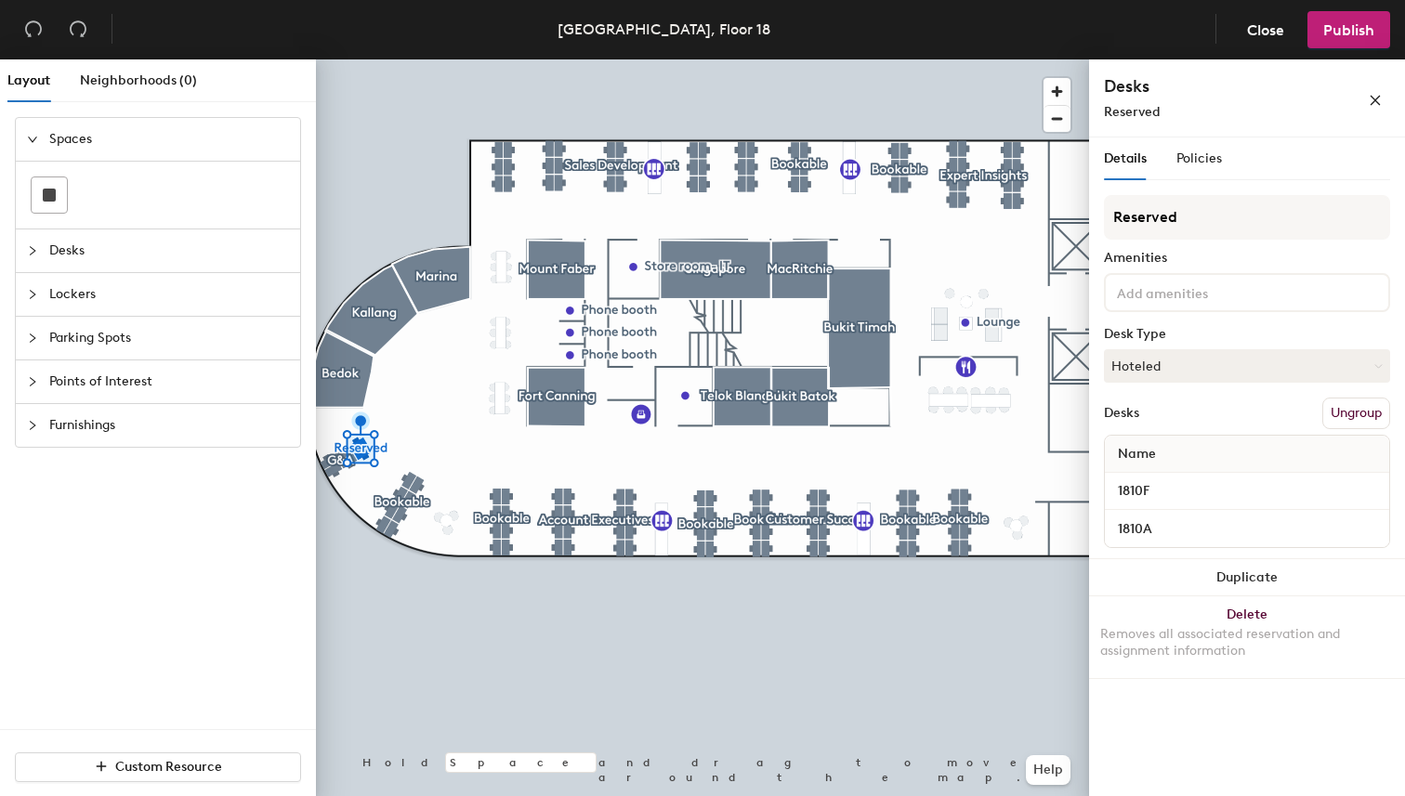
click at [1376, 409] on button "Ungroup" at bounding box center [1356, 414] width 68 height 32
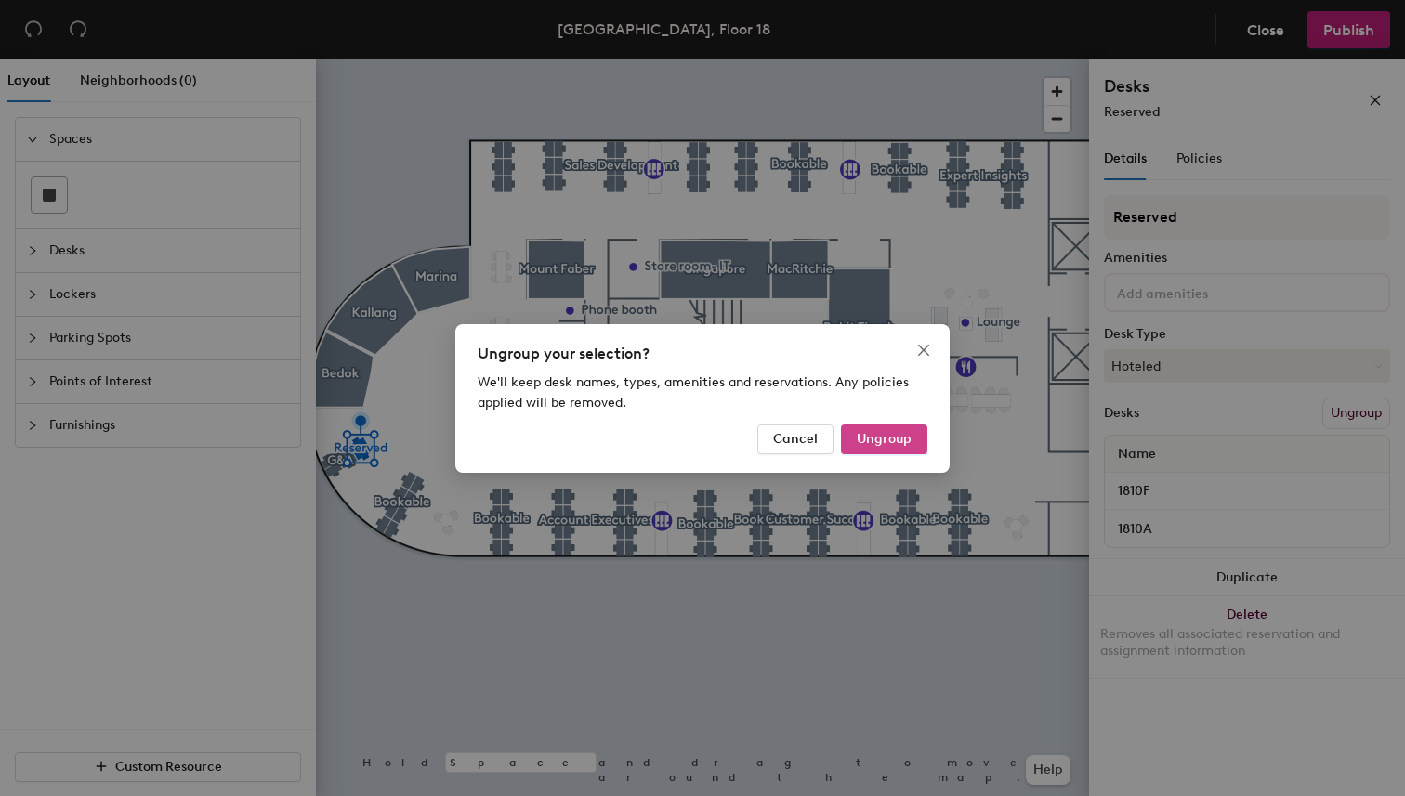
click at [910, 431] on span "Ungroup" at bounding box center [884, 439] width 55 height 16
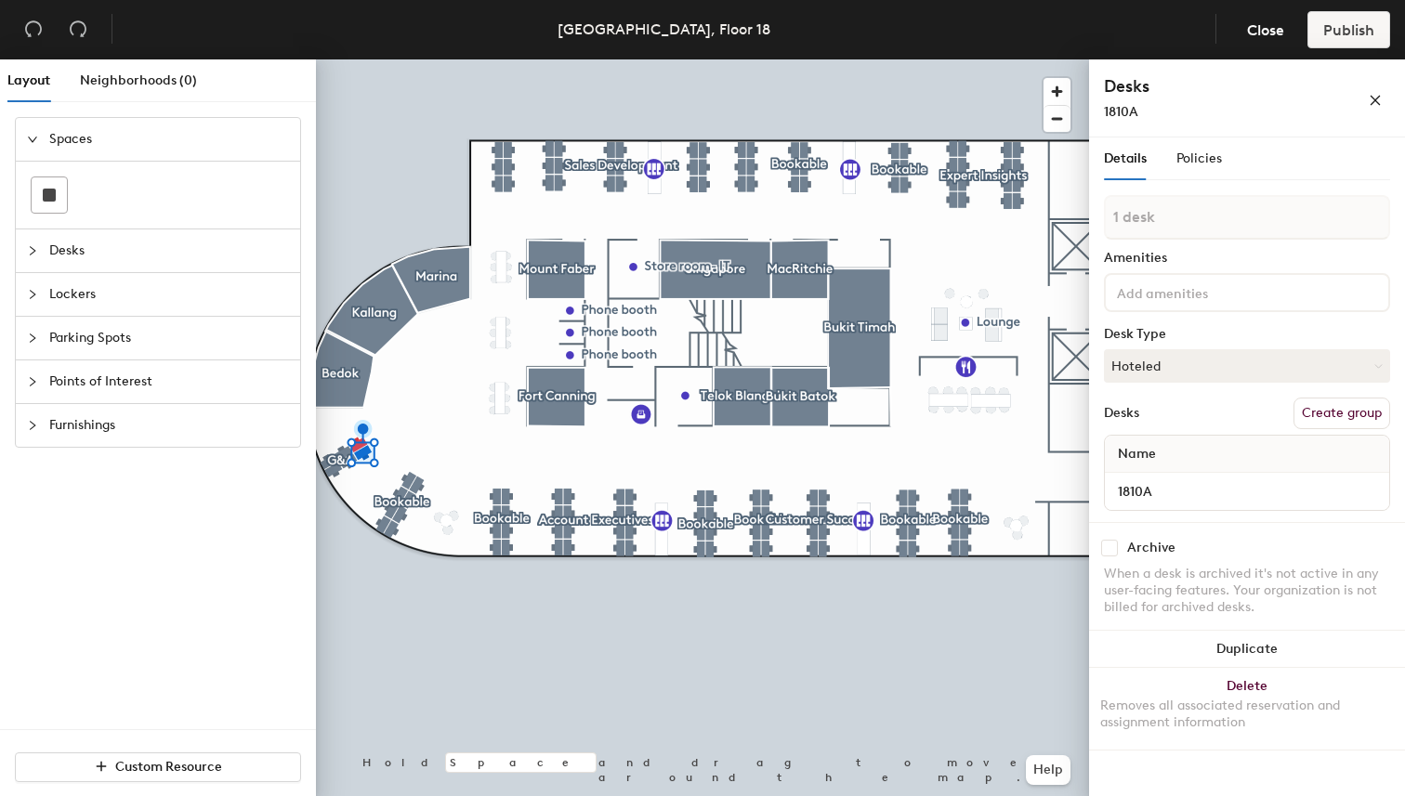
type input "2 desks"
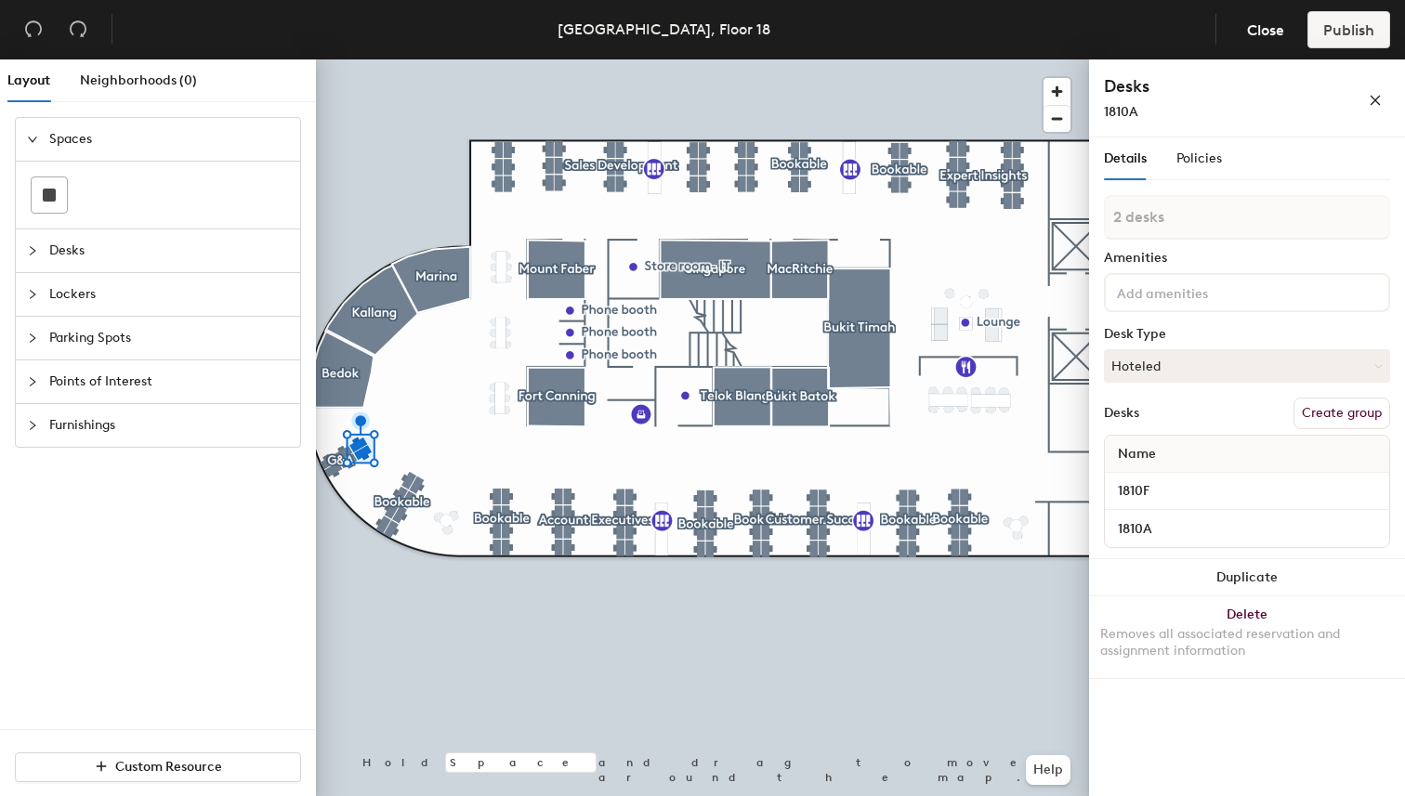
click at [1339, 413] on button "Create group" at bounding box center [1341, 414] width 97 height 32
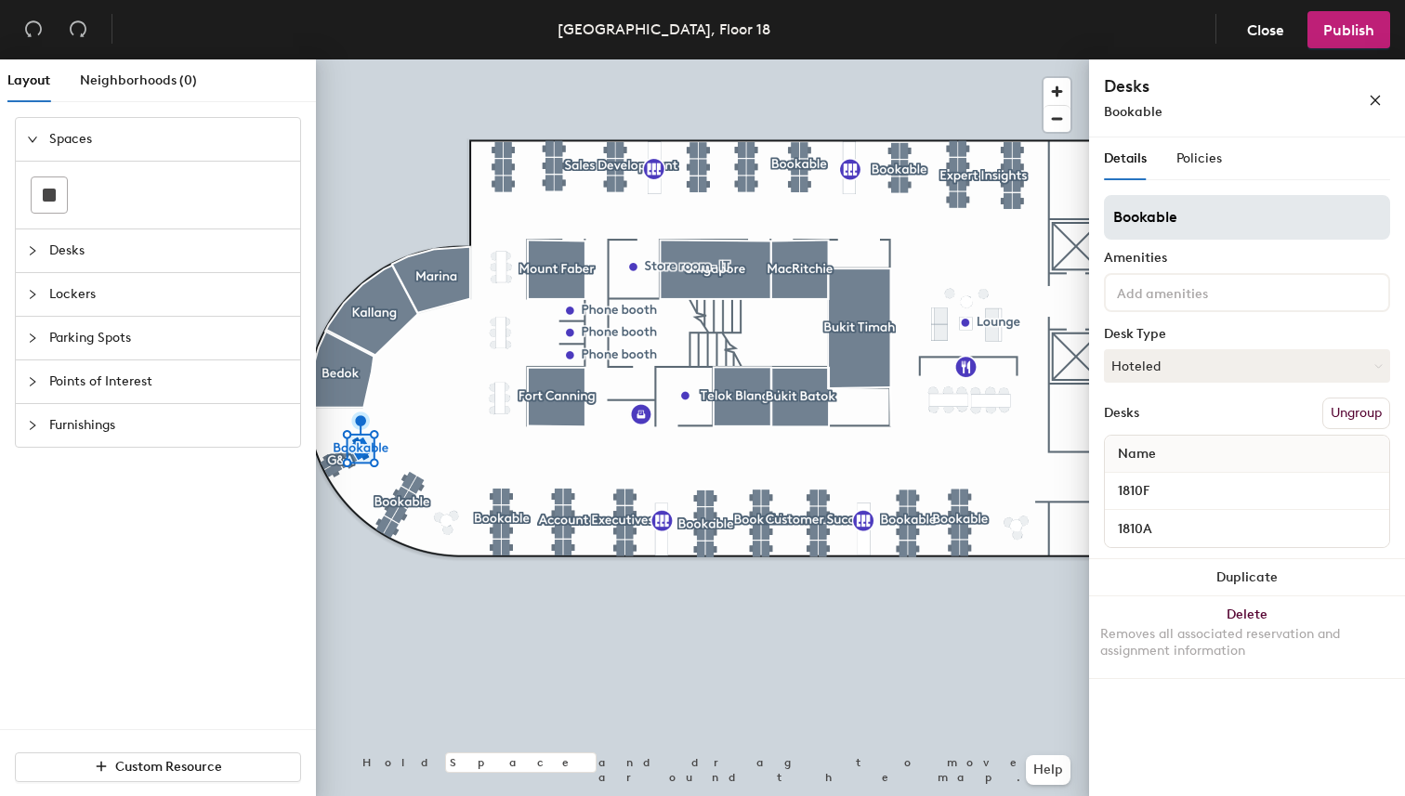
type input "Bookable"
click at [1363, 103] on button "button" at bounding box center [1375, 99] width 30 height 30
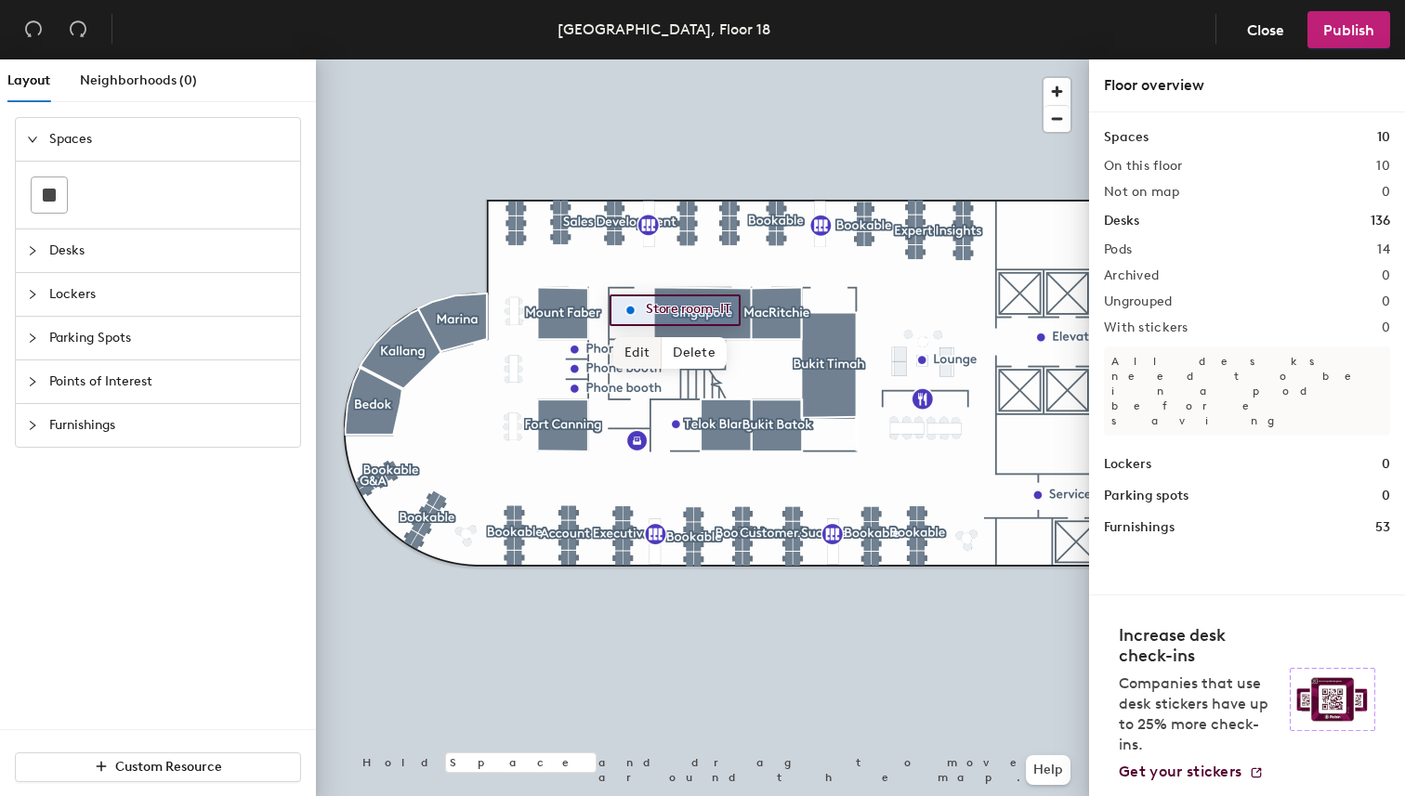
click at [631, 354] on span "Edit" at bounding box center [637, 353] width 48 height 32
type input "IT Store Room"
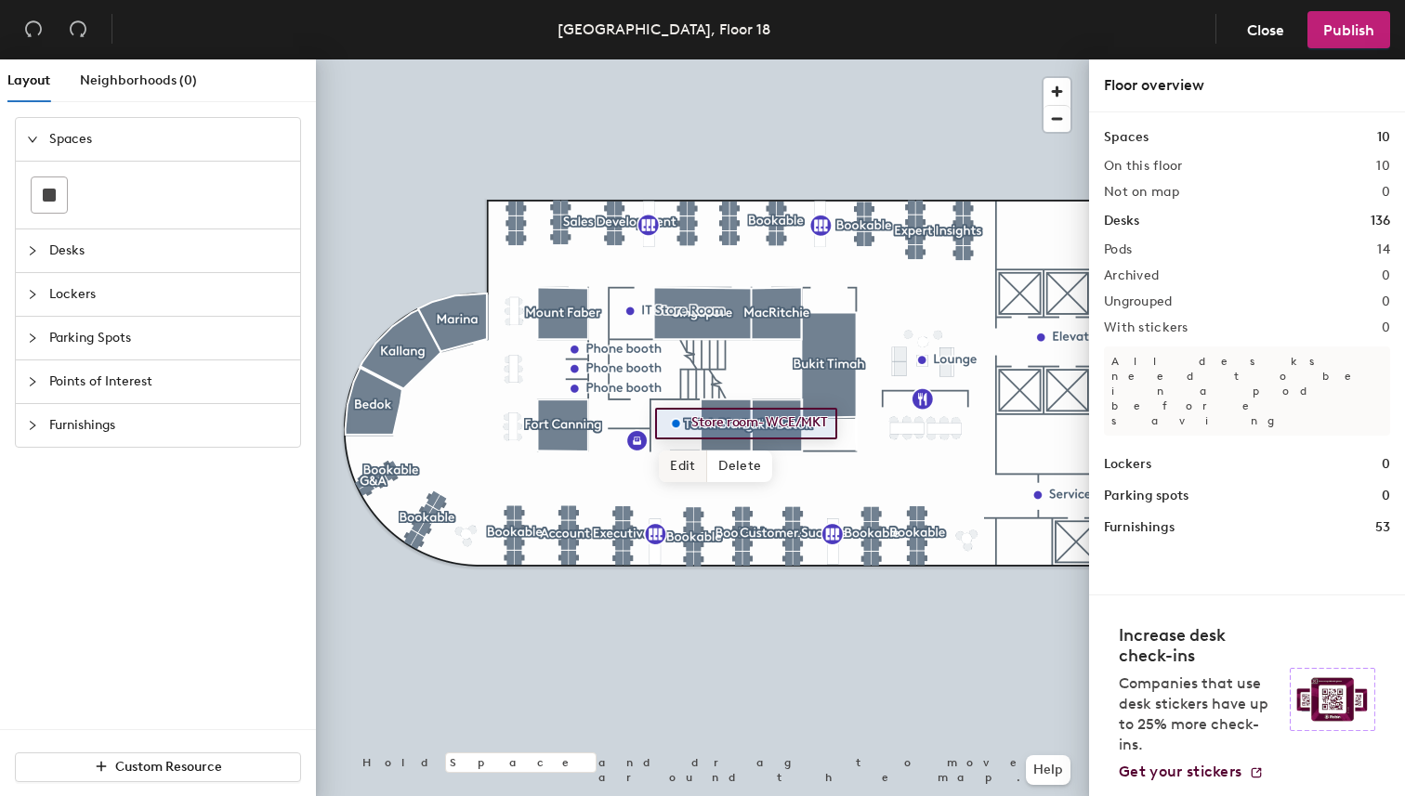
click at [666, 462] on span "Edit" at bounding box center [683, 467] width 48 height 32
type input "WCE Store Room"
click at [752, 59] on div at bounding box center [702, 59] width 773 height 0
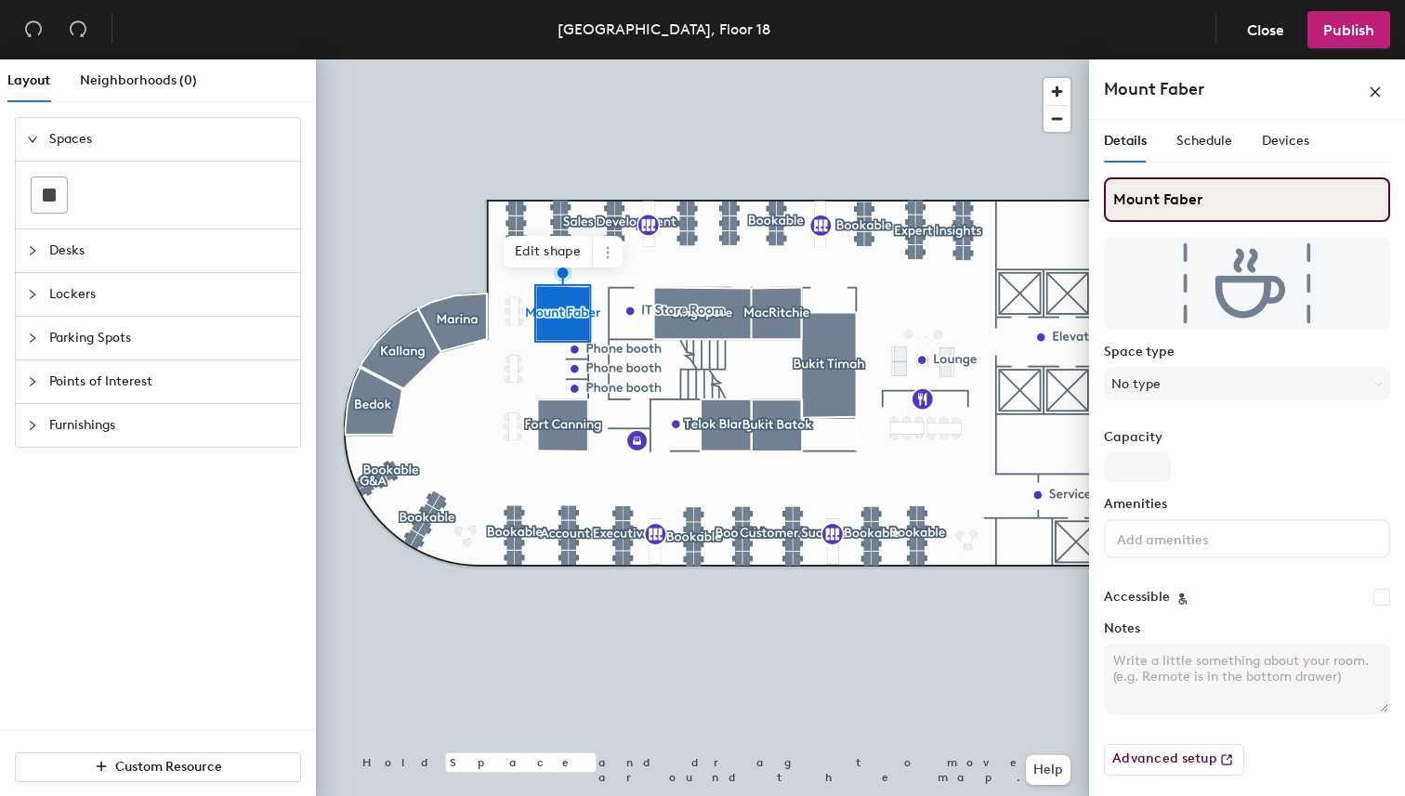
click at [1203, 187] on input "Mount Faber" at bounding box center [1247, 199] width 286 height 45
type input "MacRitchie"
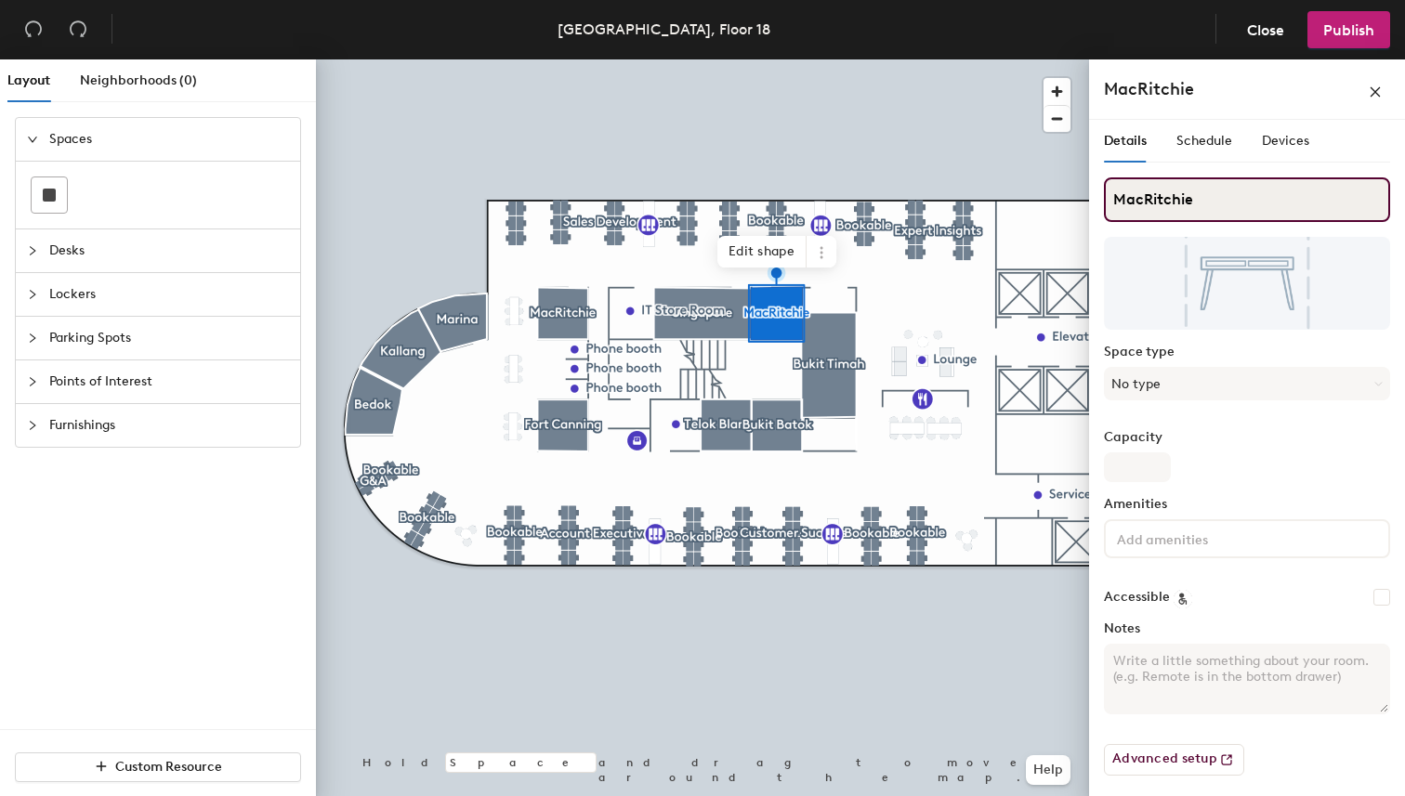
click at [1184, 200] on input "MacRitchie" at bounding box center [1247, 199] width 286 height 45
paste input "ount Faber"
type input "Mount Faber"
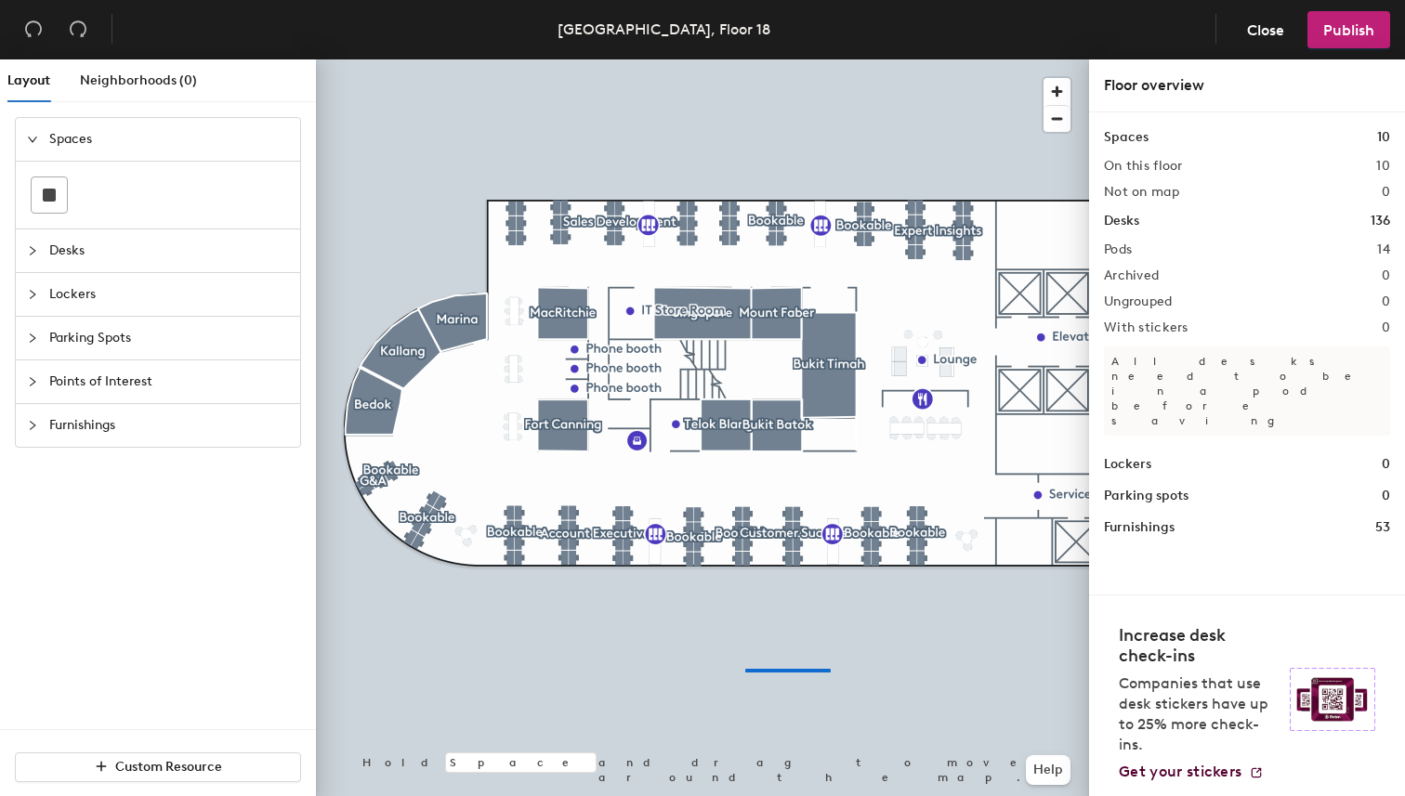
click at [718, 59] on div at bounding box center [702, 59] width 773 height 0
click at [1328, 24] on span "Publish" at bounding box center [1348, 30] width 51 height 18
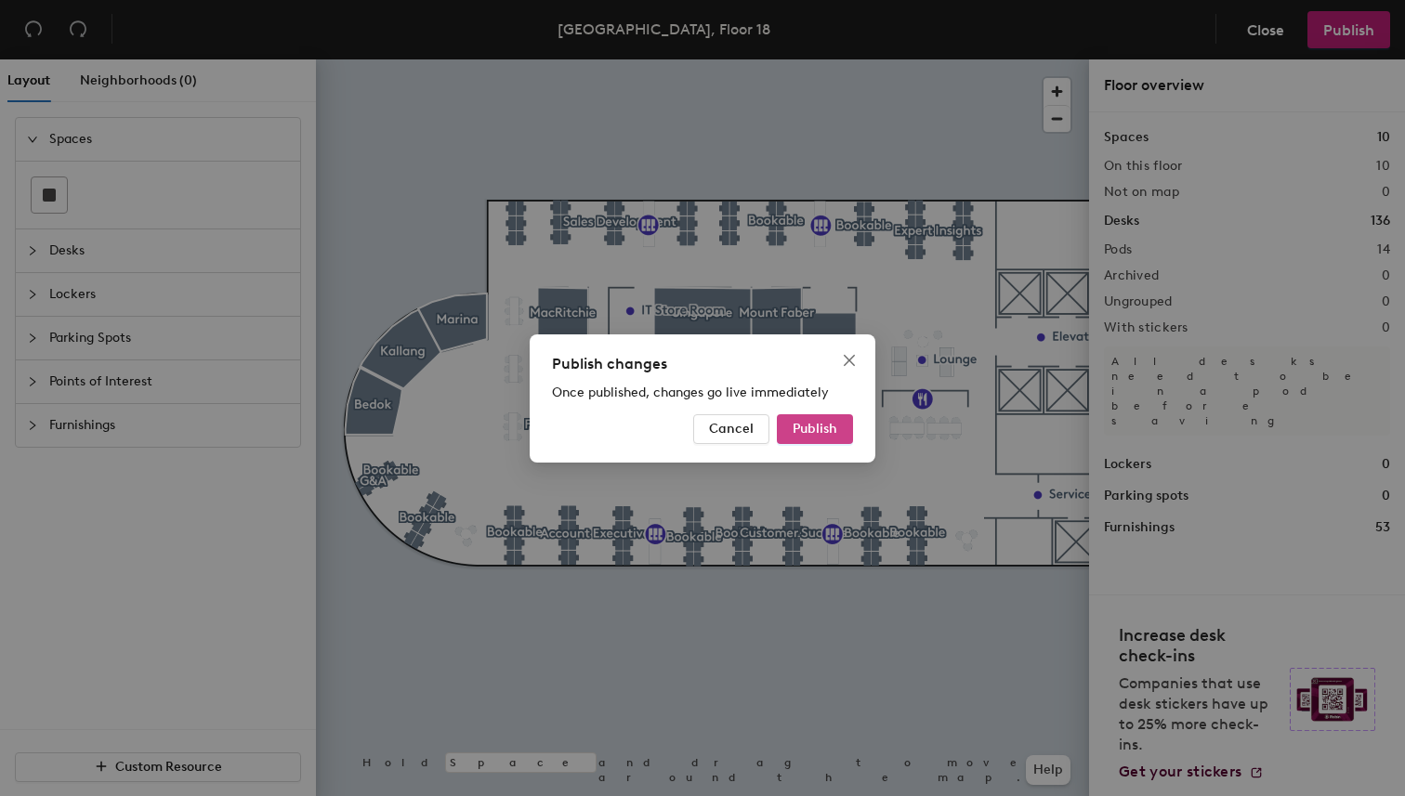
click at [815, 422] on span "Publish" at bounding box center [814, 429] width 45 height 16
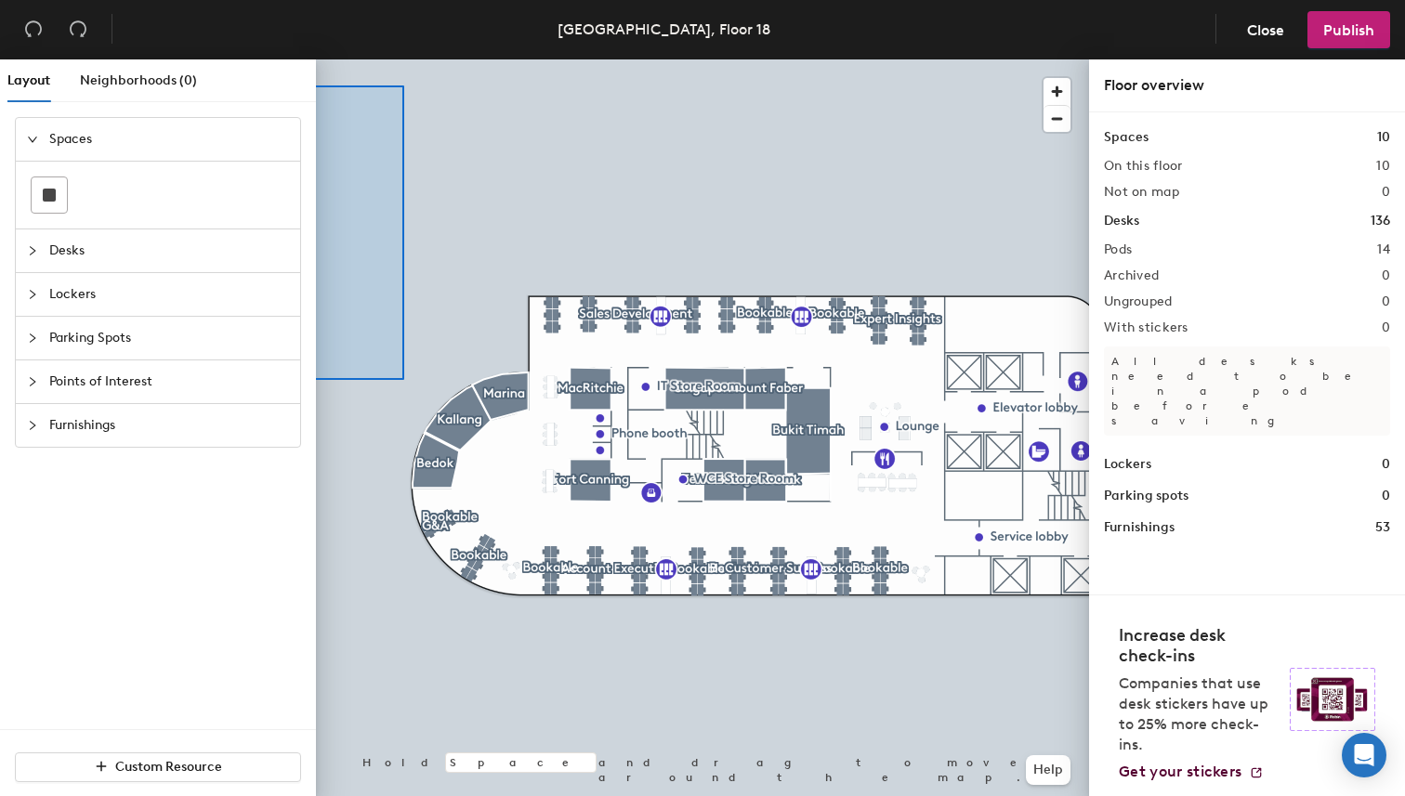
click at [292, 63] on div "Layout Neighborhoods (0) Spaces Desks Lockers Parking Spots Points of Interest …" at bounding box center [702, 431] width 1405 height 744
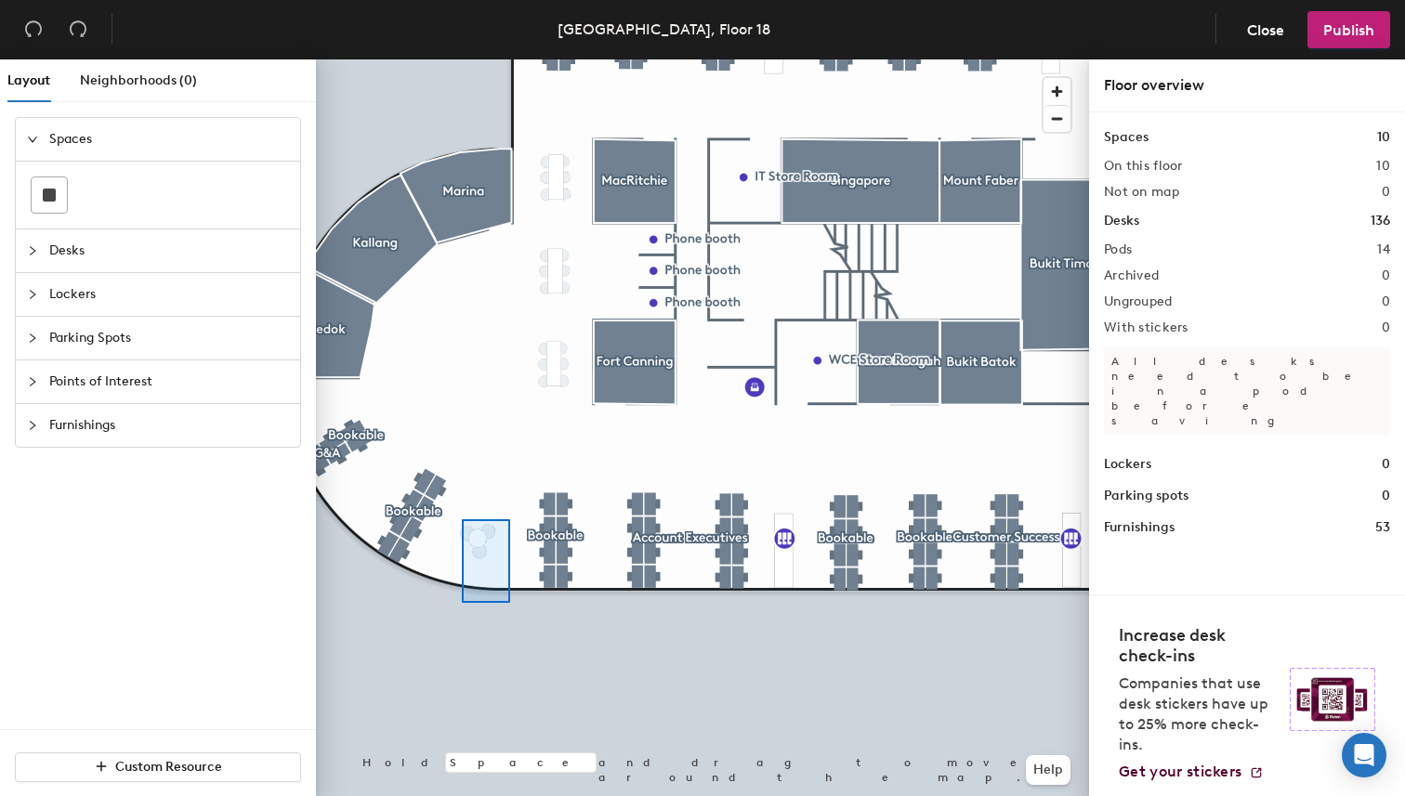
click at [458, 59] on div at bounding box center [702, 59] width 773 height 0
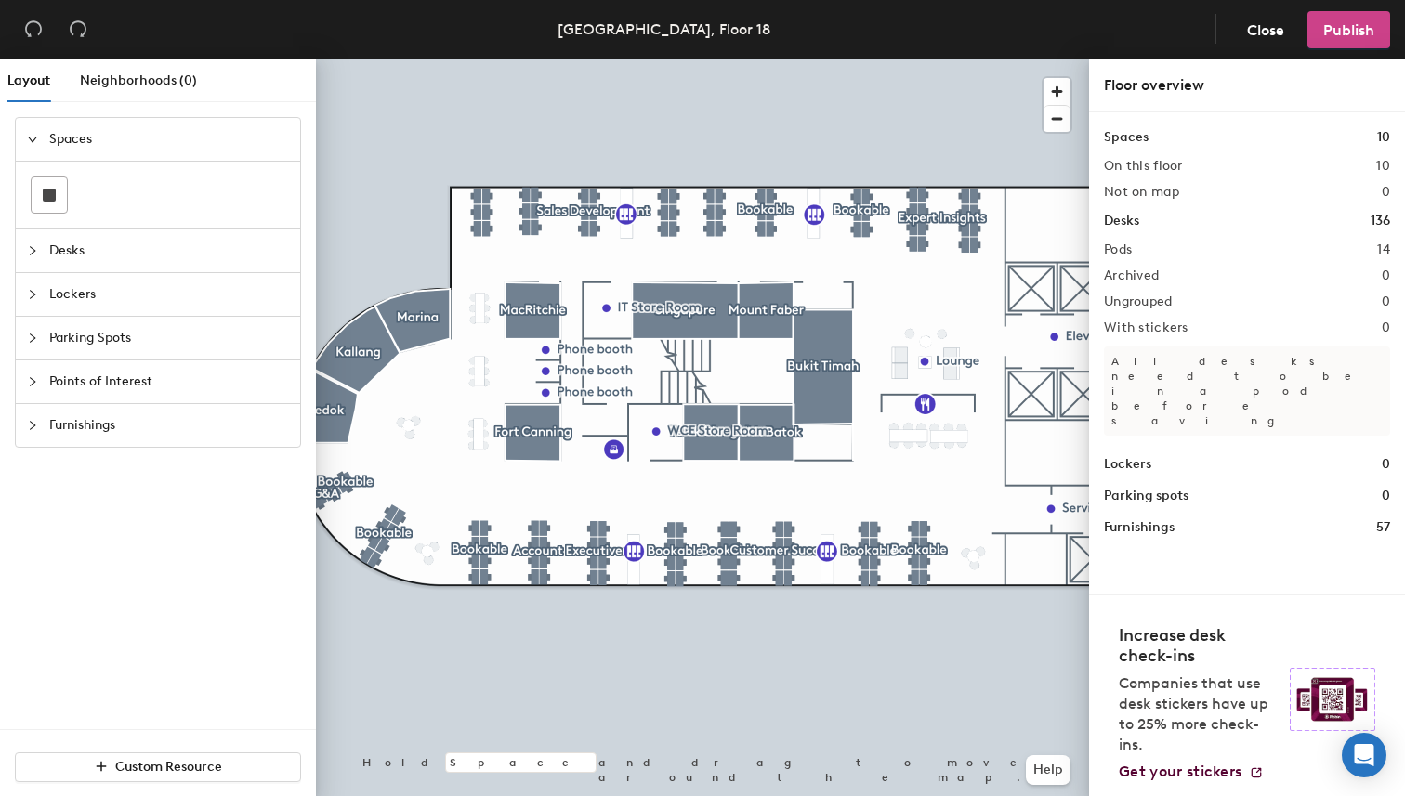
click at [1326, 28] on span "Publish" at bounding box center [1348, 30] width 51 height 18
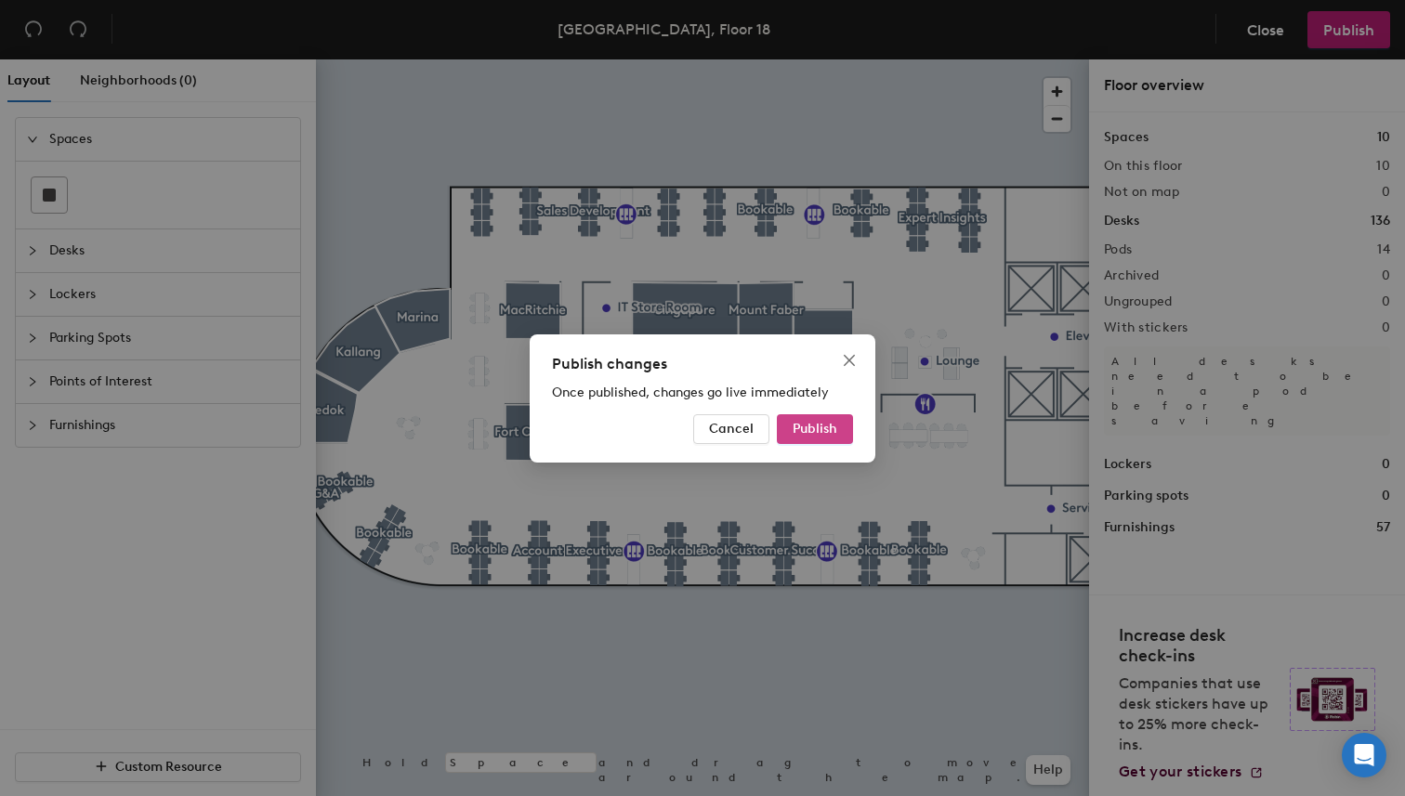
click at [822, 439] on button "Publish" at bounding box center [815, 429] width 76 height 30
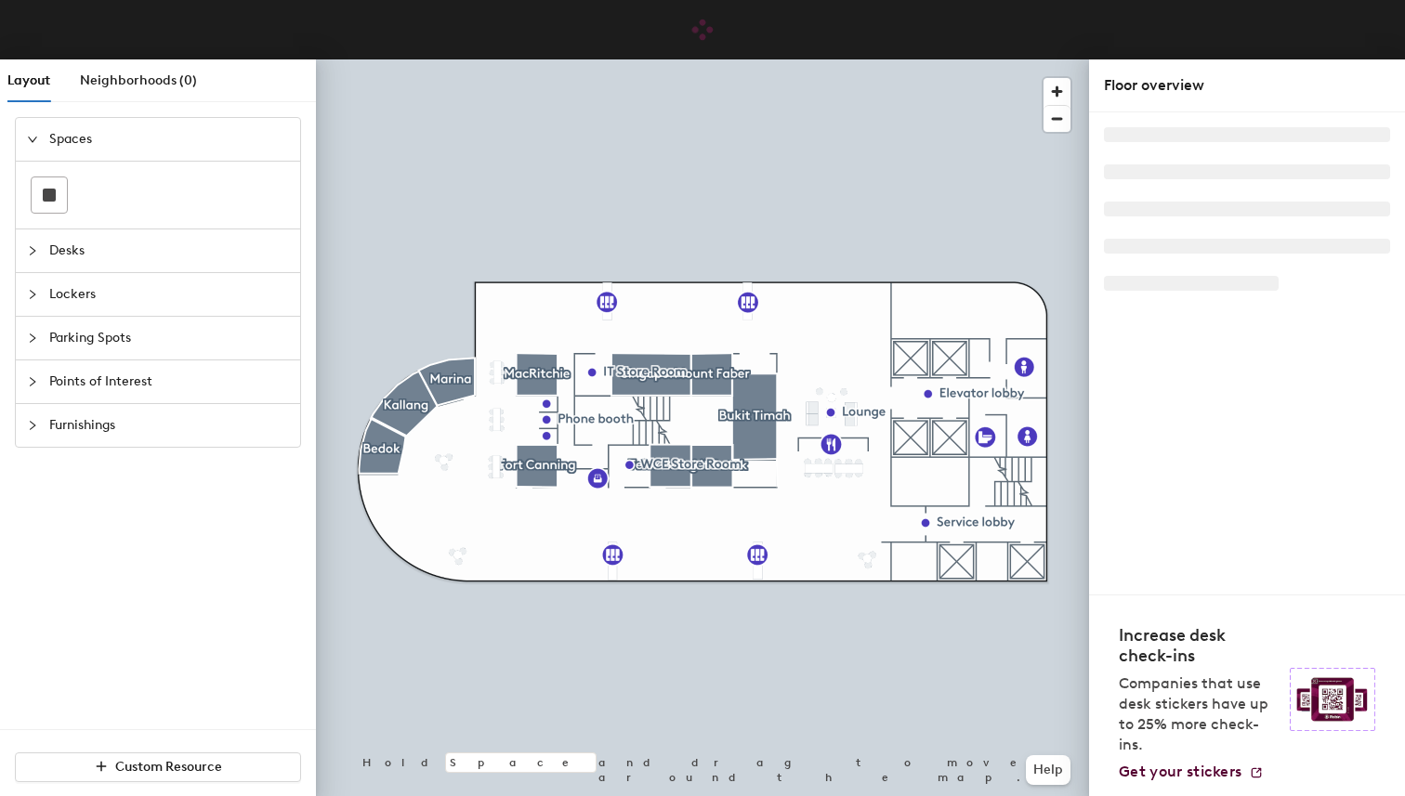
click at [33, 380] on icon "collapsed" at bounding box center [33, 381] width 6 height 9
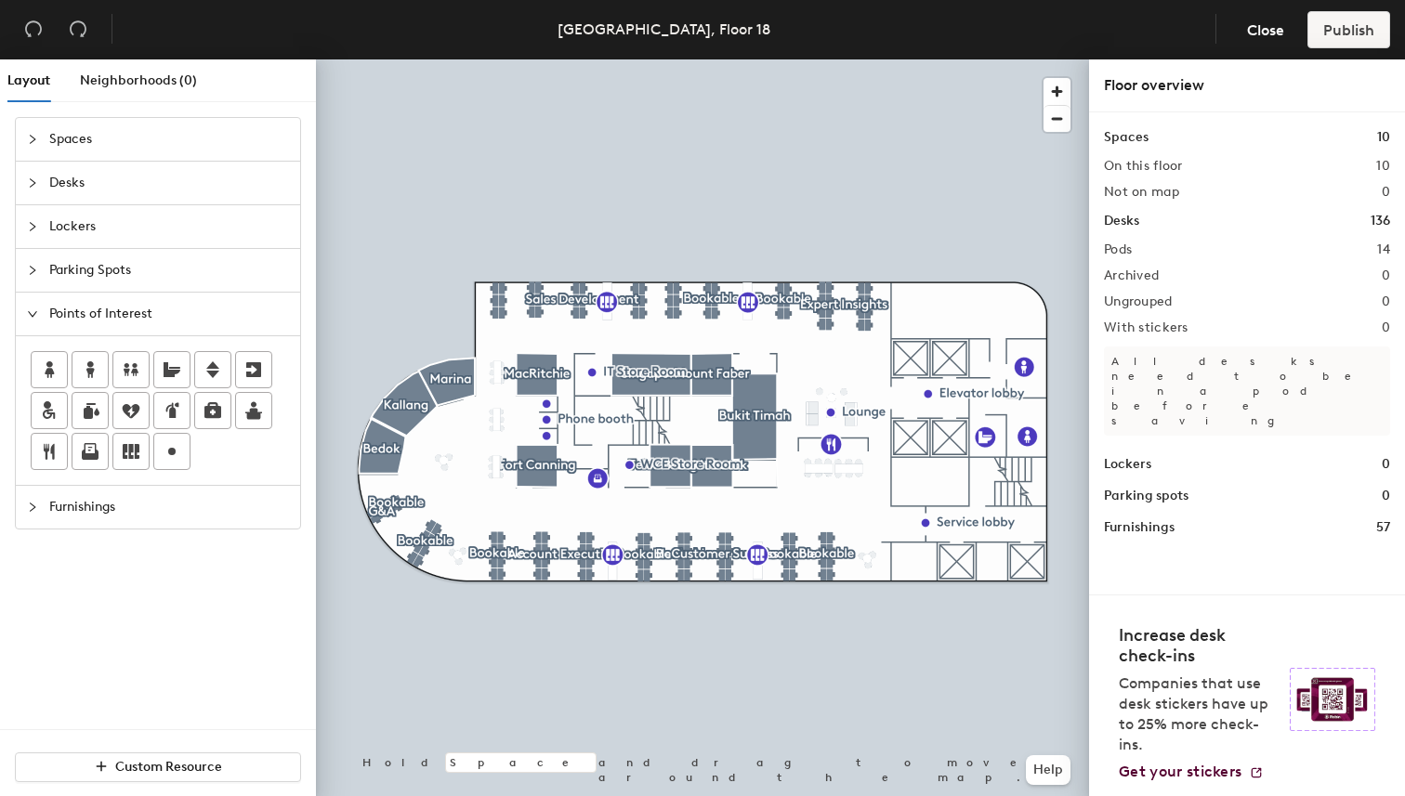
click at [35, 228] on icon "collapsed" at bounding box center [32, 226] width 11 height 11
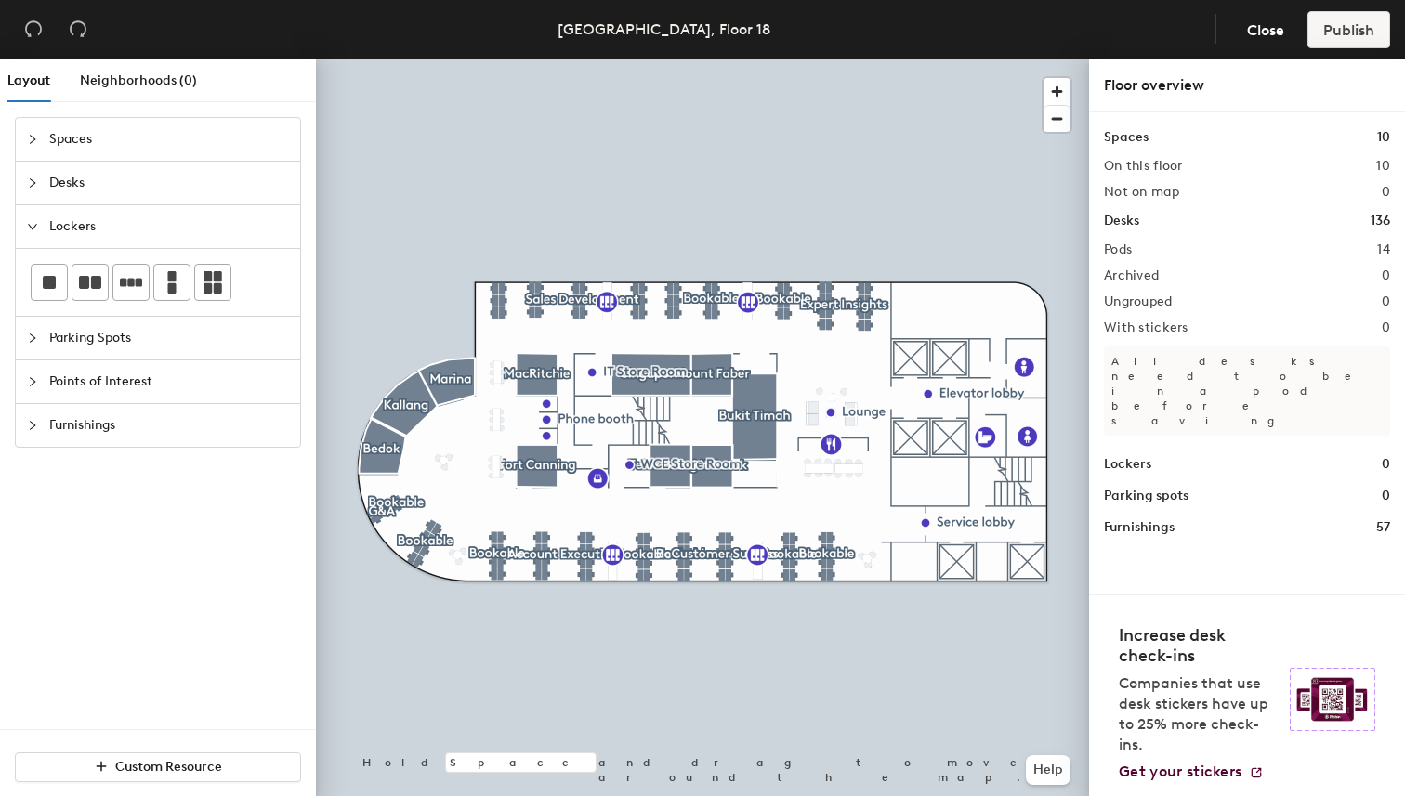
click at [35, 228] on icon "expanded" at bounding box center [32, 226] width 11 height 11
click at [39, 361] on div at bounding box center [38, 357] width 22 height 20
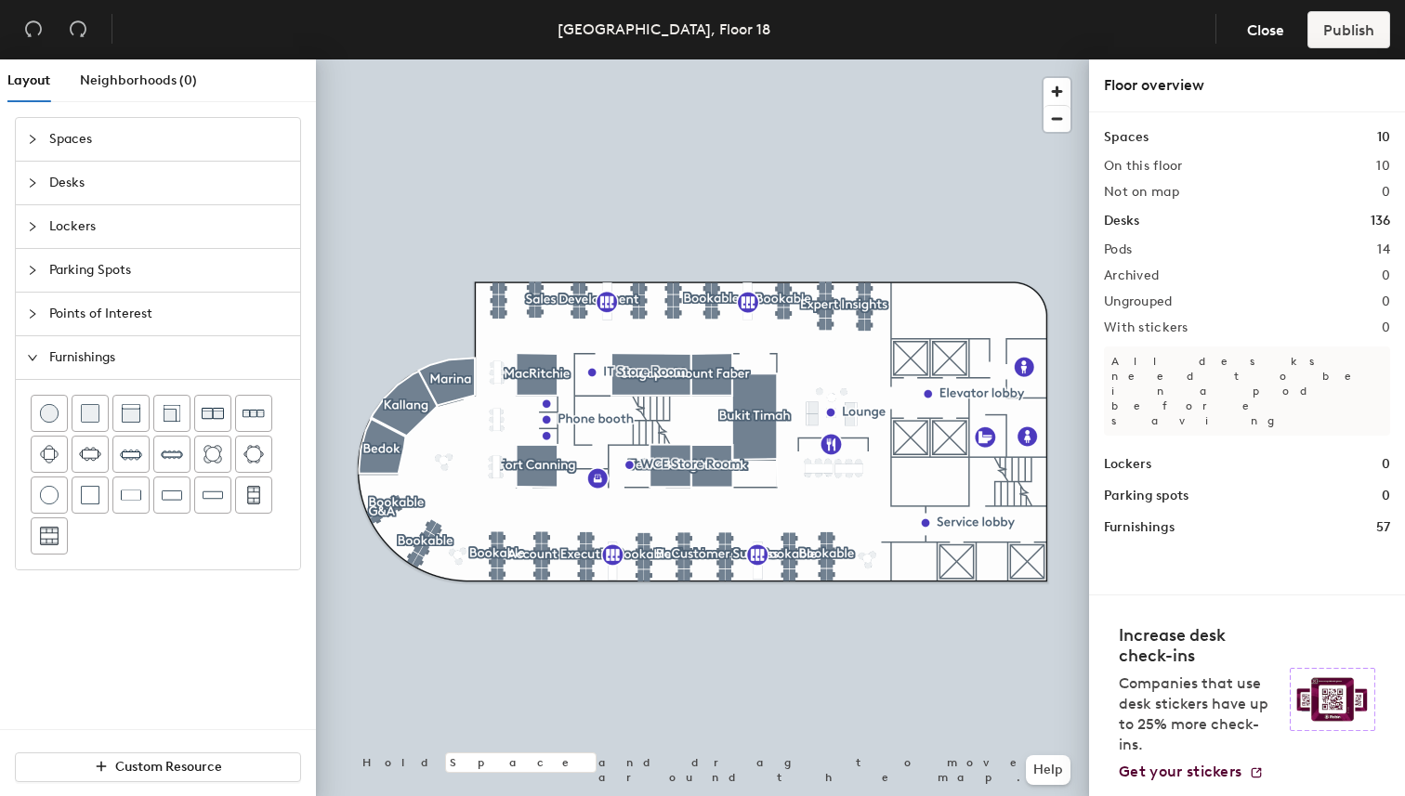
click at [39, 361] on div at bounding box center [38, 357] width 22 height 20
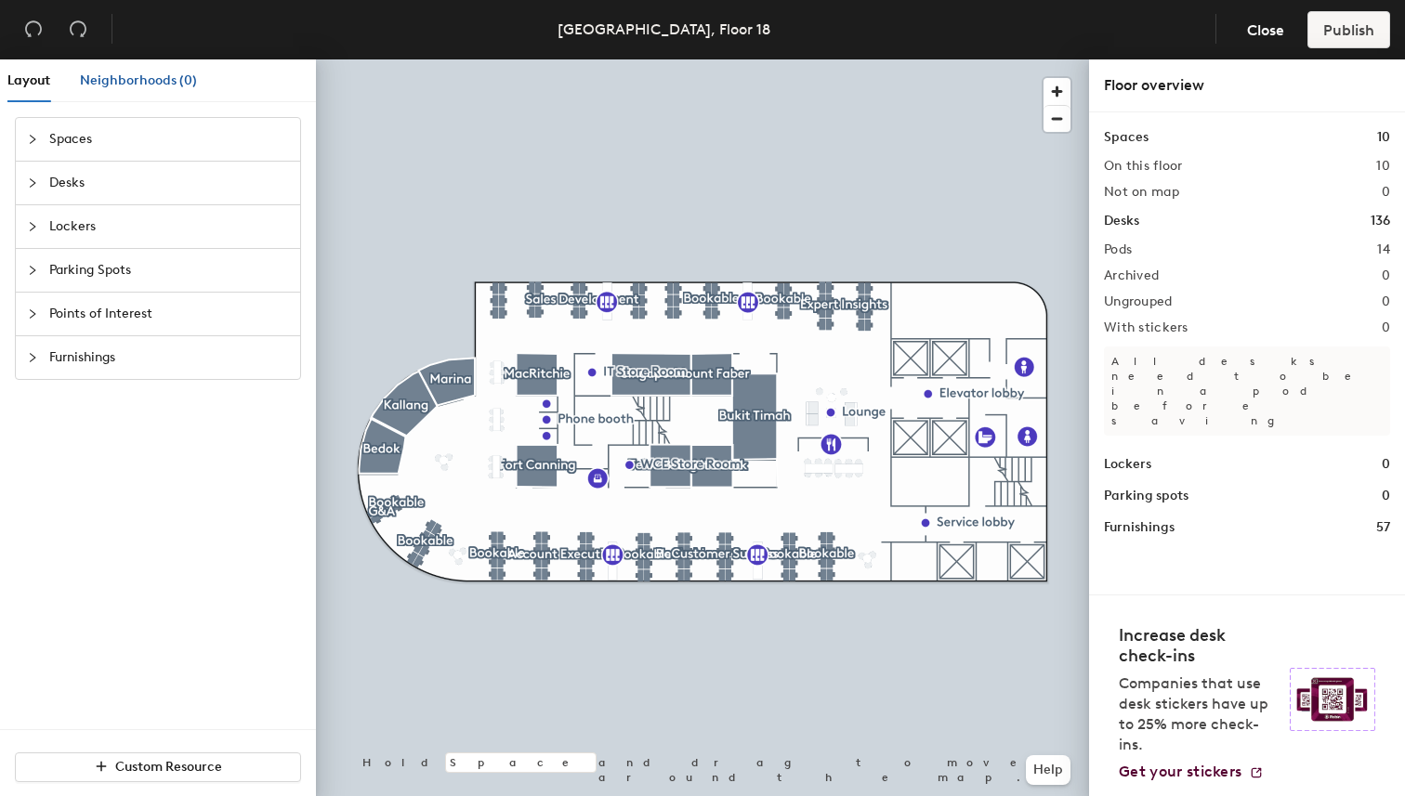
click at [156, 90] on div "Neighborhoods (0)" at bounding box center [138, 81] width 117 height 20
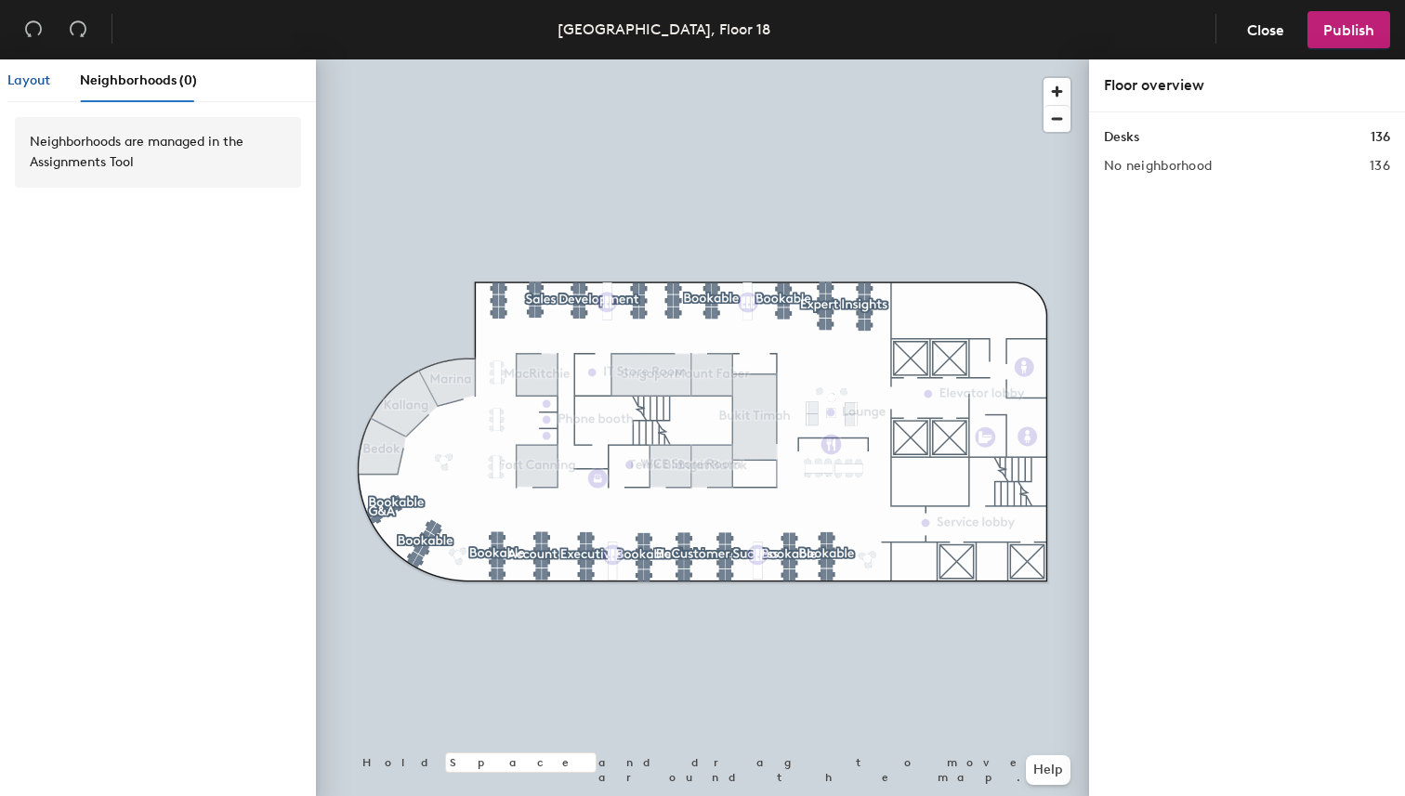
click at [40, 82] on span "Layout" at bounding box center [28, 80] width 43 height 16
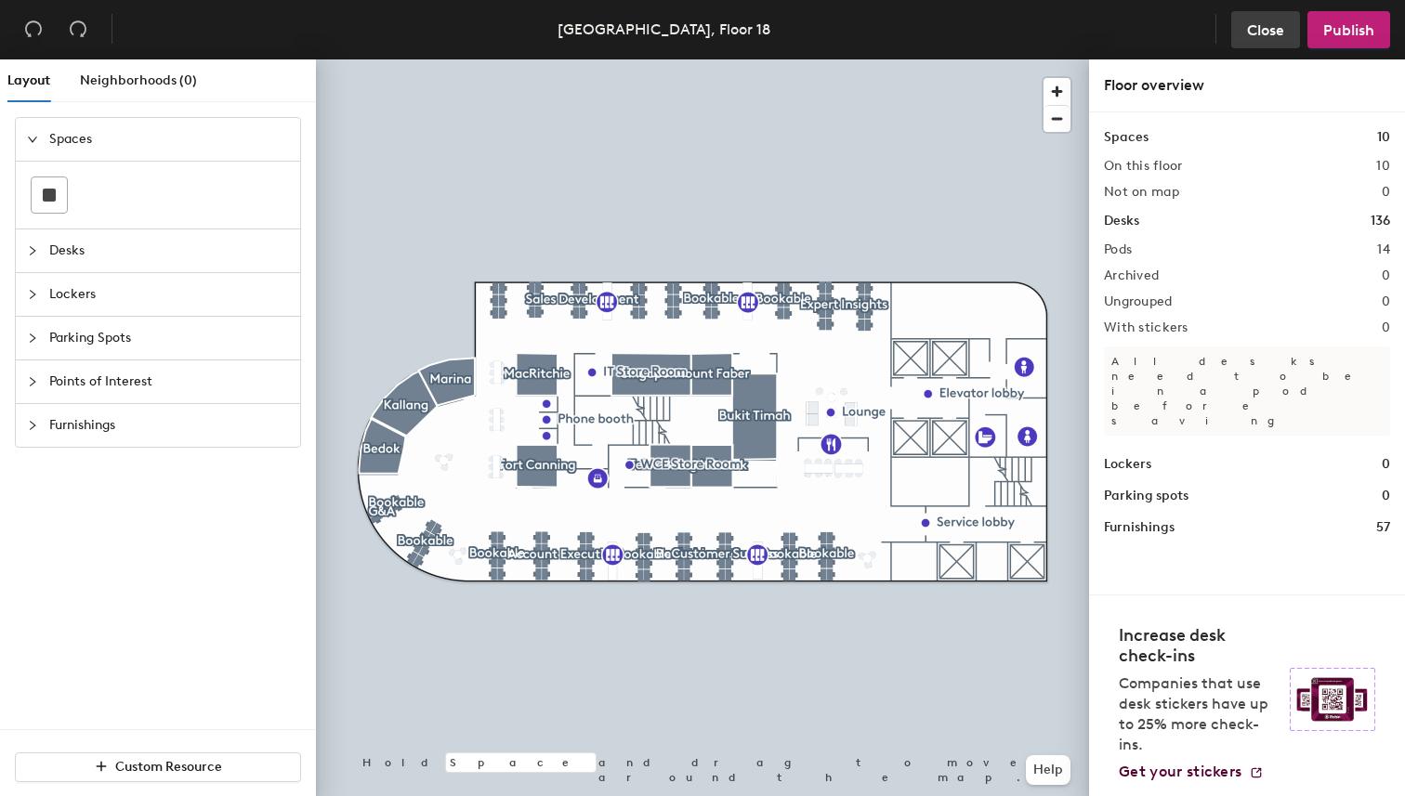
click at [1260, 20] on button "Close" at bounding box center [1265, 29] width 69 height 37
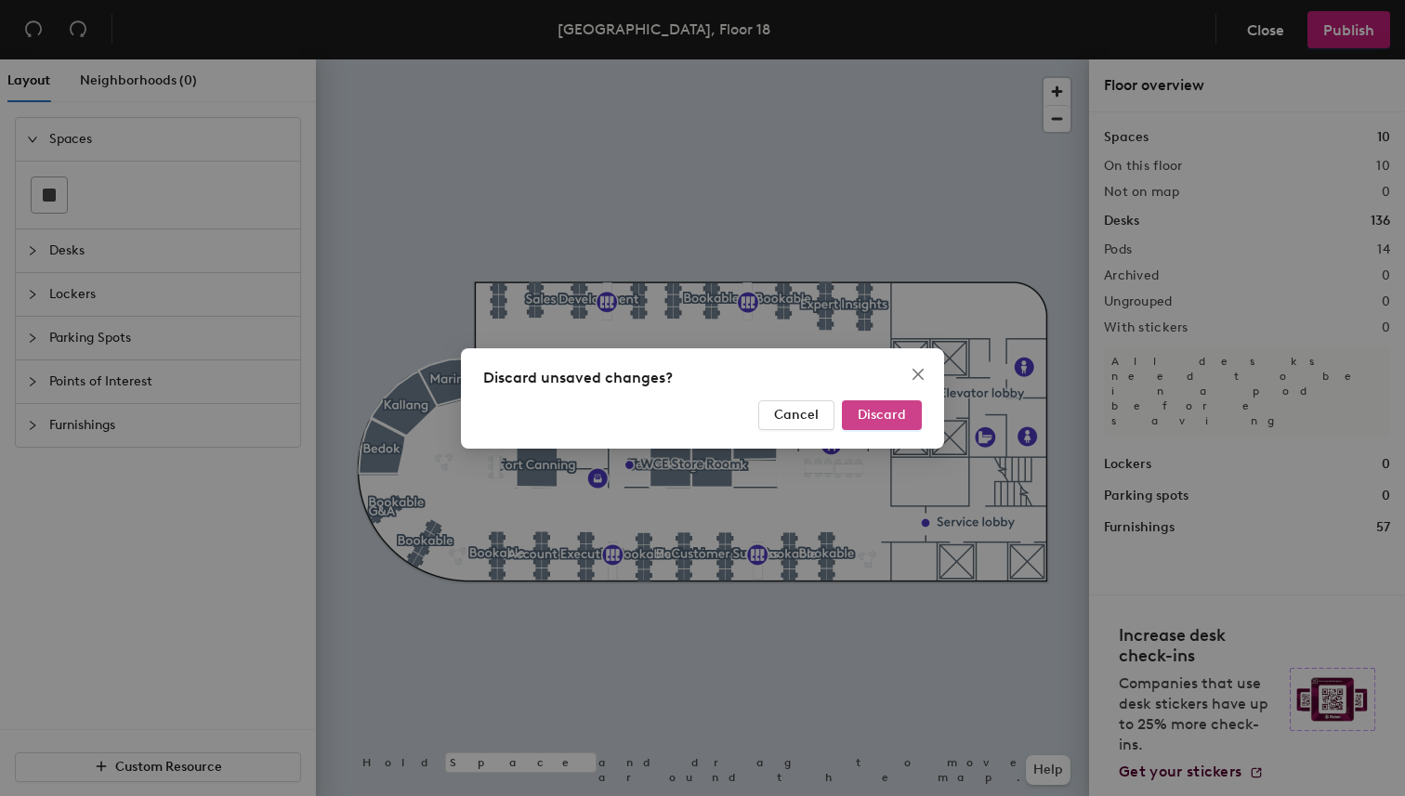
click at [897, 414] on span "Discard" at bounding box center [882, 415] width 48 height 16
